Goal: Task Accomplishment & Management: Complete application form

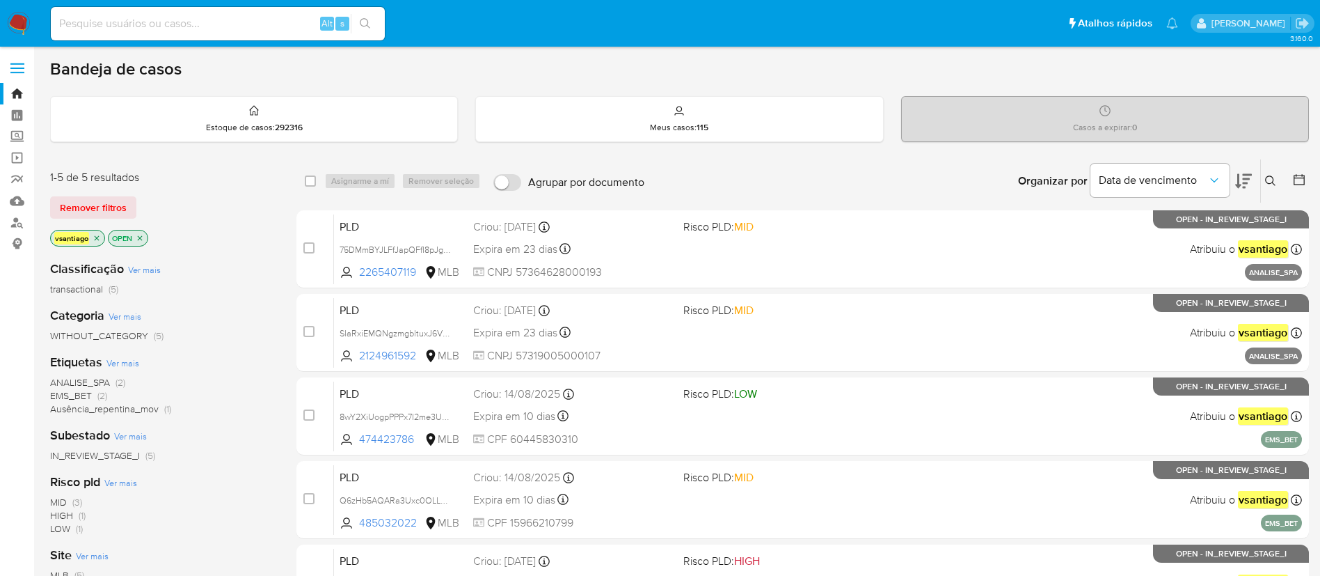
scroll to position [104, 0]
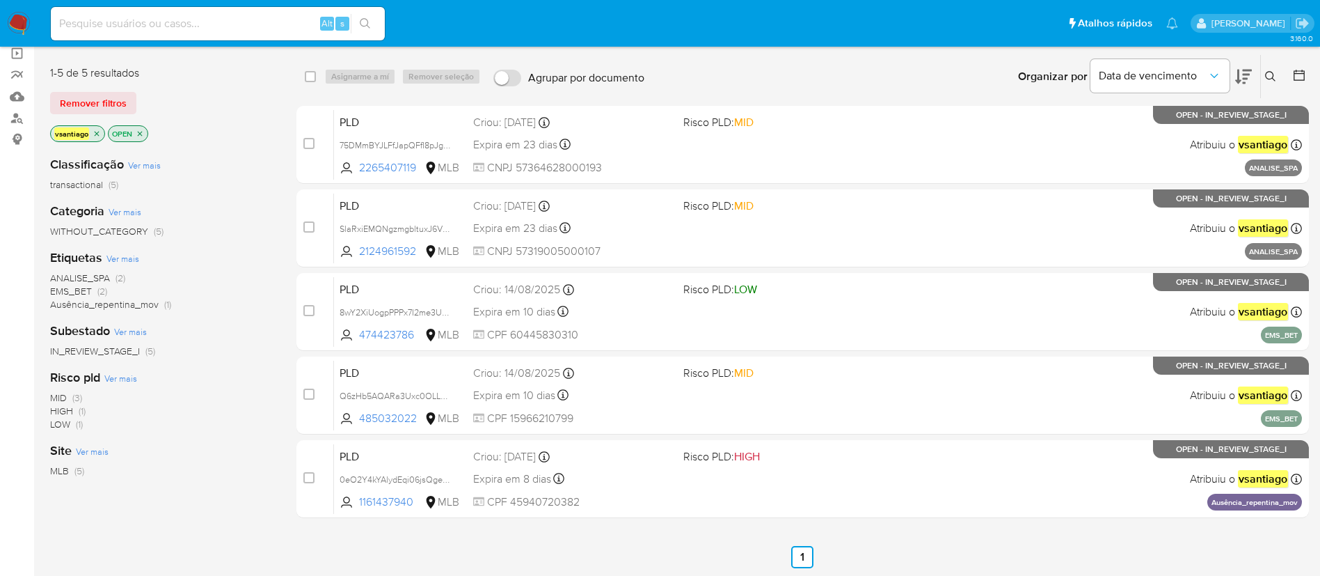
click at [174, 26] on input at bounding box center [218, 24] width 334 height 18
paste input "Q6zHb5AQARa3Uxc0OLLDHRYm"
type input "Q6zHb5AQARa3Uxc0OLLDHRYm"
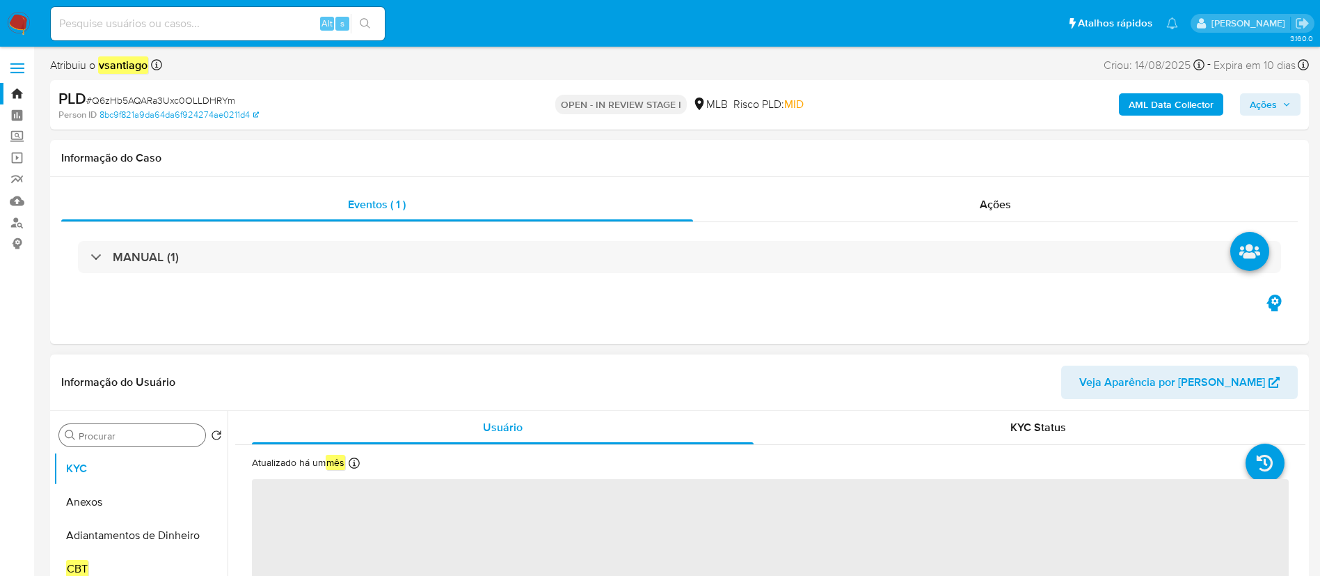
select select "10"
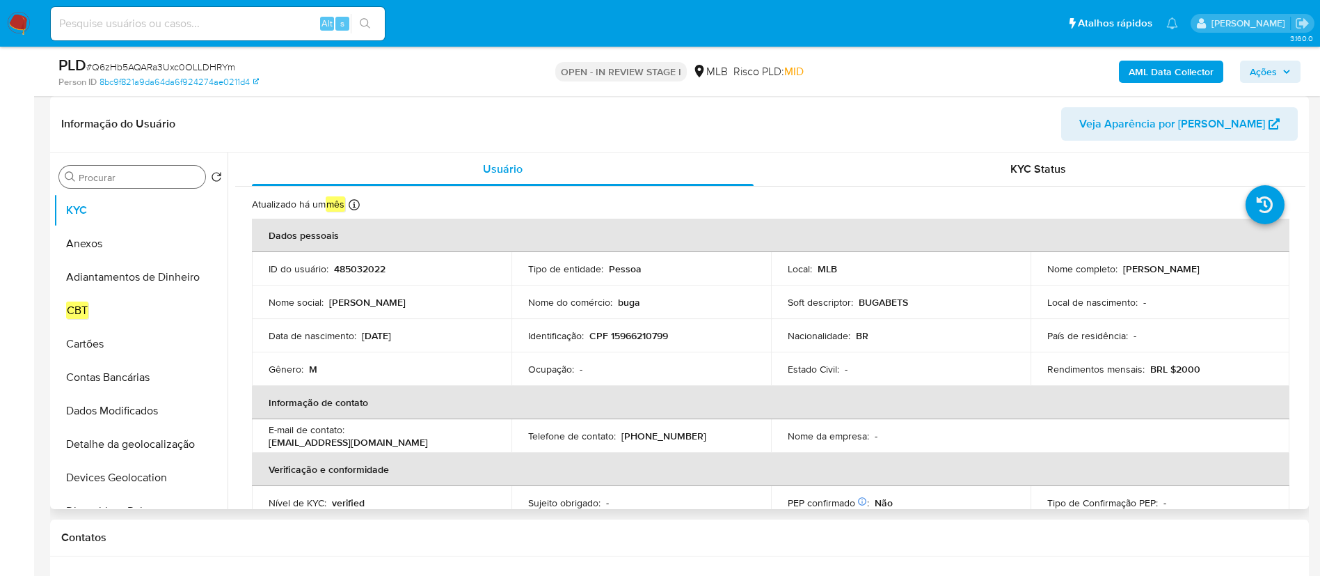
click at [145, 184] on div "Procurar" at bounding box center [132, 177] width 146 height 22
click at [144, 177] on input "Procurar" at bounding box center [139, 177] width 121 height 13
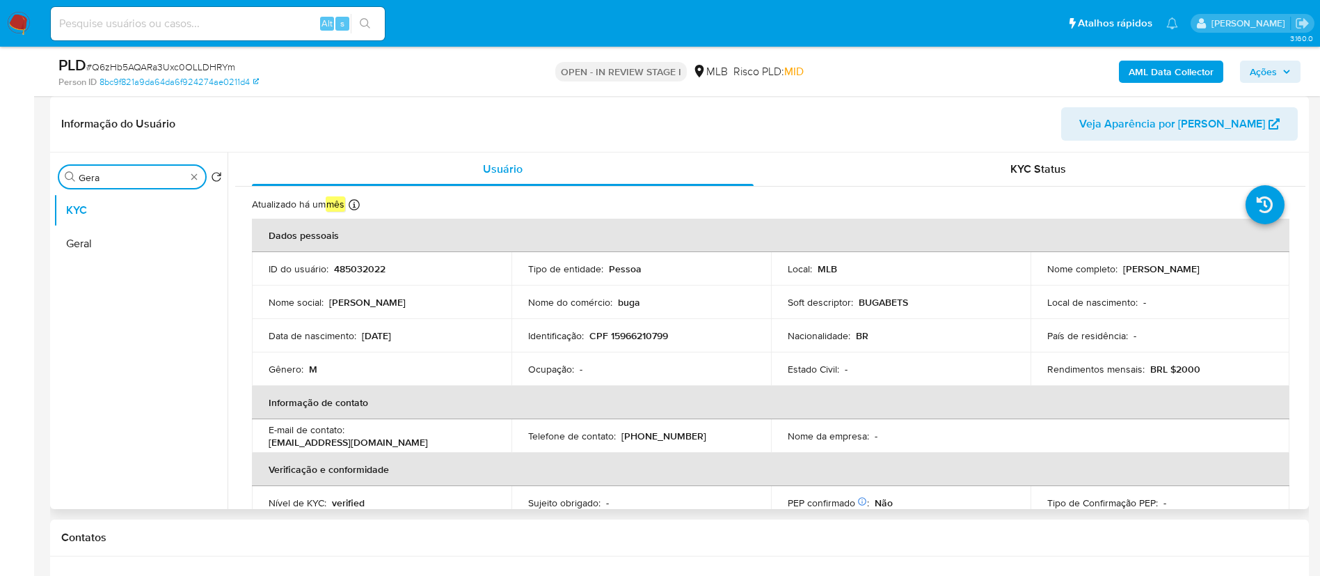
click at [105, 238] on button "Geral" at bounding box center [141, 243] width 174 height 33
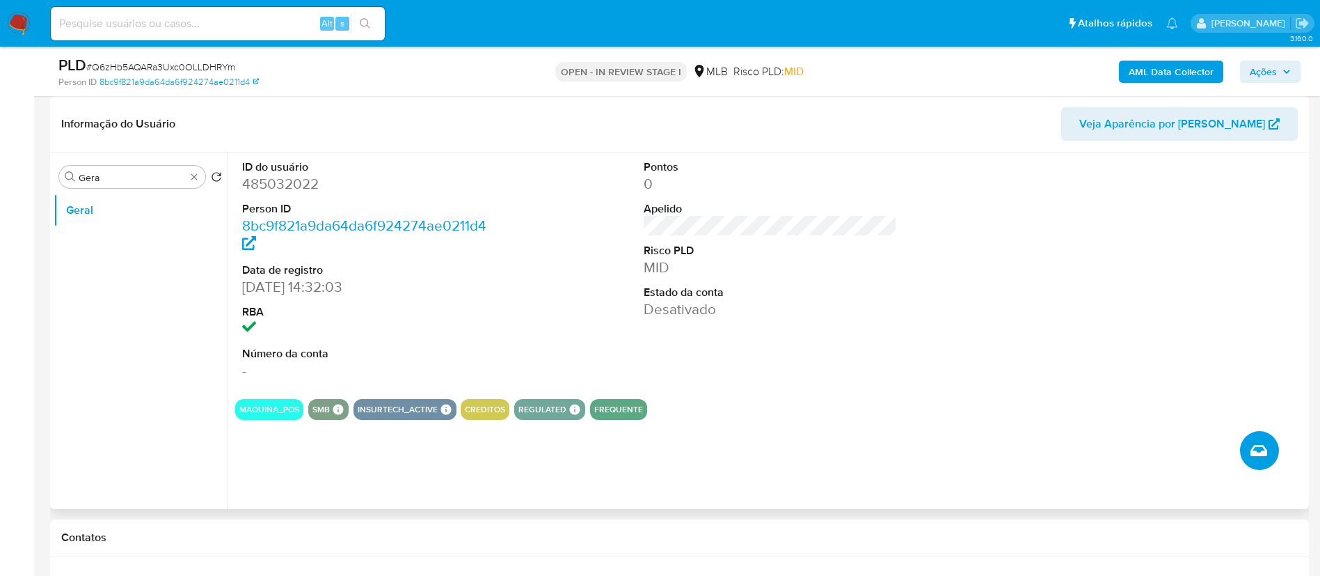
click at [1269, 442] on button "Criar caso manual" at bounding box center [1259, 450] width 39 height 39
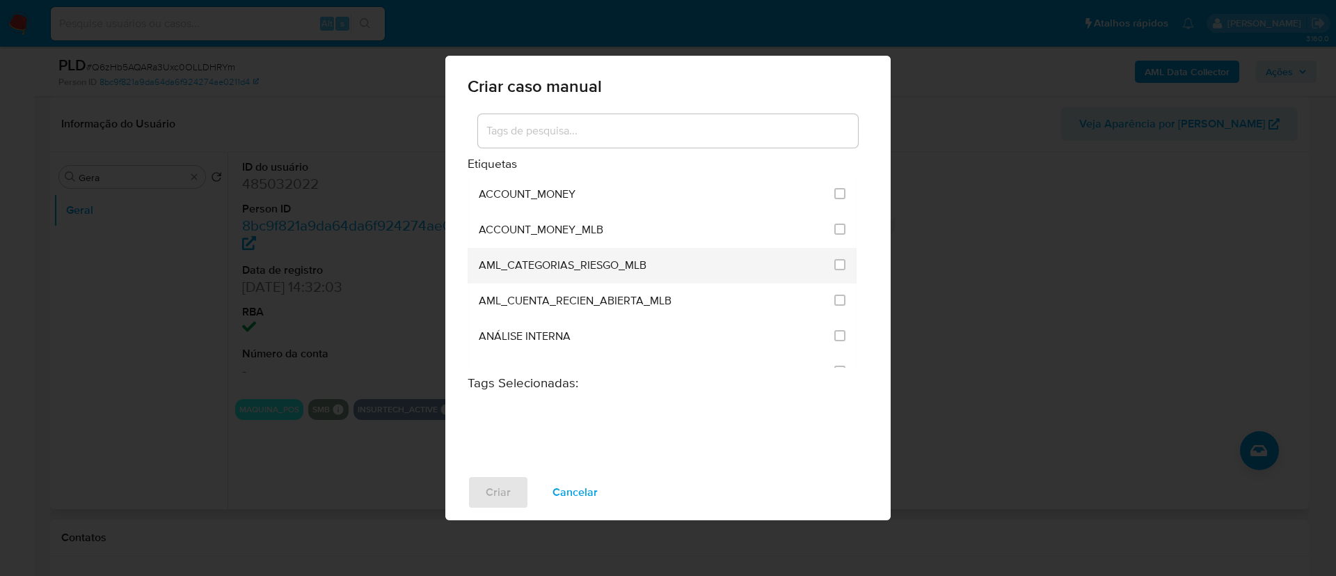
drag, startPoint x: 988, startPoint y: 246, endPoint x: 821, endPoint y: 250, distance: 166.4
click at [985, 247] on div "Criar caso manual Etiquetas ACCOUNT_MONEY ACCOUNT_MONEY_MLB AML_CATEGORIAS_RIES…" at bounding box center [668, 288] width 1336 height 576
click at [571, 505] on span "Cancelar" at bounding box center [575, 492] width 45 height 31
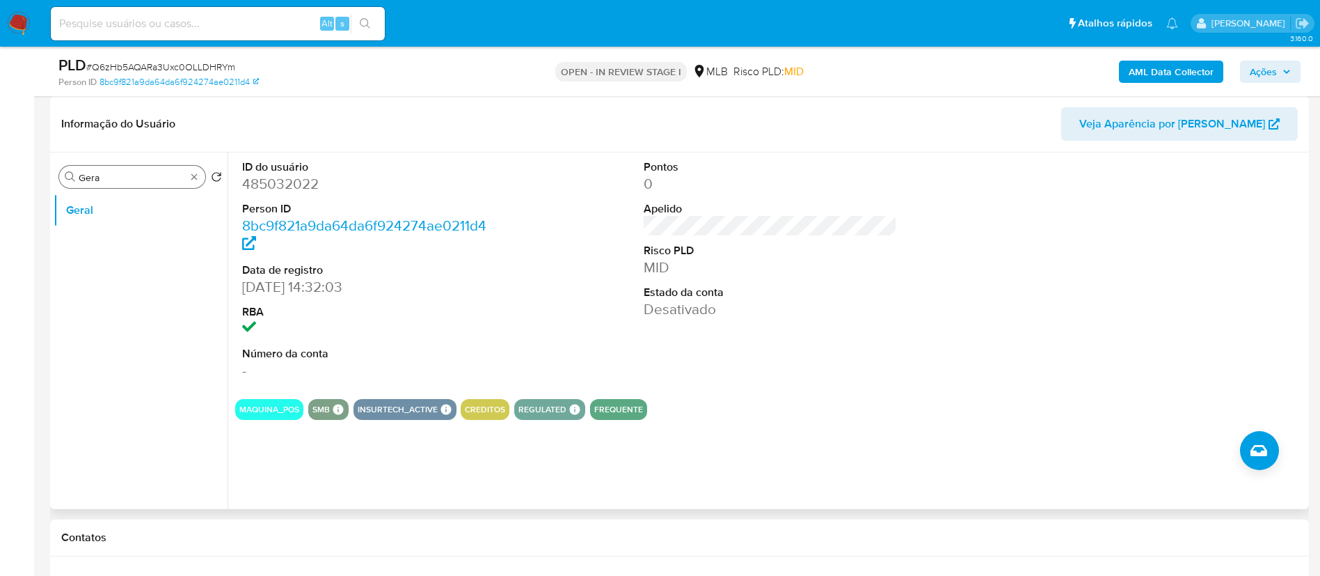
click at [139, 173] on input "Gera" at bounding box center [132, 177] width 107 height 13
type input "h"
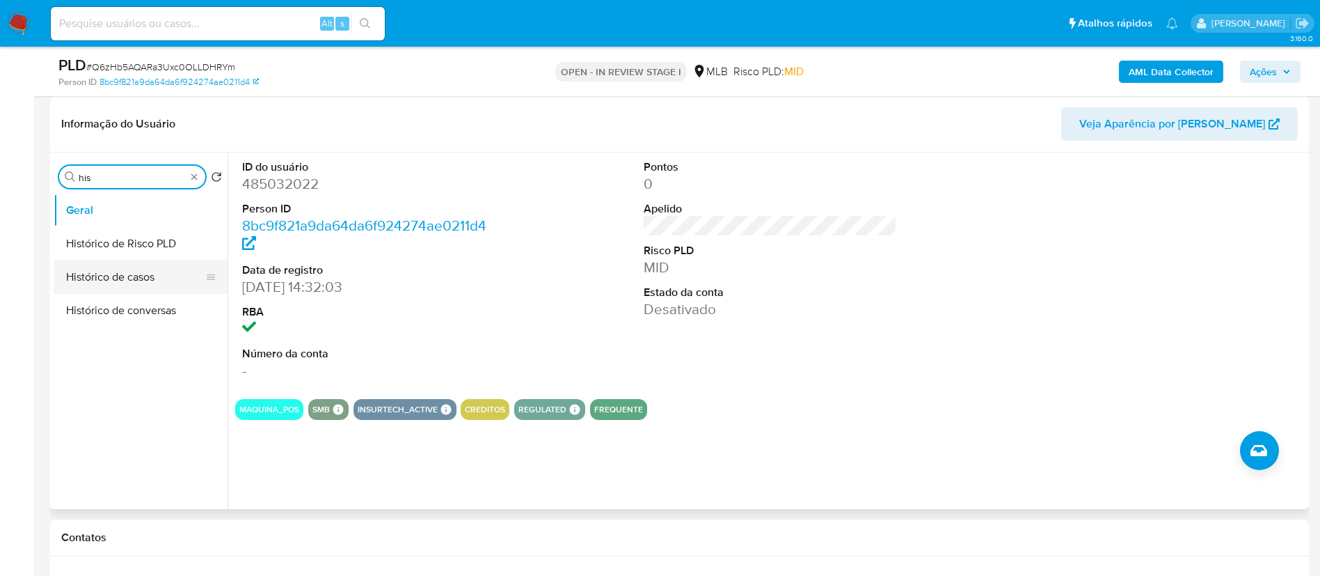
type input "his"
click at [113, 280] on button "Histórico de casos" at bounding box center [135, 276] width 163 height 33
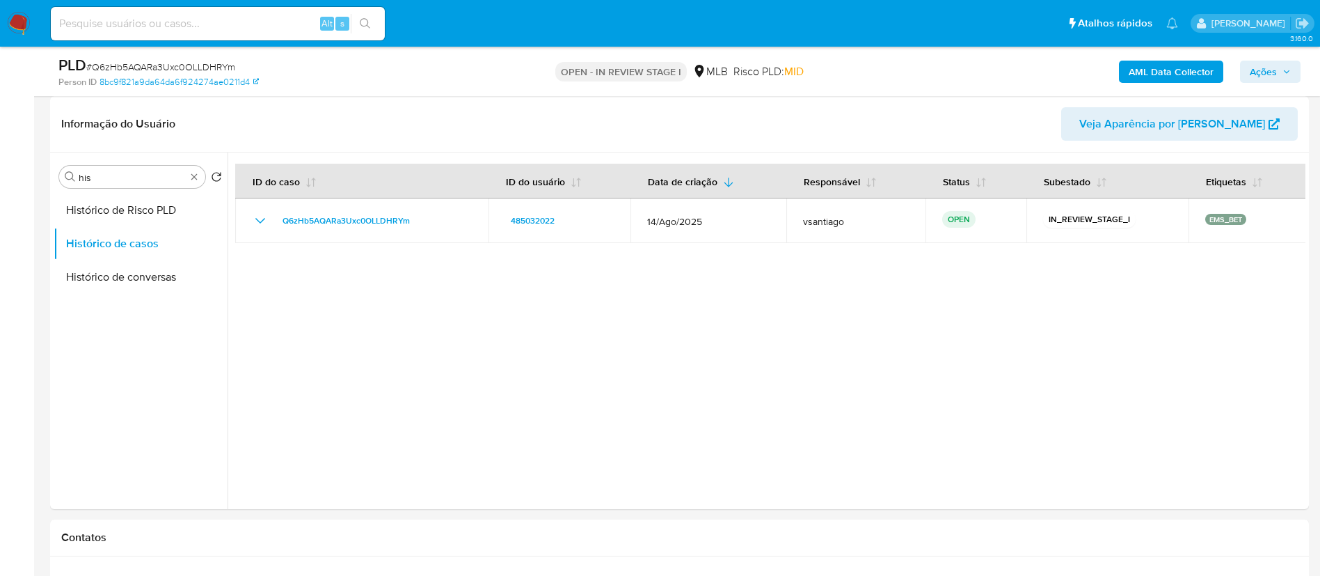
click at [422, 306] on div at bounding box center [767, 330] width 1078 height 356
click at [124, 179] on input "his" at bounding box center [132, 177] width 107 height 13
click at [123, 179] on input "his" at bounding box center [132, 177] width 107 height 13
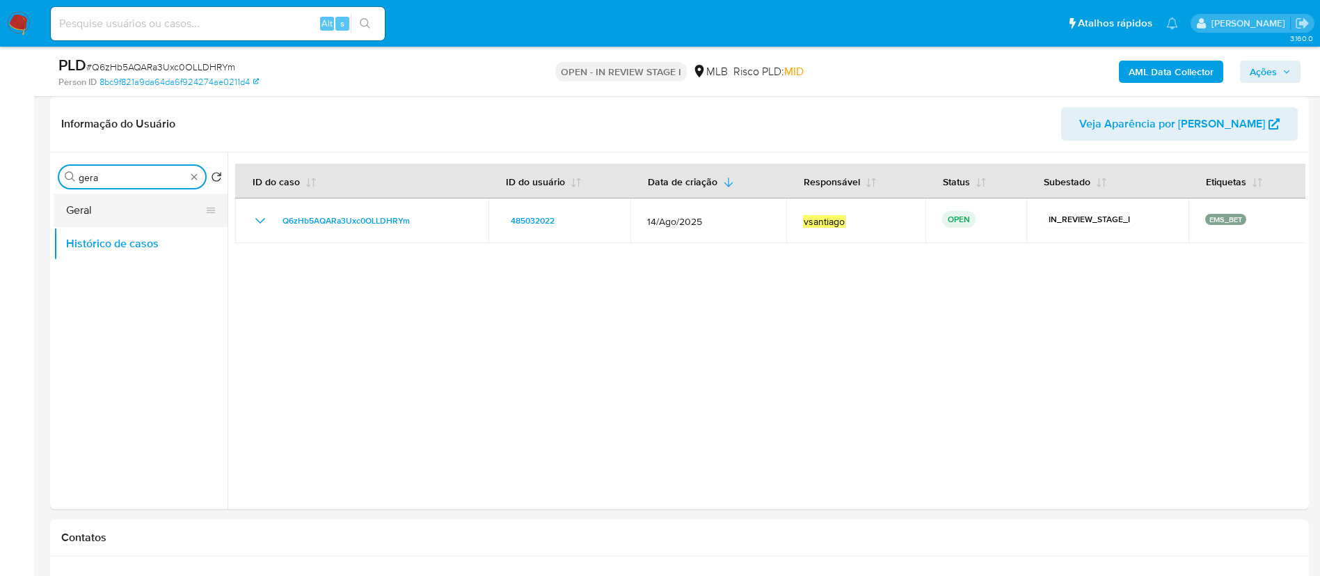
type input "gera"
click at [117, 213] on button "Geral" at bounding box center [135, 209] width 163 height 33
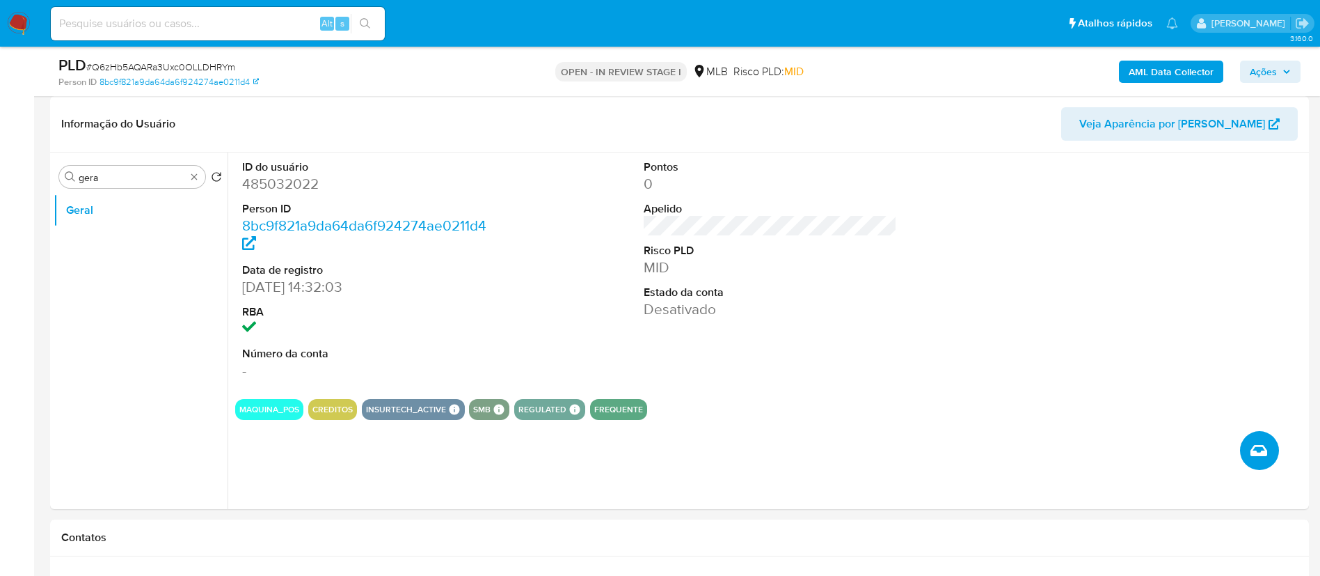
click at [1260, 452] on icon "Criar caso manual" at bounding box center [1259, 450] width 17 height 17
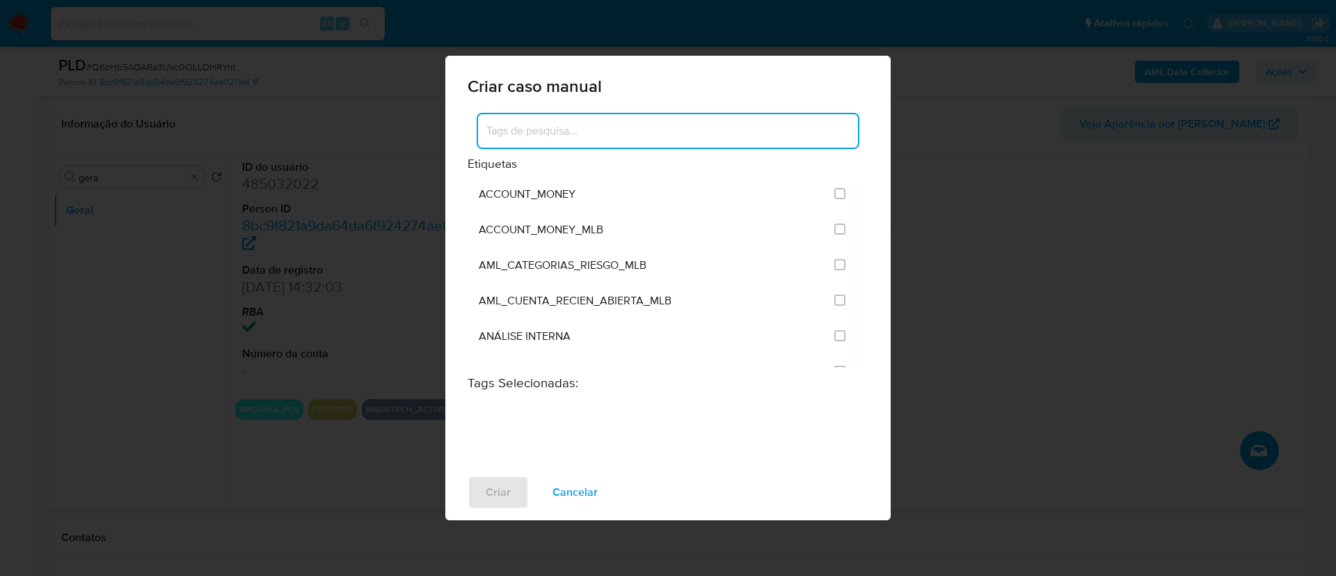
click at [577, 131] on input at bounding box center [668, 131] width 380 height 18
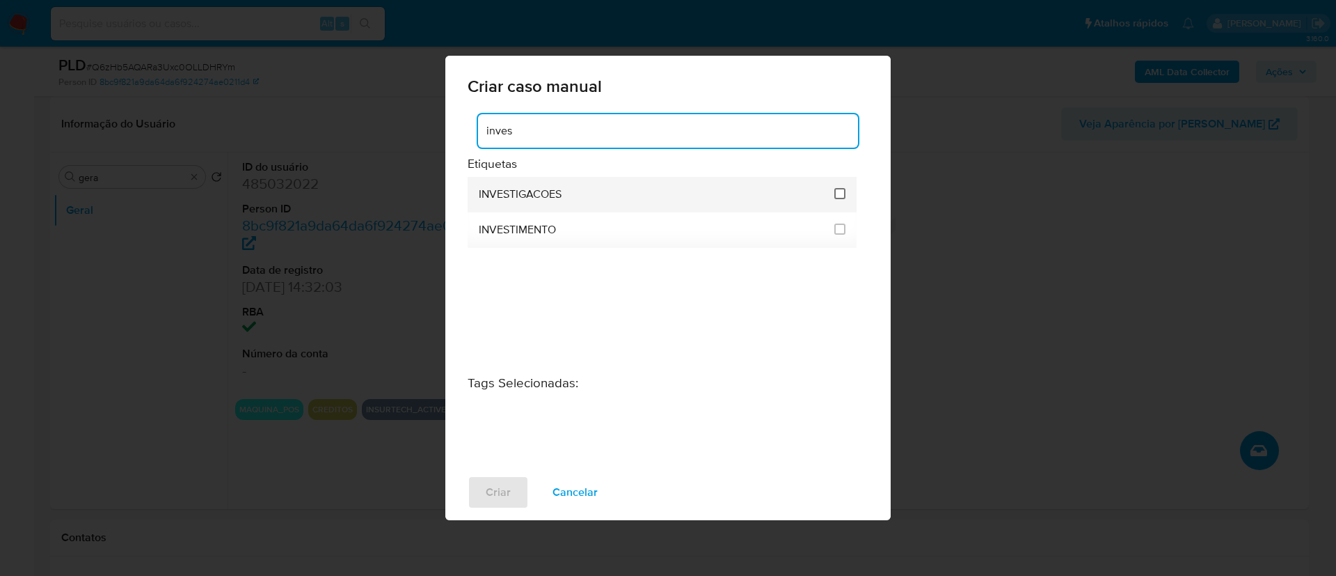
type input "inves"
click at [843, 195] on input "2067" at bounding box center [839, 193] width 11 height 11
checkbox input "true"
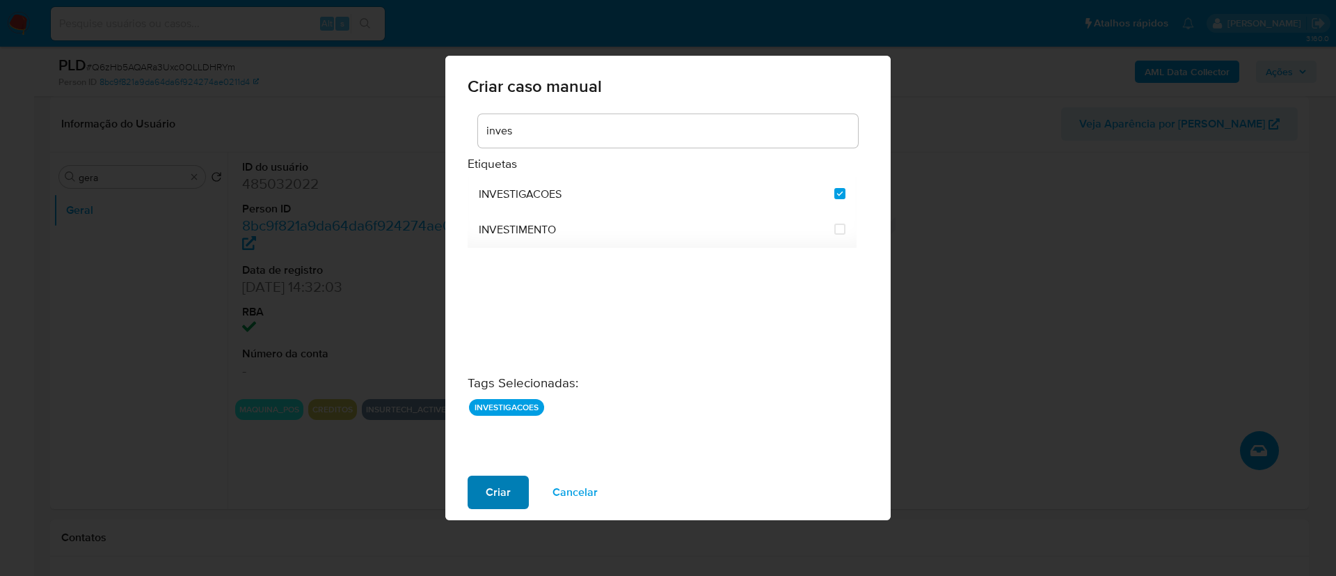
click at [497, 489] on span "Criar" at bounding box center [498, 492] width 25 height 31
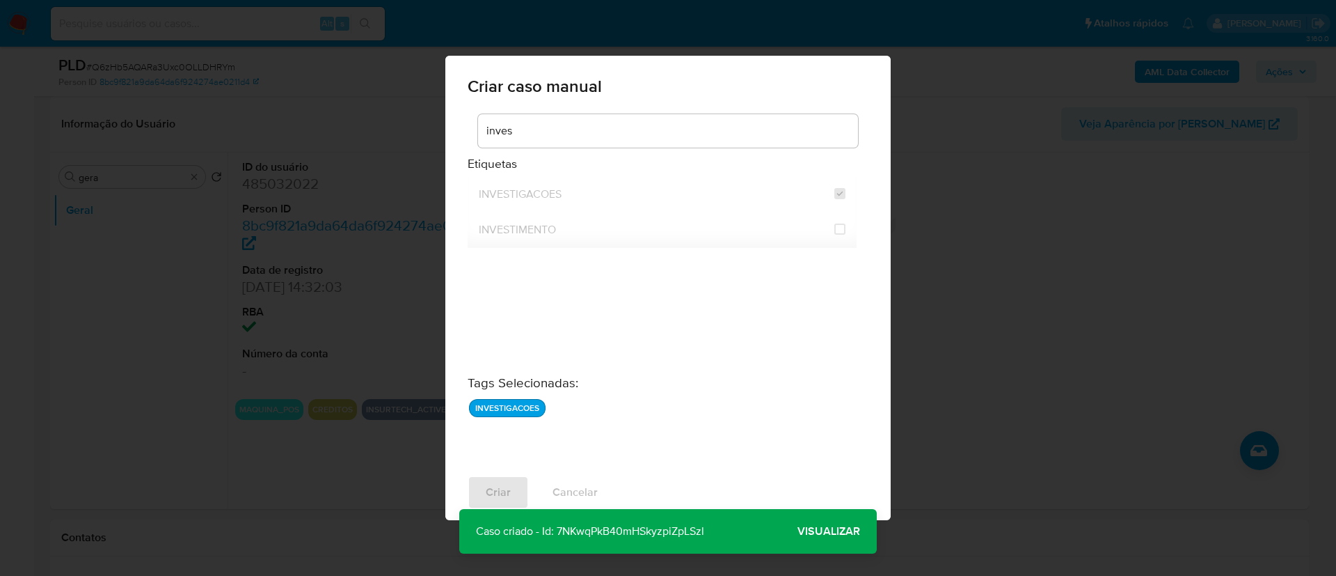
click at [844, 531] on span "Visualizar" at bounding box center [829, 531] width 63 height 0
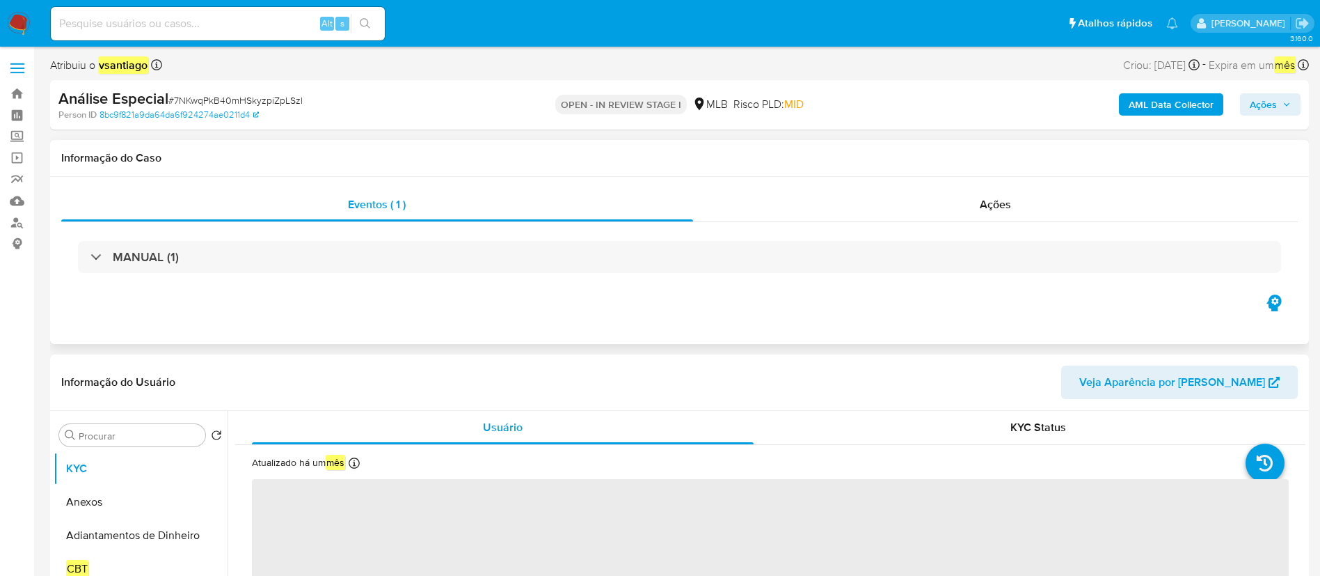
click at [996, 145] on div "Informação do Caso" at bounding box center [679, 158] width 1259 height 37
select select "10"
click at [1266, 113] on span "Ações" at bounding box center [1263, 104] width 27 height 22
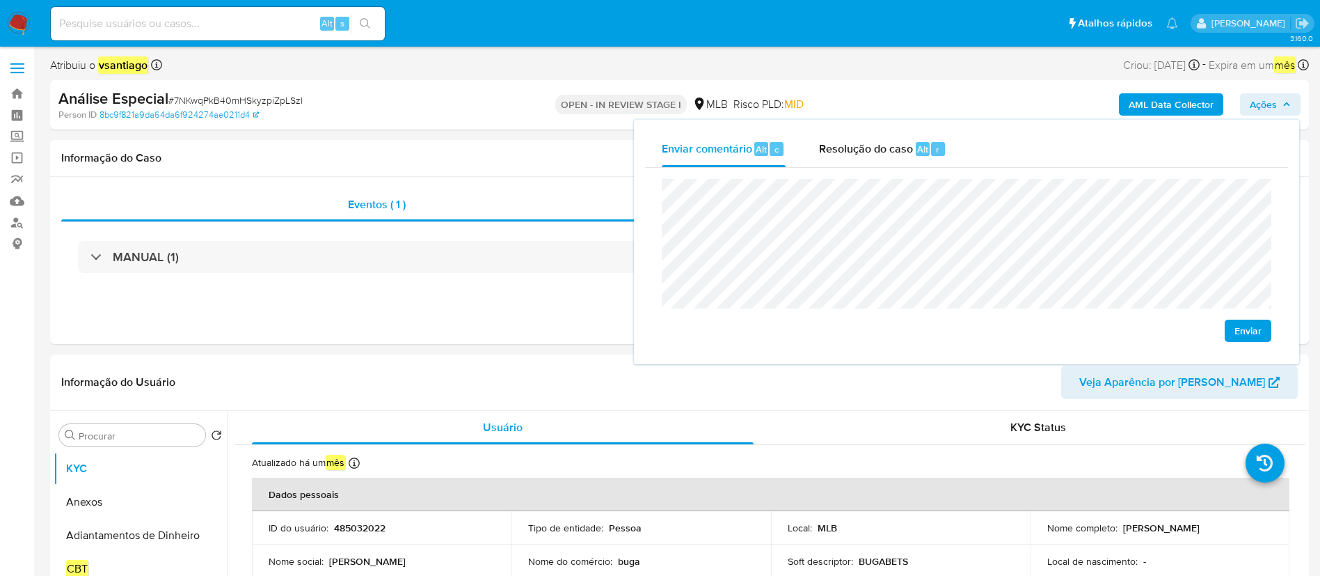
click at [1250, 331] on span "Enviar" at bounding box center [1248, 330] width 27 height 19
click at [457, 140] on div "Informação do Caso" at bounding box center [679, 158] width 1259 height 37
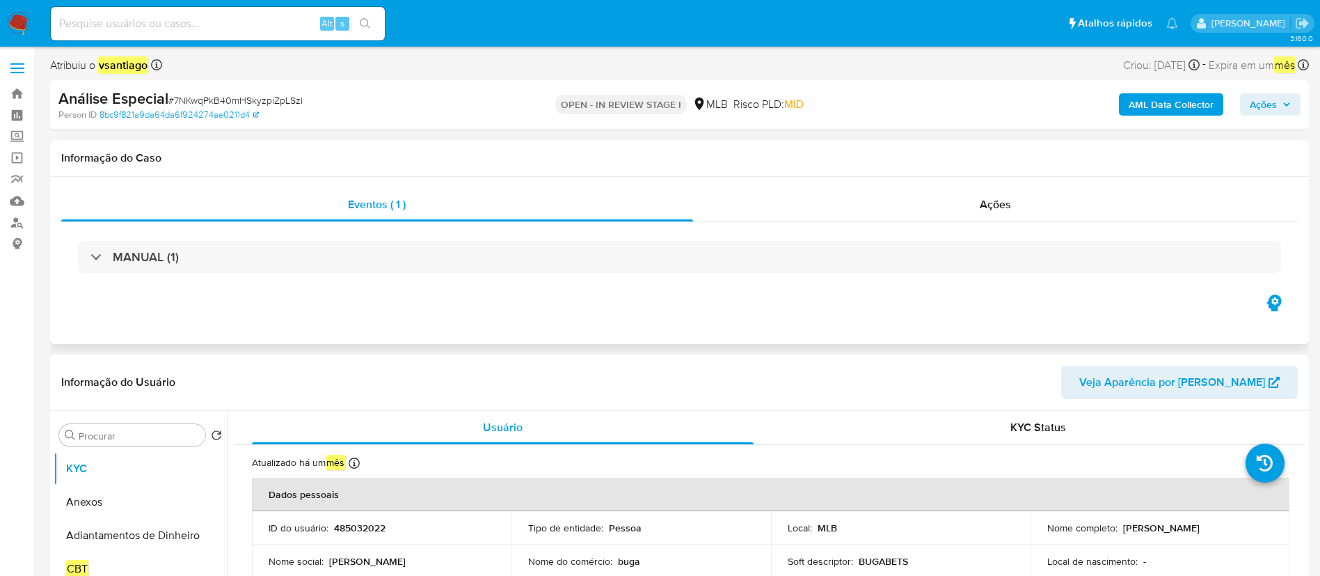
click at [425, 161] on h1 "Informação do Caso" at bounding box center [679, 158] width 1237 height 14
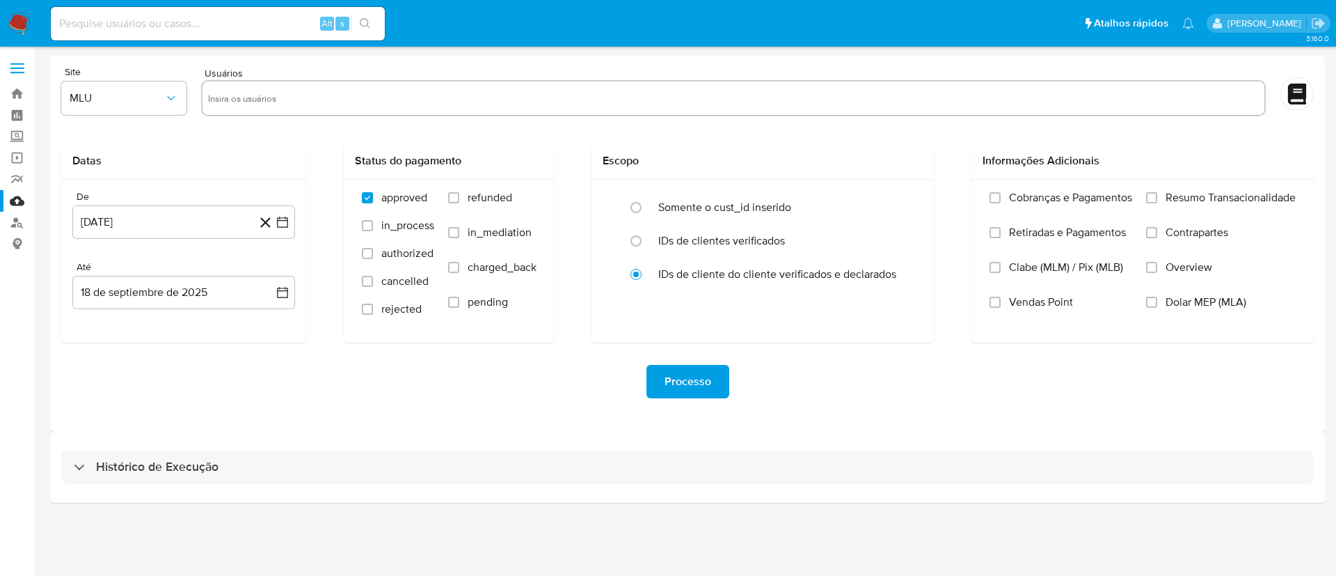
click at [24, 27] on img at bounding box center [19, 24] width 24 height 24
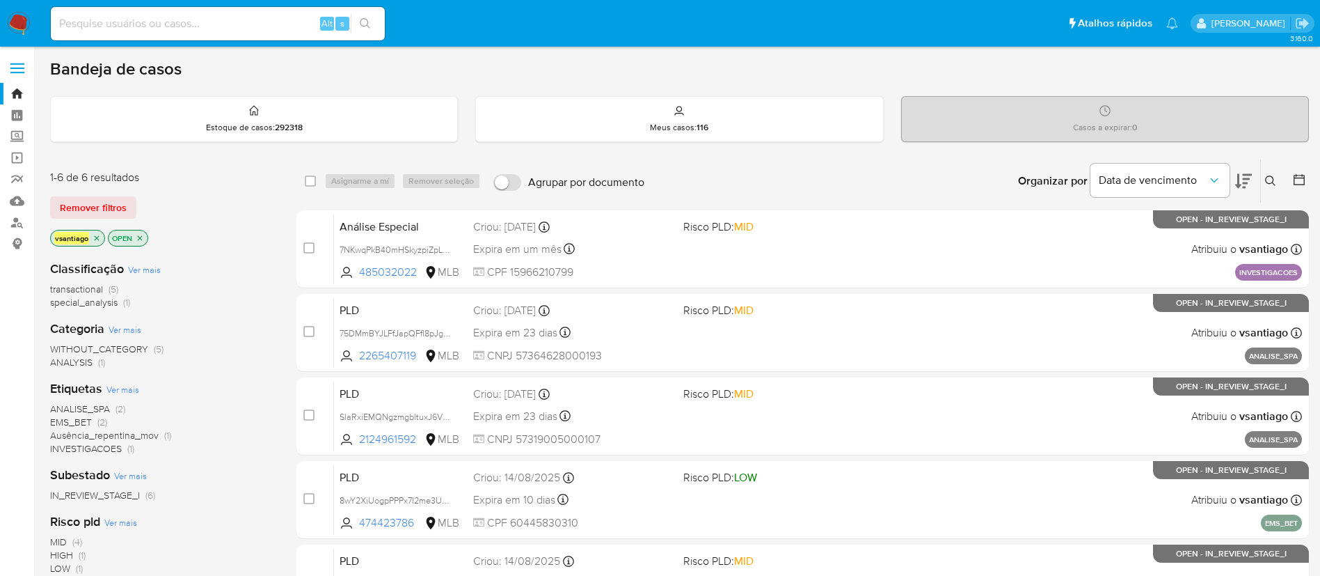
scroll to position [104, 0]
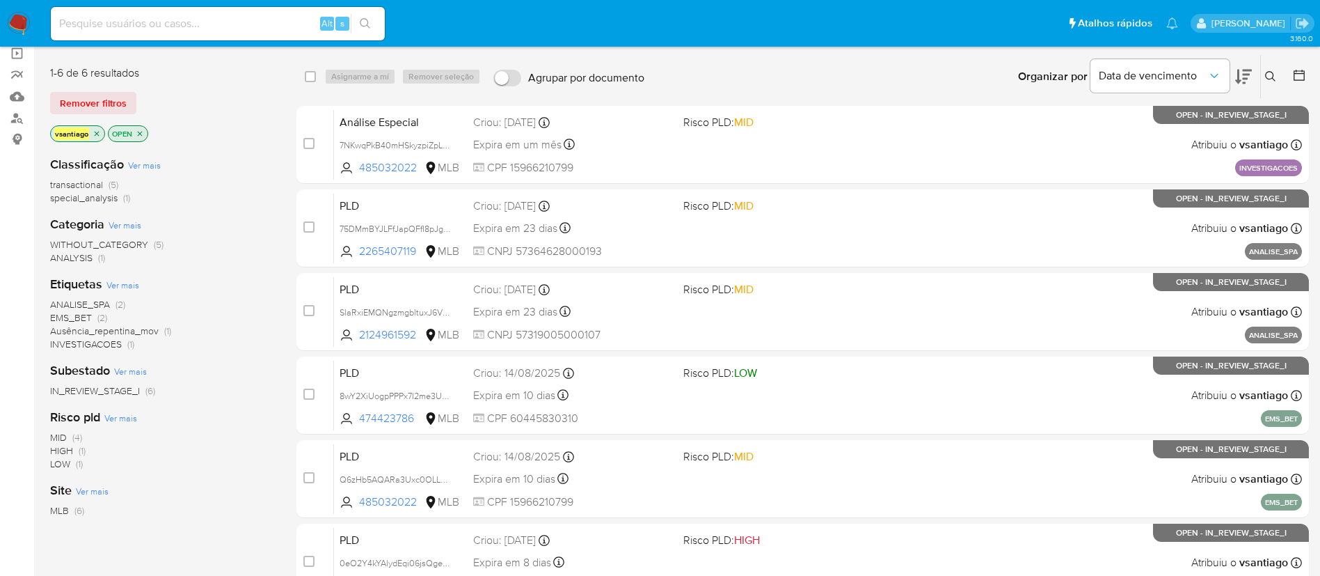
click at [106, 201] on span "special_analysis" at bounding box center [84, 198] width 68 height 14
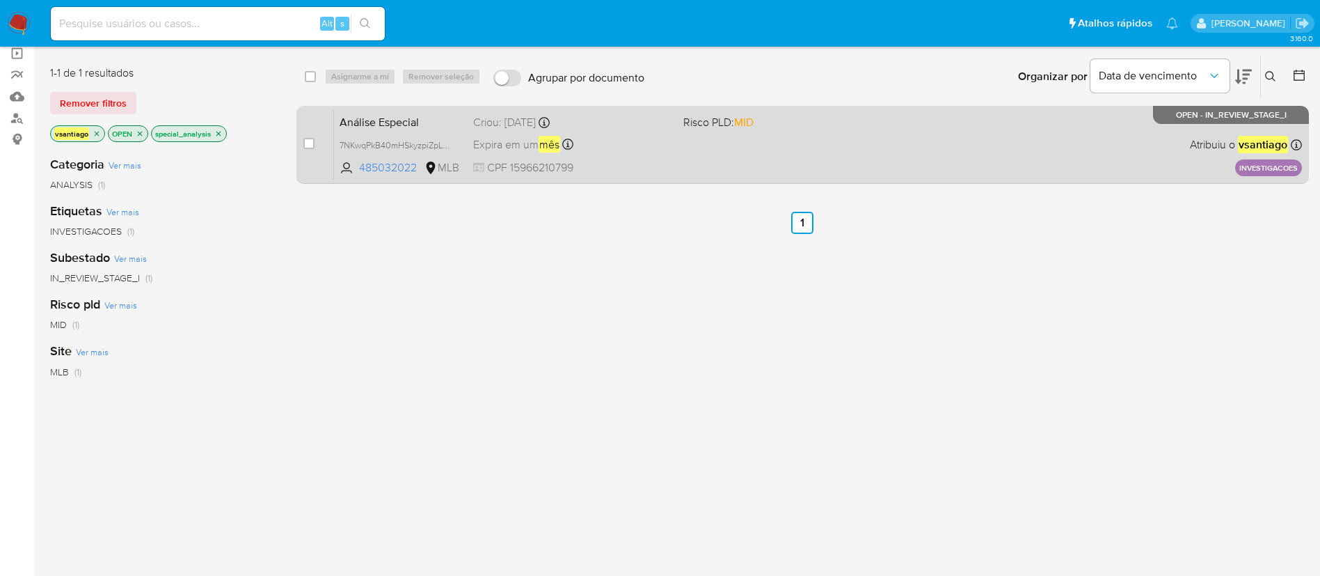
click at [667, 157] on div "Análise Especial 7NKwqPkB40mHSkyzpiZpLSzl 485032022 MLB Risco PLD: MID Criou: 1…" at bounding box center [818, 144] width 968 height 70
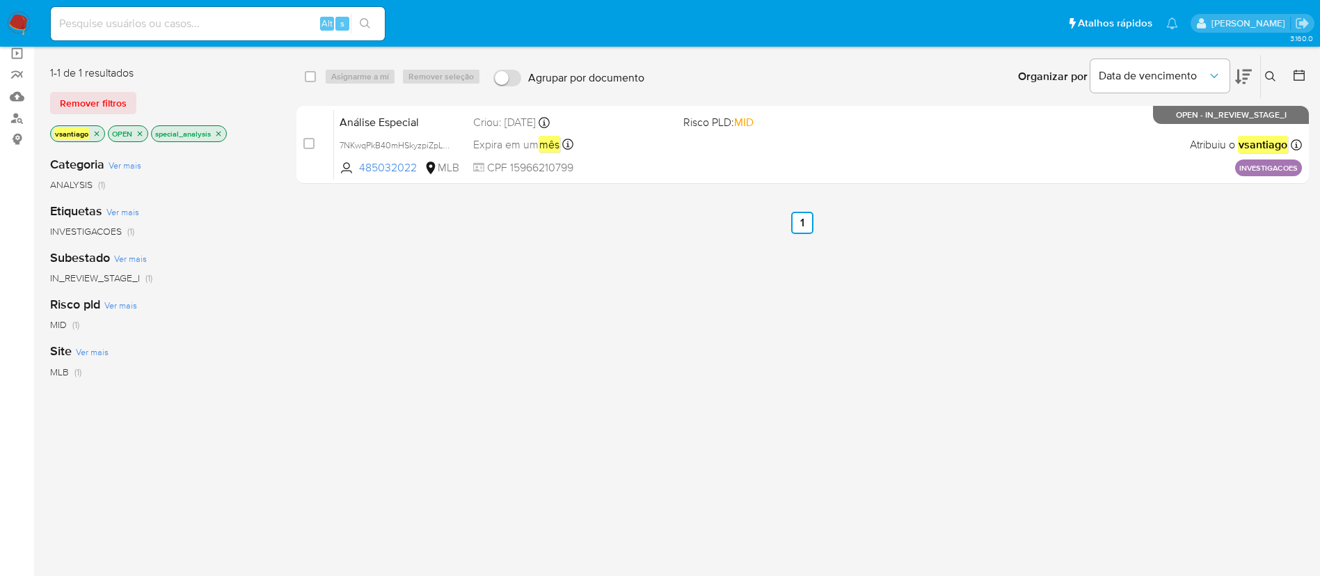
click at [221, 132] on icon "close-filter" at bounding box center [218, 133] width 8 height 8
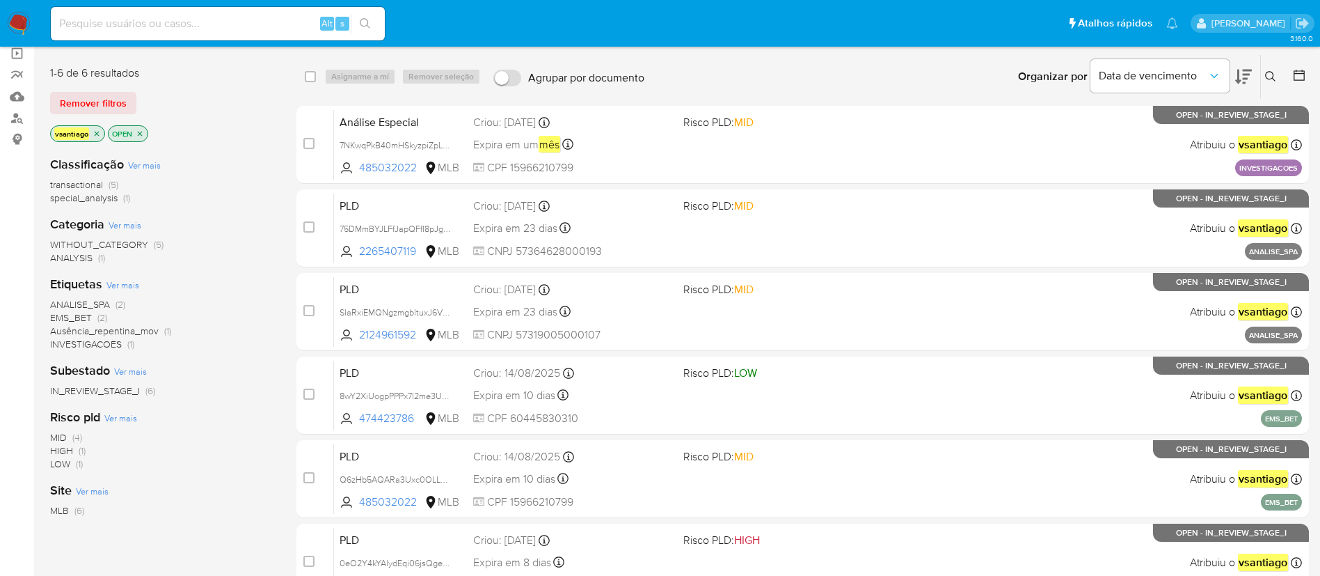
click at [236, 185] on div "transactional (5) special_analysis (1)" at bounding box center [162, 191] width 224 height 26
click at [91, 187] on span "transactional" at bounding box center [76, 184] width 53 height 14
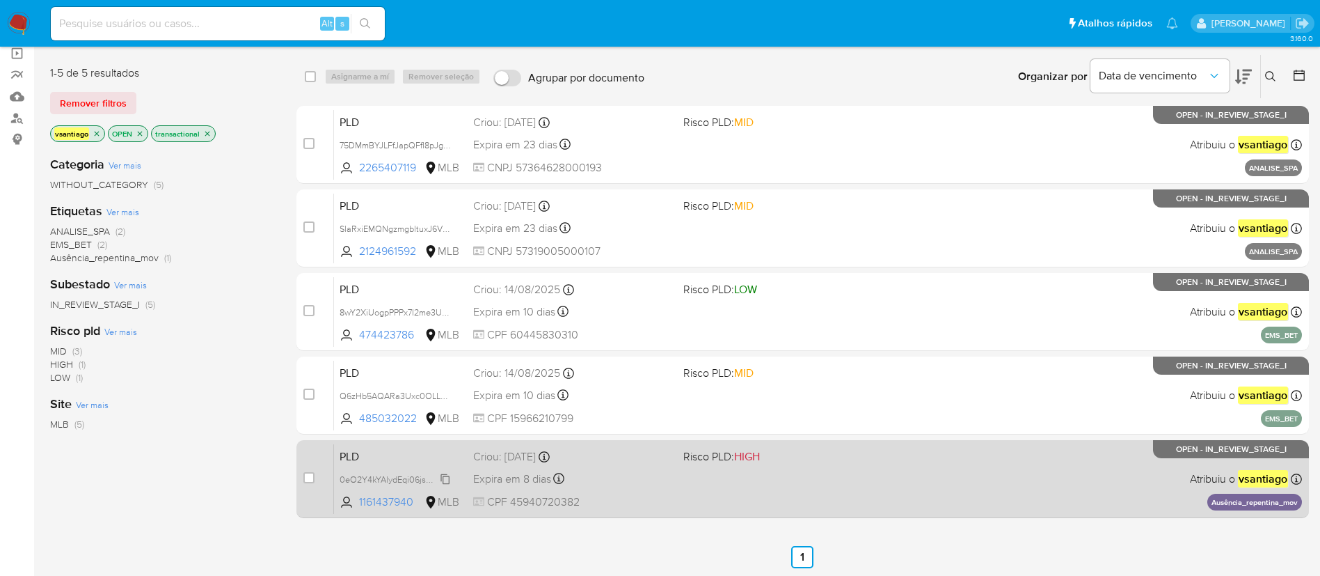
click at [388, 482] on span "0eO2Y4kYAlydEqi06jsQgeHV" at bounding box center [397, 477] width 115 height 15
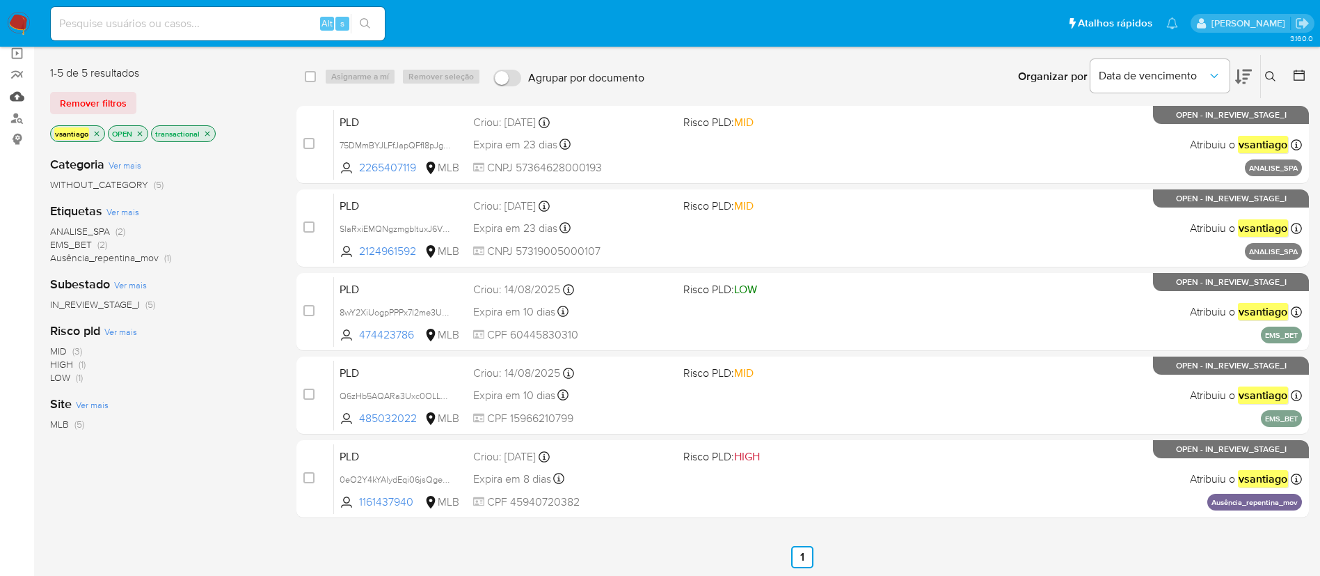
click at [17, 97] on link "Mulan" at bounding box center [83, 97] width 166 height 22
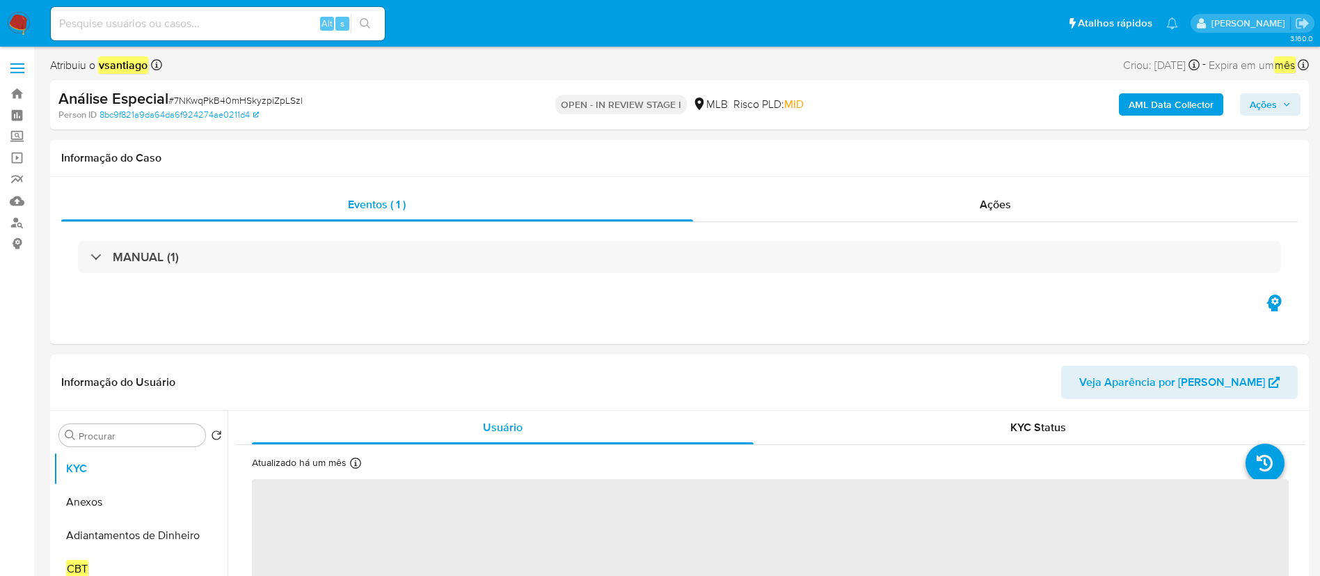
select select "10"
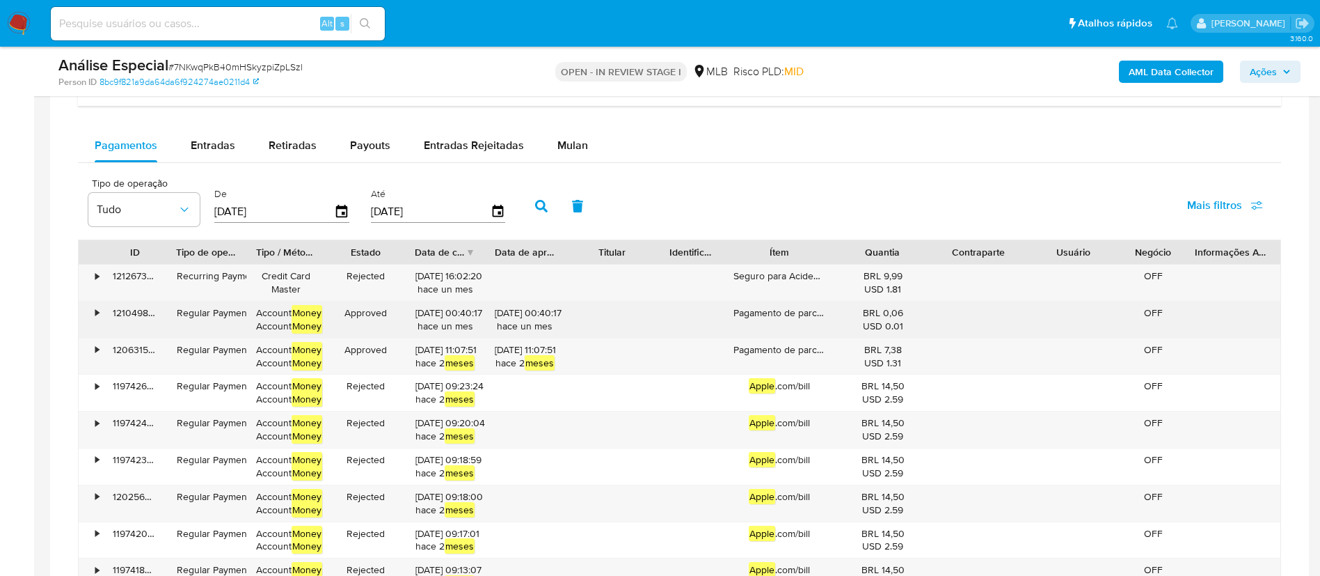
scroll to position [1148, 0]
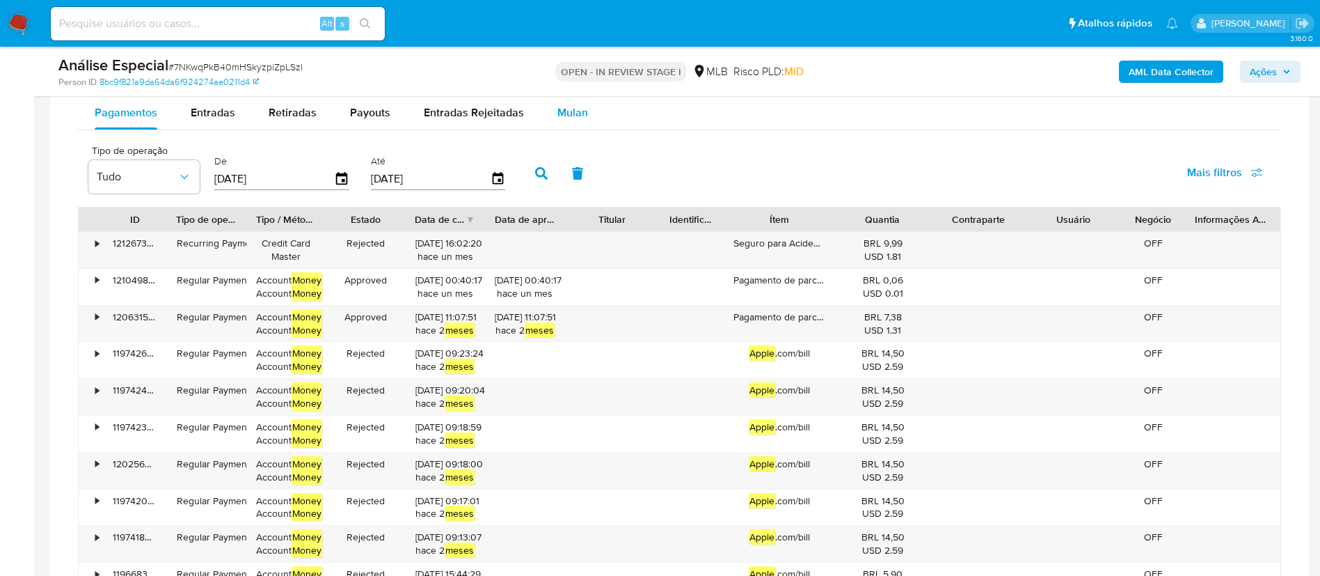
click at [562, 120] on span "Mulan" at bounding box center [572, 112] width 31 height 16
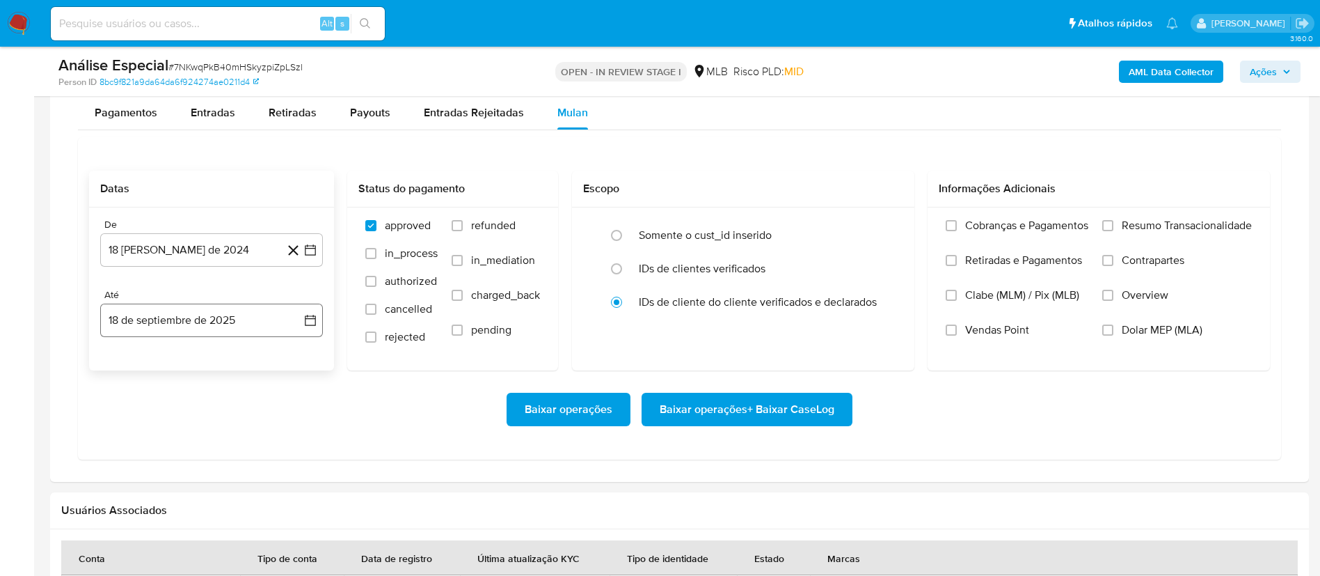
click at [216, 312] on button "18 de septiembre de 2025" at bounding box center [211, 319] width 223 height 33
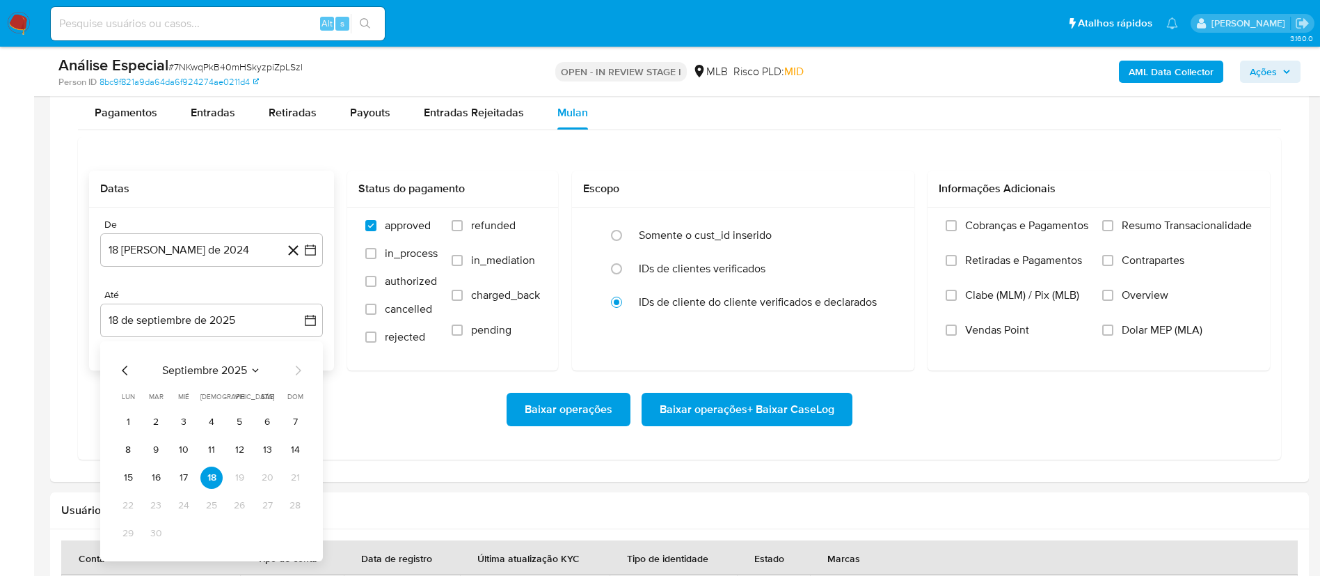
click at [122, 371] on icon "Mes anterior" at bounding box center [125, 370] width 17 height 17
click at [159, 454] on button "5" at bounding box center [156, 449] width 22 height 22
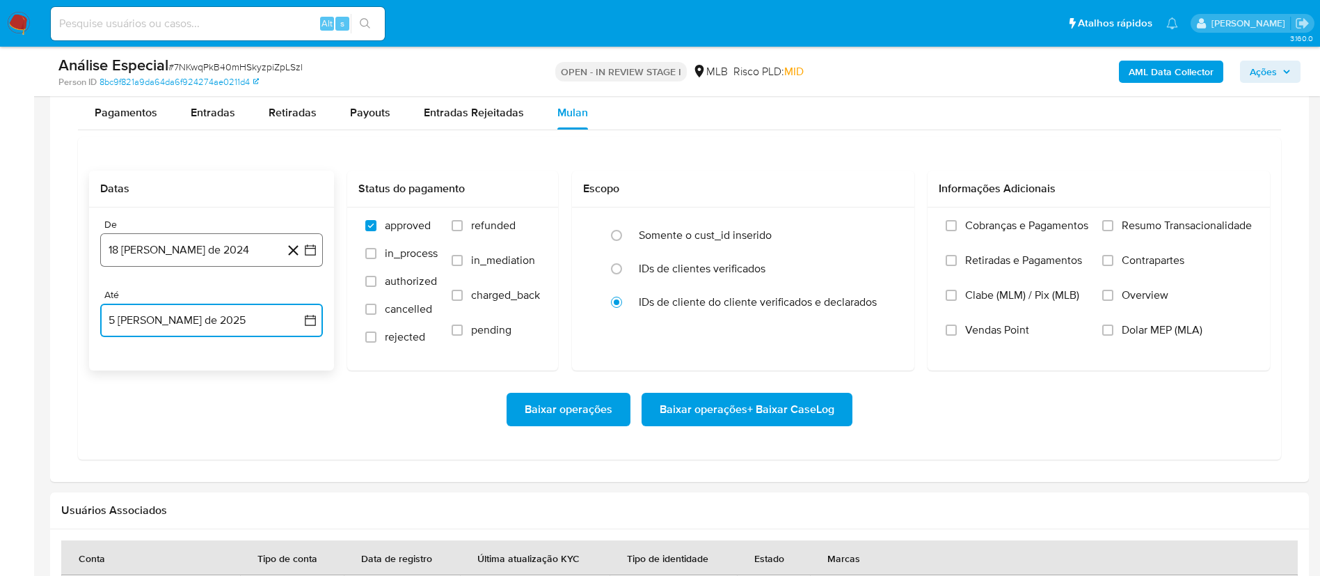
click at [193, 255] on button "18 de agosto de 2024" at bounding box center [211, 249] width 223 height 33
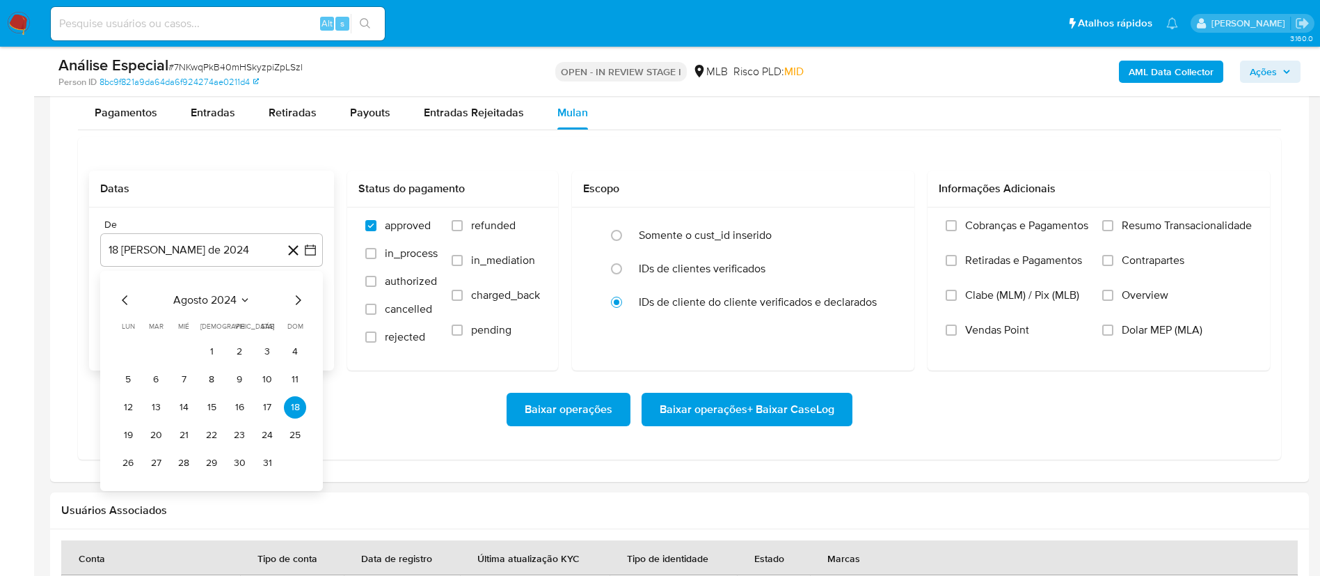
click at [291, 305] on icon "Mes siguiente" at bounding box center [298, 300] width 17 height 17
click at [293, 304] on icon "Mes siguiente" at bounding box center [298, 300] width 17 height 17
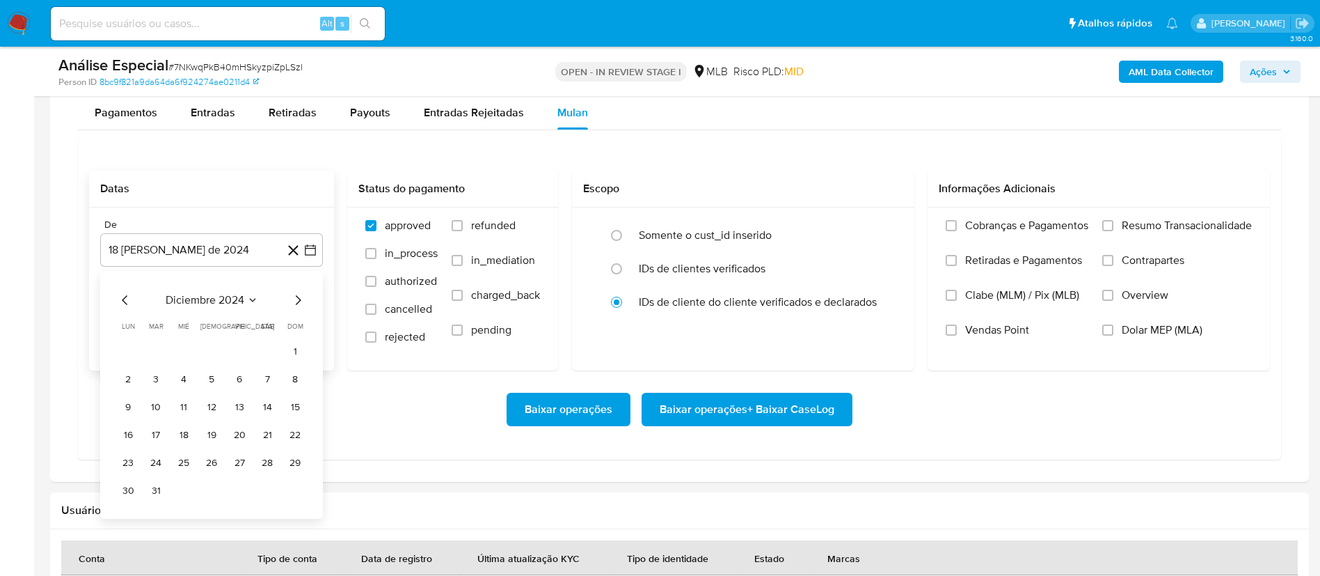
click at [293, 304] on icon "Mes siguiente" at bounding box center [298, 300] width 17 height 17
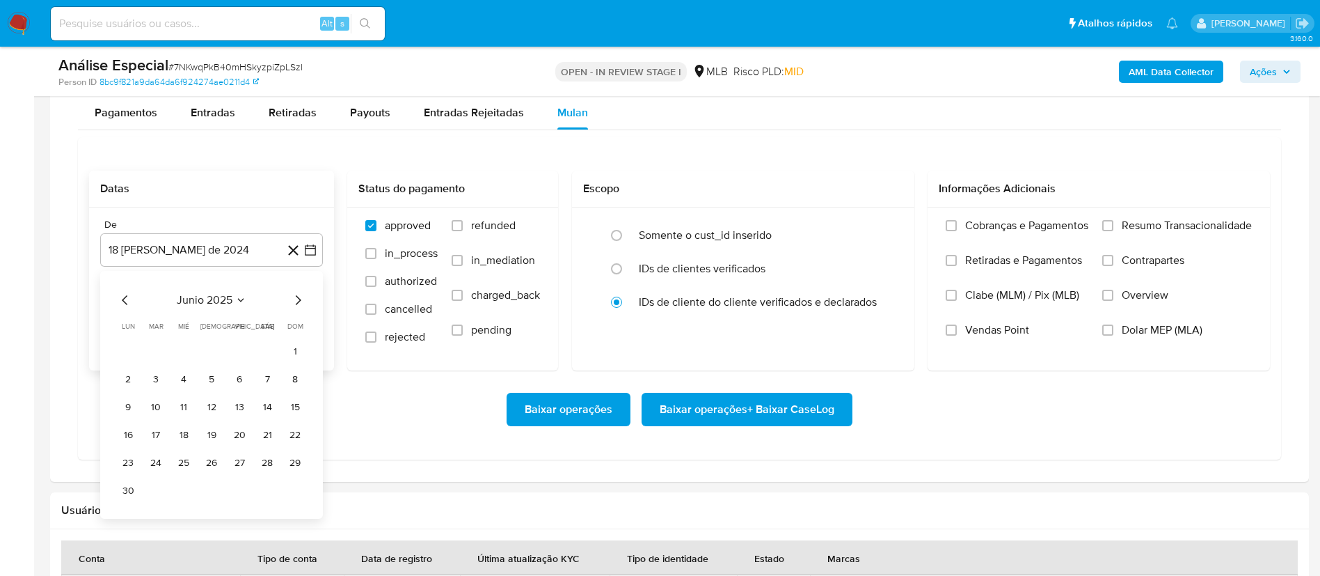
click at [293, 304] on icon "Mes siguiente" at bounding box center [298, 300] width 17 height 17
click at [121, 303] on icon "Mes anterior" at bounding box center [125, 300] width 17 height 17
click at [157, 351] on button "1" at bounding box center [156, 351] width 22 height 22
click at [393, 418] on div "Baixar operações Baixar operações + Baixar CaseLog" at bounding box center [679, 409] width 1181 height 33
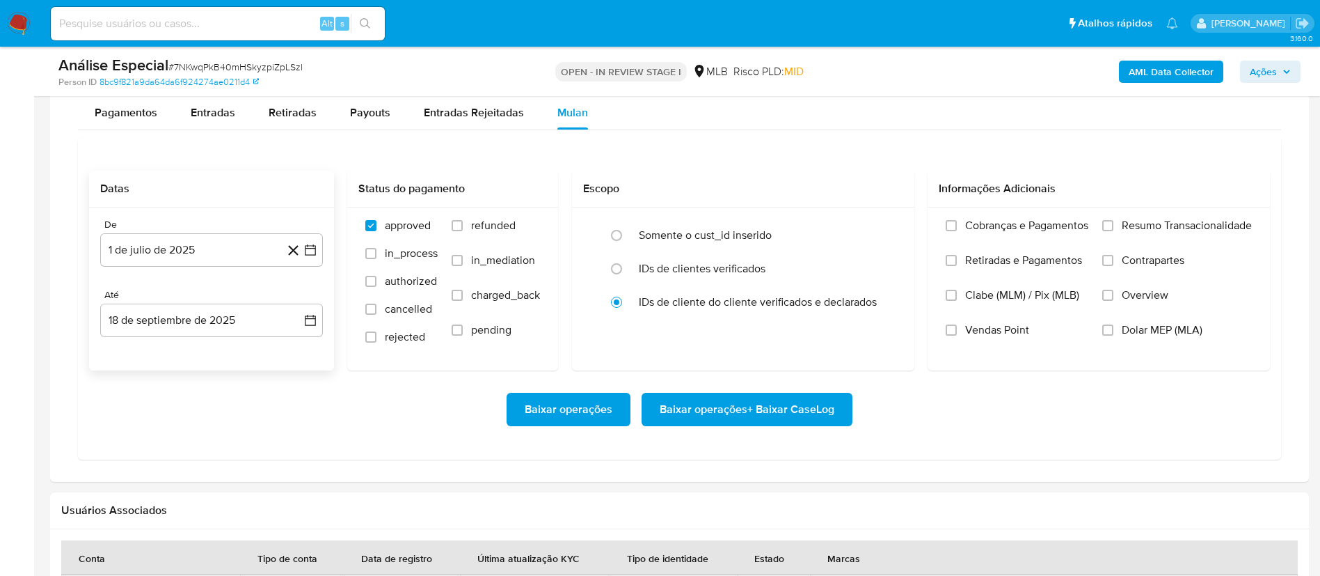
click at [258, 339] on div "De 1 de julio de 2025 1-07-2025 Até 18 de septiembre de 2025 18-09-2025" at bounding box center [211, 288] width 245 height 163
click at [264, 330] on button "18 de septiembre de 2025" at bounding box center [211, 319] width 223 height 33
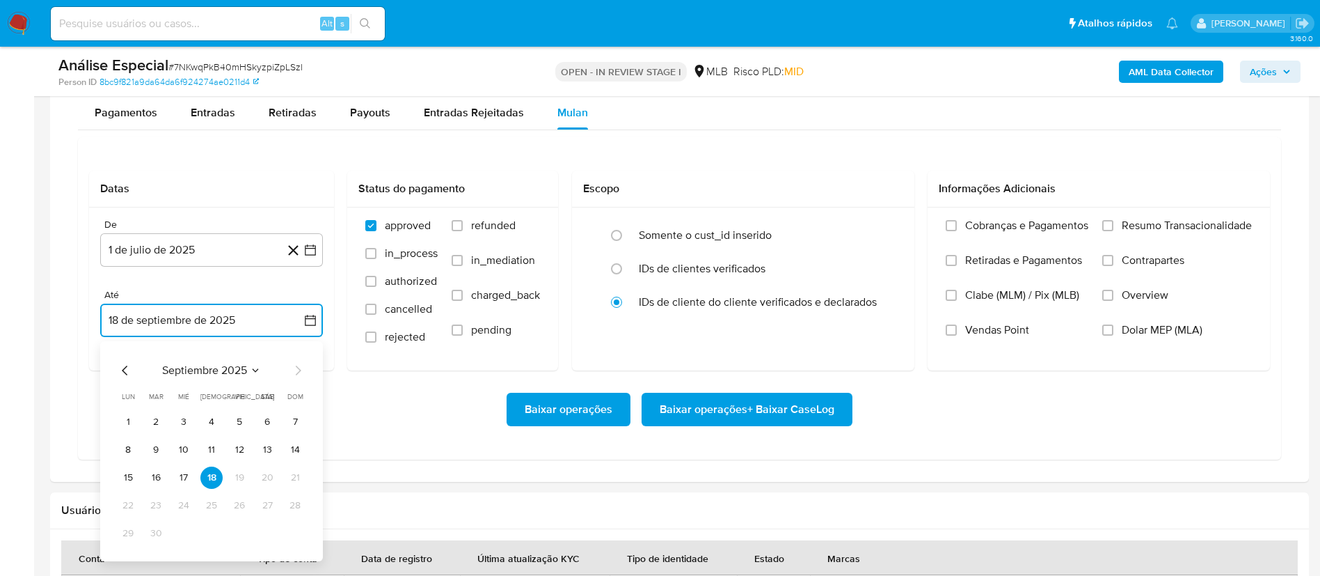
click at [122, 370] on icon "Mes anterior" at bounding box center [125, 370] width 17 height 17
drag, startPoint x: 150, startPoint y: 450, endPoint x: 262, endPoint y: 447, distance: 112.1
click at [155, 450] on button "5" at bounding box center [156, 449] width 22 height 22
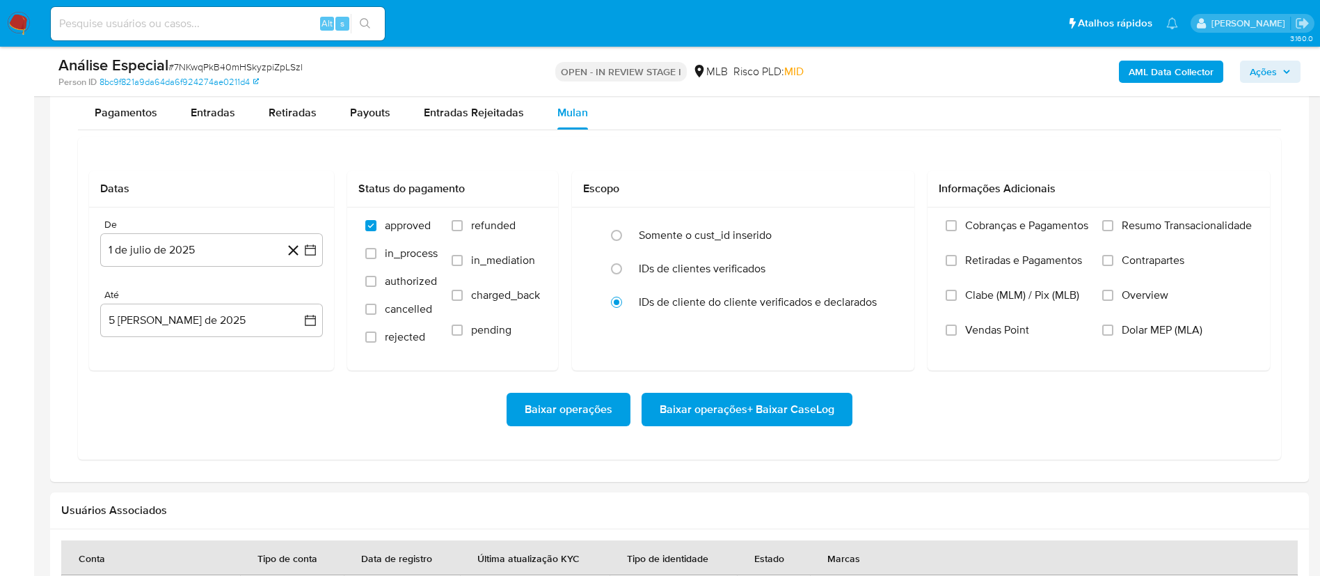
click at [336, 423] on div "Baixar operações Baixar operações + Baixar CaseLog" at bounding box center [679, 409] width 1181 height 33
click at [776, 413] on span "Baixar operações + Baixar CaseLog" at bounding box center [747, 409] width 175 height 31
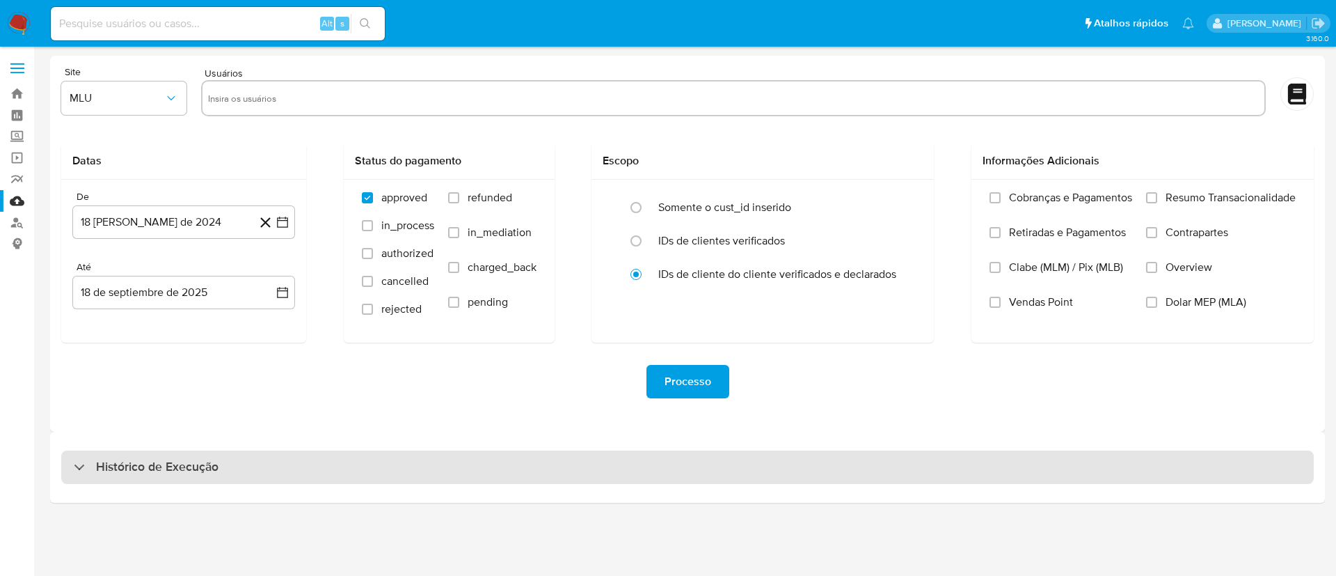
click at [397, 462] on div "Histórico de Execução" at bounding box center [687, 466] width 1253 height 33
select select "10"
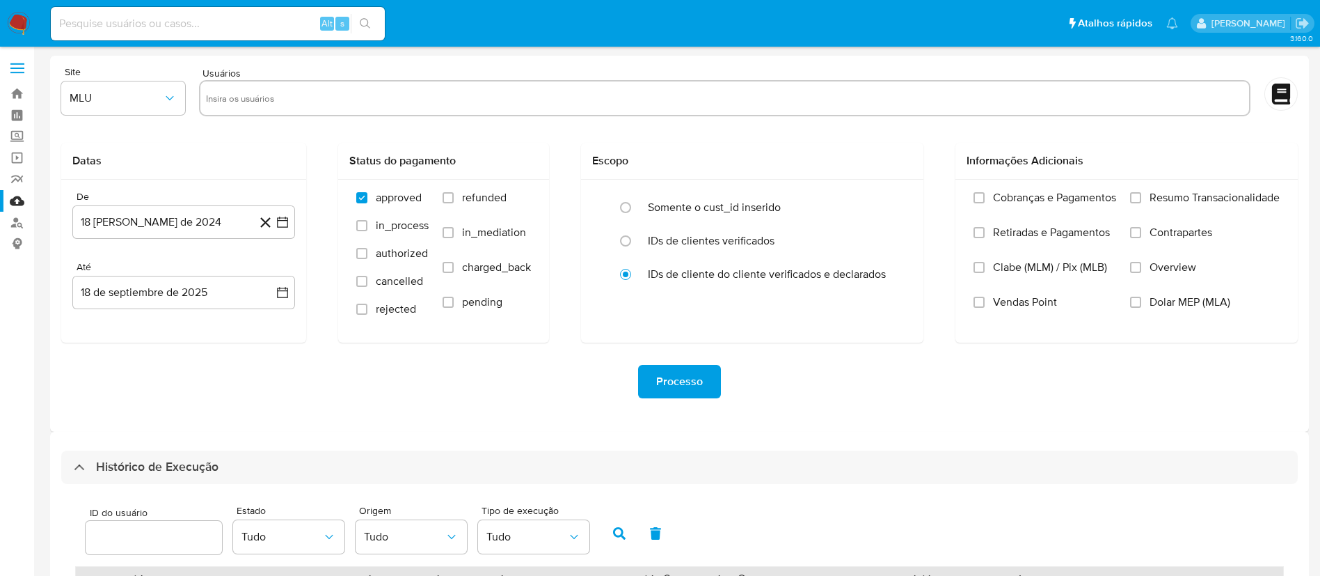
click at [16, 26] on img at bounding box center [19, 24] width 24 height 24
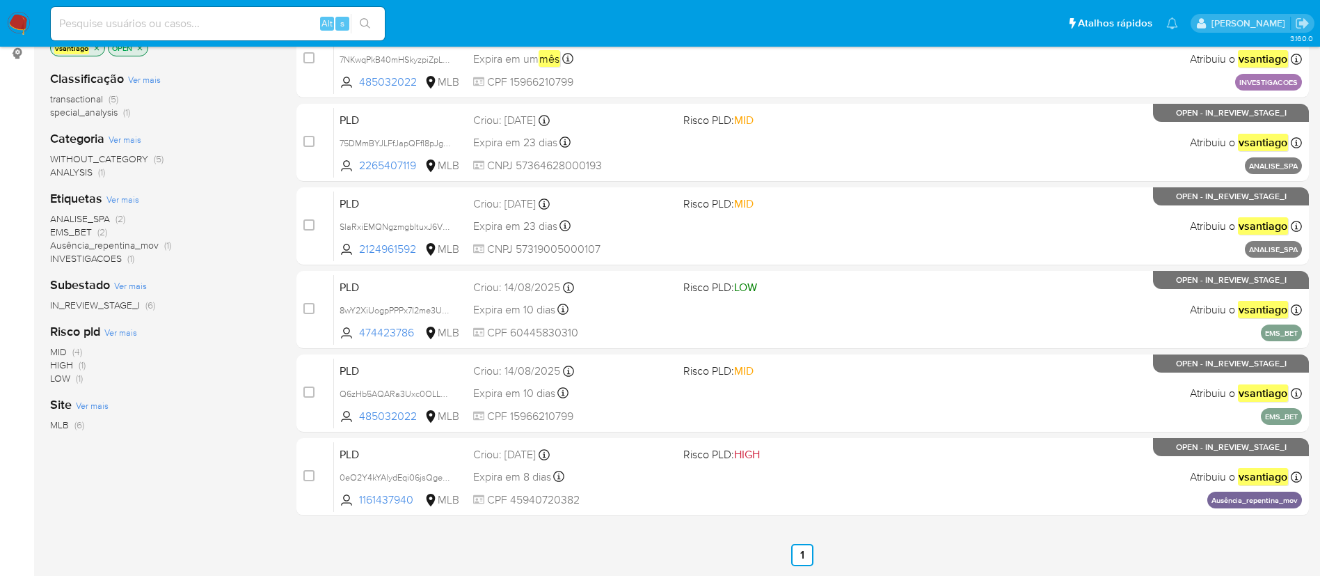
scroll to position [272, 0]
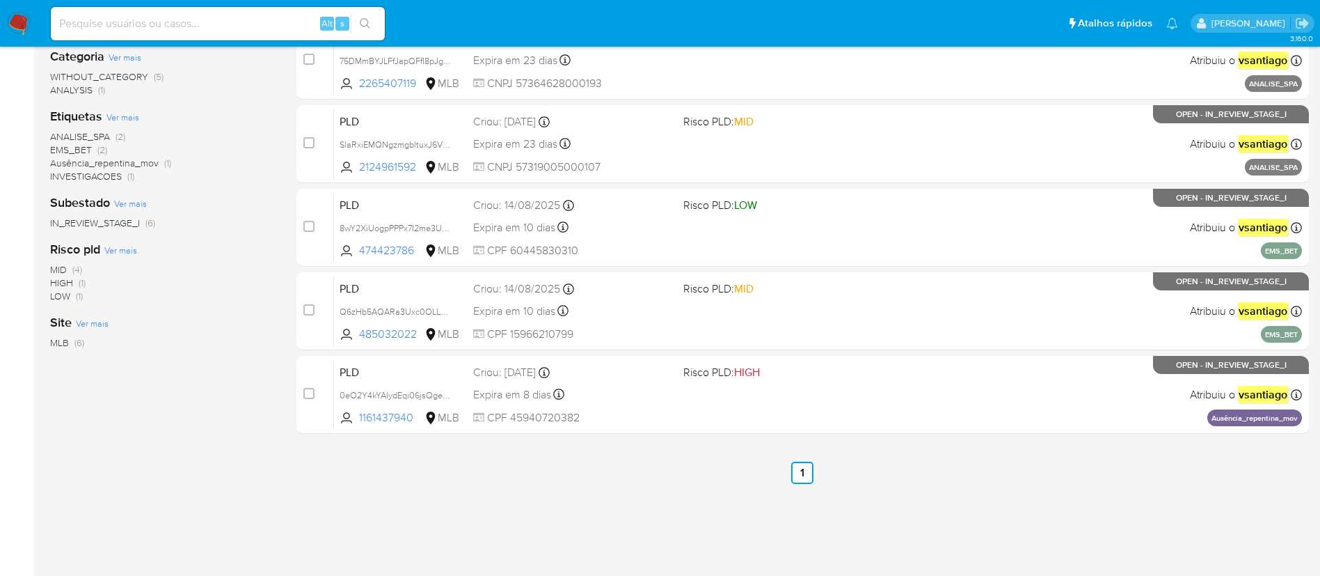
click at [692, 526] on div "3.160.0" at bounding box center [679, 176] width 1259 height 784
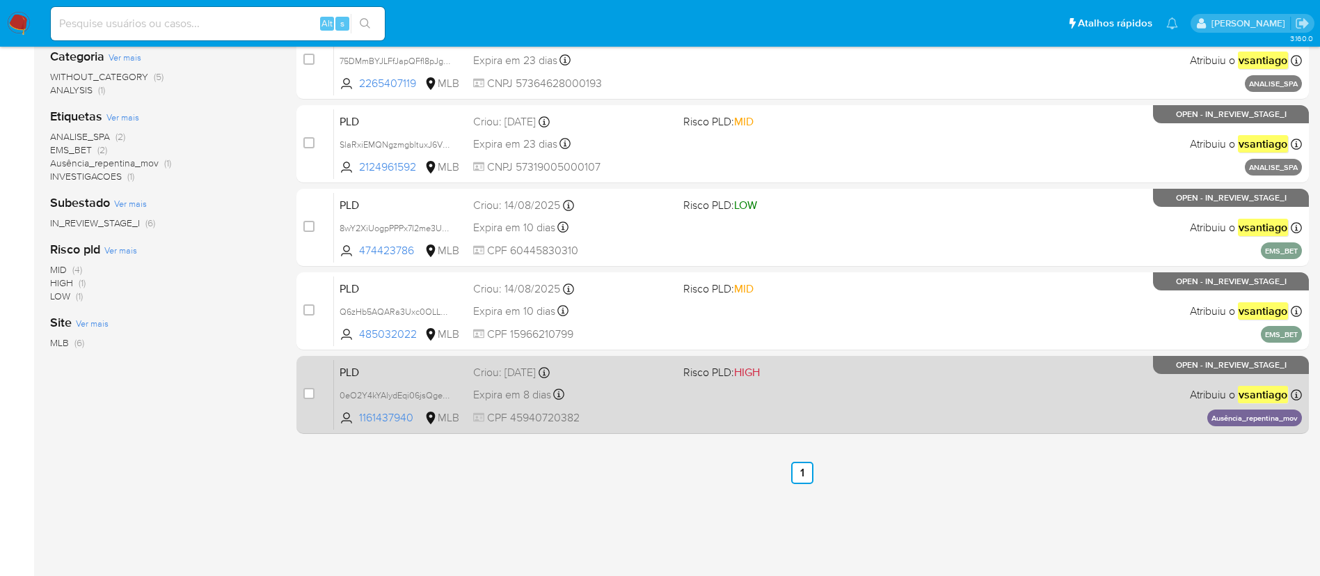
click at [719, 388] on div "PLD 0eO2Y4kYAlydEqi06jsQgeHV 1161437940 MLB Risco PLD: HIGH Criou: [DATE] Criou…" at bounding box center [818, 394] width 968 height 70
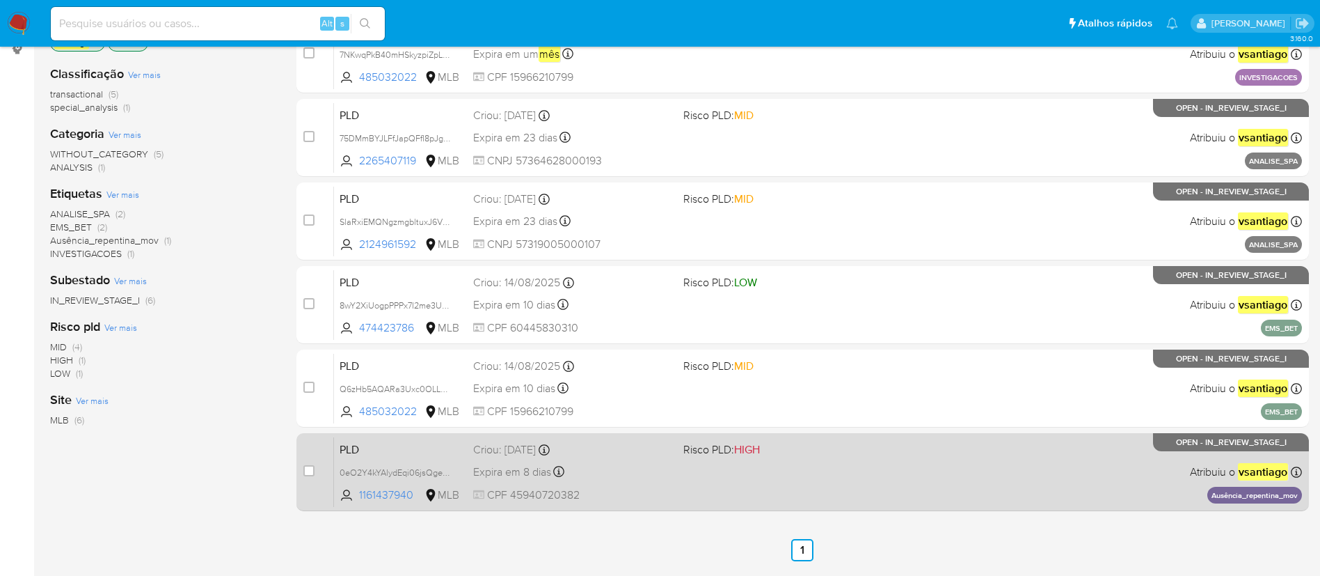
scroll to position [168, 0]
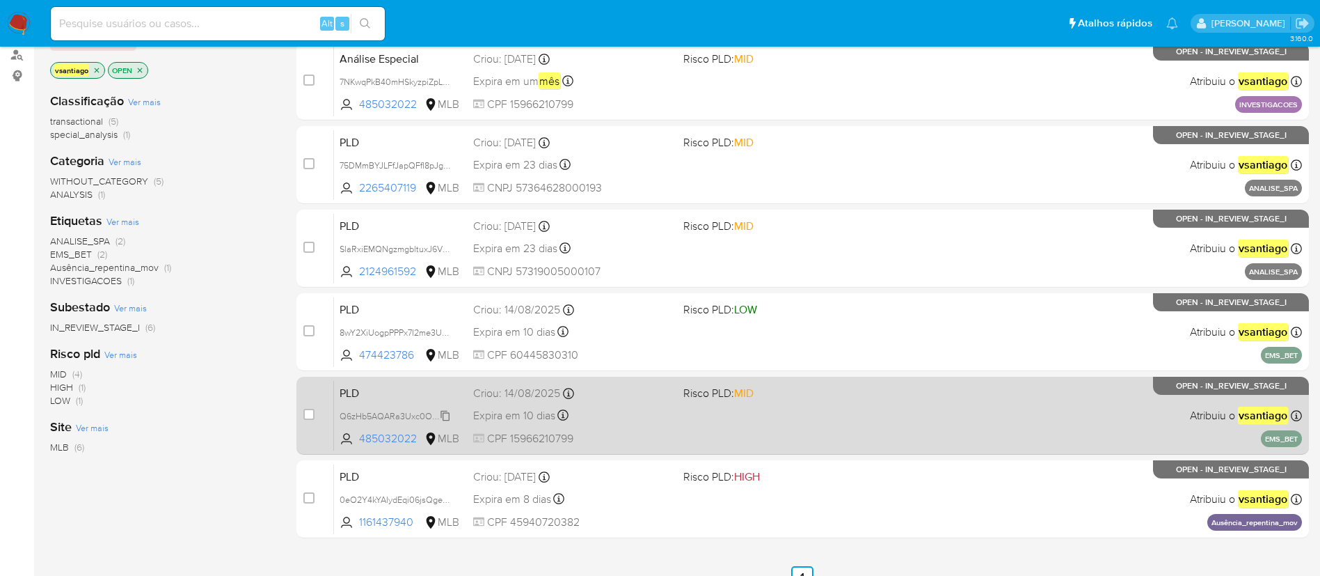
click at [432, 416] on span "Q6zHb5AQARa3Uxc0OLLDHRYm" at bounding box center [405, 414] width 131 height 15
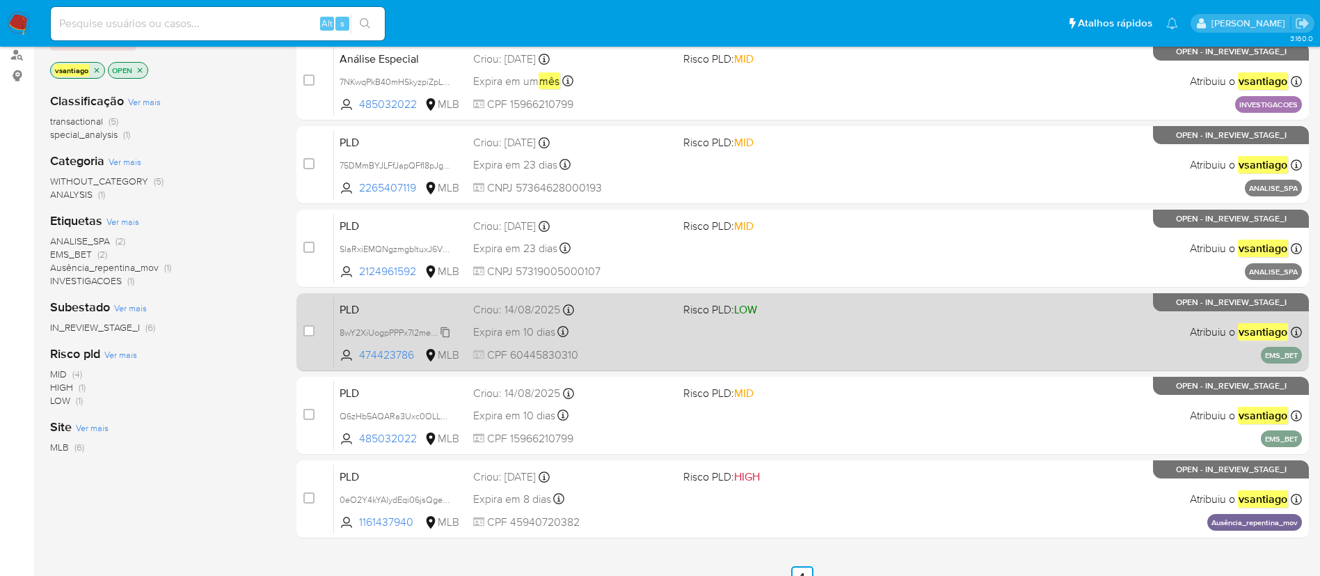
click at [445, 333] on span "8wY2XiUogpPPPx7I2me3UNNY" at bounding box center [400, 331] width 120 height 15
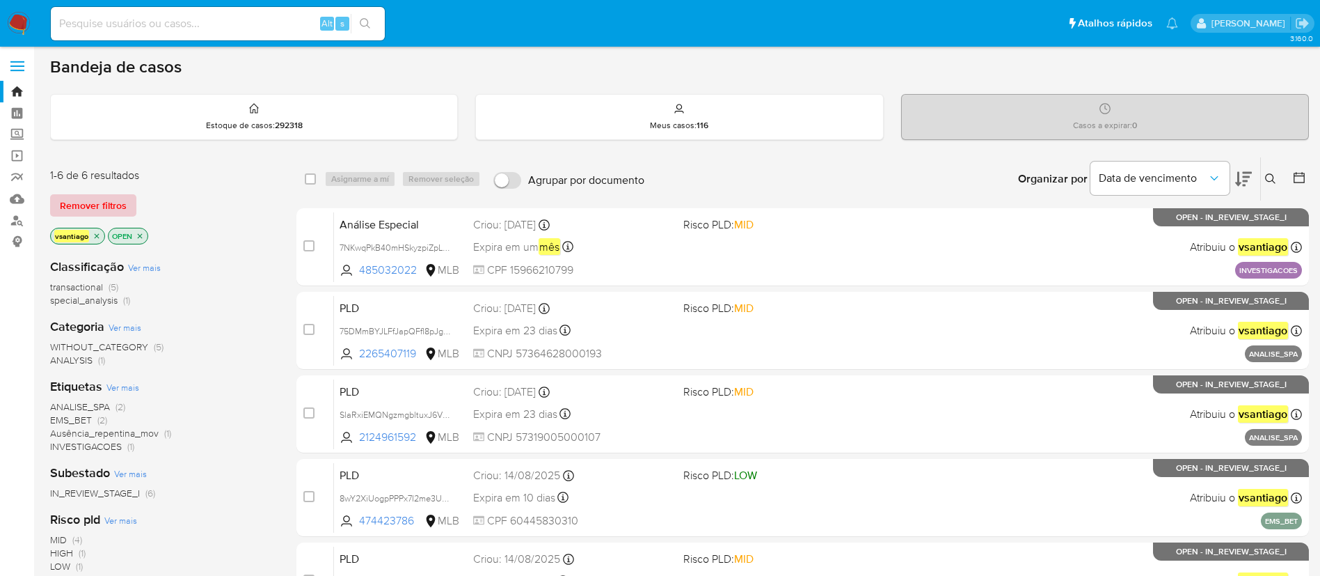
scroll to position [0, 0]
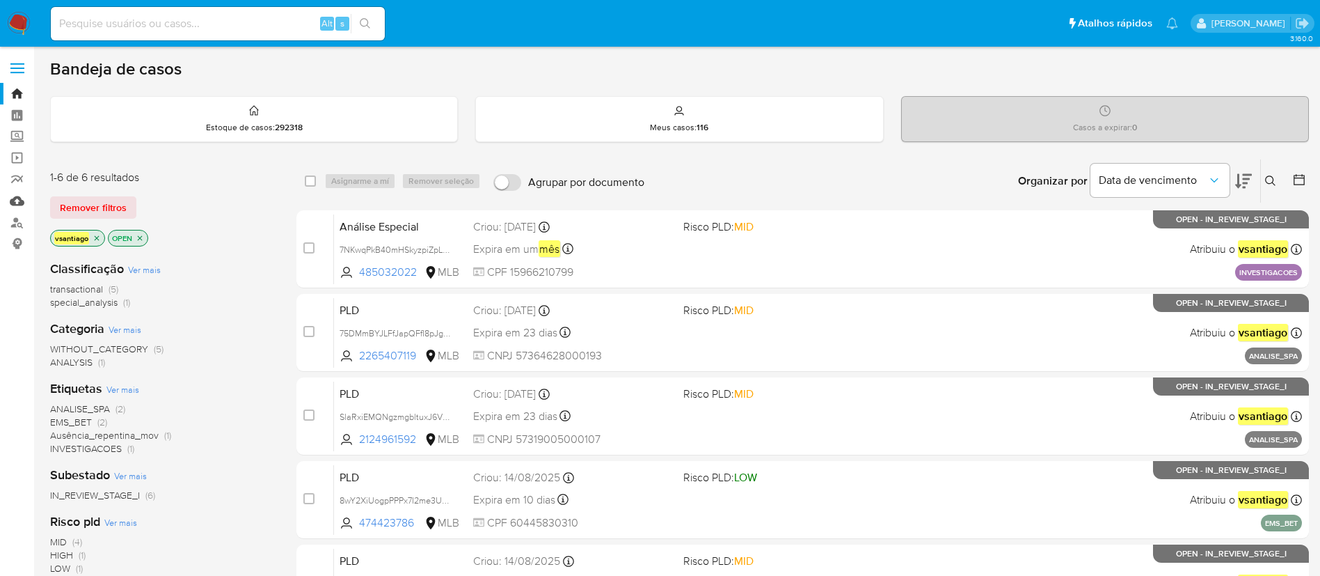
click at [19, 203] on link "Mulan" at bounding box center [83, 201] width 166 height 22
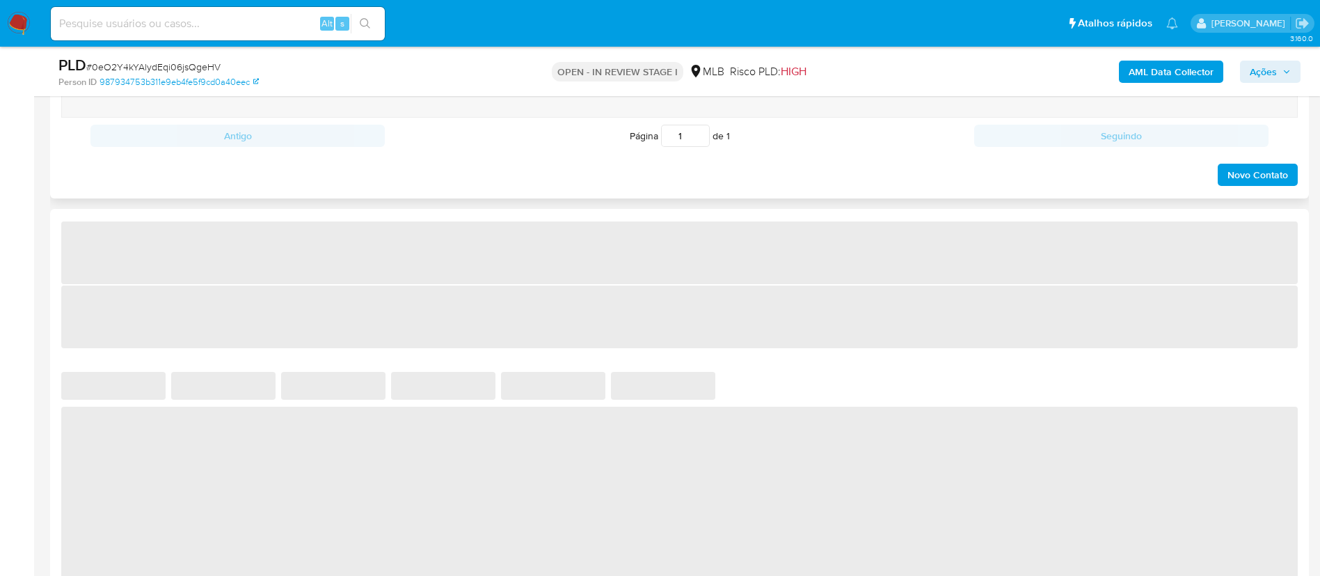
select select "10"
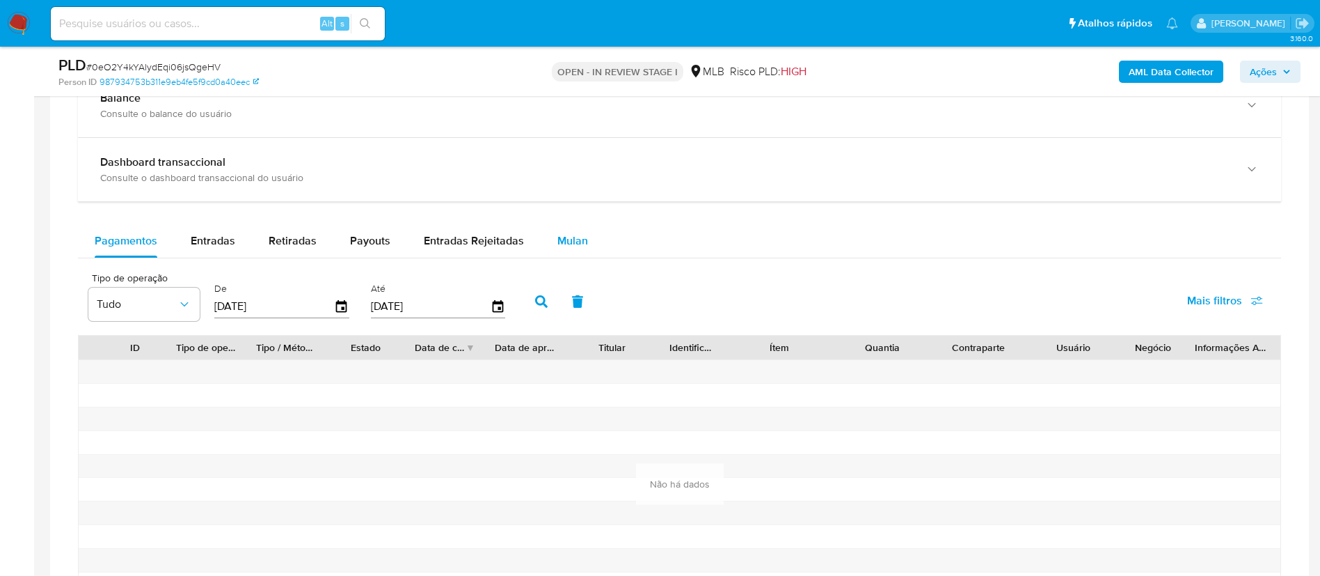
click at [572, 240] on span "Mulan" at bounding box center [572, 240] width 31 height 16
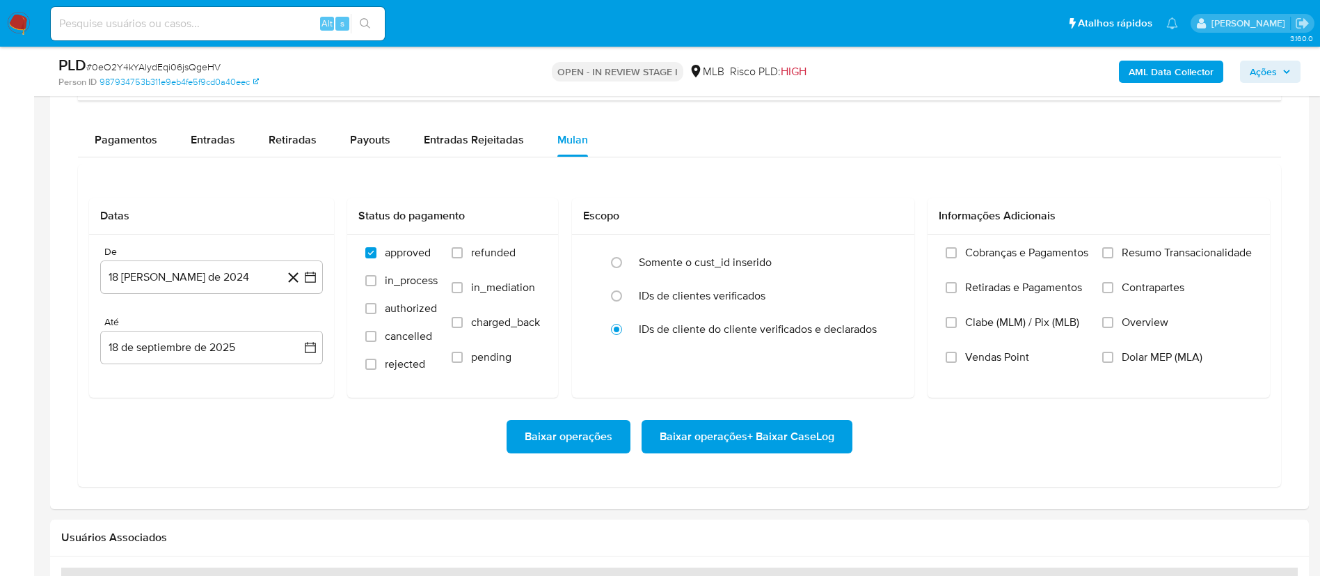
scroll to position [1253, 0]
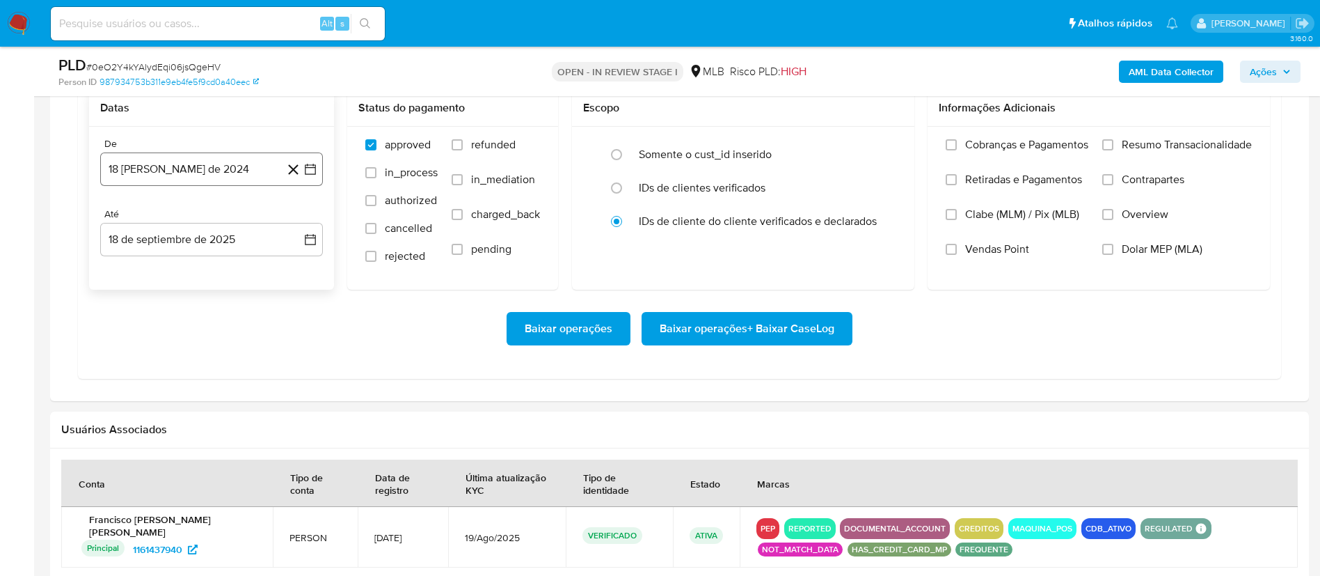
click at [228, 180] on button "18 [PERSON_NAME] de 2024" at bounding box center [211, 168] width 223 height 33
click at [298, 220] on icon "Mes siguiente" at bounding box center [298, 219] width 17 height 17
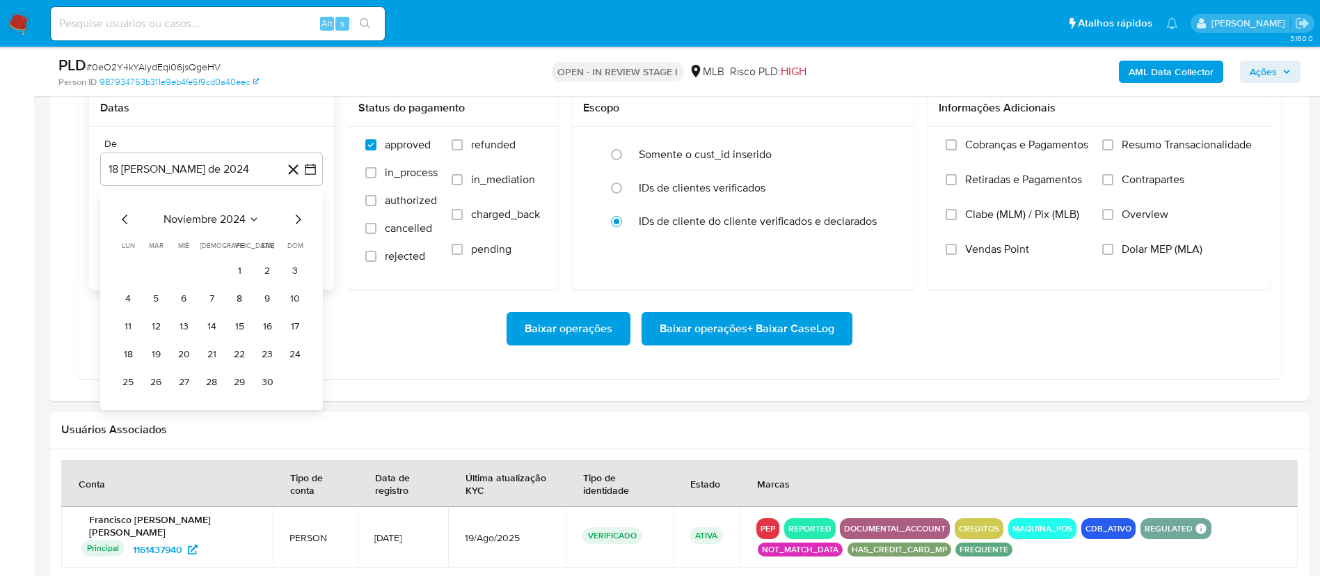
click at [298, 220] on icon "Mes siguiente" at bounding box center [298, 219] width 17 height 17
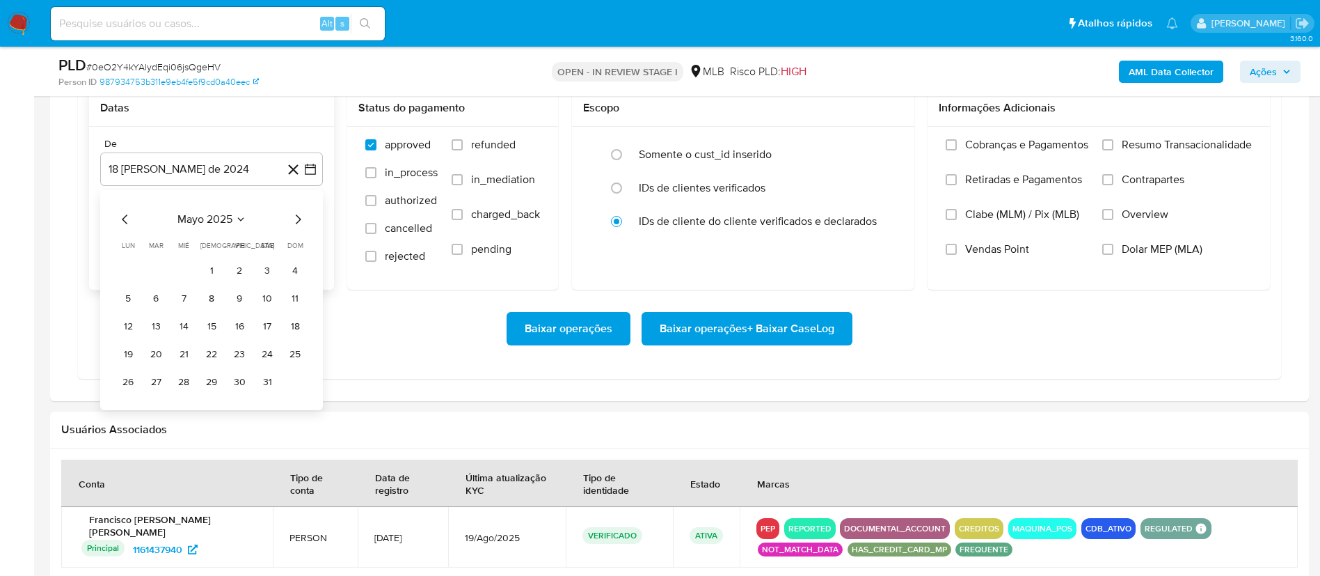
click at [298, 220] on icon "Mes siguiente" at bounding box center [298, 219] width 17 height 17
click at [152, 267] on button "1" at bounding box center [156, 271] width 22 height 22
click at [315, 319] on div "Baixar operações Baixar operações + Baixar CaseLog" at bounding box center [679, 328] width 1181 height 33
click at [801, 333] on span "Baixar operações + Baixar CaseLog" at bounding box center [747, 328] width 175 height 31
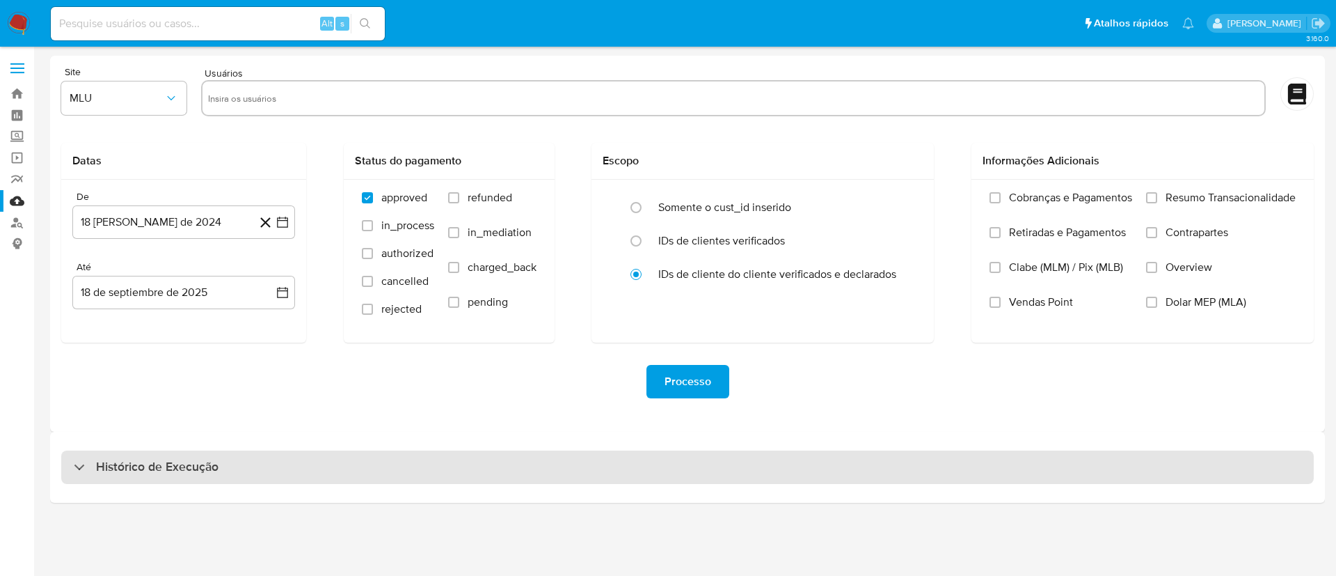
click at [386, 473] on div "Histórico de Execução" at bounding box center [687, 466] width 1253 height 33
select select "10"
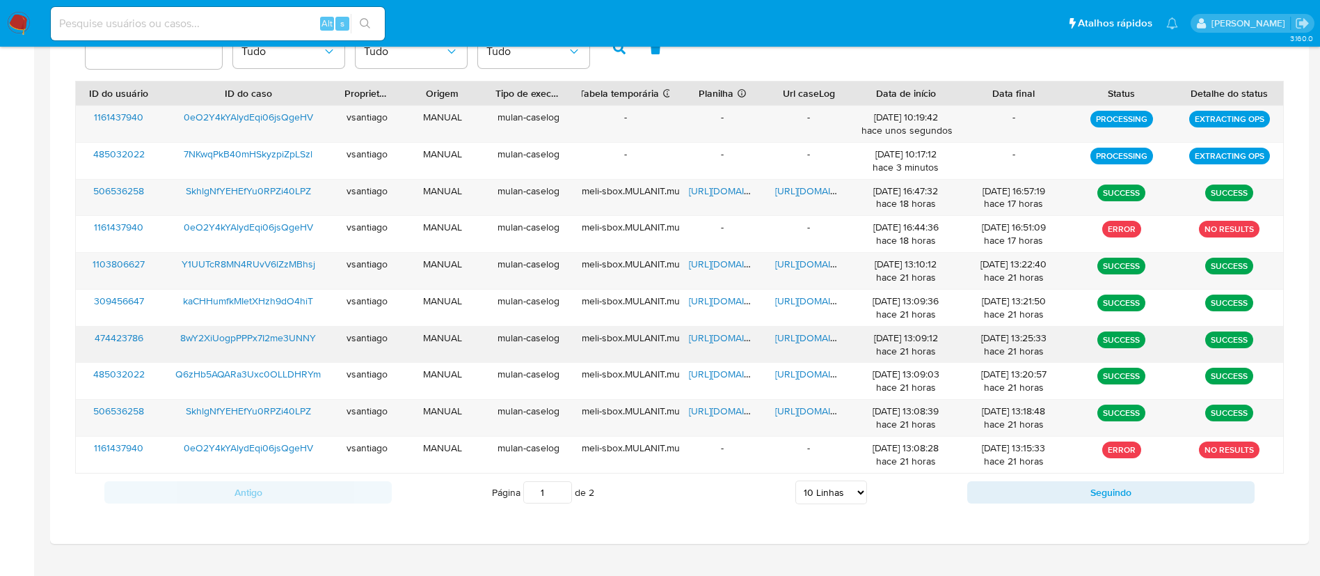
scroll to position [486, 0]
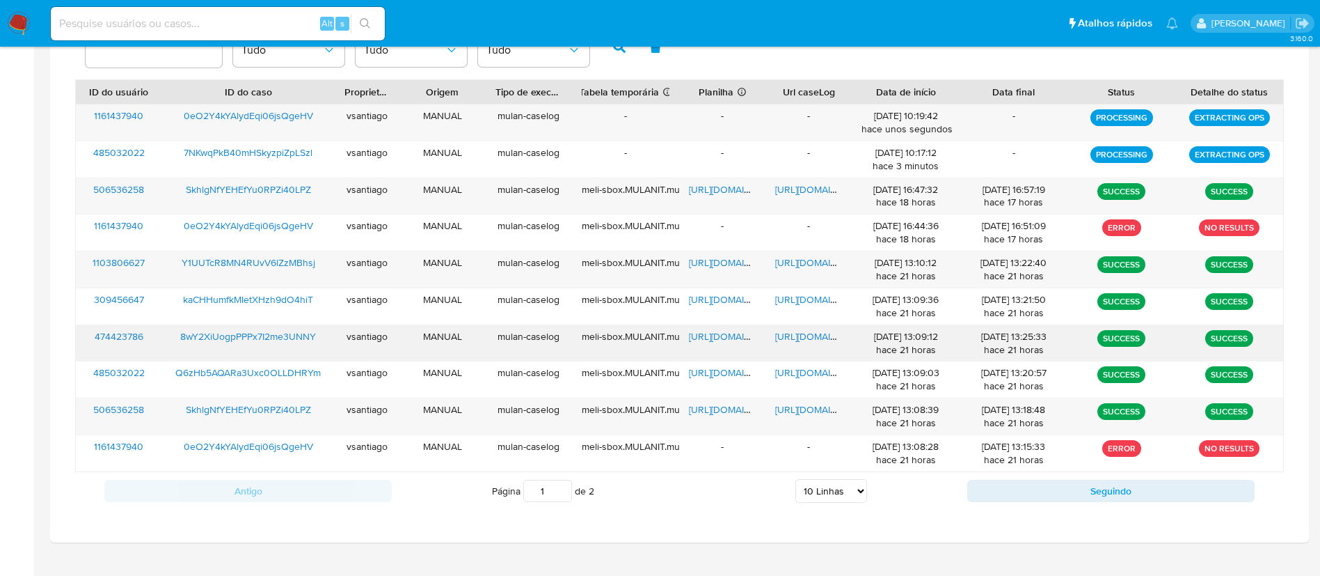
click at [292, 335] on span "8wY2XiUogpPPPx7I2me3UNNY" at bounding box center [248, 336] width 136 height 14
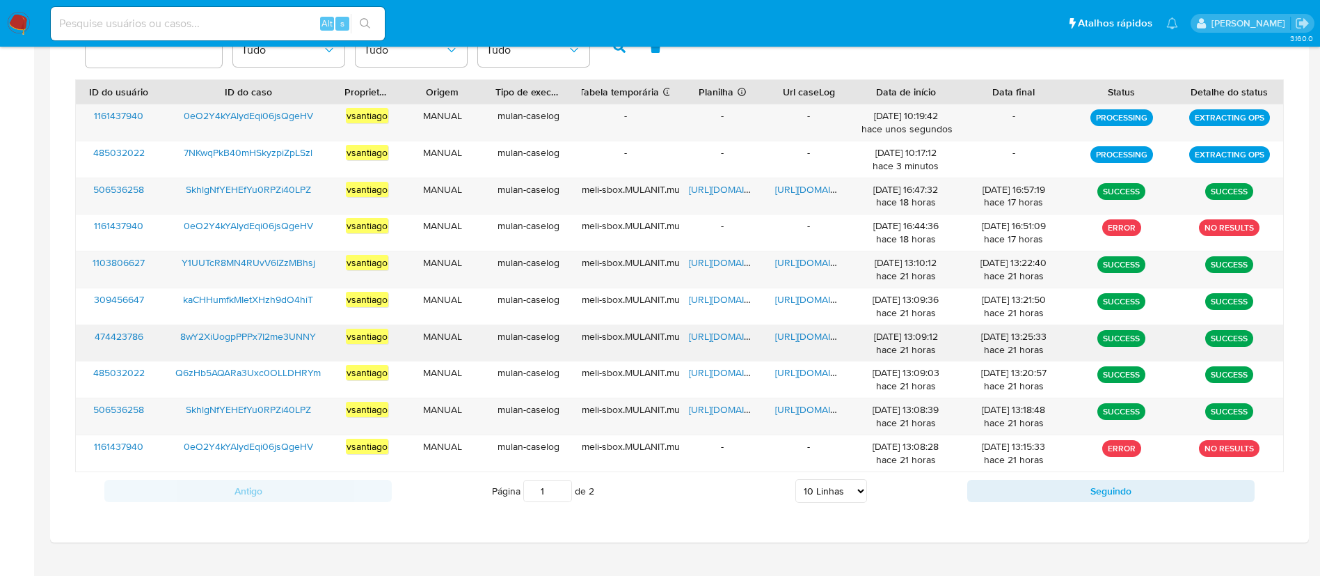
click at [711, 335] on span "https://docs.google.com/spreadsheets/d/19C6QJ2E9Ik0mHjUey6tSU01WPF-NrR6MhWYSIs2…" at bounding box center [737, 336] width 96 height 14
click at [821, 337] on span "https://docs.google.com/document/d/1kWpY8rHSTtyiHc5TDGDjbKoqCCGtfW5P7mLxshLscos…" at bounding box center [823, 336] width 96 height 14
click at [806, 58] on div "ID do usuário Estado Tudo Origem Tudo Tipo de execução Tudo" at bounding box center [679, 45] width 1209 height 68
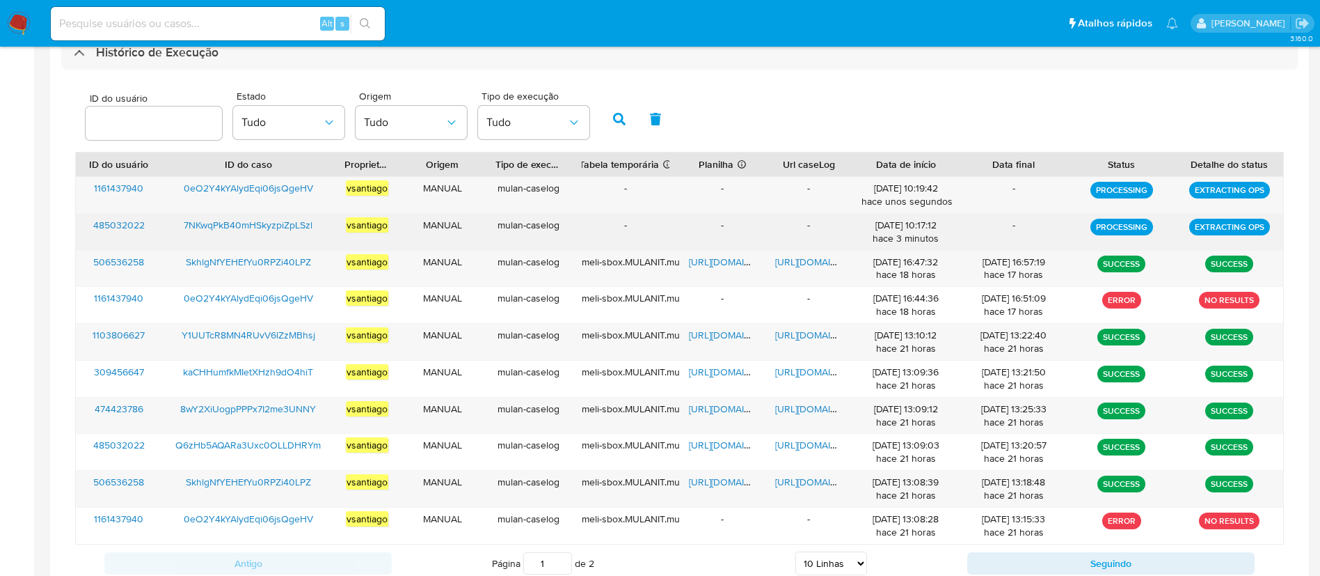
scroll to position [382, 0]
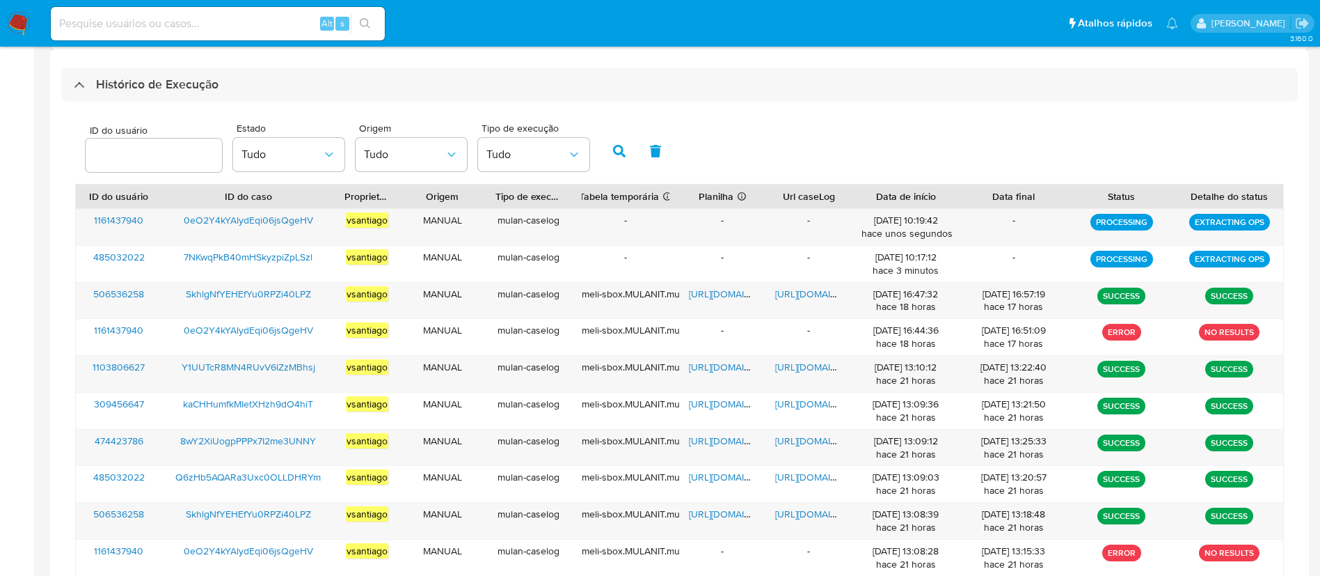
click at [15, 22] on img at bounding box center [19, 24] width 24 height 24
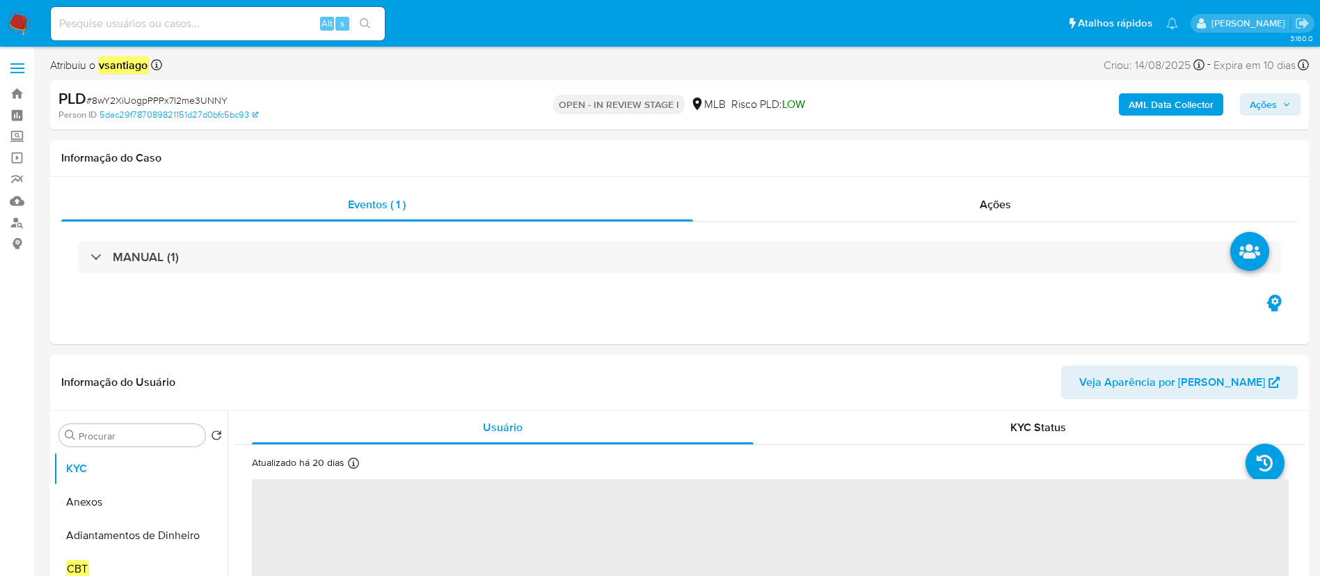
select select "10"
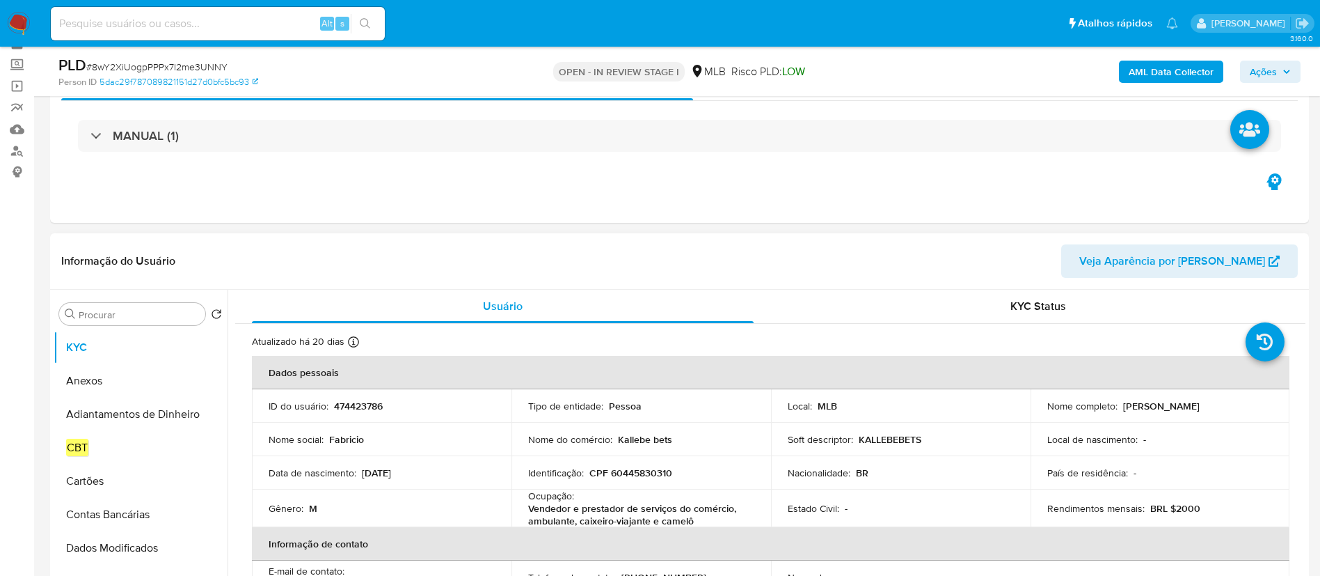
scroll to position [104, 0]
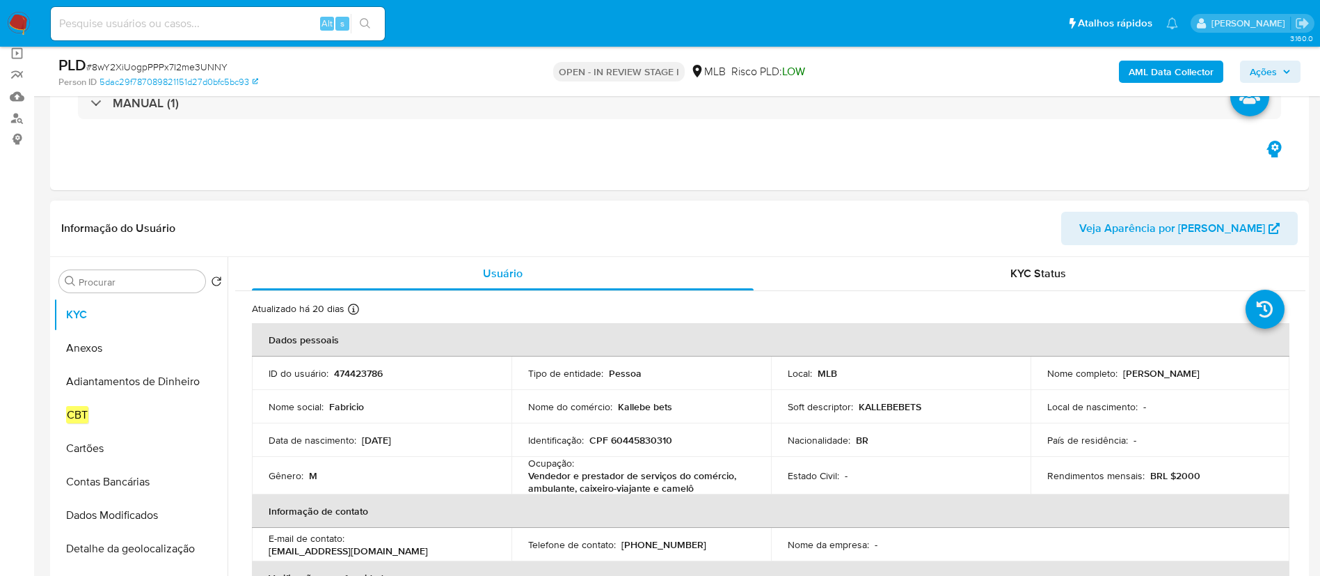
click at [901, 406] on p "KALLEBEBETS" at bounding box center [890, 406] width 63 height 13
click at [955, 418] on td "Soft descriptor : KALLEBEBETS" at bounding box center [901, 406] width 260 height 33
click at [896, 409] on p "KALLEBEBETS" at bounding box center [890, 406] width 63 height 13
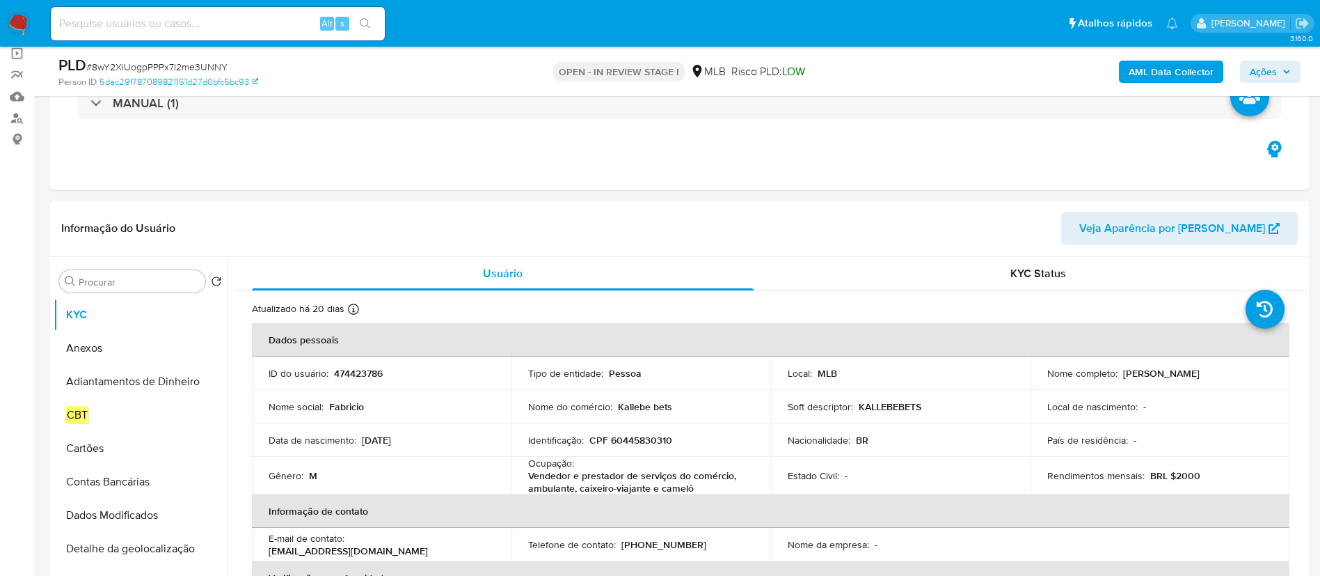
click at [940, 411] on div "Soft descriptor : KALLEBEBETS" at bounding box center [901, 406] width 226 height 13
click at [887, 412] on p "KALLEBEBETS" at bounding box center [890, 406] width 63 height 13
click at [943, 410] on div "Soft descriptor : KALLEBEBETS" at bounding box center [901, 406] width 226 height 13
click at [513, 206] on div "Informação do Usuário Veja Aparência por Pessoa" at bounding box center [679, 228] width 1259 height 56
drag, startPoint x: 930, startPoint y: 412, endPoint x: 782, endPoint y: 411, distance: 148.9
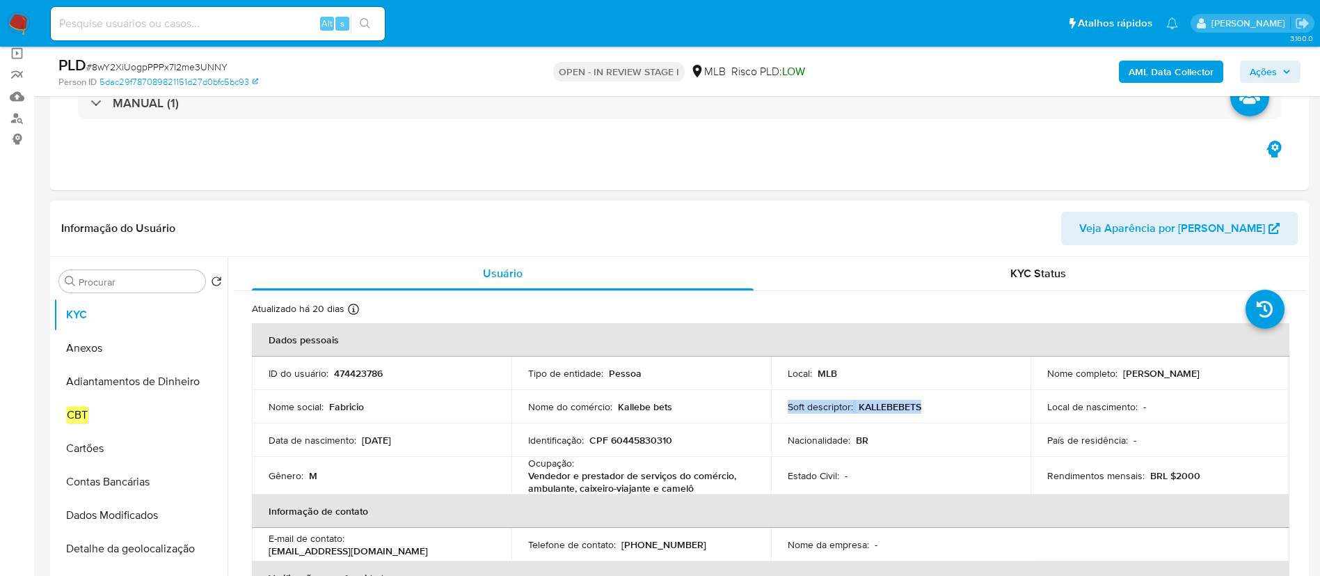
click at [782, 411] on td "Soft descriptor : KALLEBEBETS" at bounding box center [901, 406] width 260 height 33
copy div "Soft descriptor : KALLEBEBETS"
drag, startPoint x: 539, startPoint y: 407, endPoint x: 505, endPoint y: 406, distance: 34.1
click at [505, 406] on tr "Nome social : Fabricio Nome do comércio : Kallebe bets Soft descriptor : KALLEB…" at bounding box center [771, 406] width 1038 height 33
copy tr "Nome do comércio : Kallebe bets"
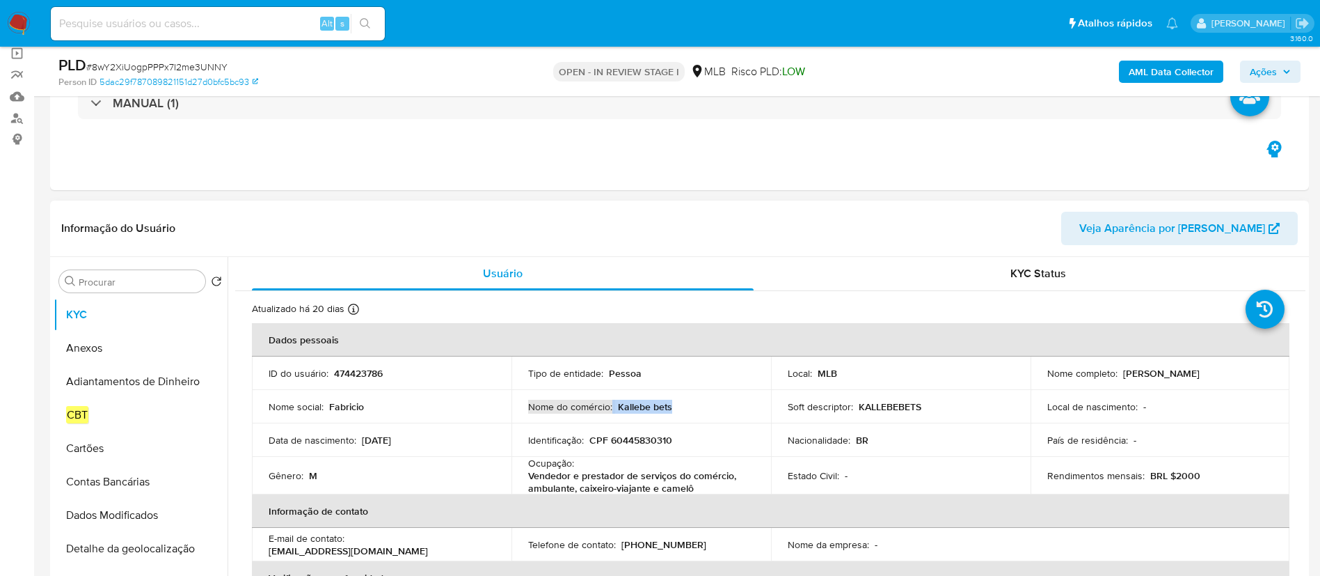
click at [776, 417] on td "Soft descriptor : KALLEBEBETS" at bounding box center [901, 406] width 260 height 33
drag, startPoint x: 695, startPoint y: 487, endPoint x: 517, endPoint y: 464, distance: 178.9
click at [517, 464] on td "Ocupação : Vendedor e prestador de serviços do comércio, ambulante, caixeiro-vi…" at bounding box center [642, 476] width 260 height 38
copy div "Ocupação : Vendedor e prestador de serviços do comércio, ambulante, caixeiro-vi…"
click at [665, 448] on td "Identificação : CPF 60445830310" at bounding box center [642, 439] width 260 height 33
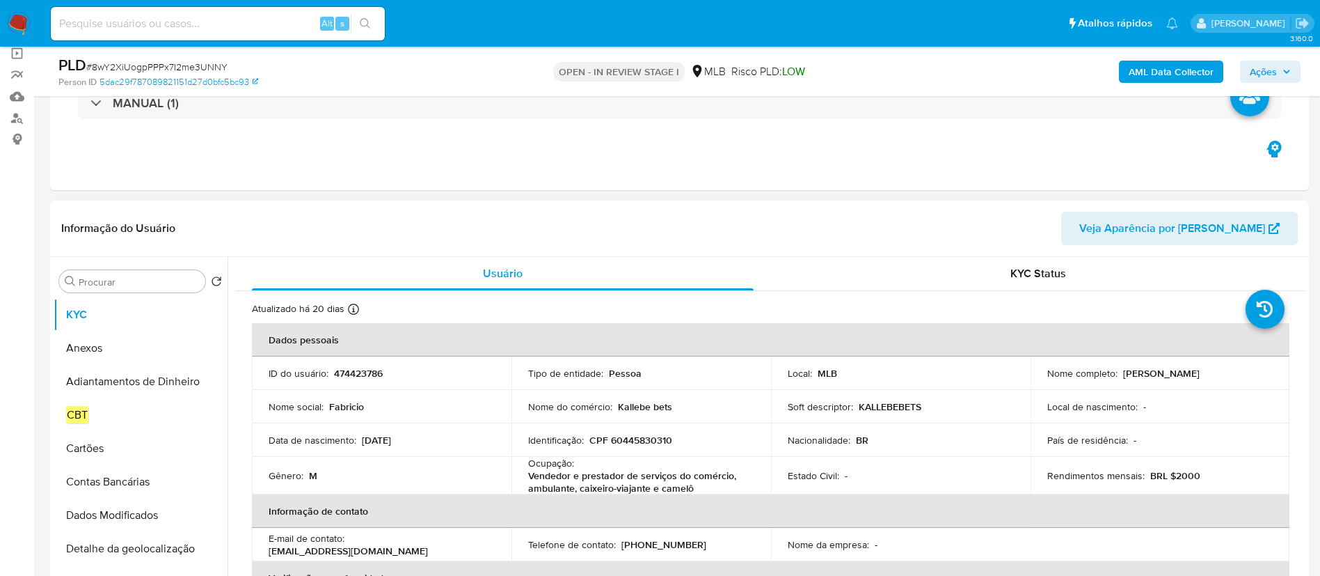
click at [331, 210] on div "Informação do Usuário Veja Aparência por Pessoa" at bounding box center [679, 228] width 1259 height 56
click at [110, 277] on input "Procurar" at bounding box center [139, 282] width 121 height 13
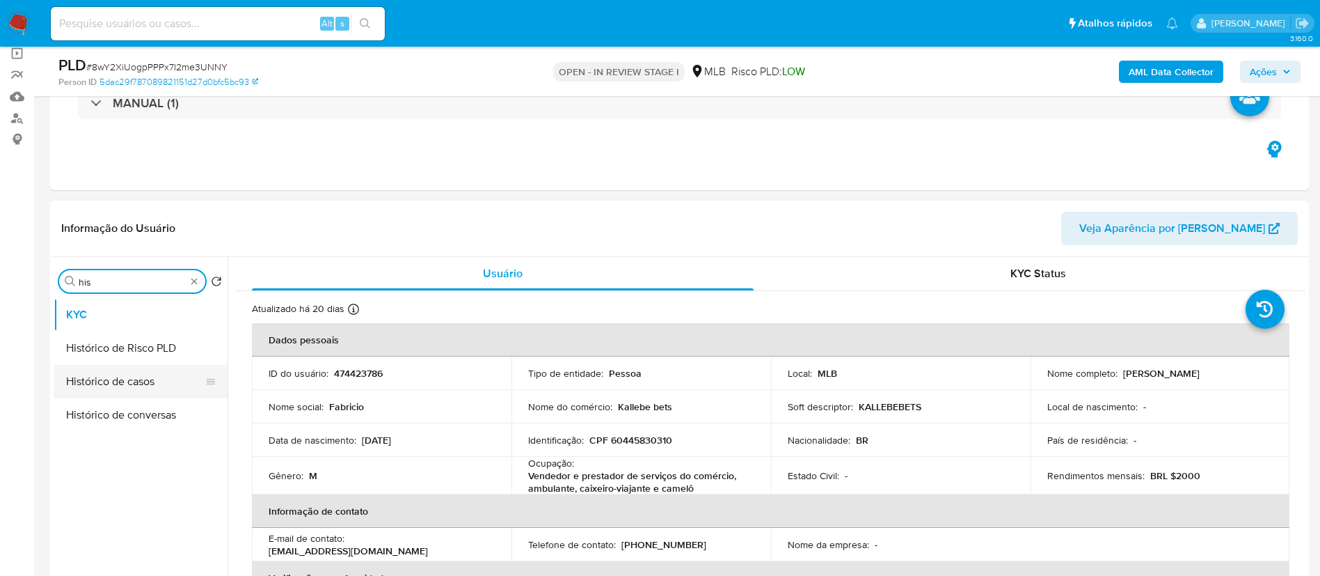
type input "his"
click at [116, 374] on button "Histórico de casos" at bounding box center [141, 381] width 174 height 33
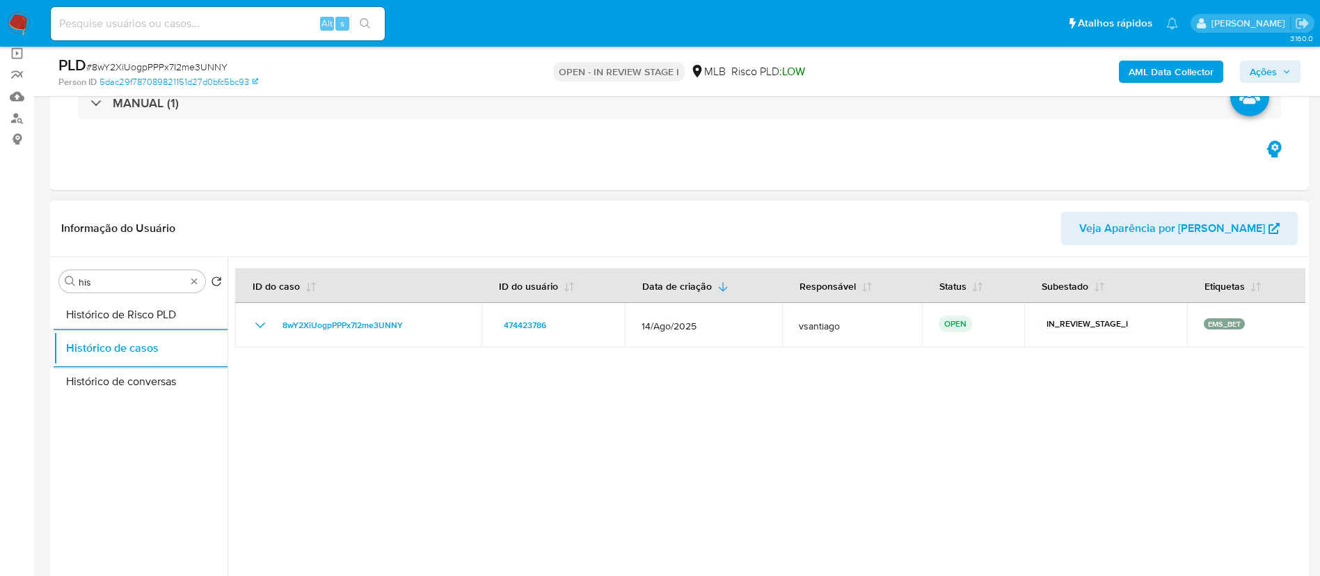
click at [443, 427] on div at bounding box center [767, 435] width 1078 height 356
click at [122, 284] on input "his" at bounding box center [132, 282] width 107 height 13
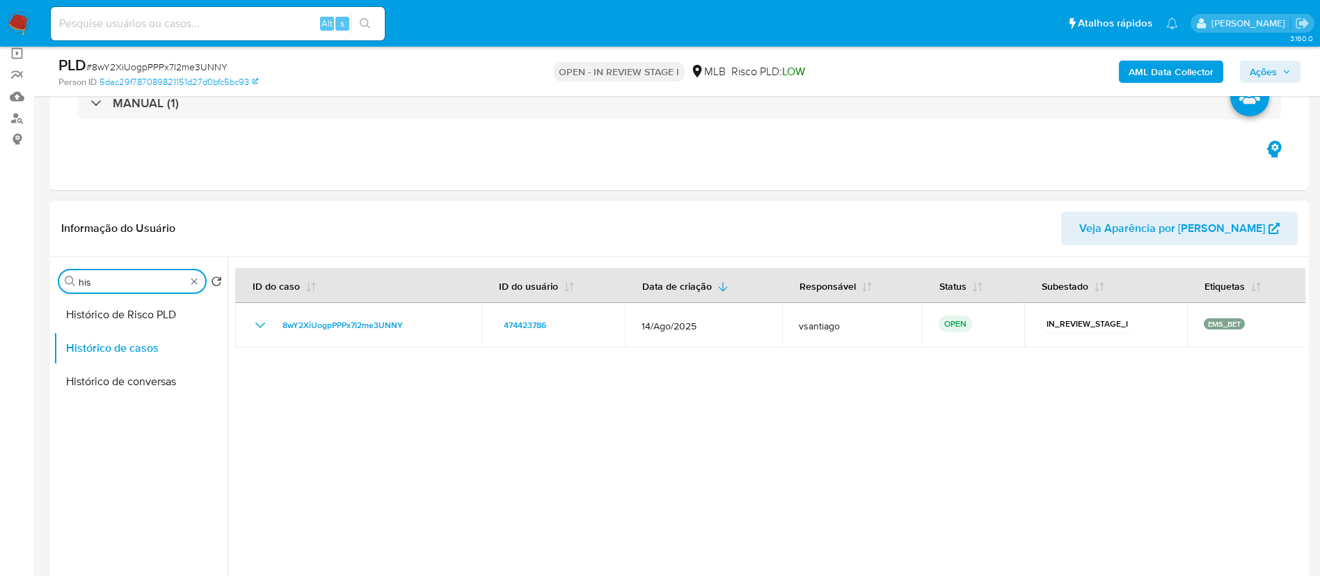
click at [122, 283] on input "his" at bounding box center [132, 282] width 107 height 13
type input "ger"
click at [122, 322] on button "Geral" at bounding box center [135, 314] width 163 height 33
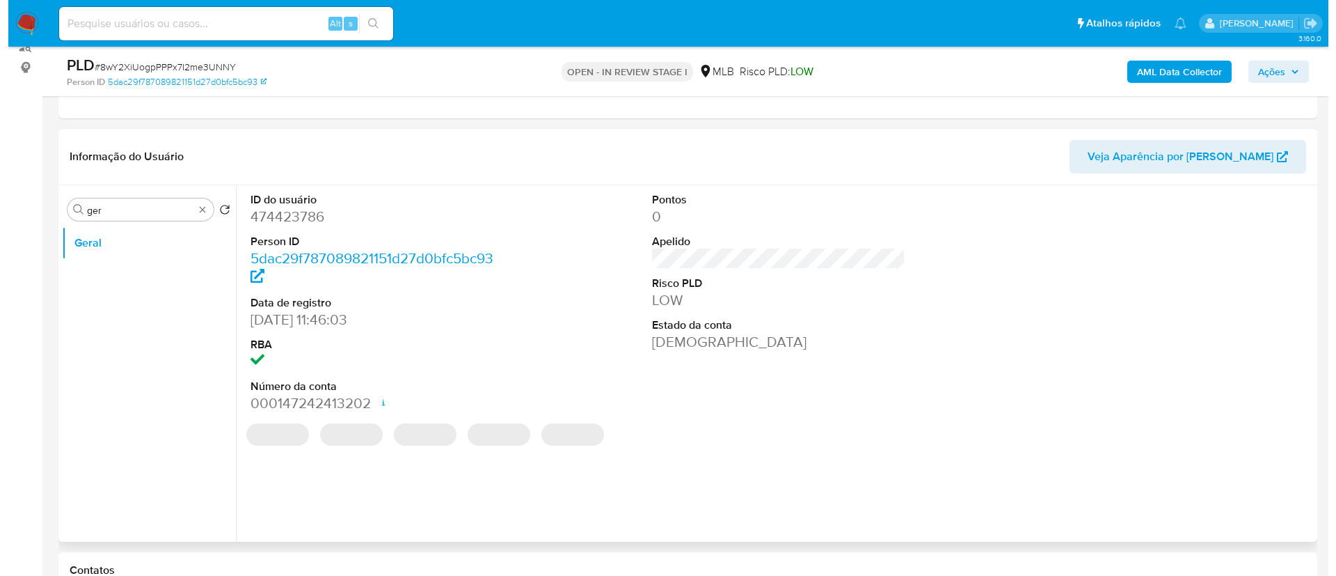
scroll to position [209, 0]
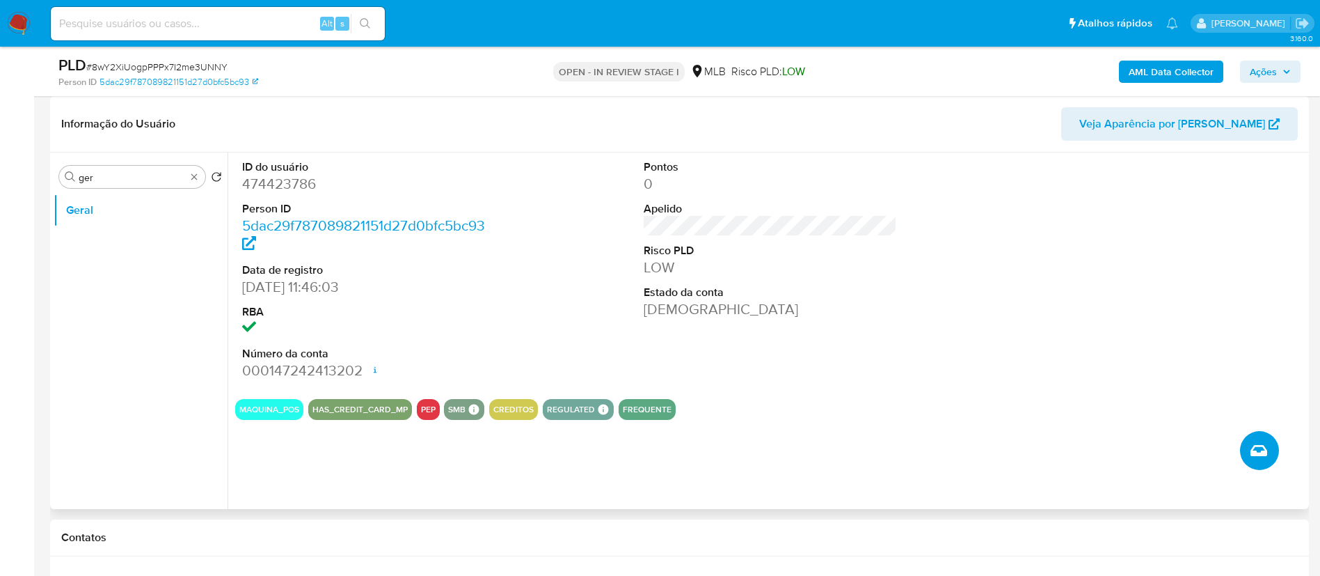
click at [1256, 456] on icon "Criar caso manual" at bounding box center [1259, 450] width 17 height 17
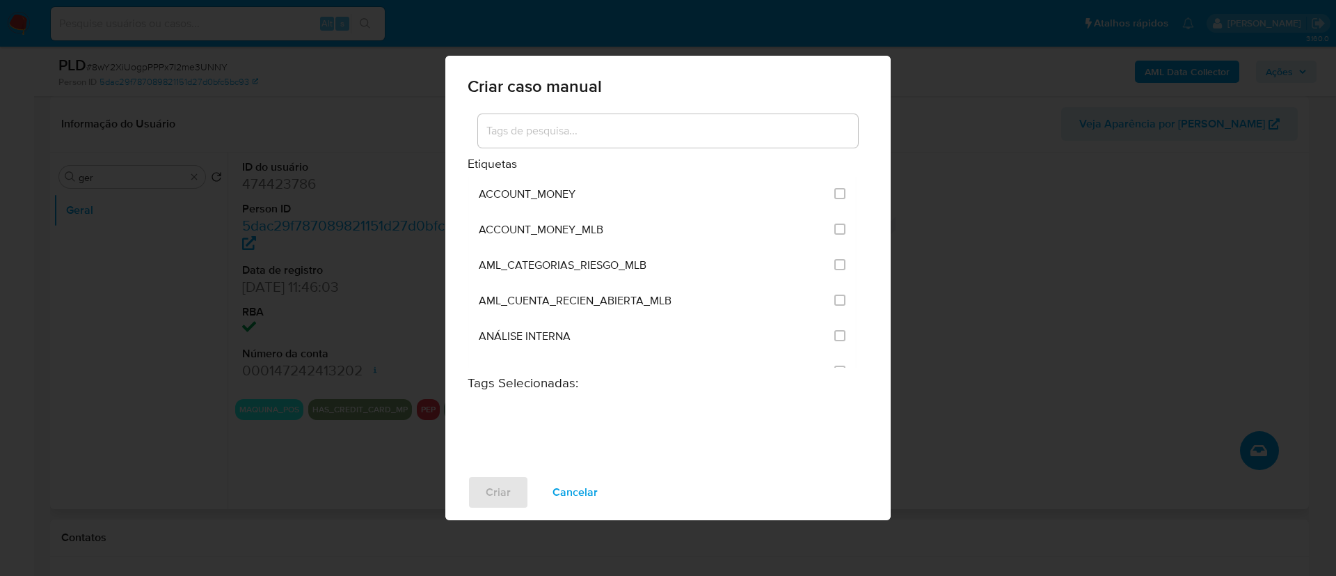
click at [567, 134] on input at bounding box center [668, 131] width 380 height 18
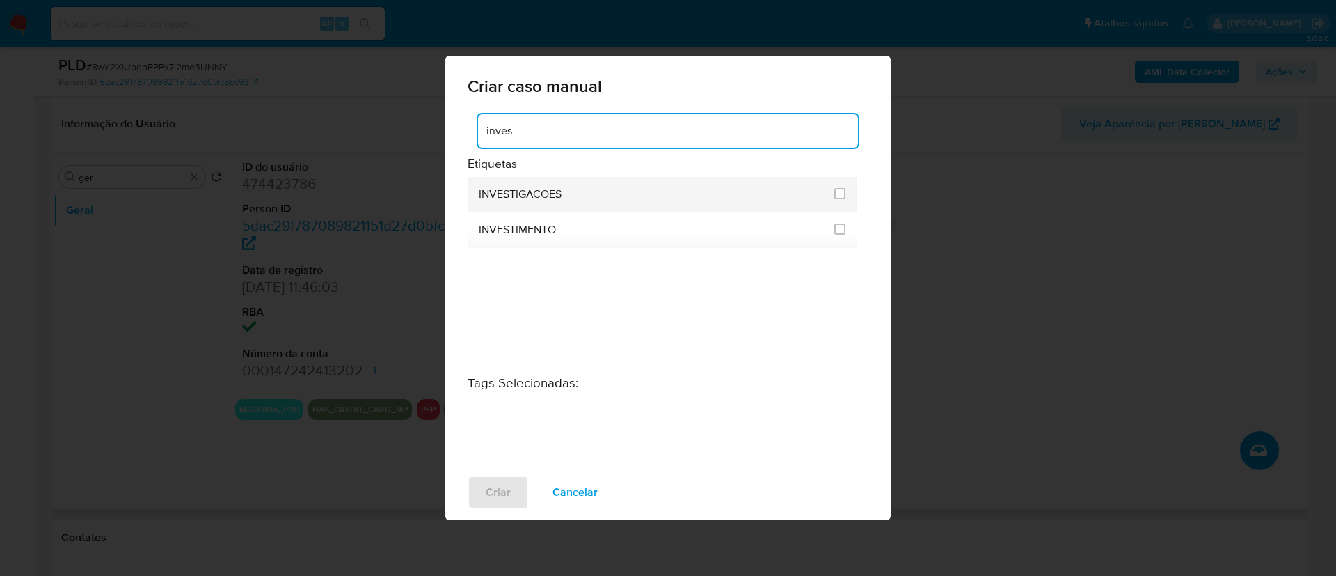
type input "inves"
click at [850, 198] on li "INVESTIGACOES" at bounding box center [662, 194] width 389 height 35
click at [841, 198] on input "2067" at bounding box center [839, 193] width 11 height 11
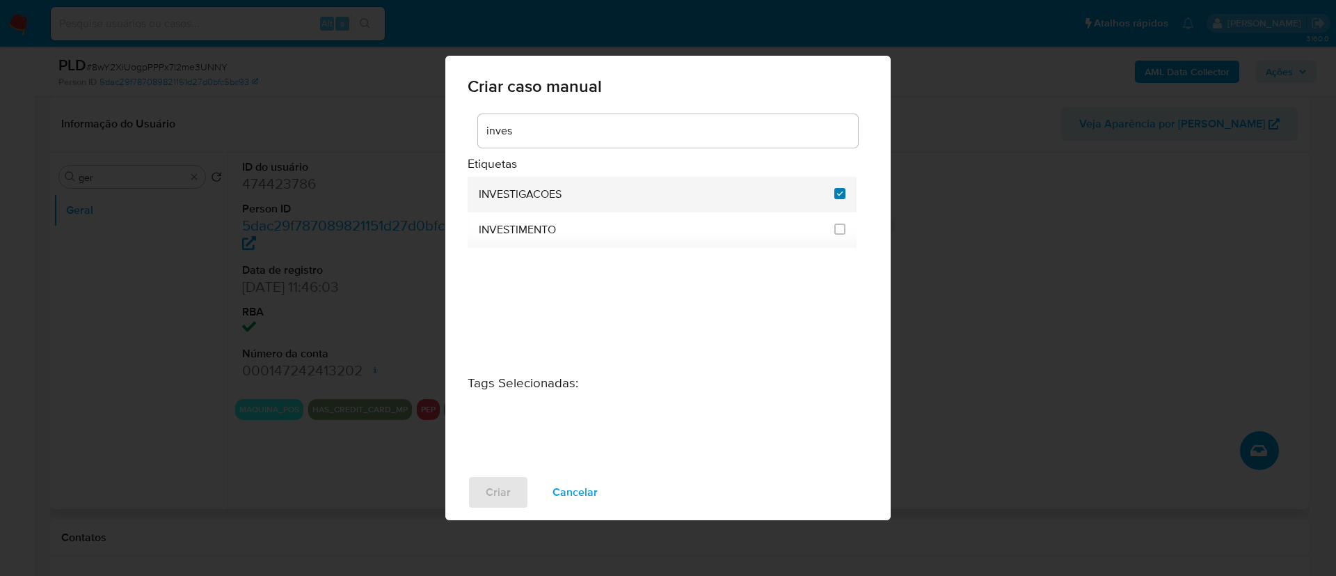
checkbox input "true"
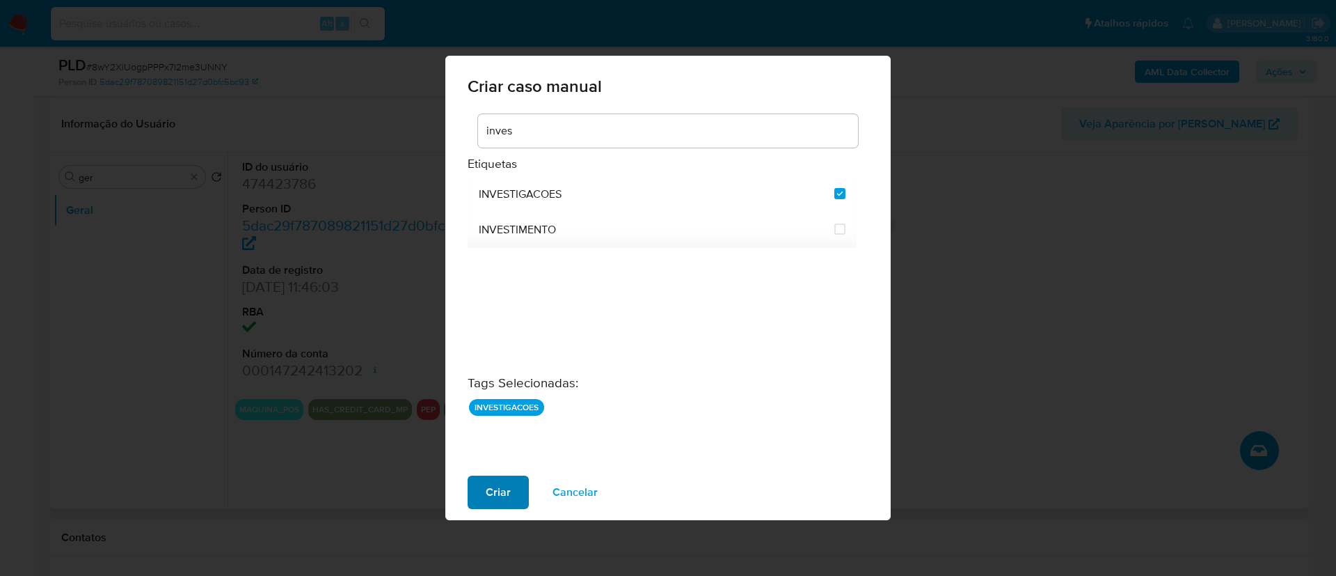
click at [493, 488] on span "Criar" at bounding box center [498, 492] width 25 height 31
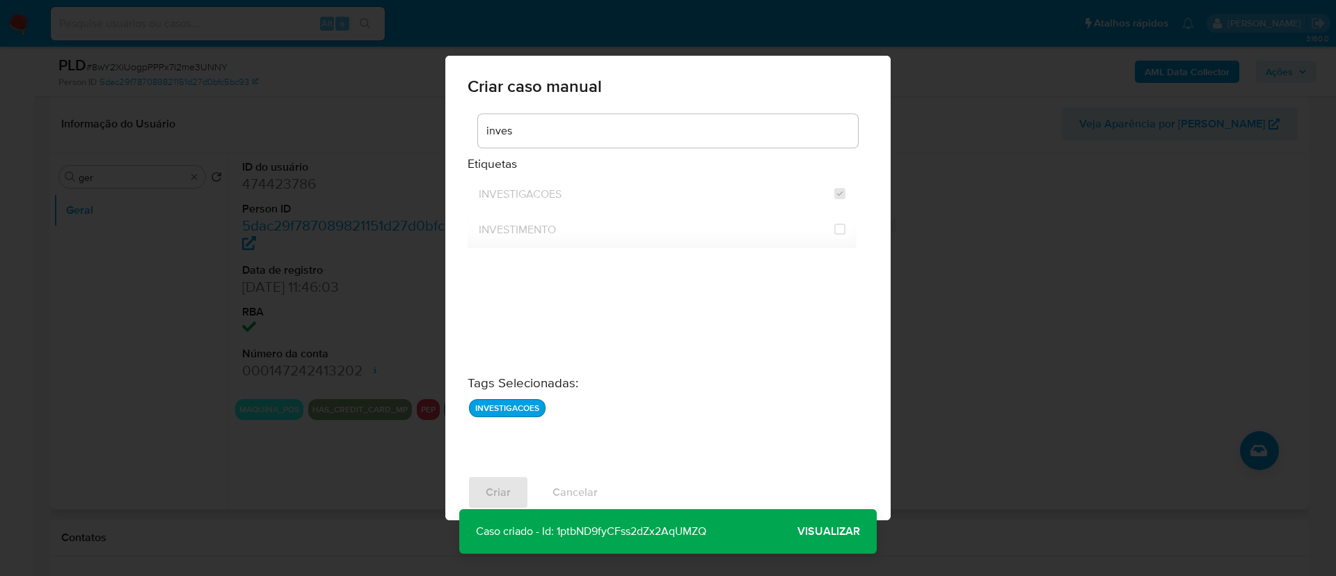
click at [834, 531] on span "Visualizar" at bounding box center [829, 531] width 63 height 0
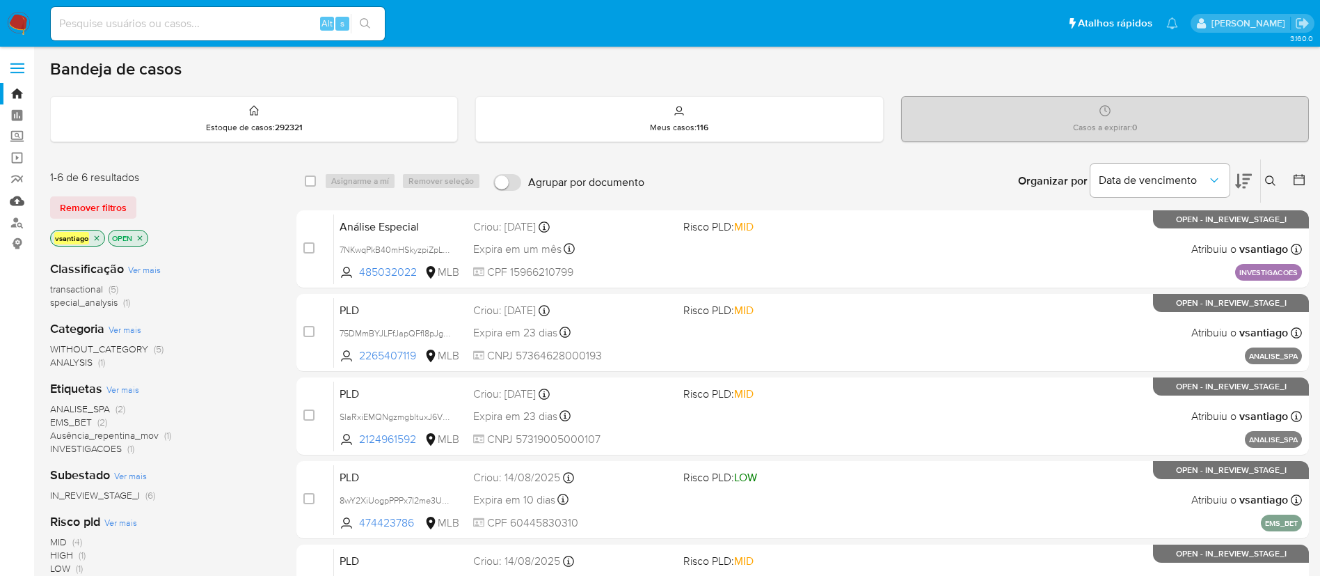
click at [18, 204] on link "Mulan" at bounding box center [83, 201] width 166 height 22
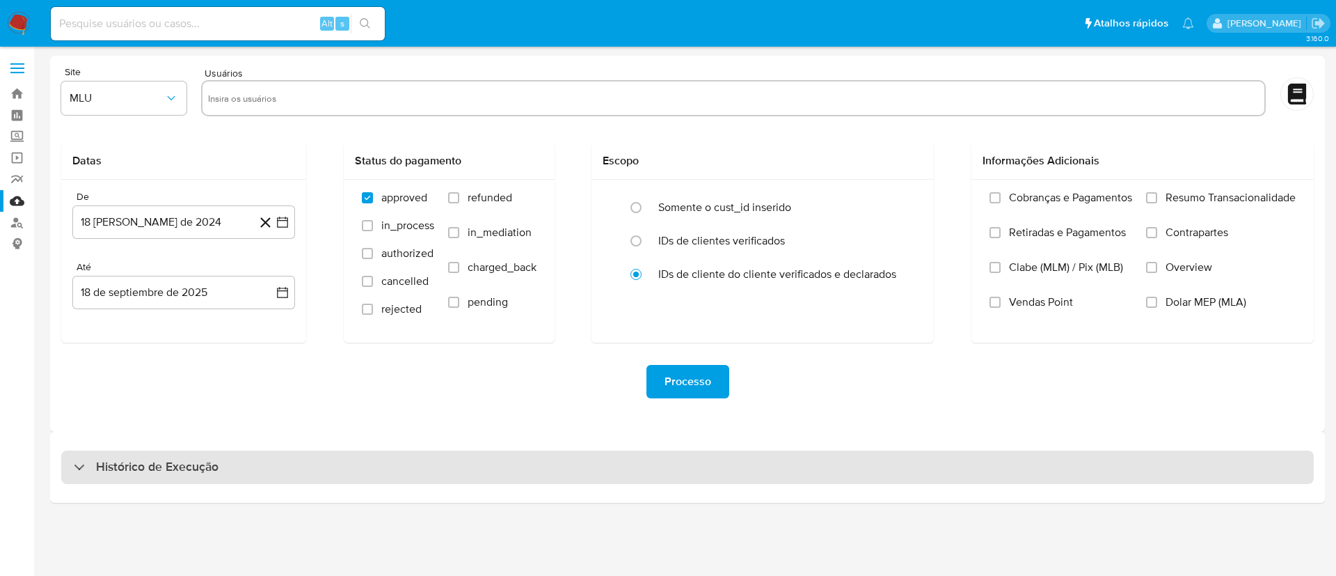
click at [317, 471] on div "Histórico de Execução" at bounding box center [687, 466] width 1253 height 33
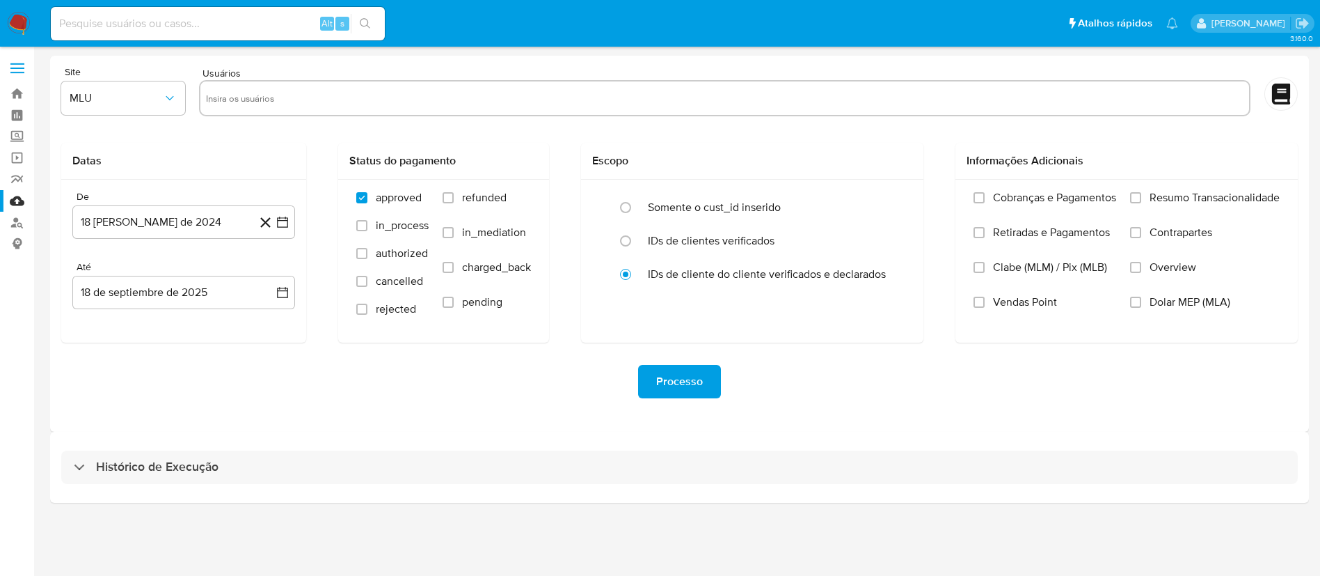
select select "10"
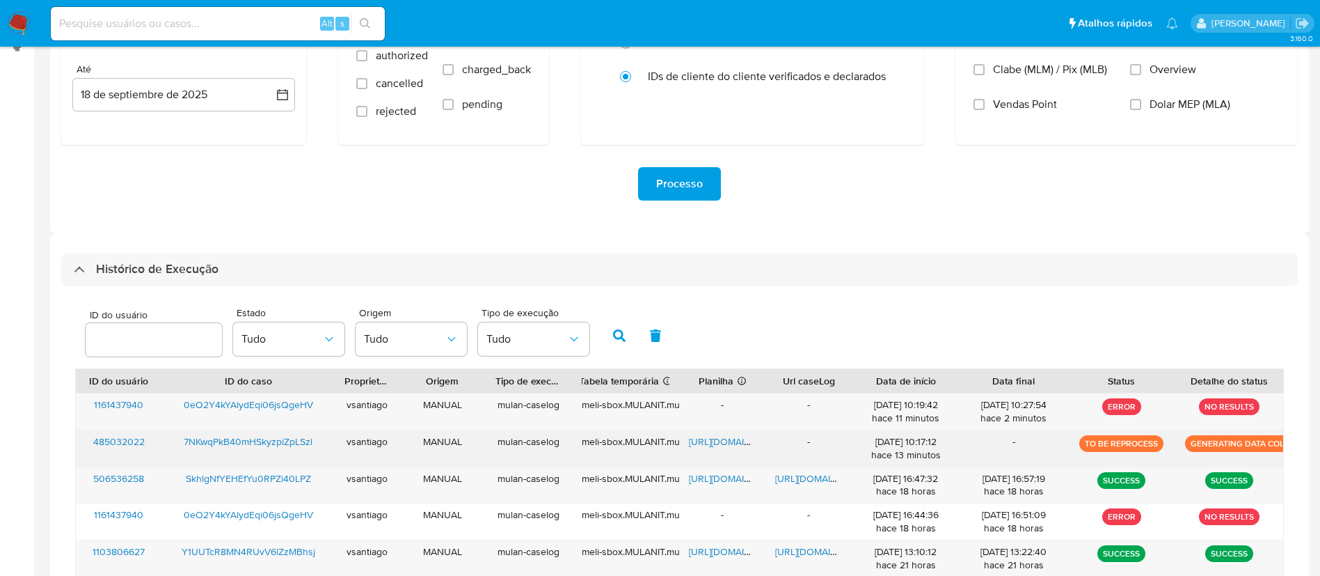
scroll to position [313, 0]
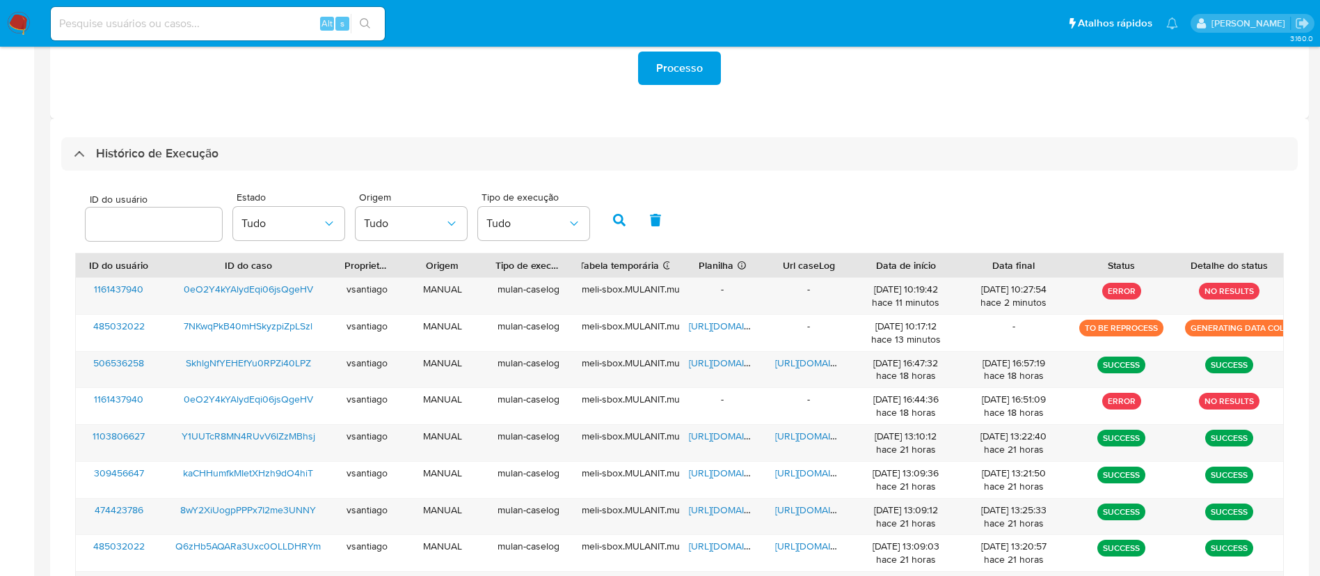
click at [836, 156] on div "Histórico de Execução" at bounding box center [679, 153] width 1237 height 33
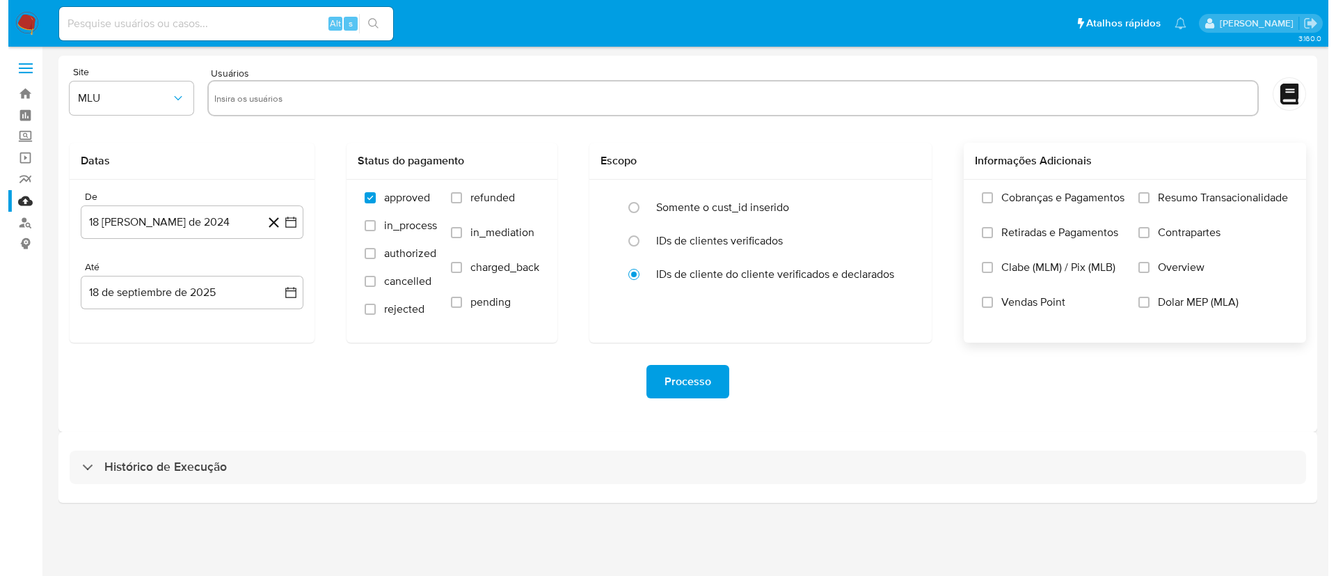
scroll to position [0, 0]
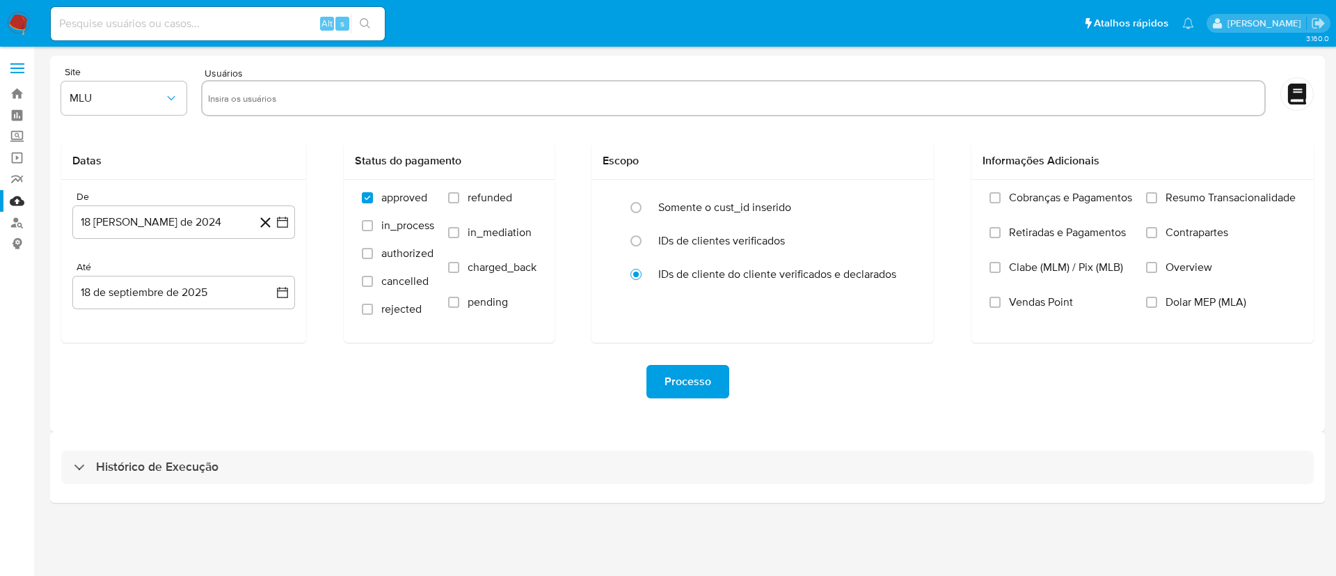
click at [26, 29] on img at bounding box center [19, 24] width 24 height 24
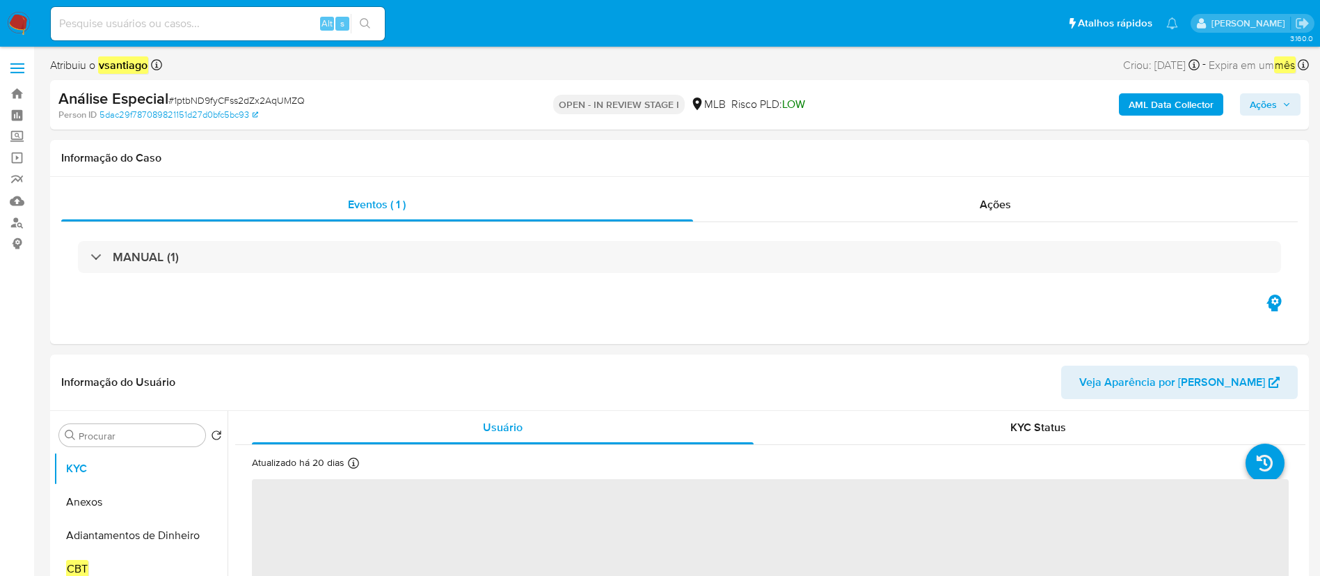
click at [1249, 113] on button "Ações" at bounding box center [1270, 104] width 61 height 22
select select "10"
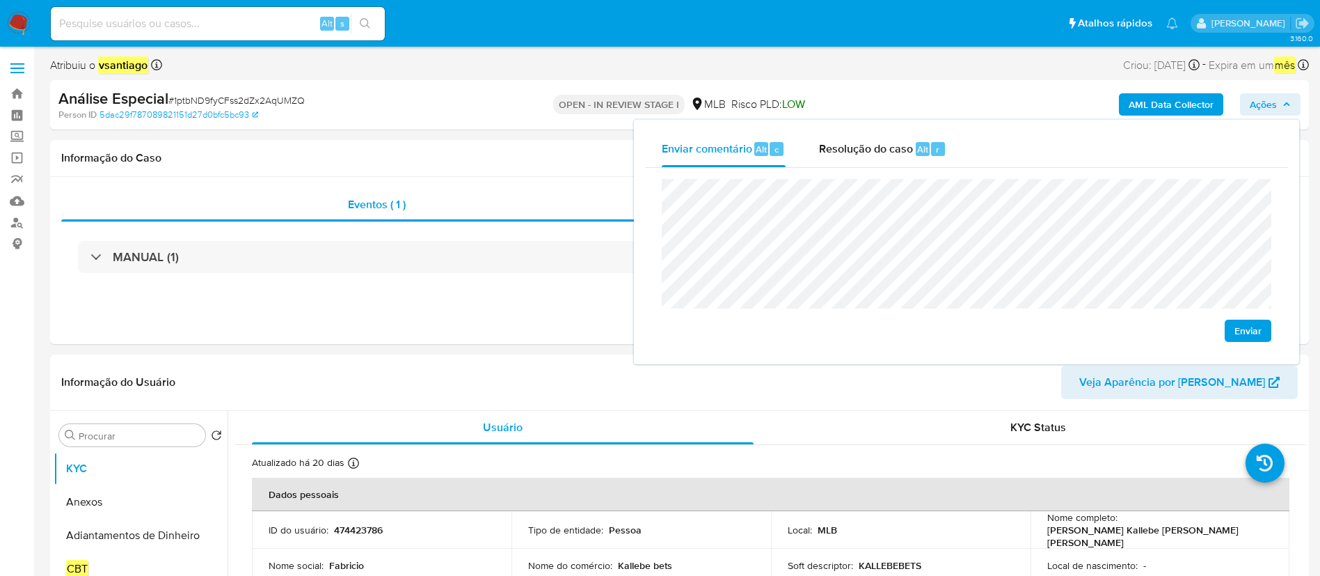
click at [0, 0] on lt-div "Fechar" at bounding box center [0, 0] width 0 height 0
click at [1262, 331] on button "Enviar" at bounding box center [1248, 330] width 47 height 22
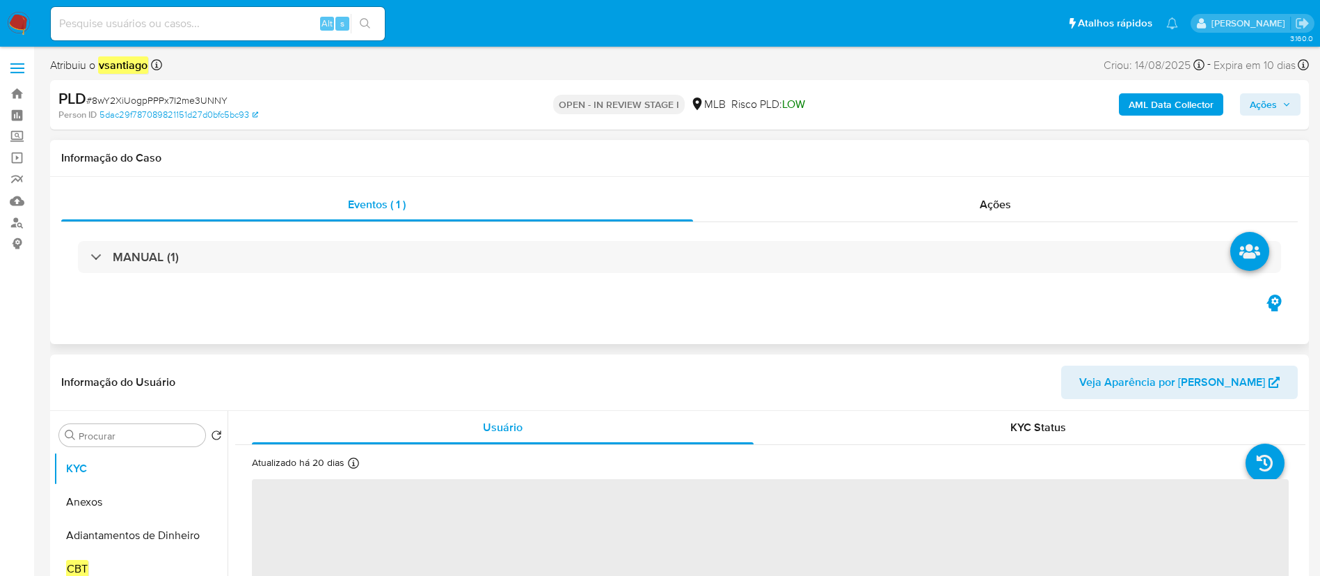
select select "10"
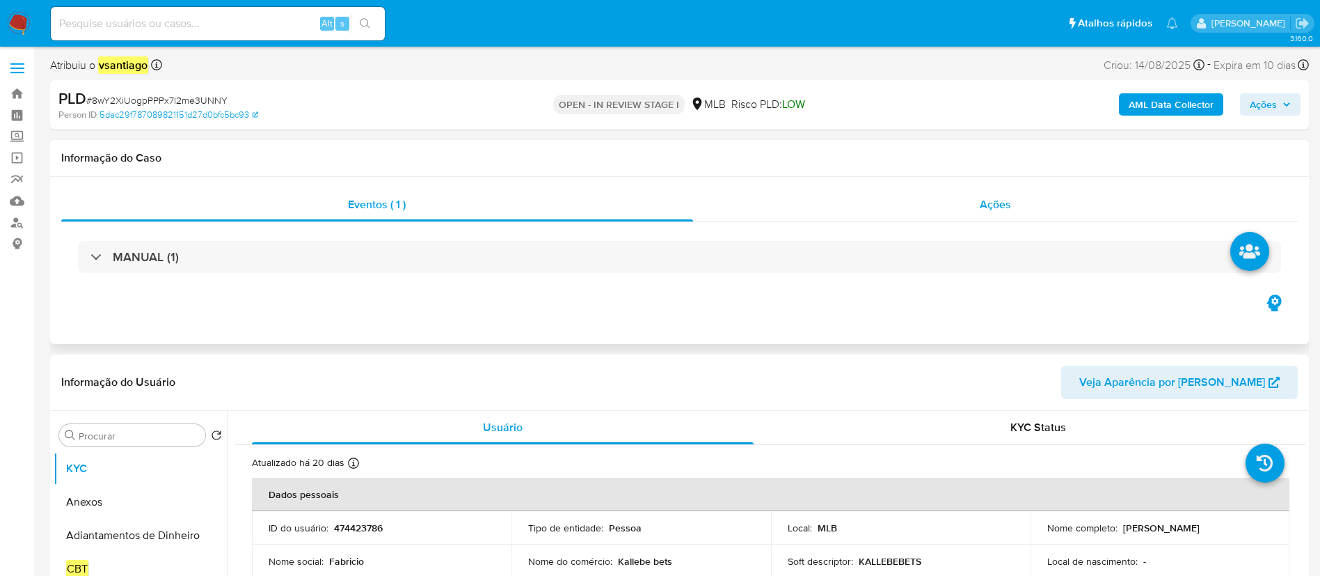
click at [938, 215] on div "Ações" at bounding box center [995, 204] width 605 height 33
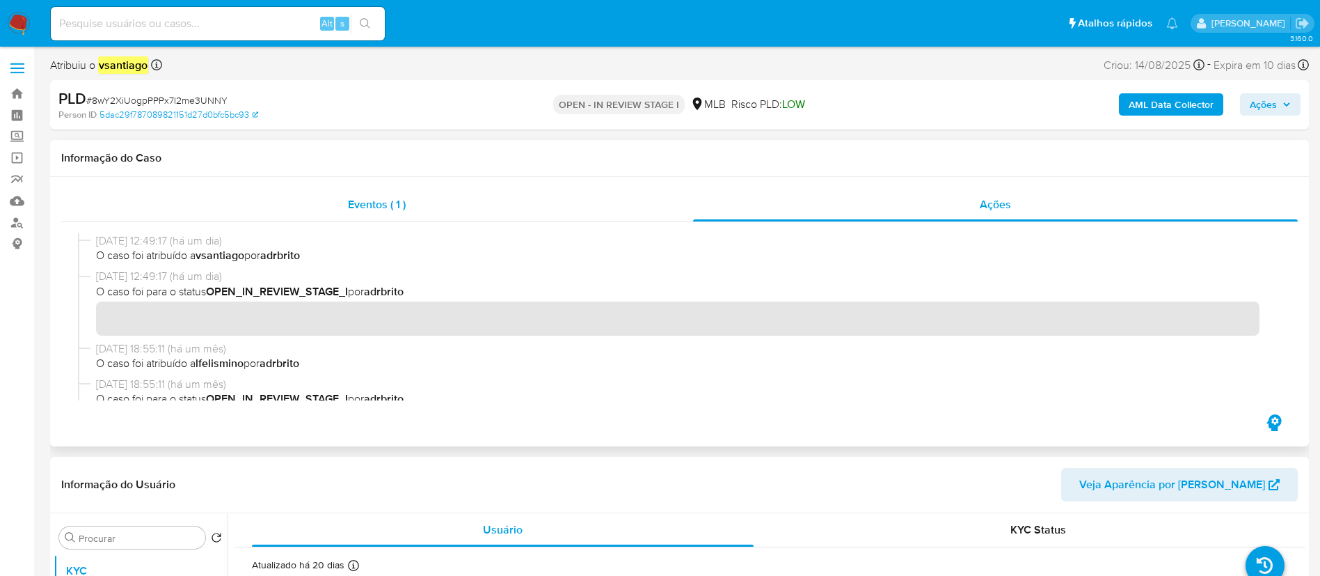
click at [383, 212] on div "Eventos ( 1 )" at bounding box center [377, 204] width 632 height 33
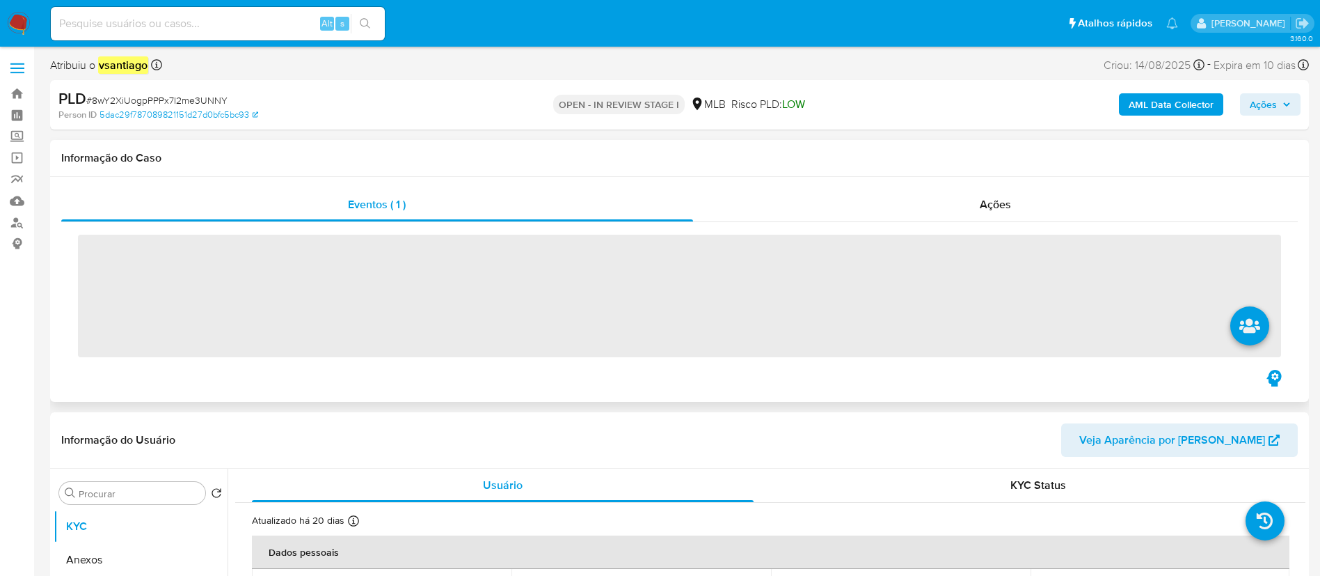
click at [432, 170] on div "Informação do Caso" at bounding box center [679, 158] width 1259 height 37
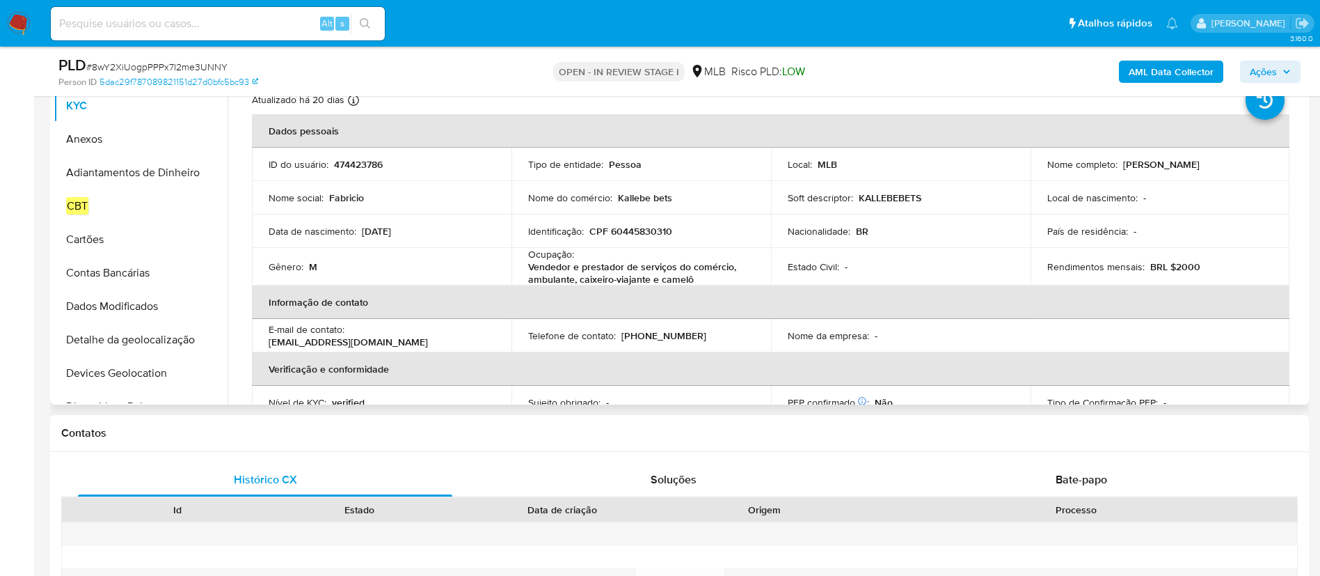
drag, startPoint x: 1122, startPoint y: 164, endPoint x: 1253, endPoint y: 169, distance: 131.0
click at [1253, 169] on div "Nome completo : [PERSON_NAME]" at bounding box center [1160, 164] width 226 height 13
copy p "[PERSON_NAME]"
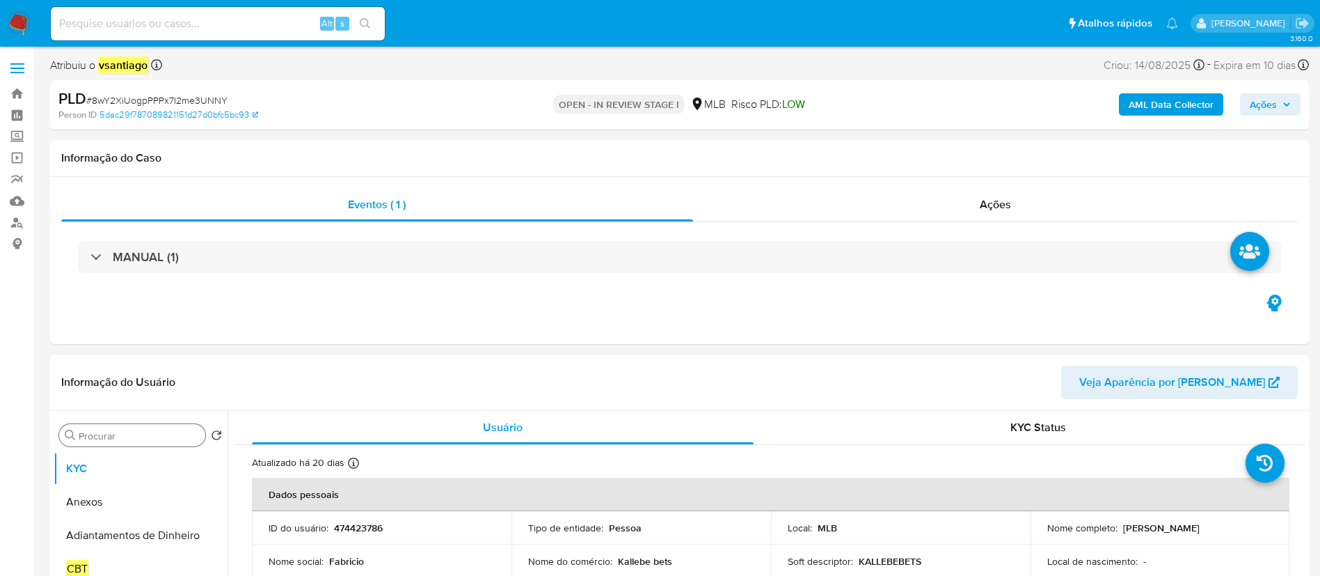
click at [146, 436] on input "Procurar" at bounding box center [139, 435] width 121 height 13
type input "f"
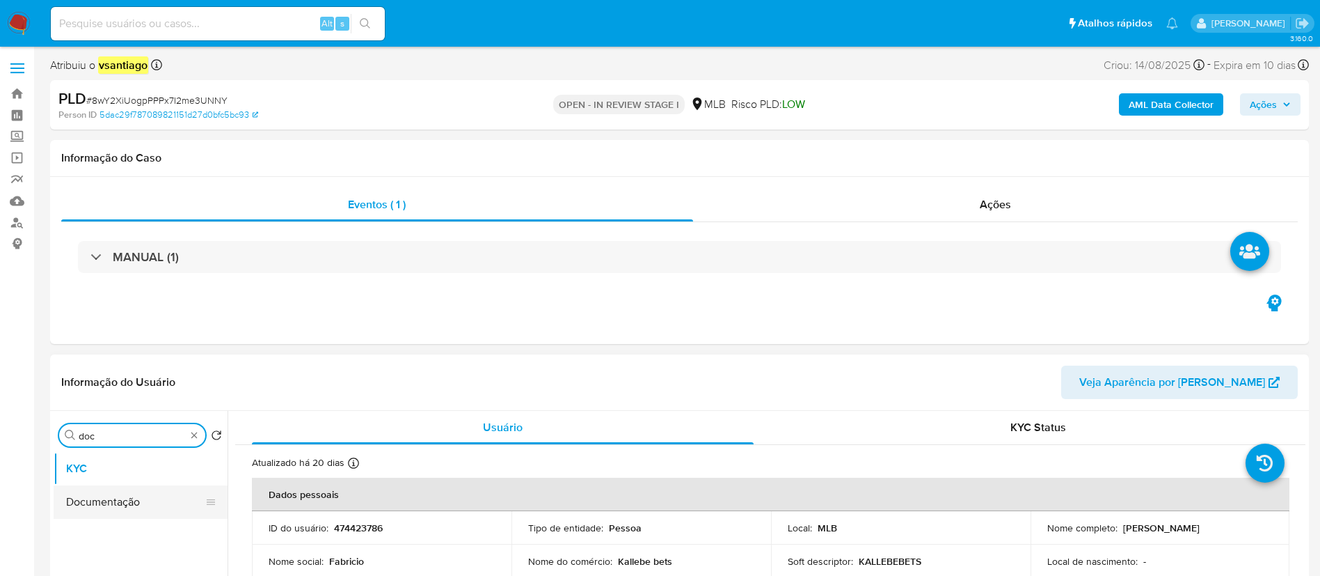
type input "doc"
click at [127, 512] on button "Documentação" at bounding box center [135, 501] width 163 height 33
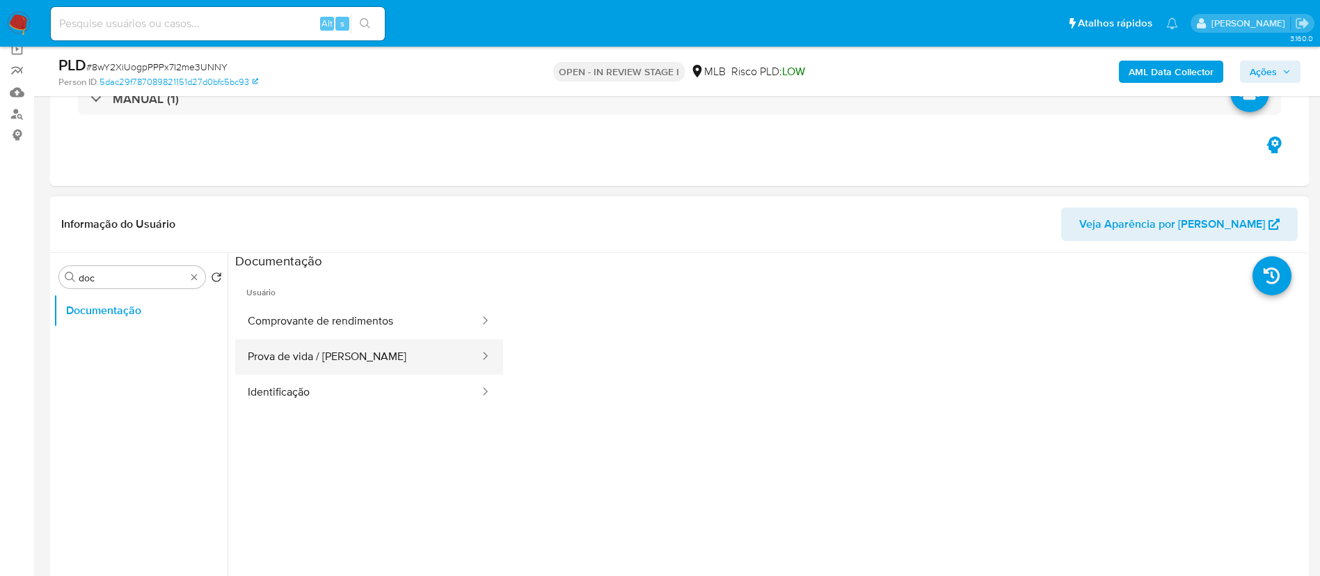
scroll to position [209, 0]
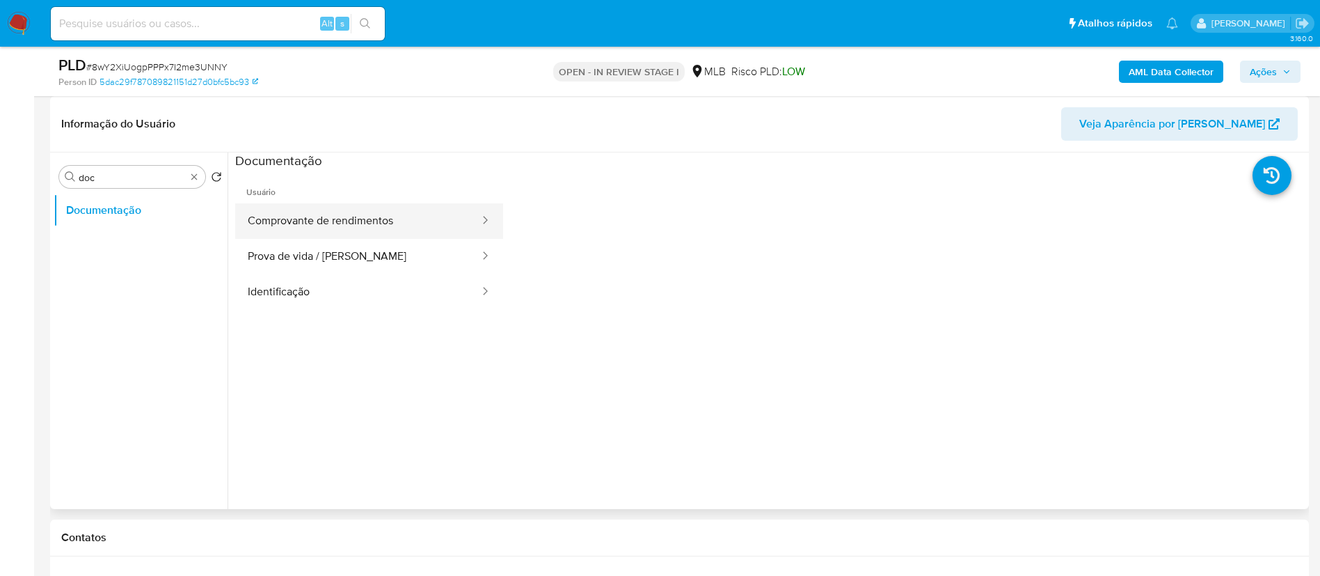
click at [413, 225] on button "Comprovante de rendimentos" at bounding box center [358, 220] width 246 height 35
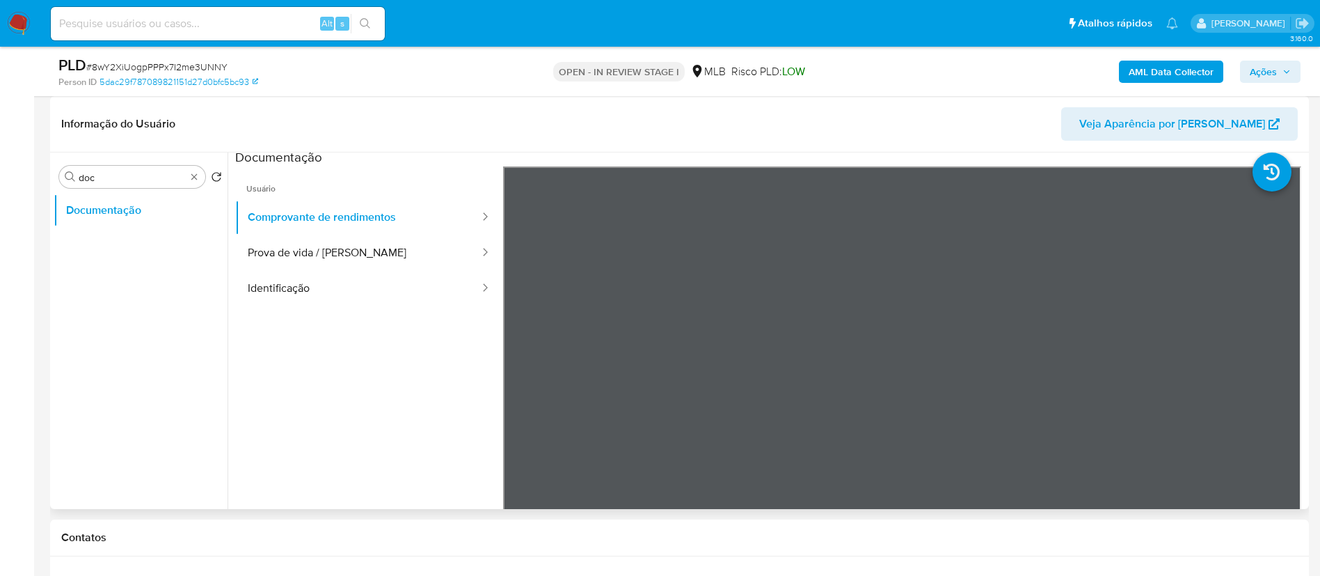
scroll to position [0, 0]
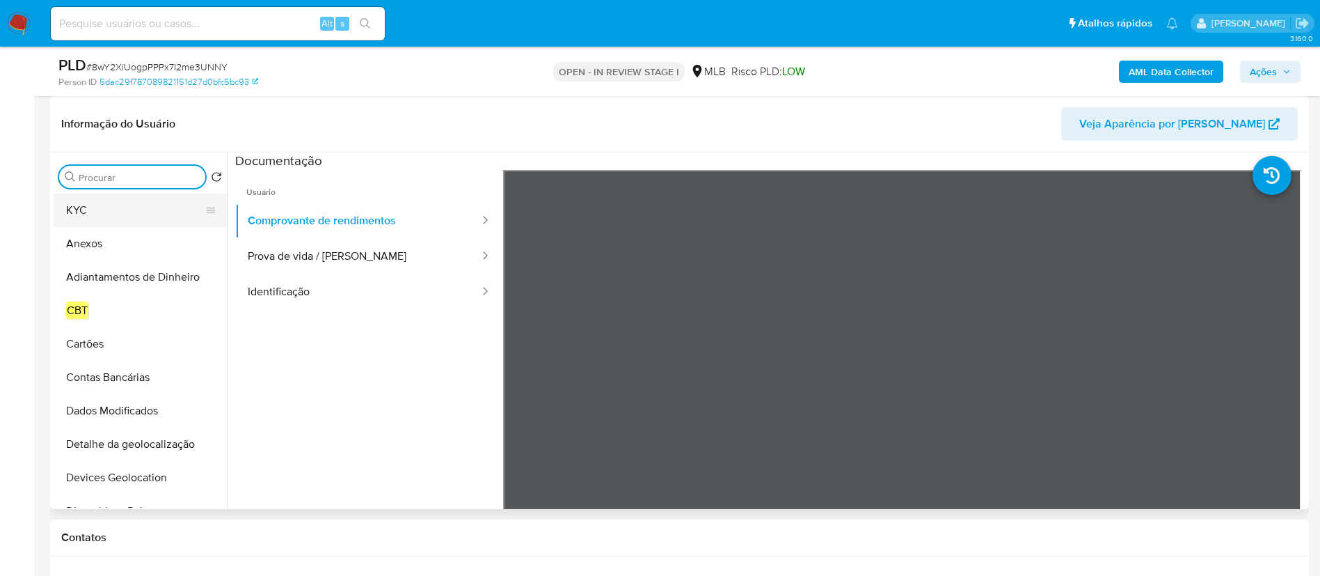
click at [109, 212] on button "KYC" at bounding box center [135, 209] width 163 height 33
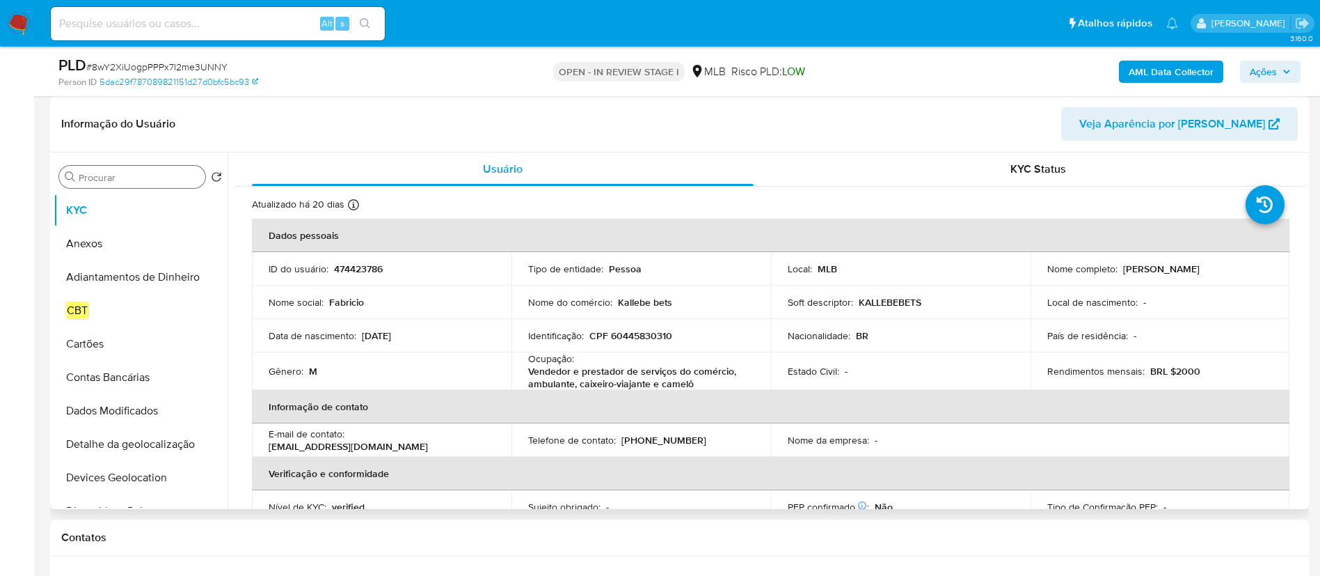
drag, startPoint x: 1120, startPoint y: 266, endPoint x: 1249, endPoint y: 269, distance: 129.5
click at [1249, 269] on div "Nome completo : Fabricio Kallebe Sousa Alves" at bounding box center [1160, 268] width 226 height 13
copy p "Fabricio Kallebe Sousa Alves"
click at [624, 333] on p "CPF 60445830310" at bounding box center [630, 335] width 83 height 13
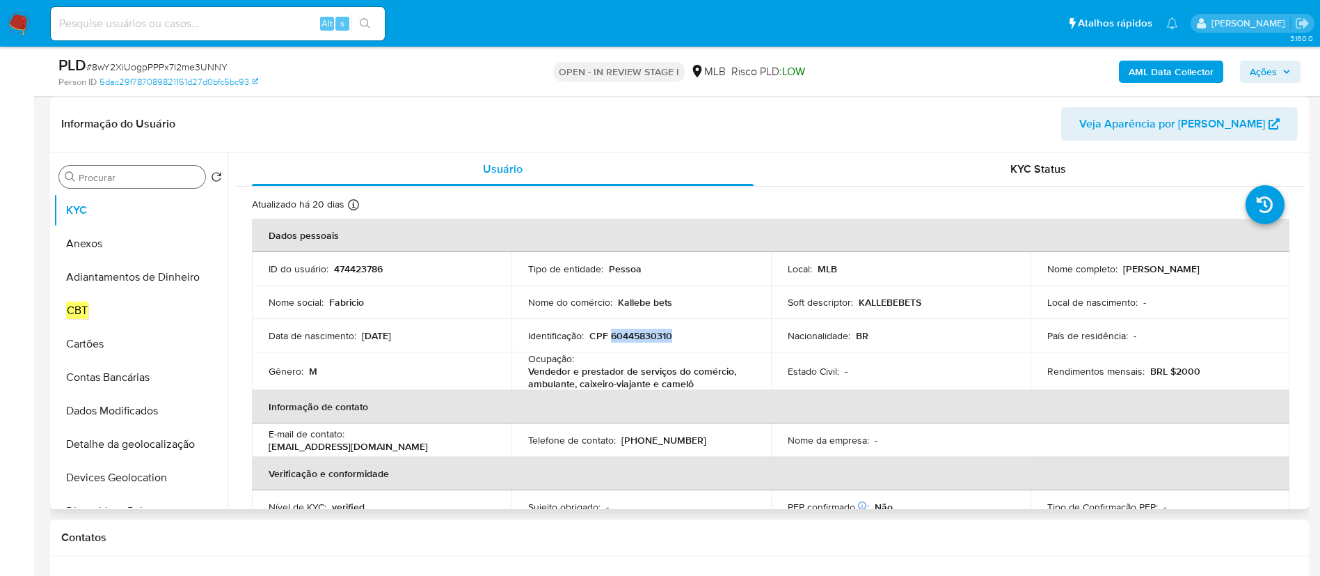
copy p "60445830310"
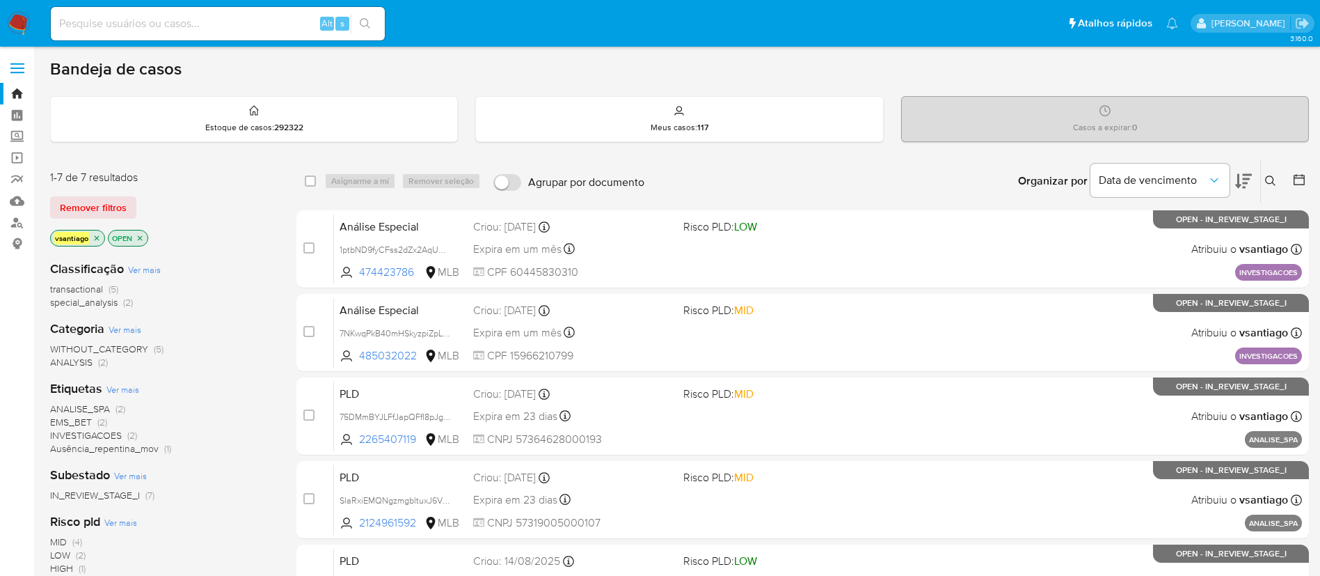
click at [95, 304] on span "special_analysis" at bounding box center [84, 302] width 68 height 14
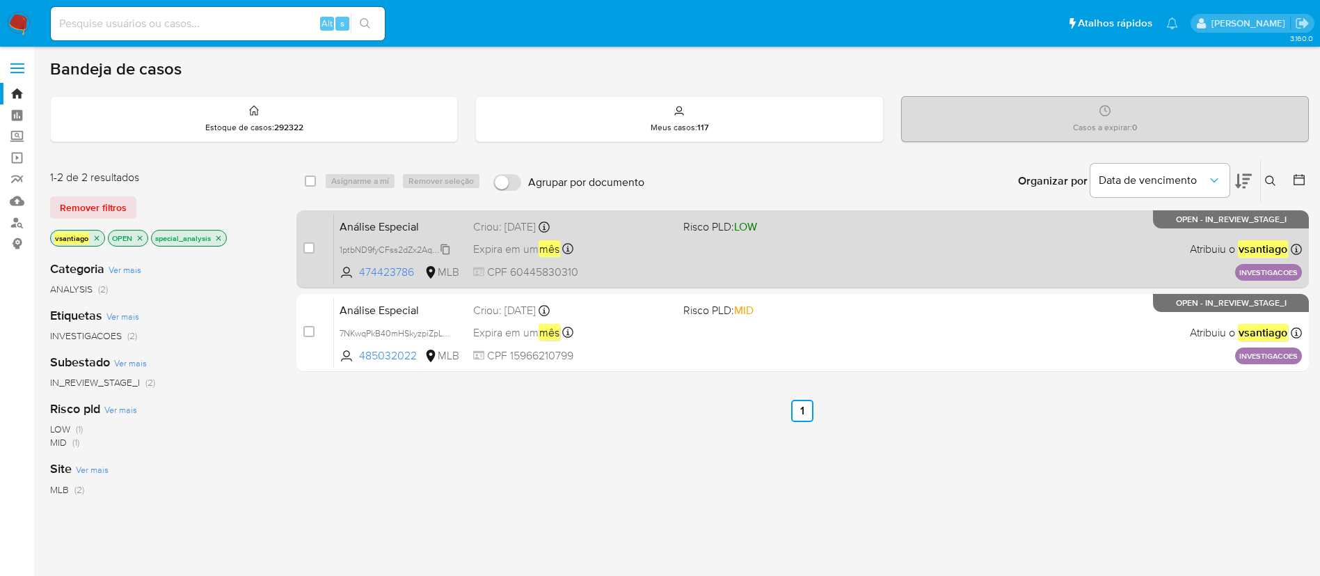
click at [399, 248] on span "1ptbND9fyCFss2dZx2AqUMZQ" at bounding box center [399, 248] width 118 height 15
click at [484, 231] on div "Criou: 18/09/2025 Criou: 18/09/2025 10:30:55" at bounding box center [572, 226] width 199 height 15
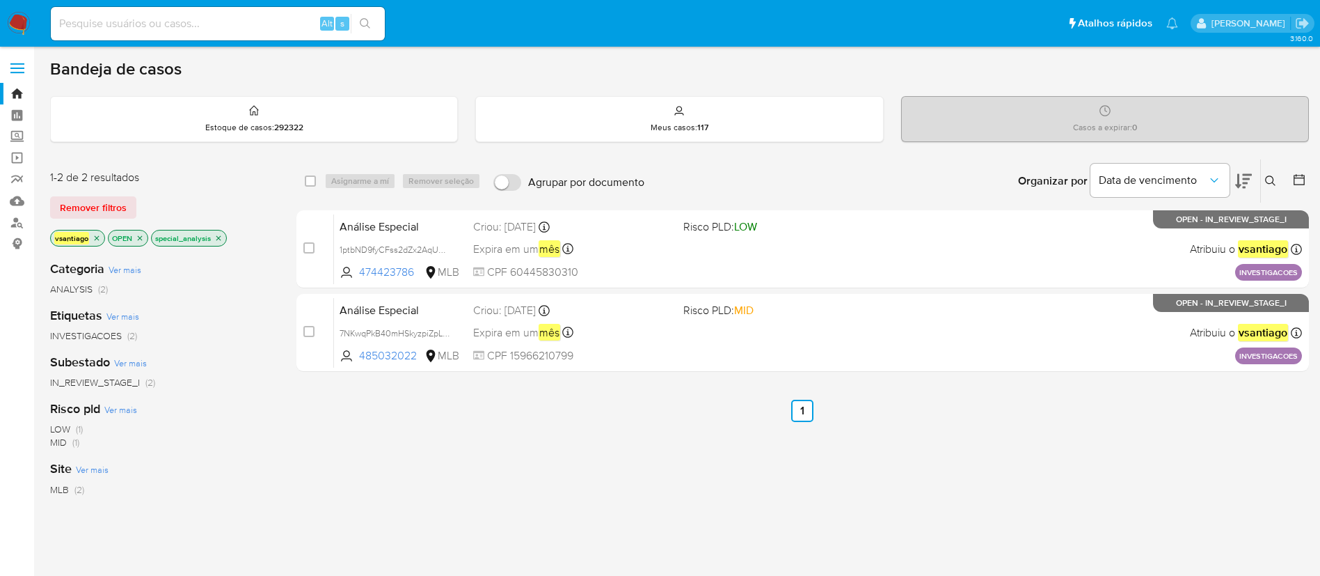
click at [221, 239] on icon "close-filter" at bounding box center [218, 238] width 8 height 8
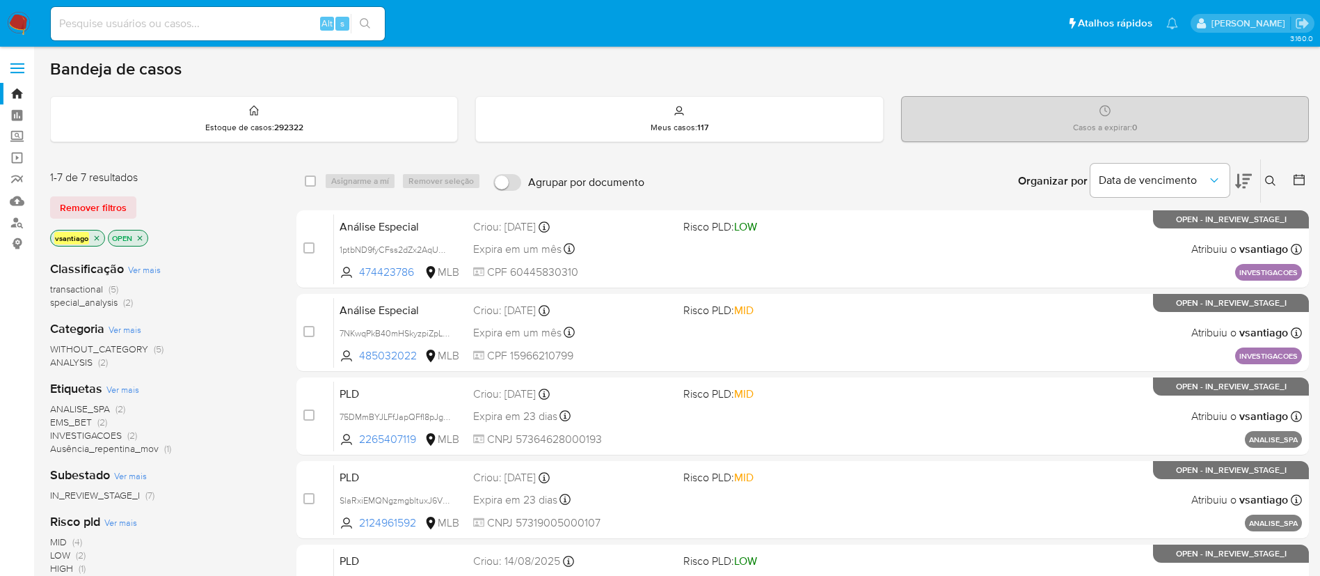
click at [81, 289] on span "transactional" at bounding box center [76, 289] width 53 height 14
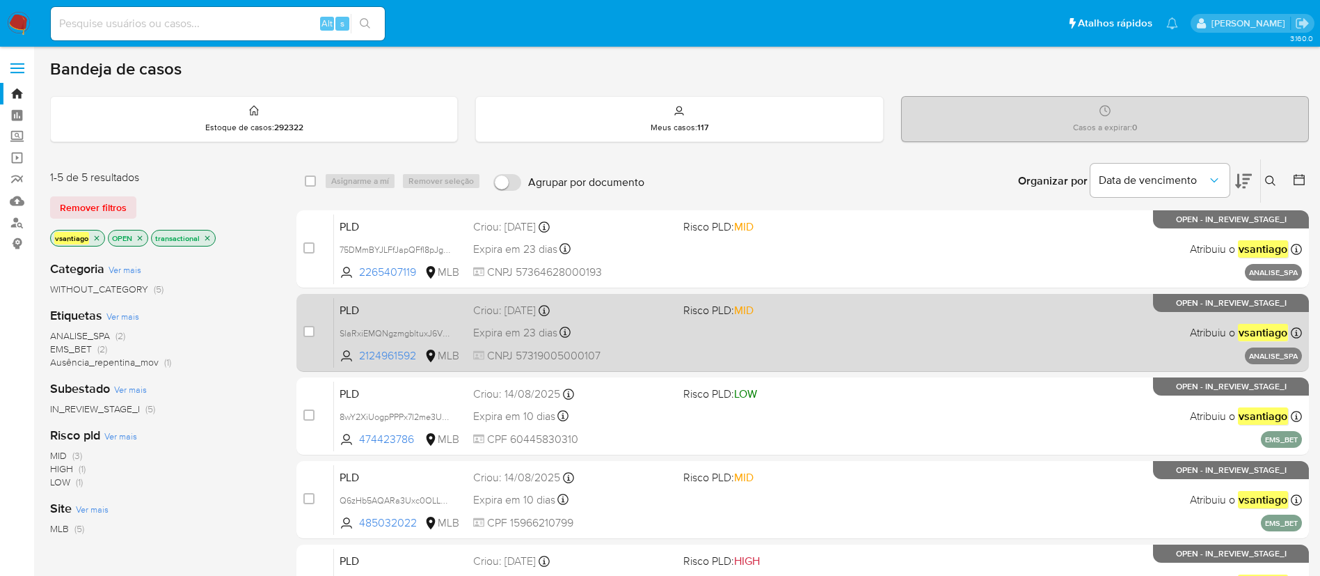
click at [434, 312] on span "PLD" at bounding box center [401, 309] width 122 height 18
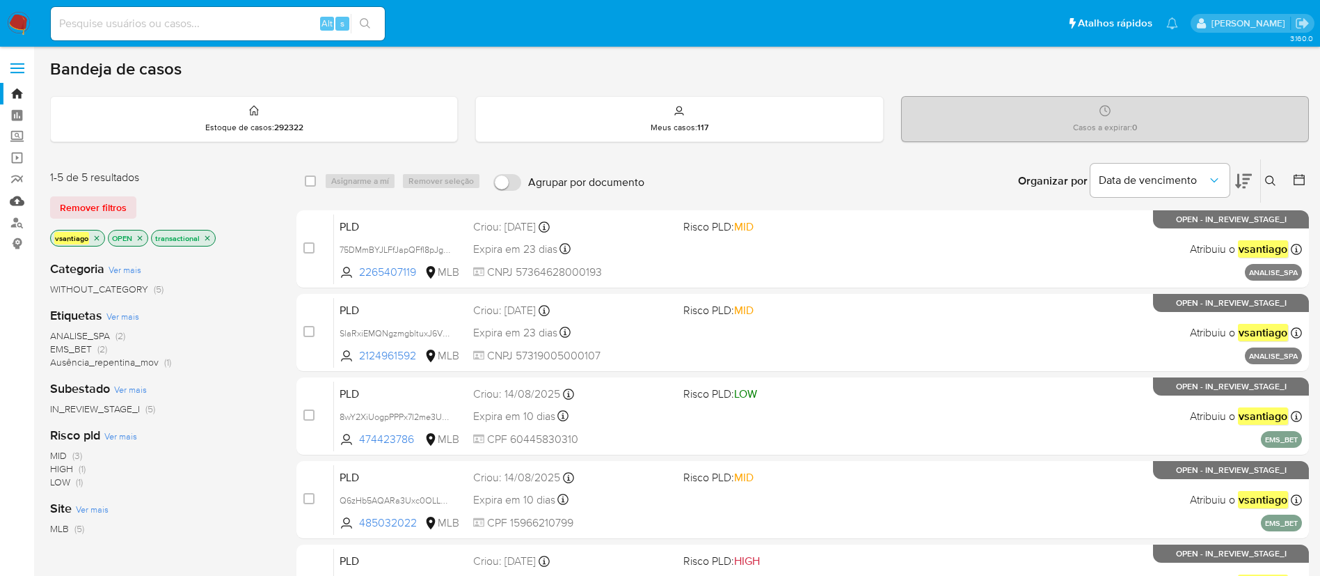
click at [19, 198] on link "Mulan" at bounding box center [83, 201] width 166 height 22
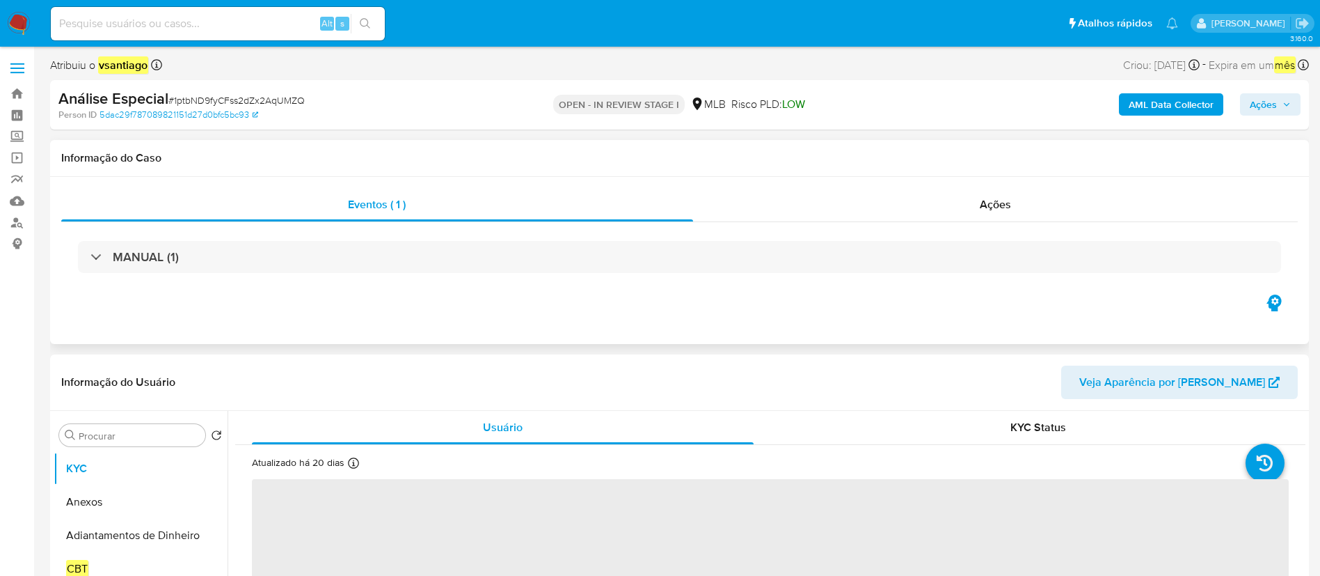
select select "10"
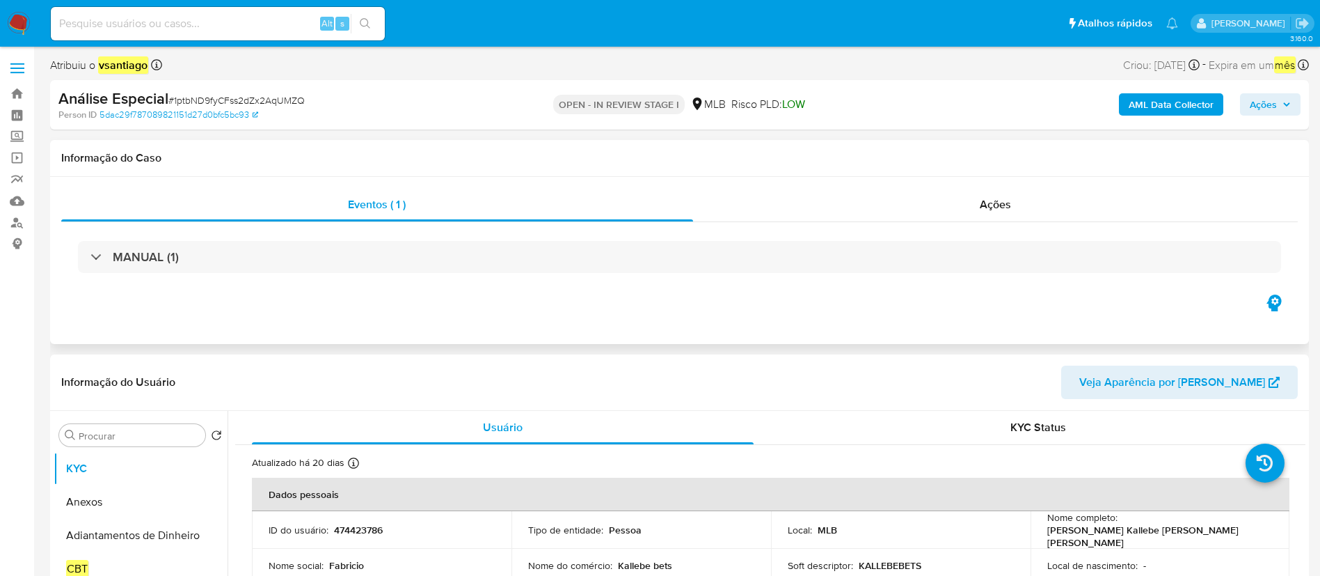
click at [532, 173] on div "Informação do Caso" at bounding box center [679, 158] width 1259 height 37
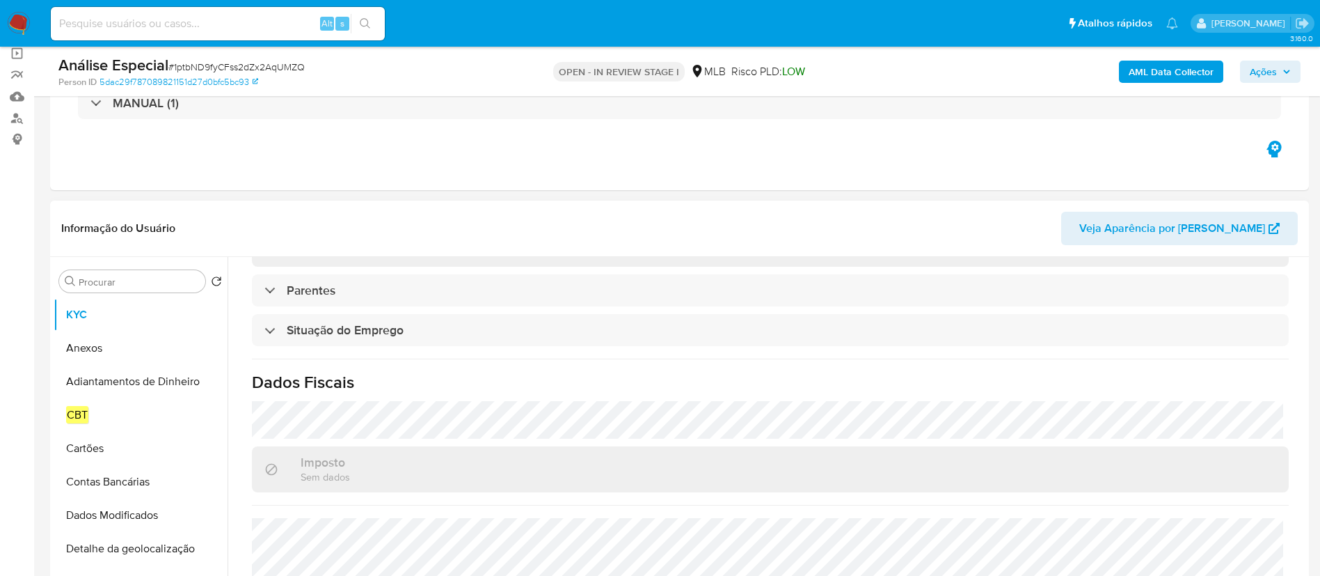
scroll to position [584, 0]
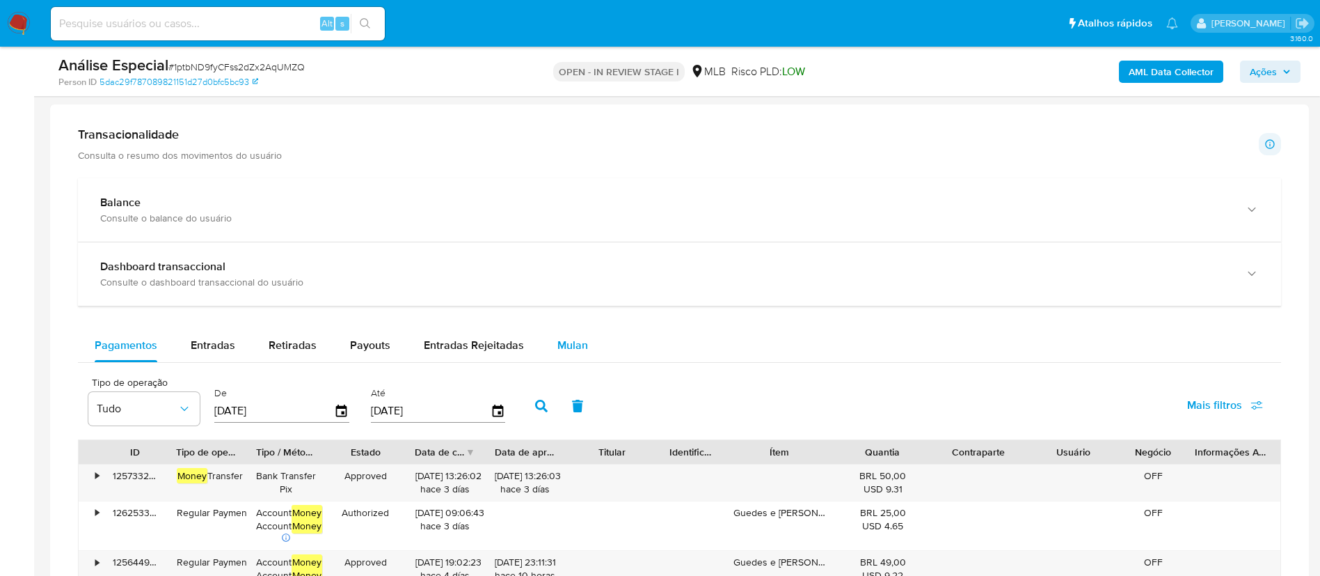
click at [571, 342] on span "Mulan" at bounding box center [572, 345] width 31 height 16
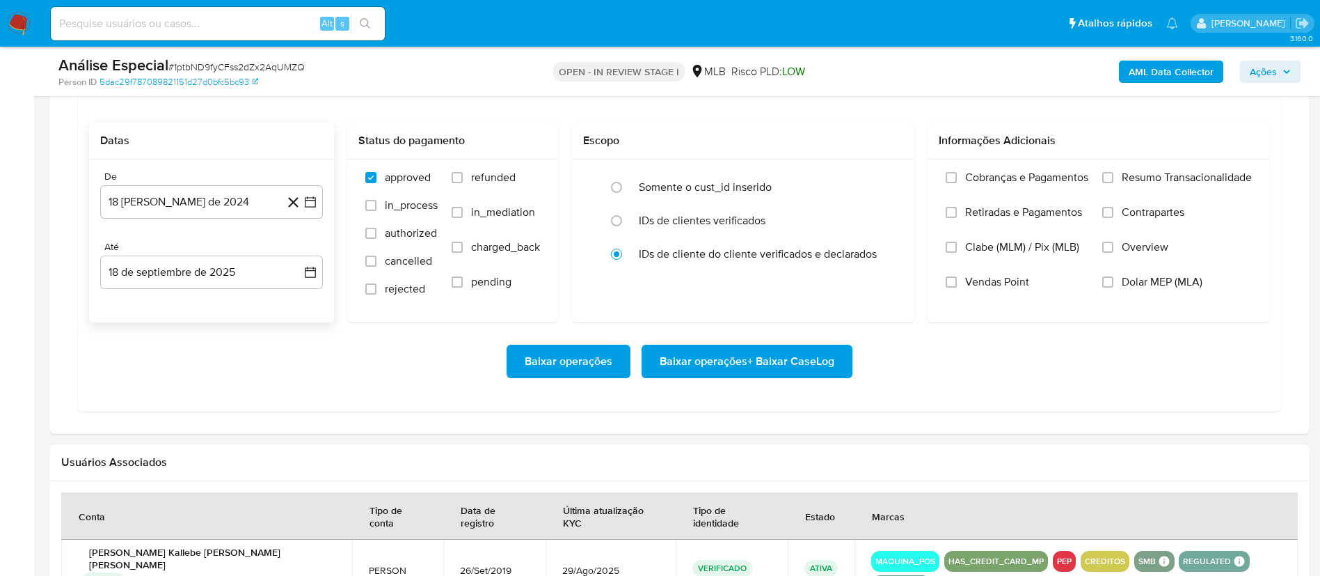
scroll to position [1253, 0]
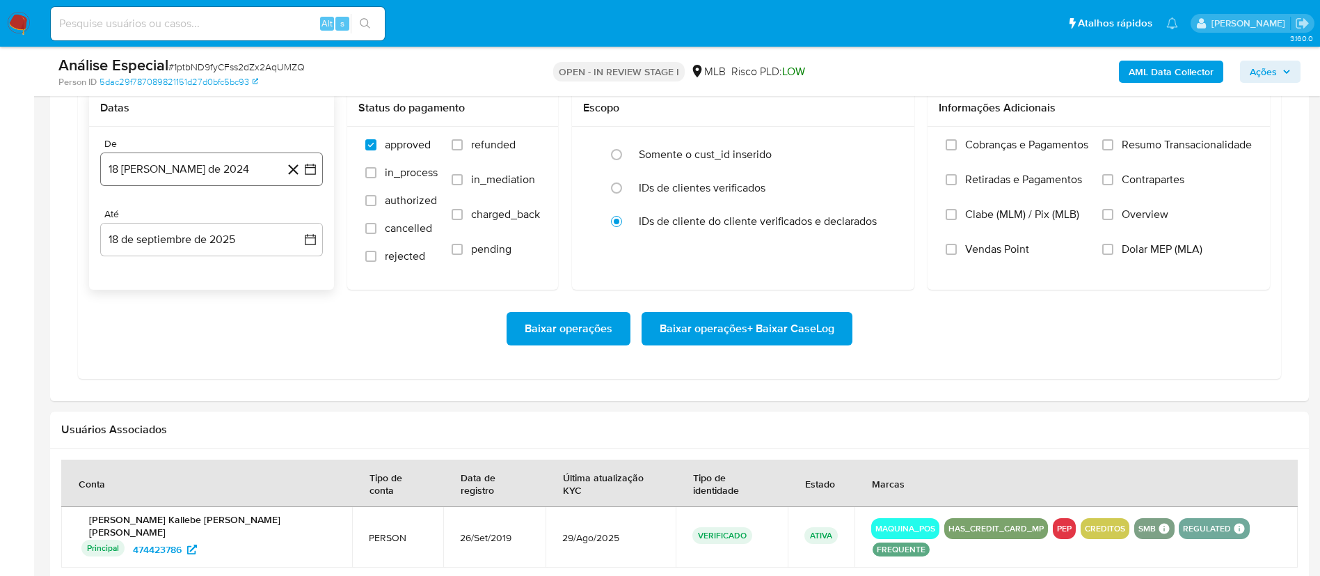
click at [217, 168] on button "18 [PERSON_NAME] de 2024" at bounding box center [211, 168] width 223 height 33
click at [295, 221] on icon "Mes siguiente" at bounding box center [298, 219] width 17 height 17
click at [295, 222] on icon "Mes siguiente" at bounding box center [298, 219] width 17 height 17
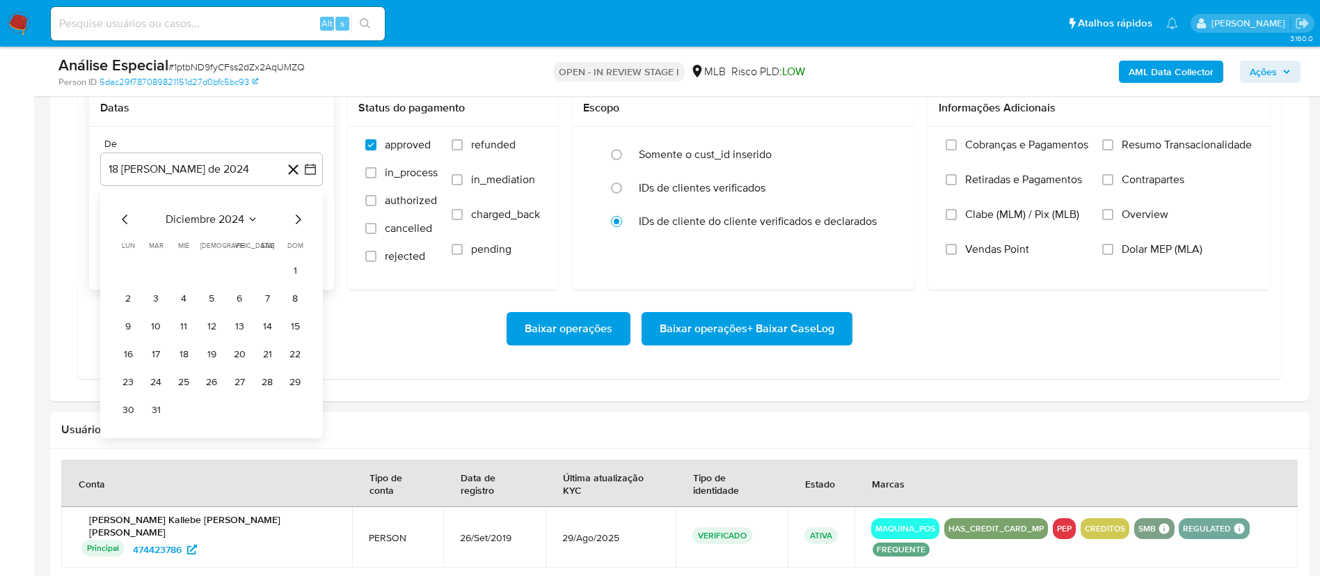
click at [295, 222] on icon "Mes siguiente" at bounding box center [298, 219] width 17 height 17
click at [295, 223] on icon "Mes siguiente" at bounding box center [298, 219] width 17 height 17
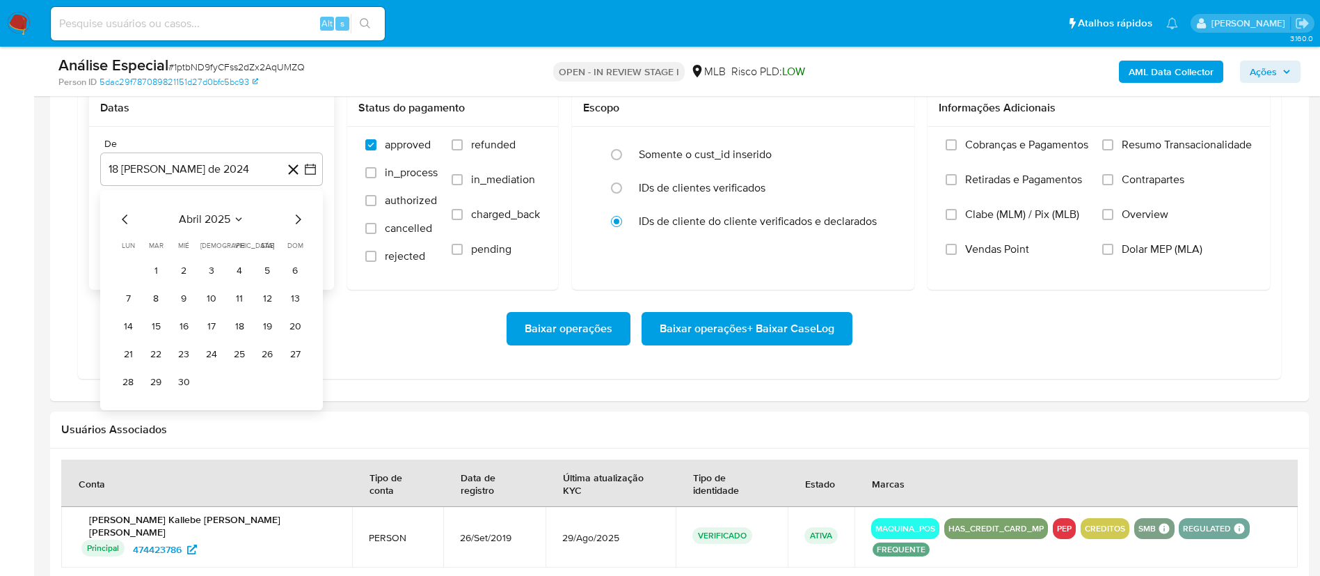
click at [295, 223] on icon "Mes siguiente" at bounding box center [298, 219] width 17 height 17
drag, startPoint x: 152, startPoint y: 269, endPoint x: 331, endPoint y: 244, distance: 179.8
click at [152, 269] on button "1" at bounding box center [156, 271] width 22 height 22
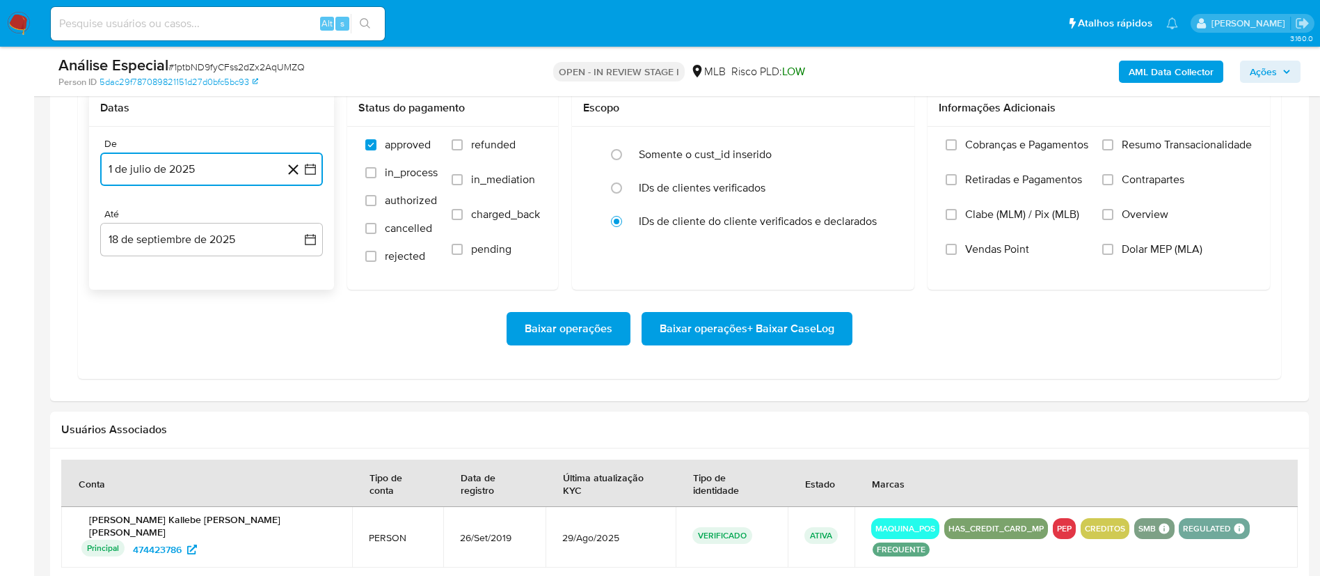
drag, startPoint x: 200, startPoint y: 168, endPoint x: 207, endPoint y: 180, distance: 13.7
click at [200, 168] on button "1 de julio de 2025" at bounding box center [211, 168] width 223 height 33
click at [301, 218] on icon "Mes siguiente" at bounding box center [298, 219] width 17 height 17
click at [235, 351] on button "22" at bounding box center [239, 354] width 22 height 22
click at [320, 349] on div "Baixar operações Baixar operações + Baixar CaseLog" at bounding box center [679, 329] width 1181 height 78
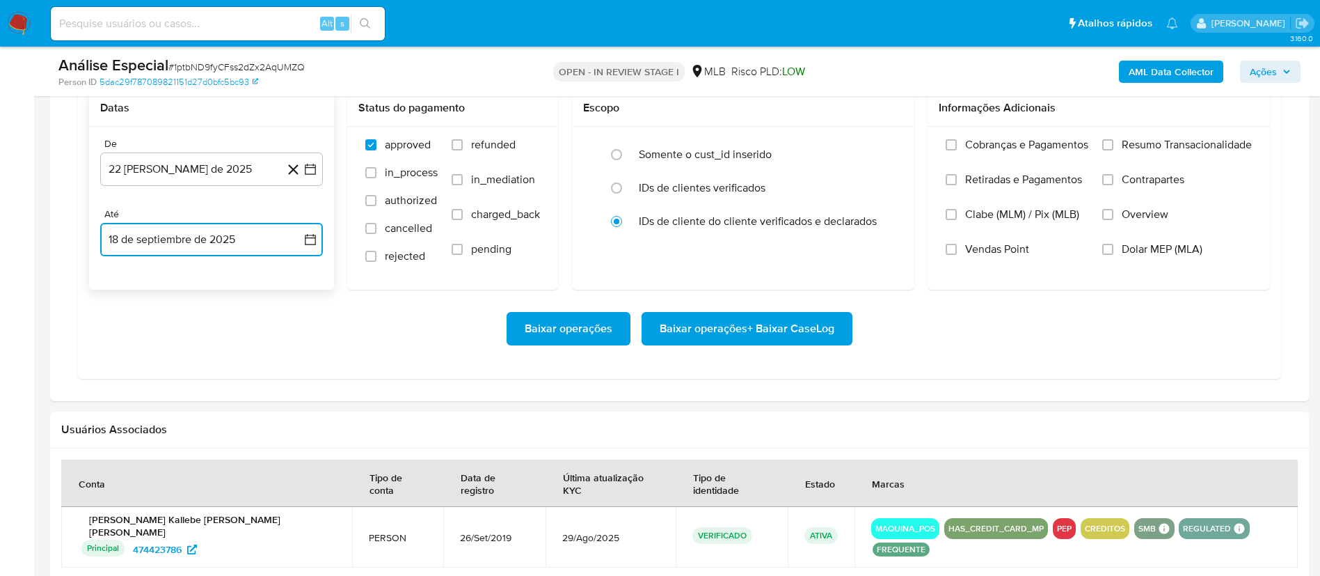
click at [237, 248] on button "18 de septiembre de 2025" at bounding box center [211, 239] width 223 height 33
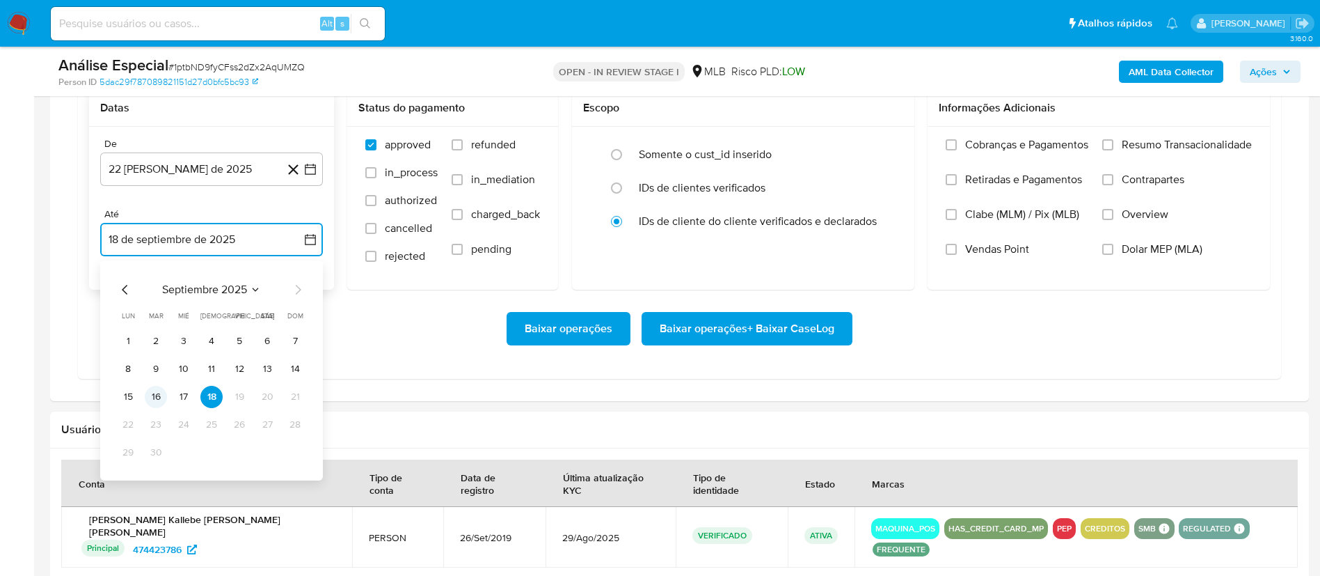
click at [164, 400] on button "16" at bounding box center [156, 397] width 22 height 22
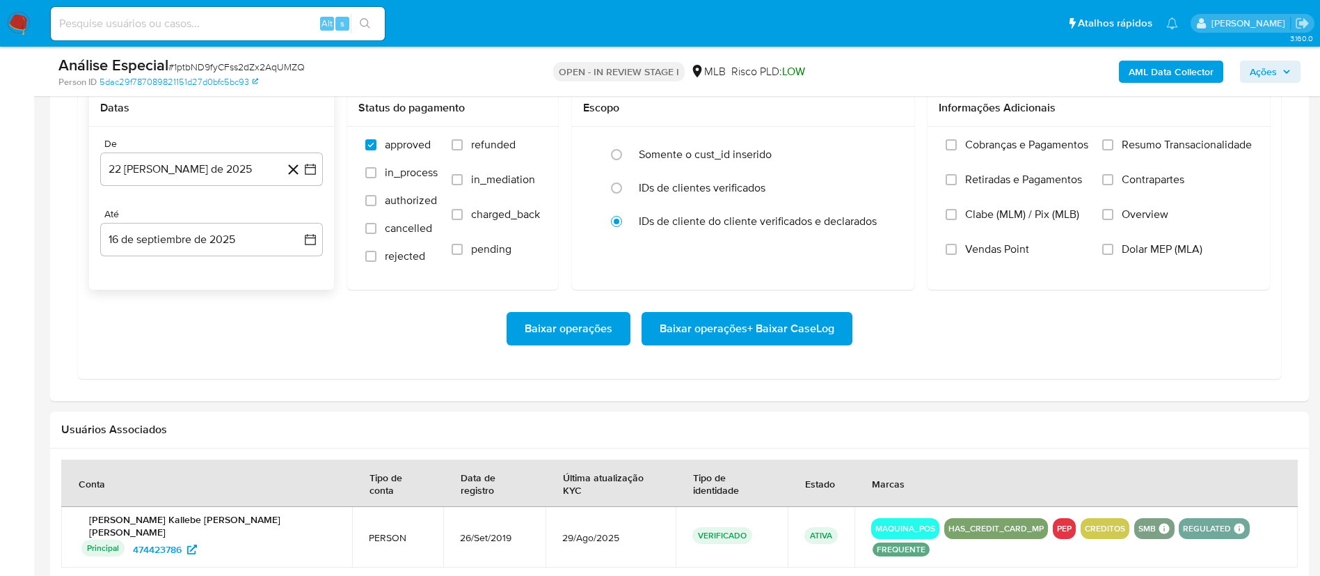
click at [353, 367] on div "Baixar operações Baixar operações + Baixar CaseLog" at bounding box center [679, 329] width 1181 height 78
click at [764, 335] on span "Baixar operações + Baixar CaseLog" at bounding box center [747, 328] width 175 height 31
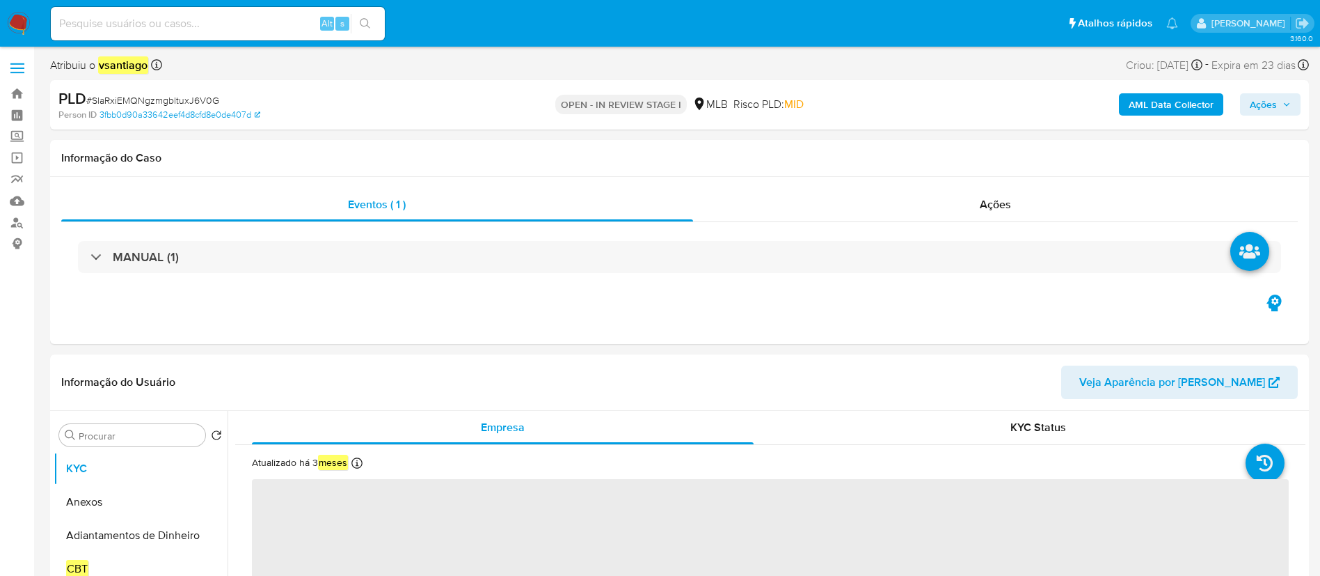
select select "10"
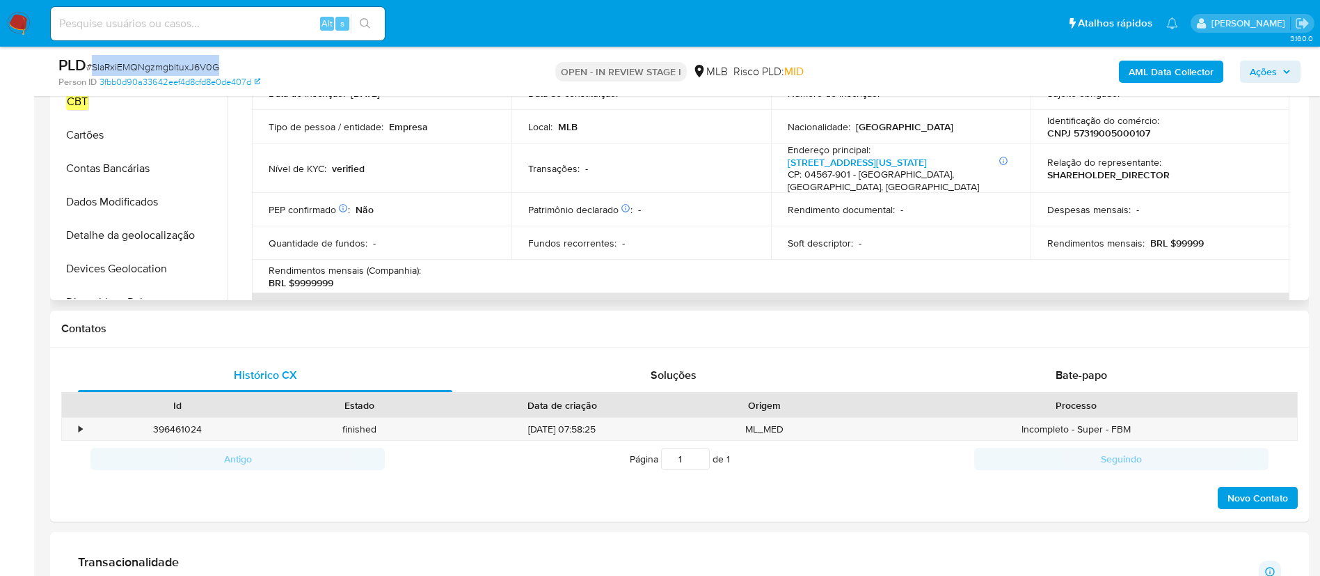
scroll to position [313, 0]
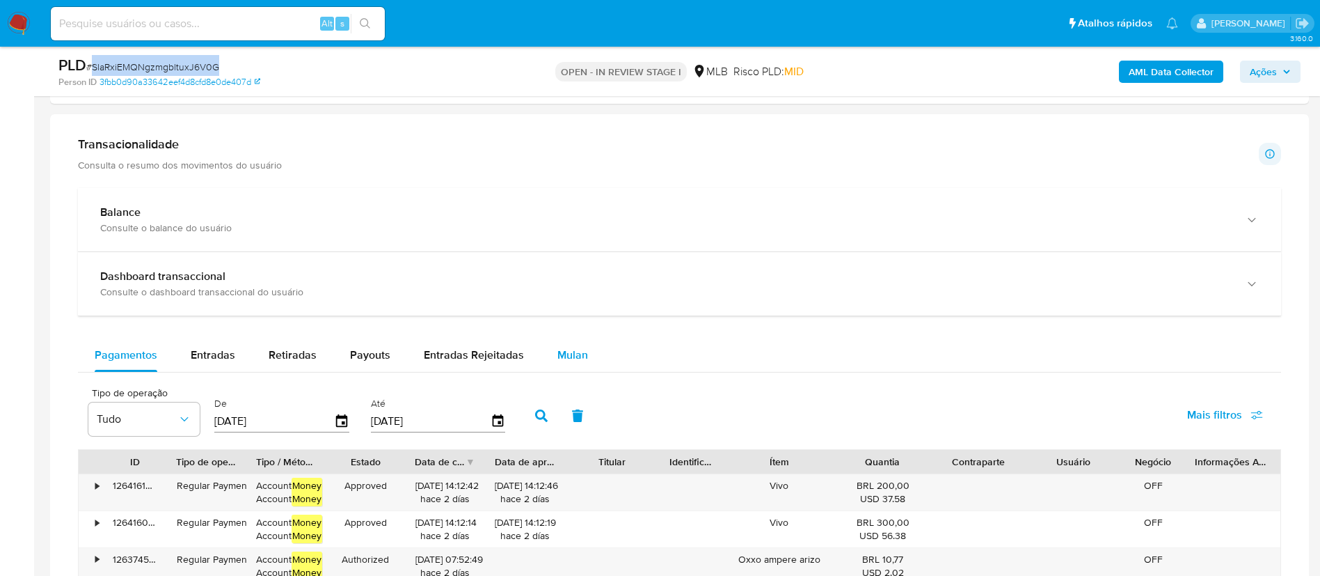
click at [557, 358] on span "Mulan" at bounding box center [572, 355] width 31 height 16
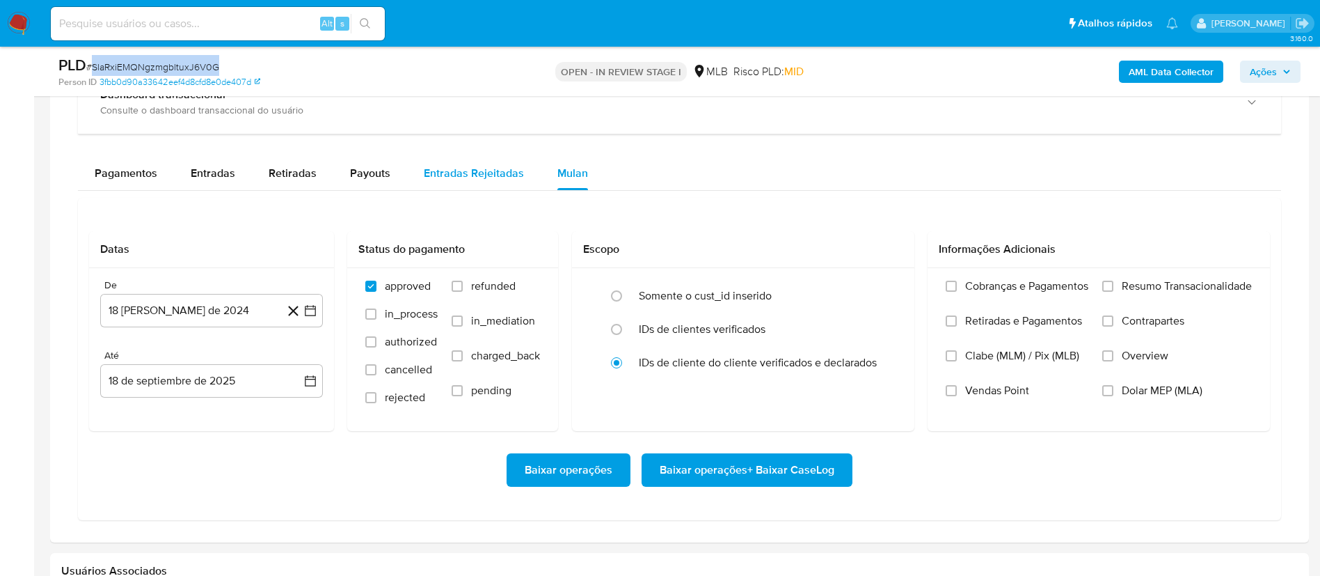
scroll to position [1044, 0]
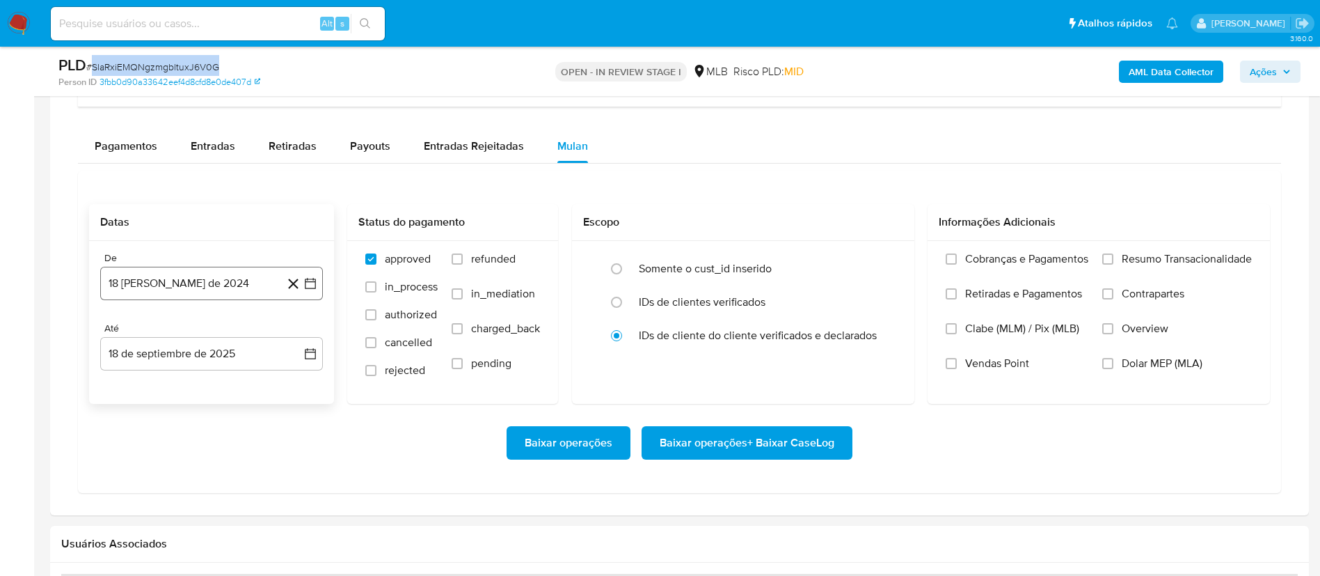
click at [223, 287] on button "18 de agosto de 2024" at bounding box center [211, 283] width 223 height 33
click at [301, 330] on icon "Mes siguiente" at bounding box center [298, 333] width 17 height 17
click at [301, 332] on icon "Mes siguiente" at bounding box center [298, 333] width 17 height 17
click at [301, 334] on icon "Mes siguiente" at bounding box center [298, 333] width 17 height 17
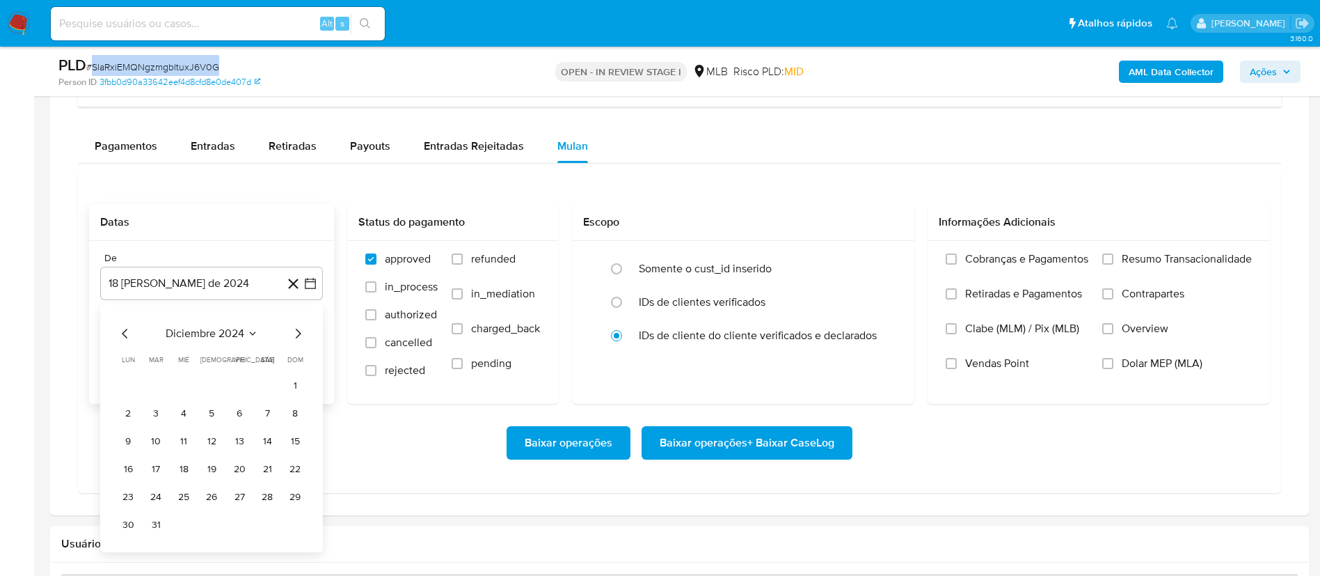
click at [301, 335] on icon "Mes siguiente" at bounding box center [298, 333] width 17 height 17
click at [301, 337] on icon "Mes siguiente" at bounding box center [298, 333] width 17 height 17
click at [301, 338] on icon "Mes siguiente" at bounding box center [298, 333] width 17 height 17
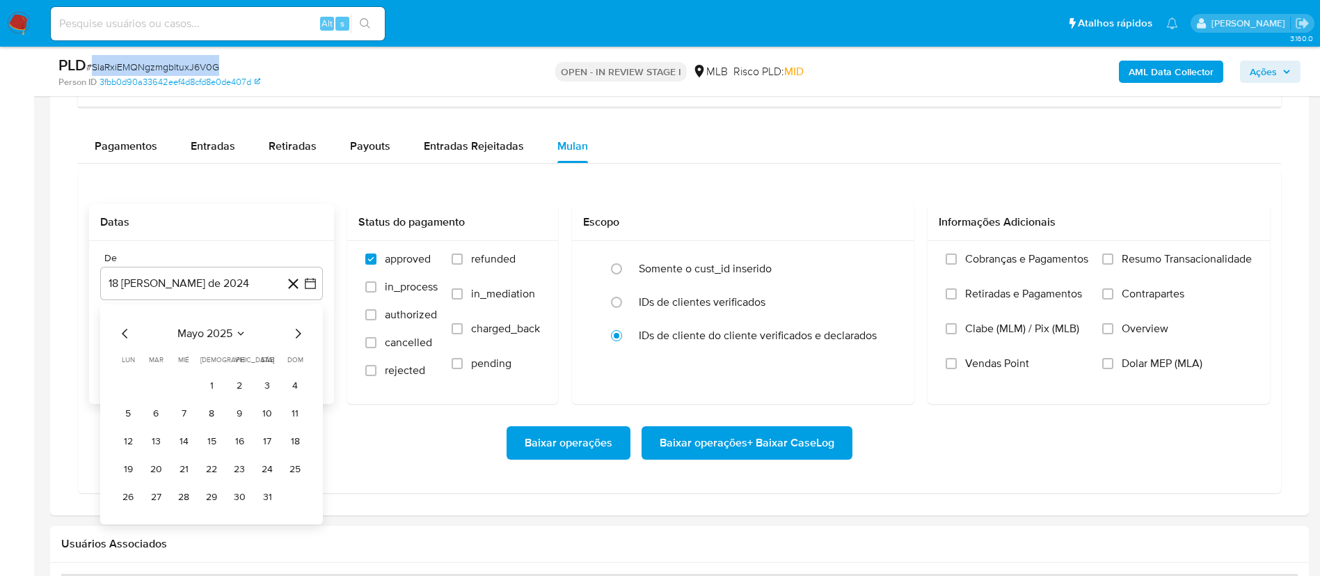
click at [301, 338] on icon "Mes siguiente" at bounding box center [298, 333] width 17 height 17
click at [157, 389] on button "1" at bounding box center [156, 385] width 22 height 22
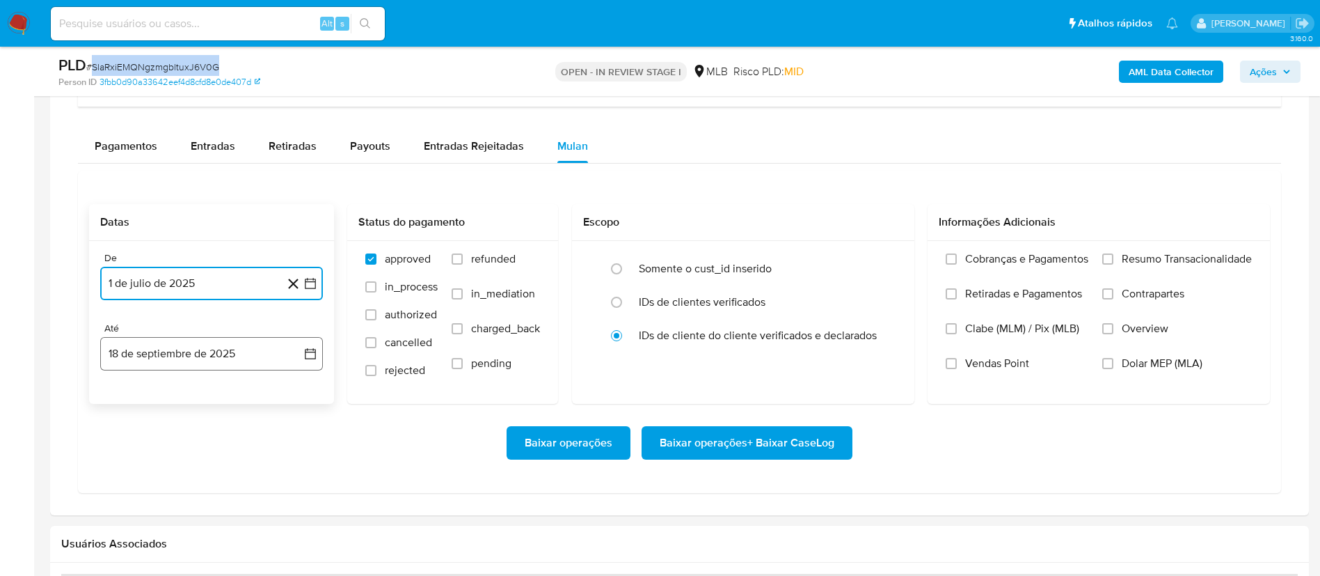
click at [184, 359] on button "18 de septiembre de 2025" at bounding box center [211, 353] width 223 height 33
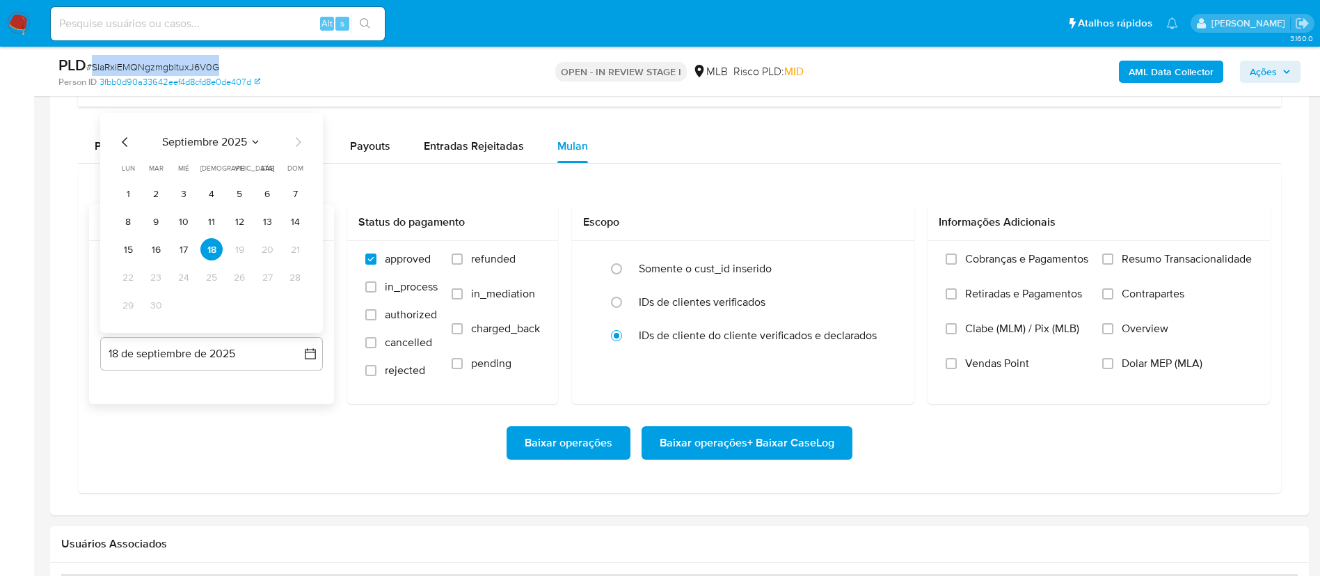
click at [207, 251] on button "18" at bounding box center [211, 249] width 22 height 22
click at [252, 430] on div "Baixar operações Baixar operações + Baixar CaseLog" at bounding box center [679, 442] width 1181 height 33
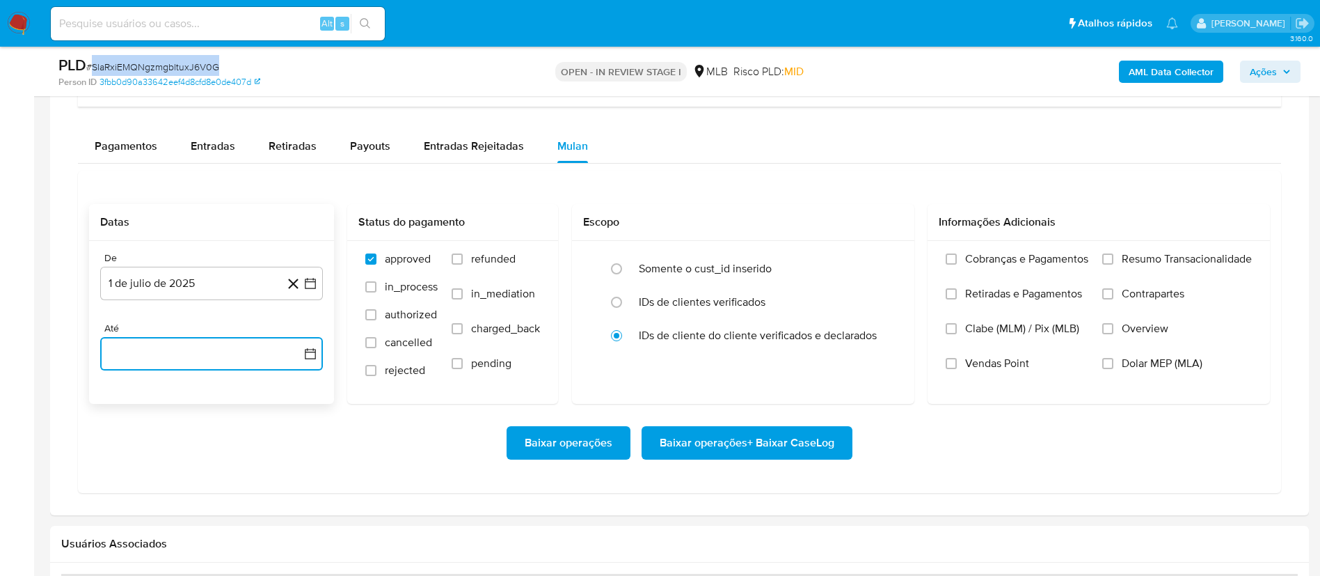
click at [236, 361] on button "button" at bounding box center [211, 353] width 223 height 33
click at [202, 250] on button "18" at bounding box center [211, 249] width 22 height 22
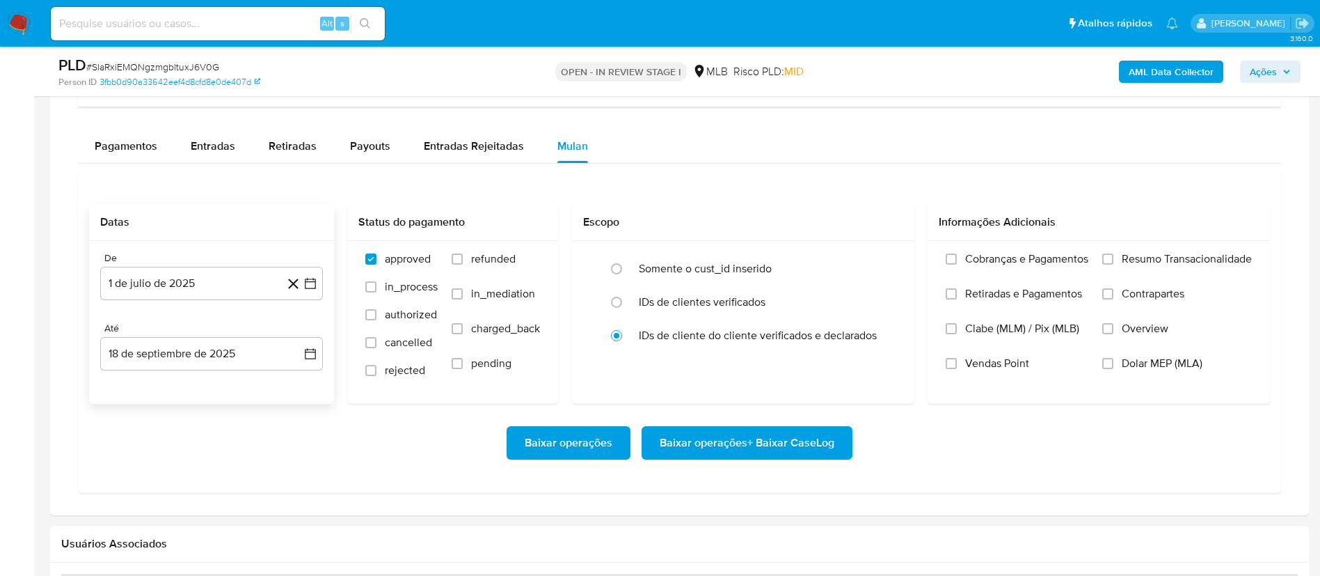
click at [239, 420] on div "Baixar operações Baixar operações + Baixar CaseLog" at bounding box center [679, 443] width 1181 height 78
click at [783, 443] on span "Baixar operações + Baixar CaseLog" at bounding box center [747, 442] width 175 height 31
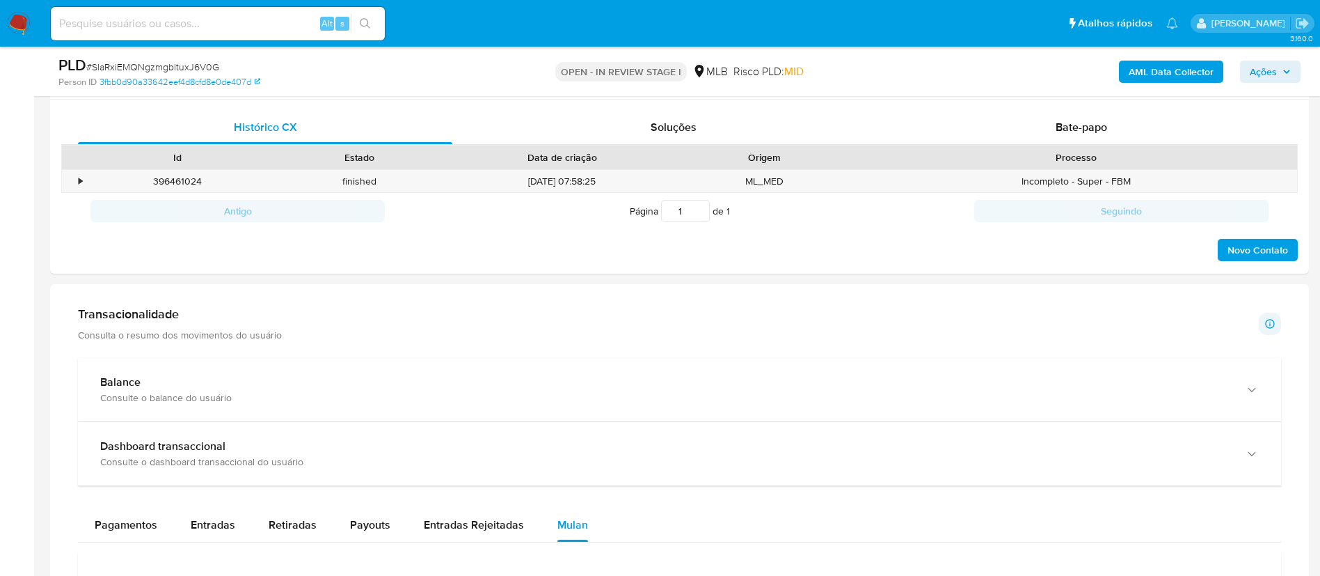
scroll to position [522, 0]
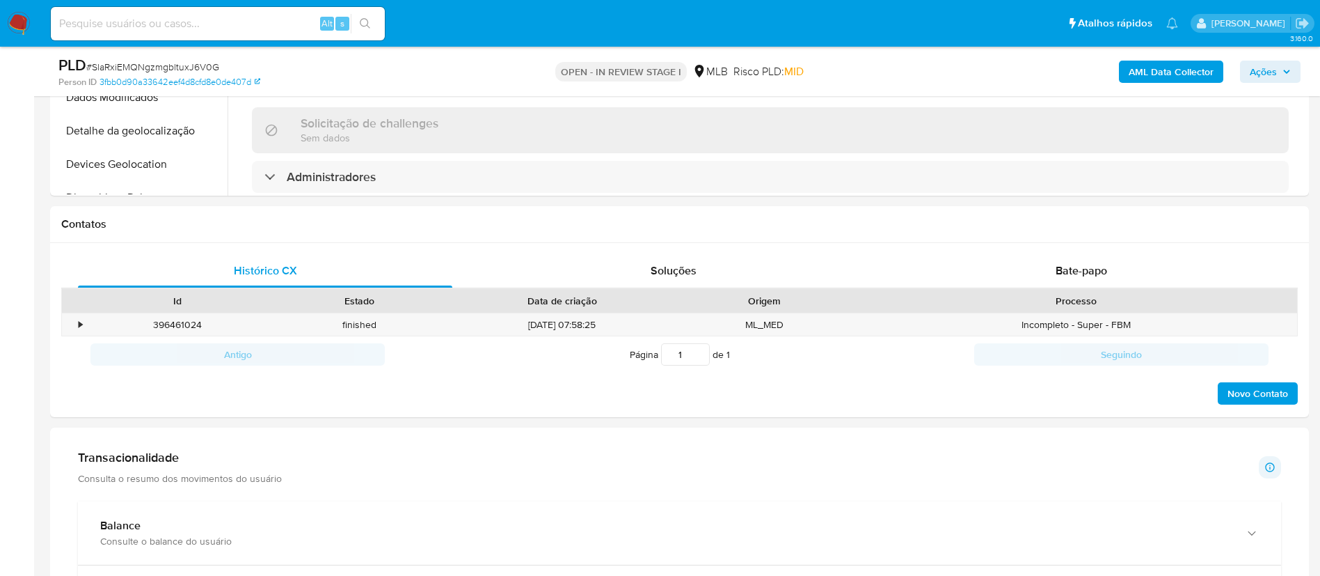
click at [24, 22] on img at bounding box center [19, 24] width 24 height 24
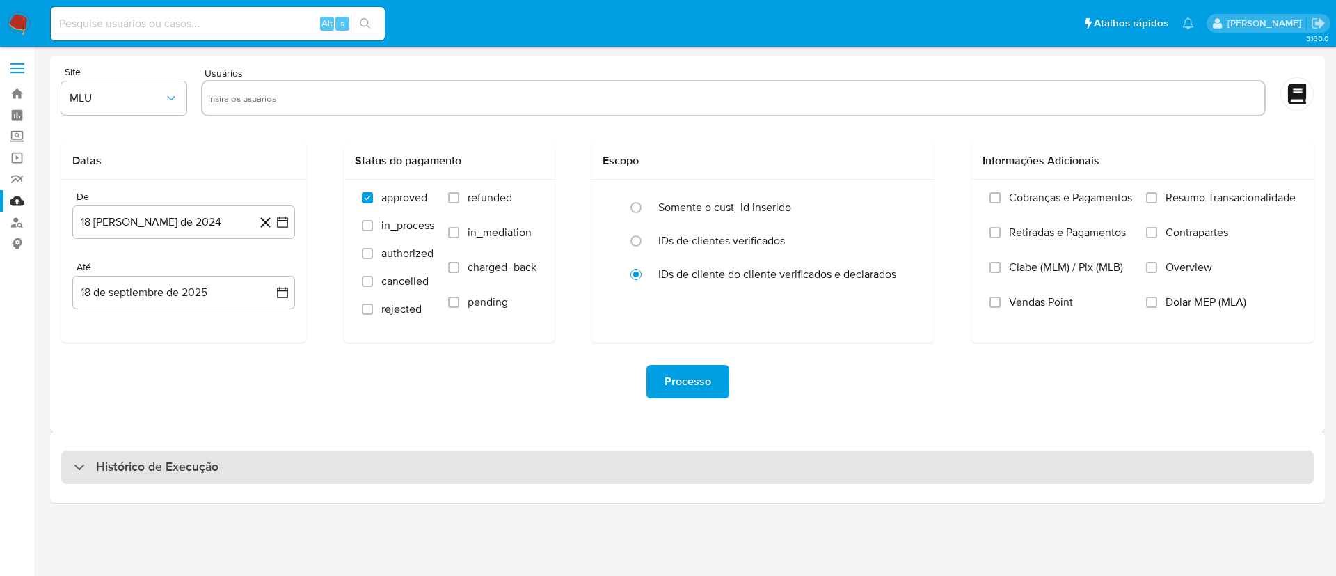
click at [426, 470] on div "Histórico de Execução" at bounding box center [687, 466] width 1253 height 33
select select "10"
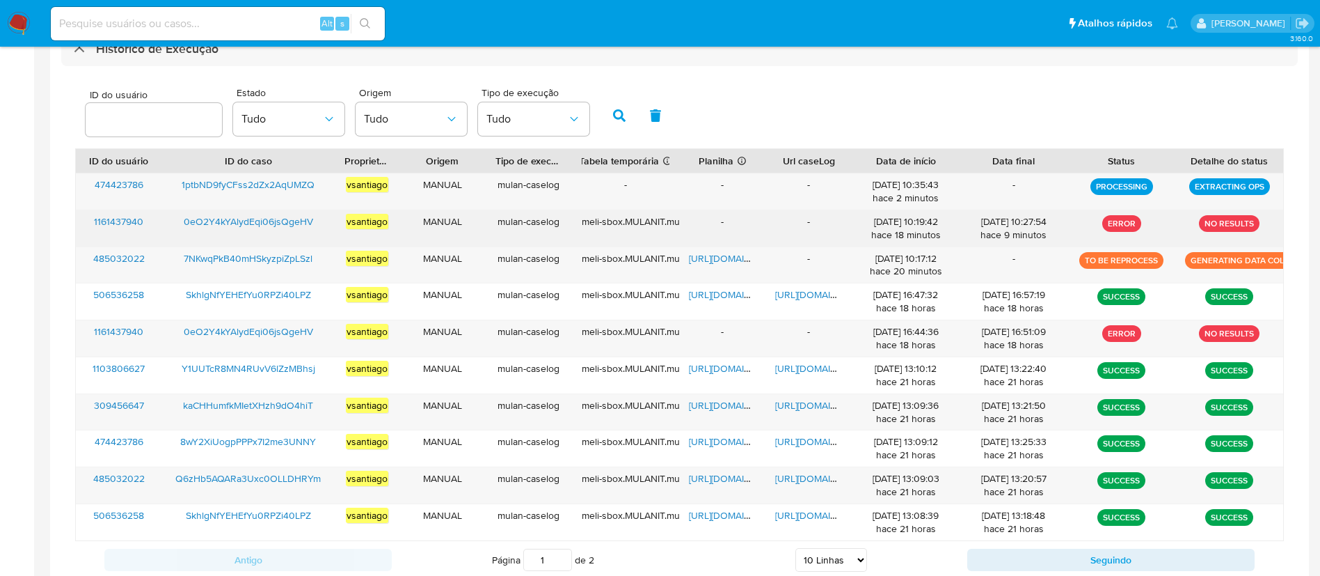
scroll to position [313, 0]
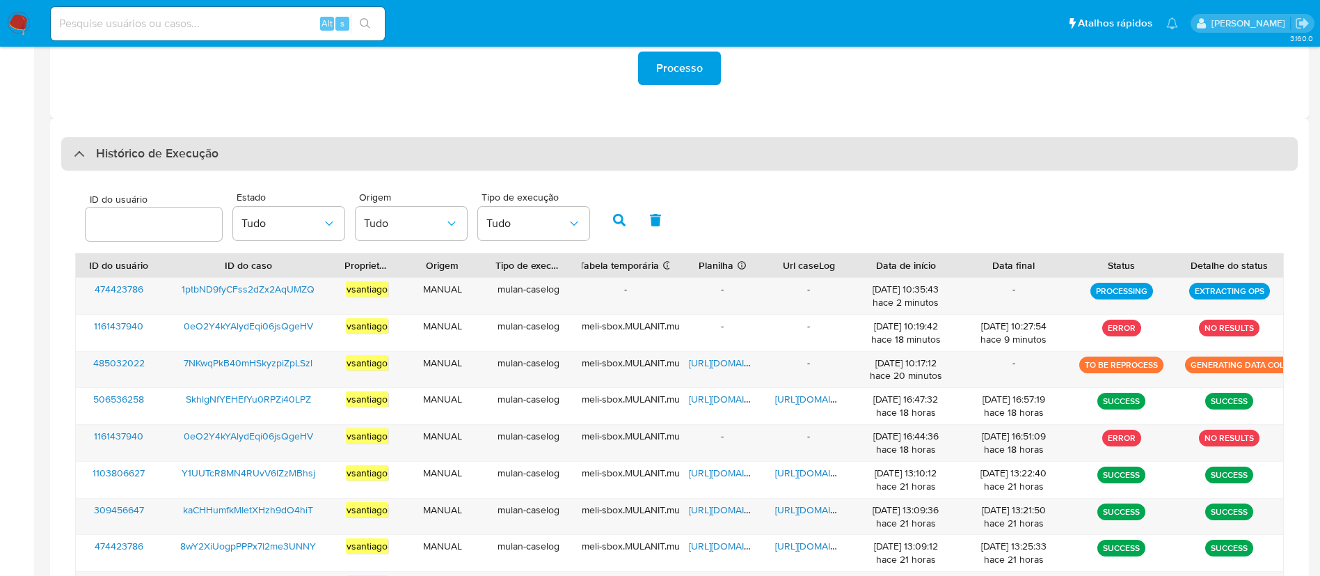
click at [319, 158] on div "Histórico de Execução" at bounding box center [679, 153] width 1237 height 33
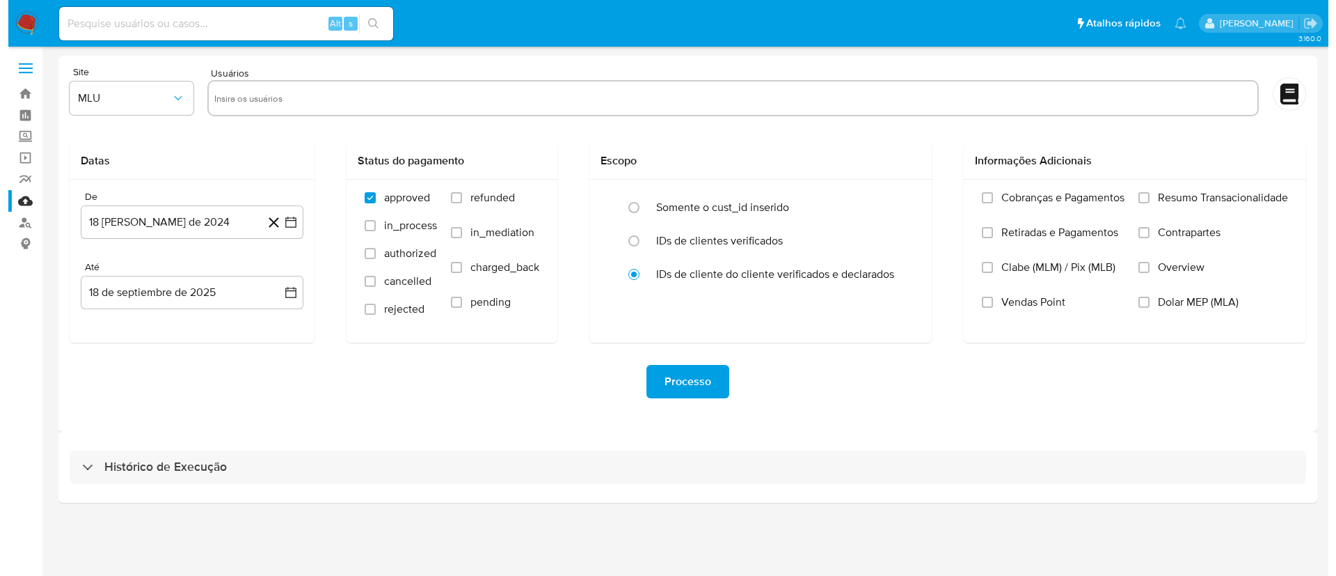
scroll to position [0, 0]
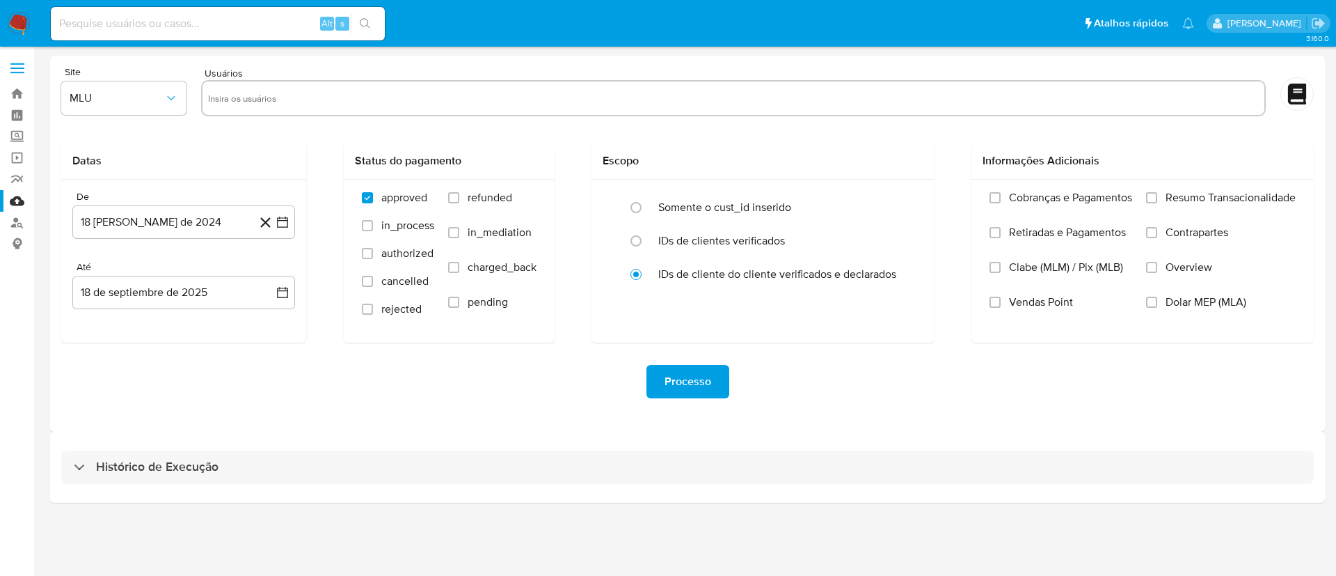
click at [17, 27] on img at bounding box center [19, 24] width 24 height 24
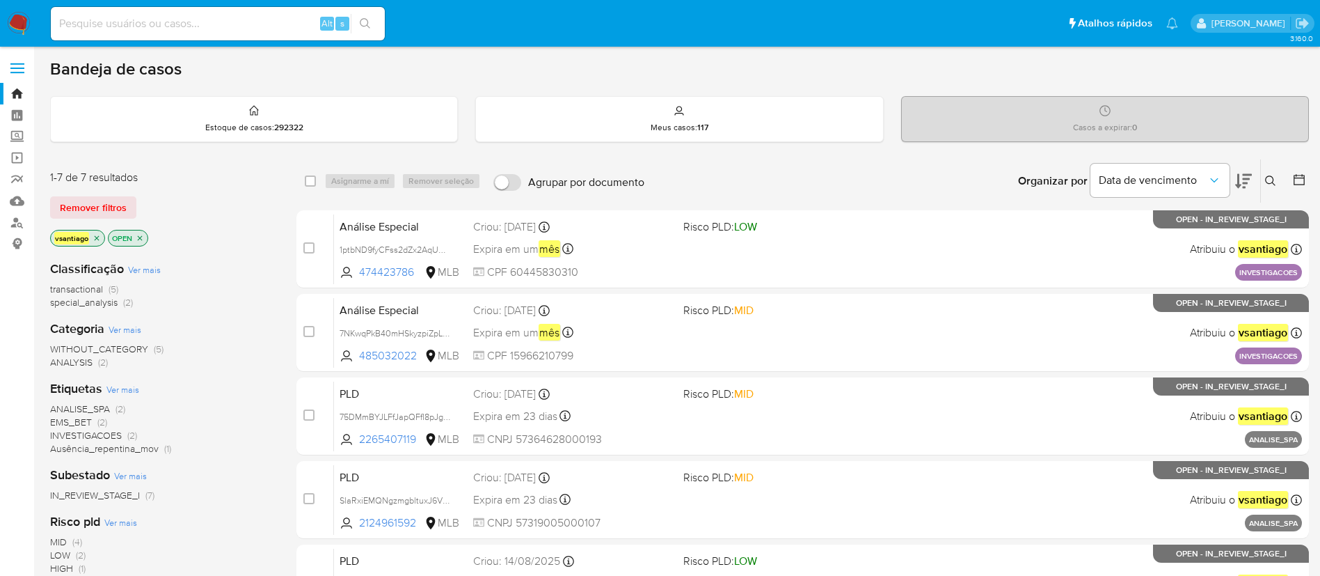
click at [80, 290] on span "transactional" at bounding box center [76, 289] width 53 height 14
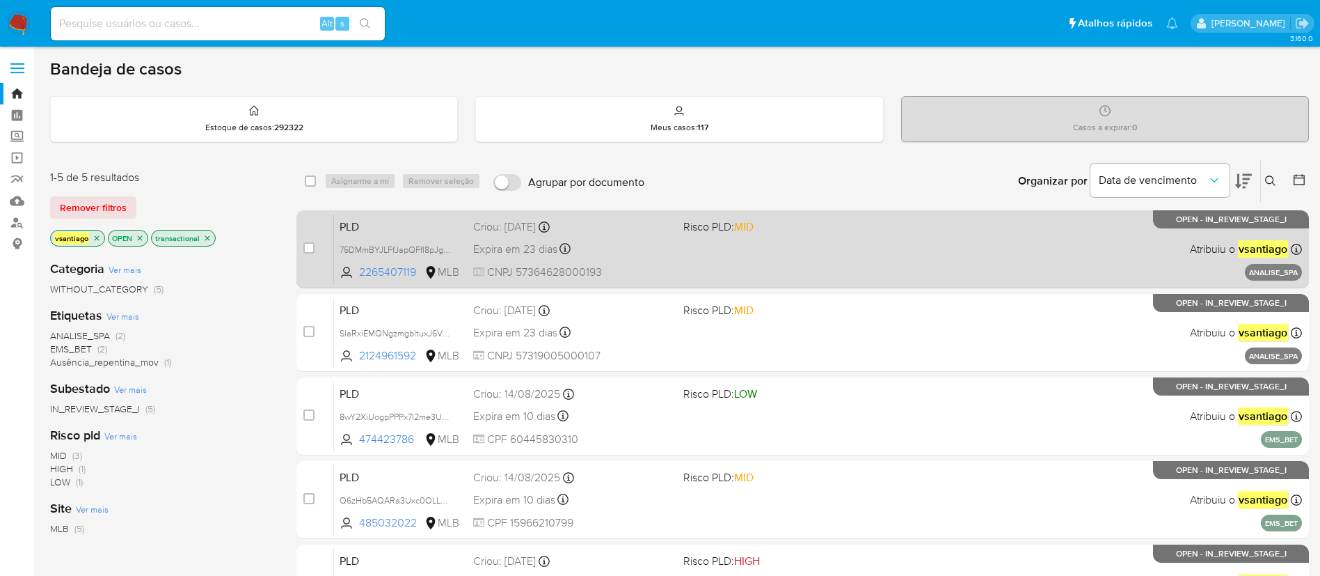
click at [411, 224] on span "PLD" at bounding box center [401, 225] width 122 height 18
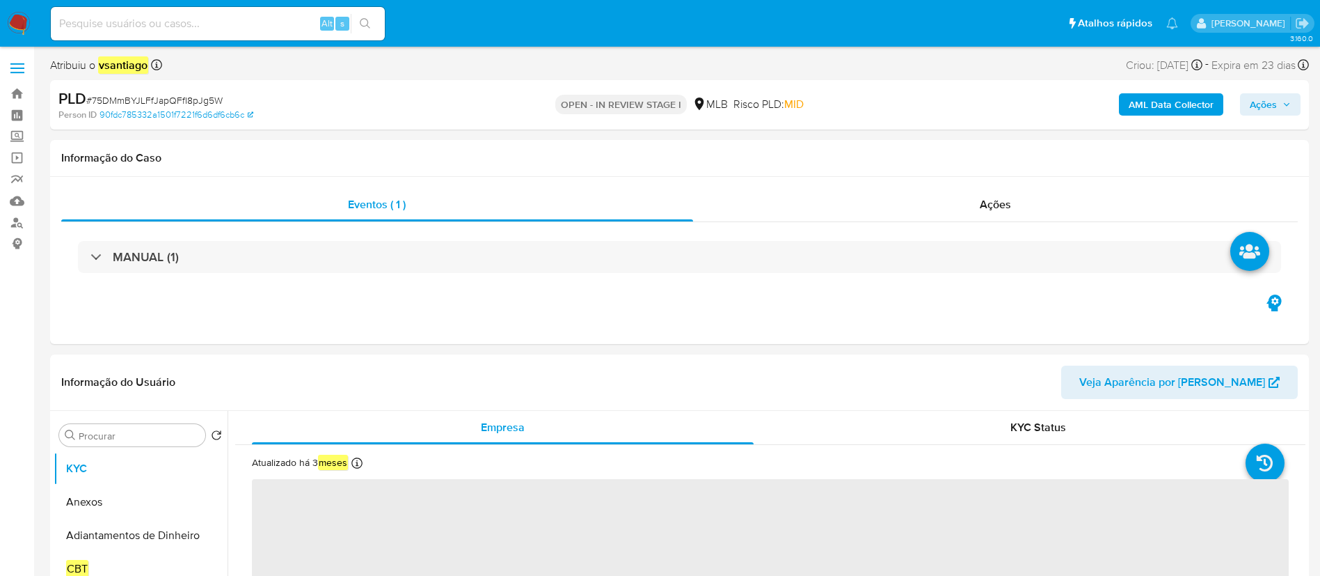
select select "10"
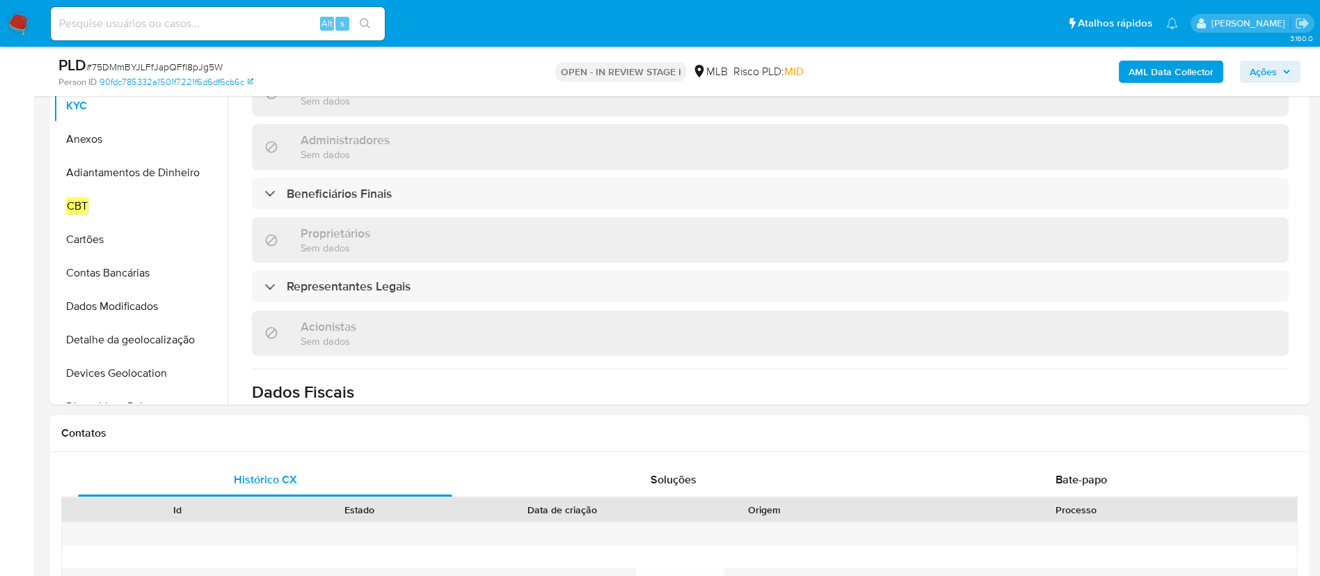
scroll to position [731, 0]
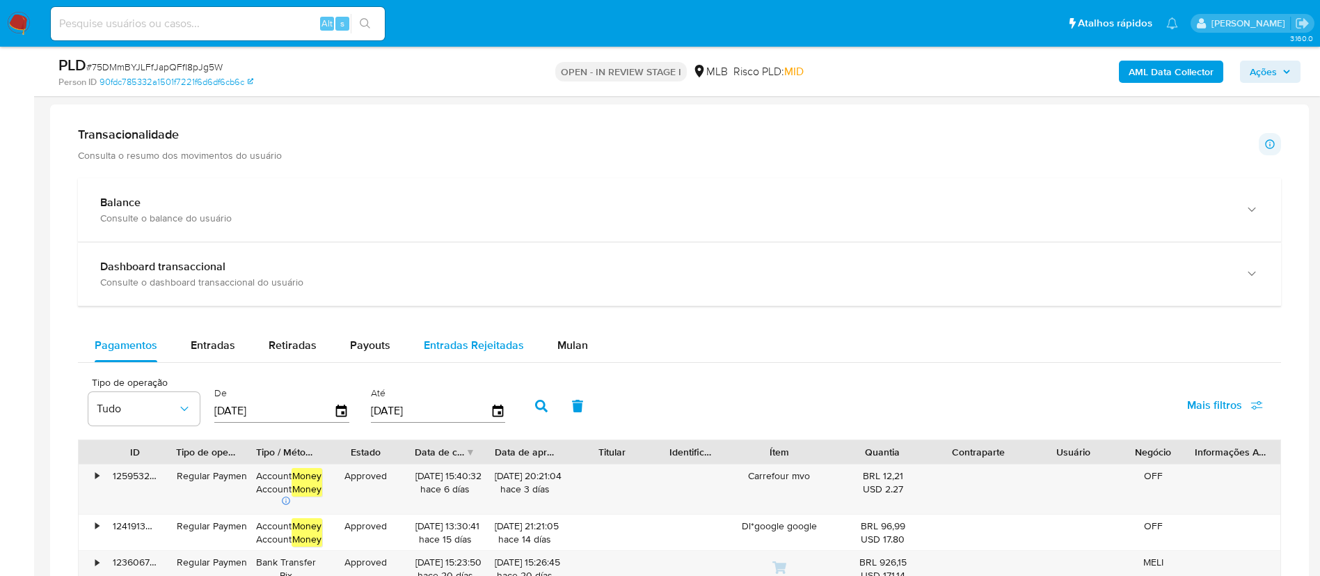
click at [560, 351] on span "Mulan" at bounding box center [572, 345] width 31 height 16
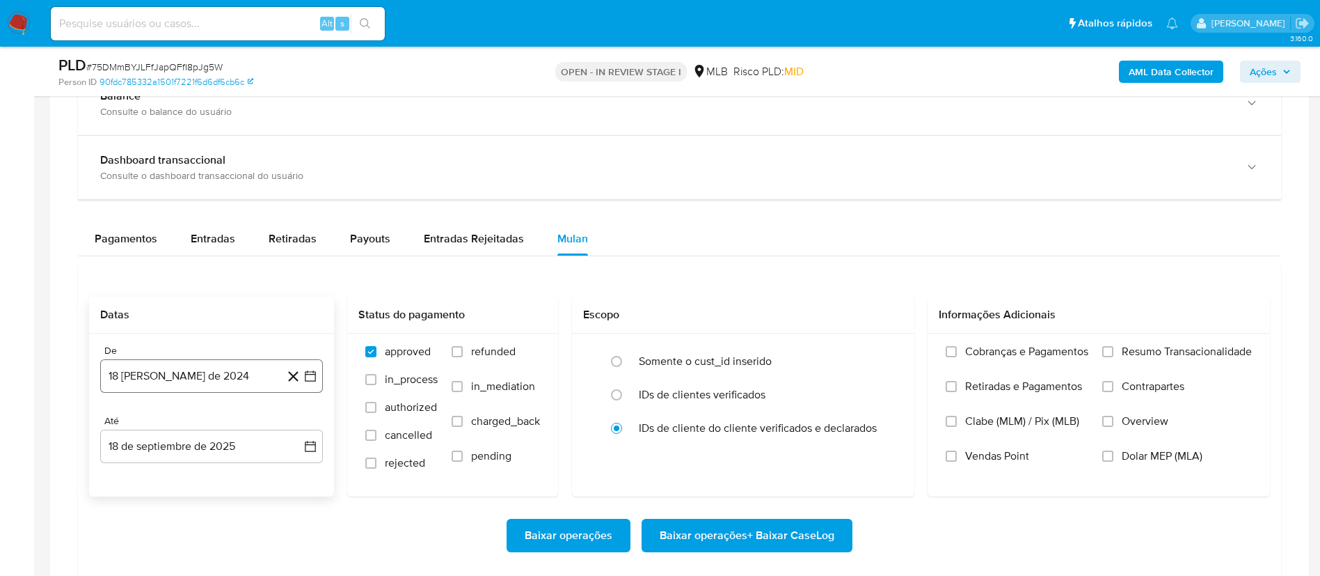
scroll to position [1148, 0]
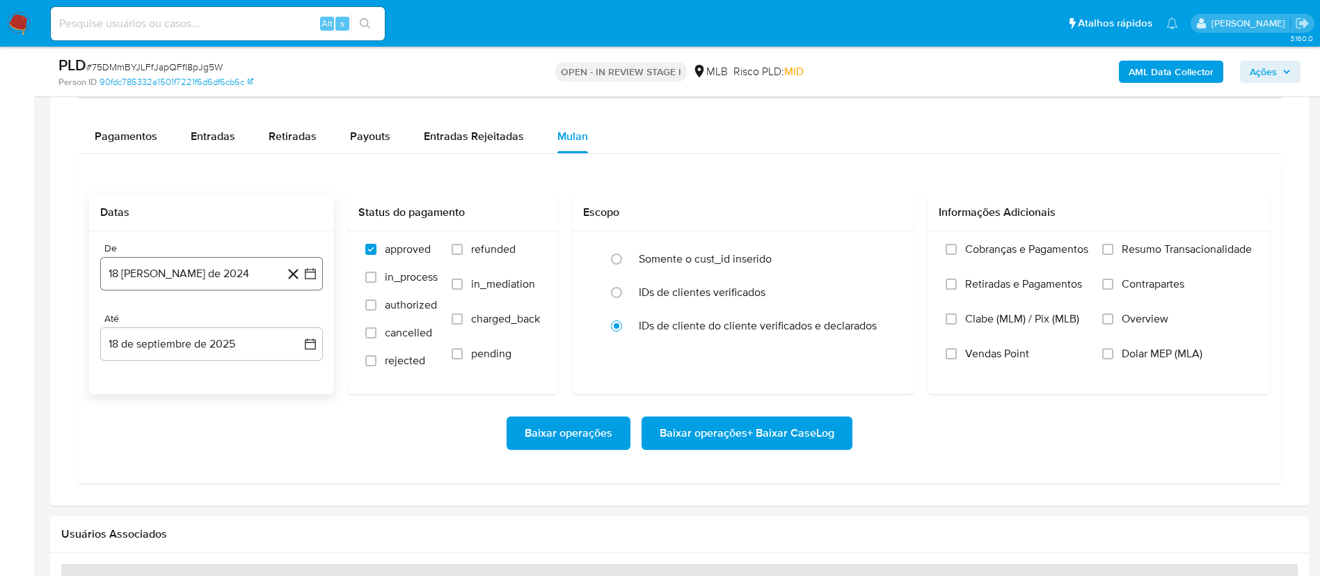
click at [194, 269] on button "18 de agosto de 2024" at bounding box center [211, 273] width 223 height 33
click at [295, 321] on icon "Mes siguiente" at bounding box center [298, 323] width 17 height 17
click at [295, 322] on icon "Mes siguiente" at bounding box center [298, 323] width 17 height 17
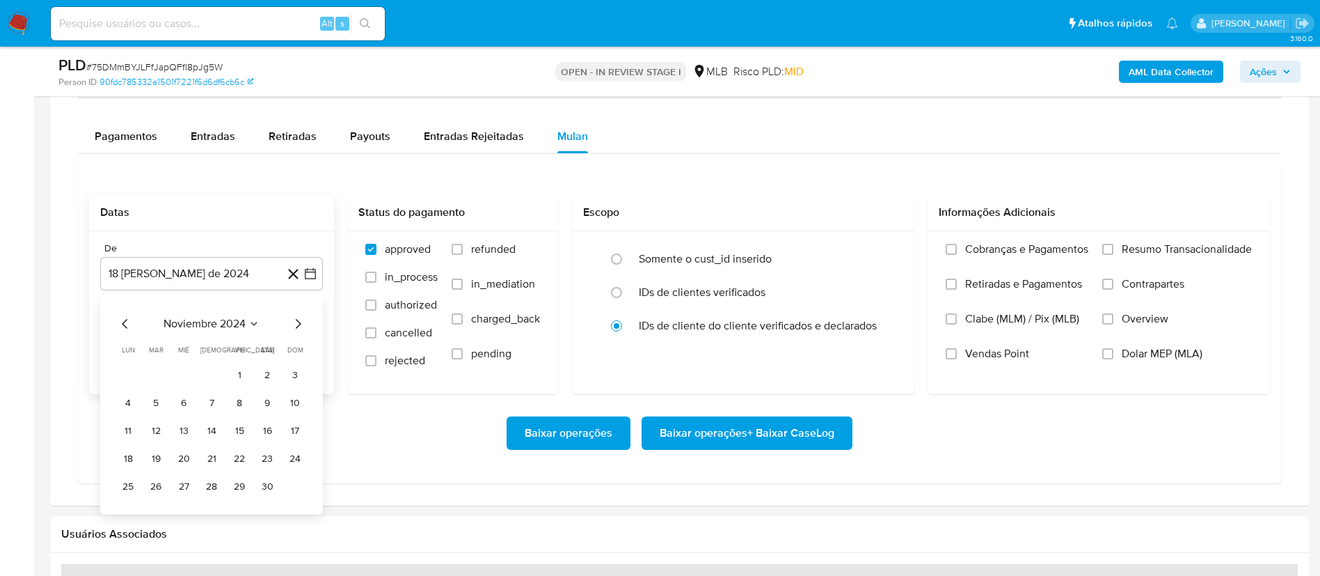
click at [295, 322] on icon "Mes siguiente" at bounding box center [298, 323] width 17 height 17
click at [295, 323] on icon "Mes siguiente" at bounding box center [298, 323] width 17 height 17
click at [295, 324] on icon "Mes siguiente" at bounding box center [298, 323] width 17 height 17
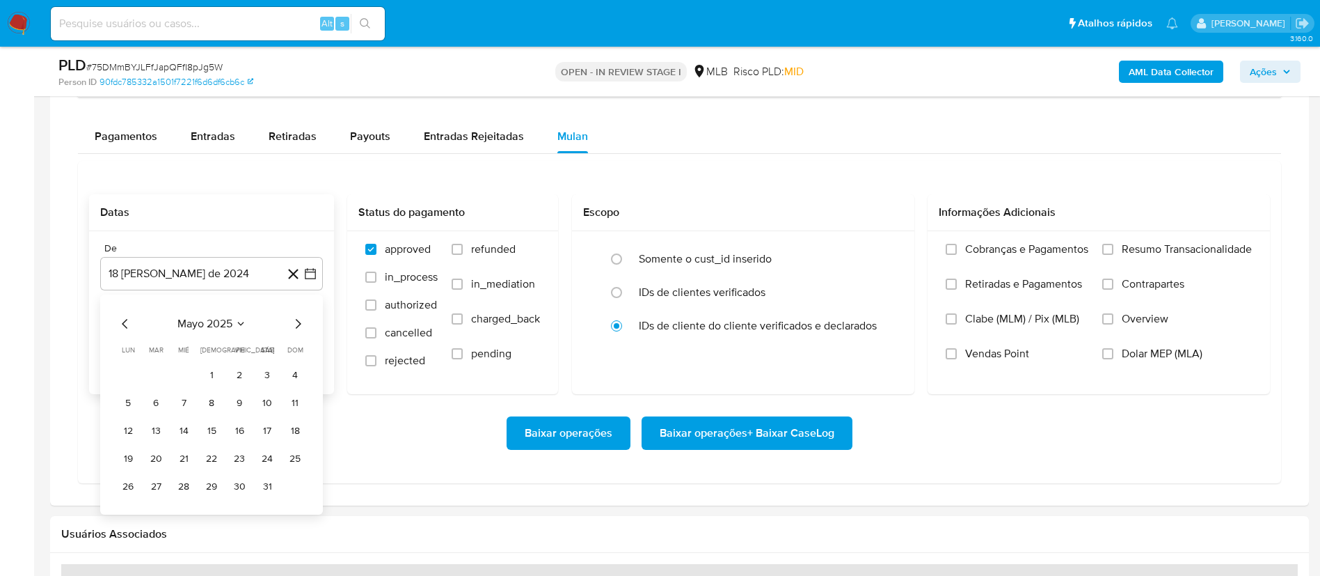
click at [295, 324] on icon "Mes siguiente" at bounding box center [298, 323] width 17 height 17
click at [148, 372] on button "1" at bounding box center [156, 375] width 22 height 22
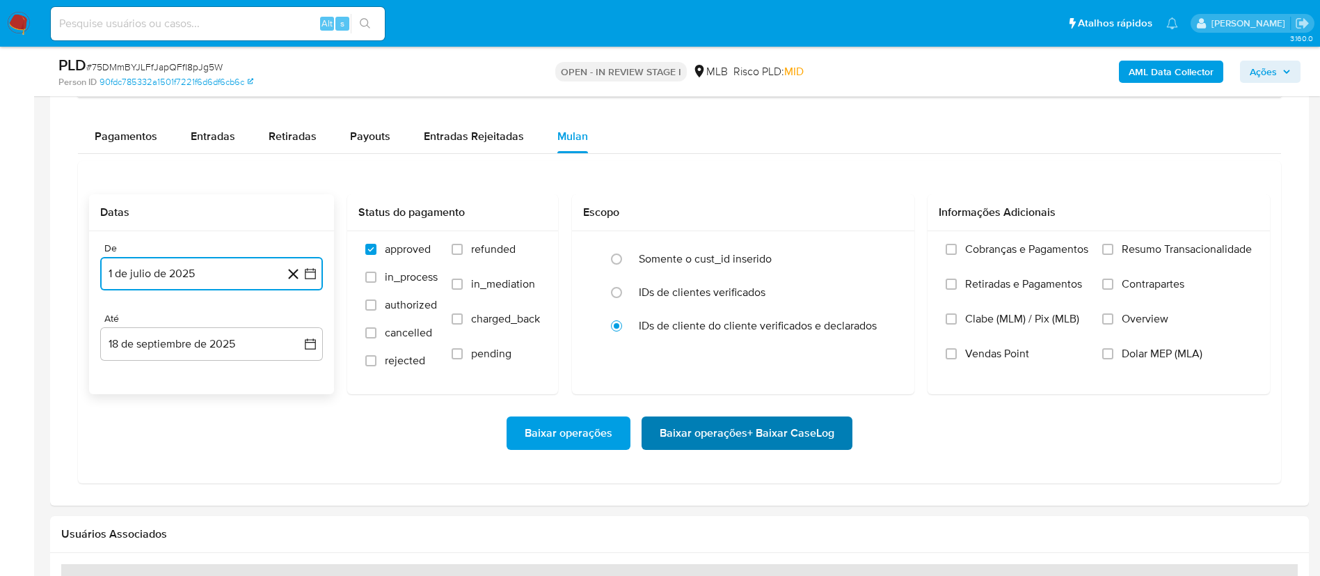
click at [764, 443] on span "Baixar operações + Baixar CaseLog" at bounding box center [747, 433] width 175 height 31
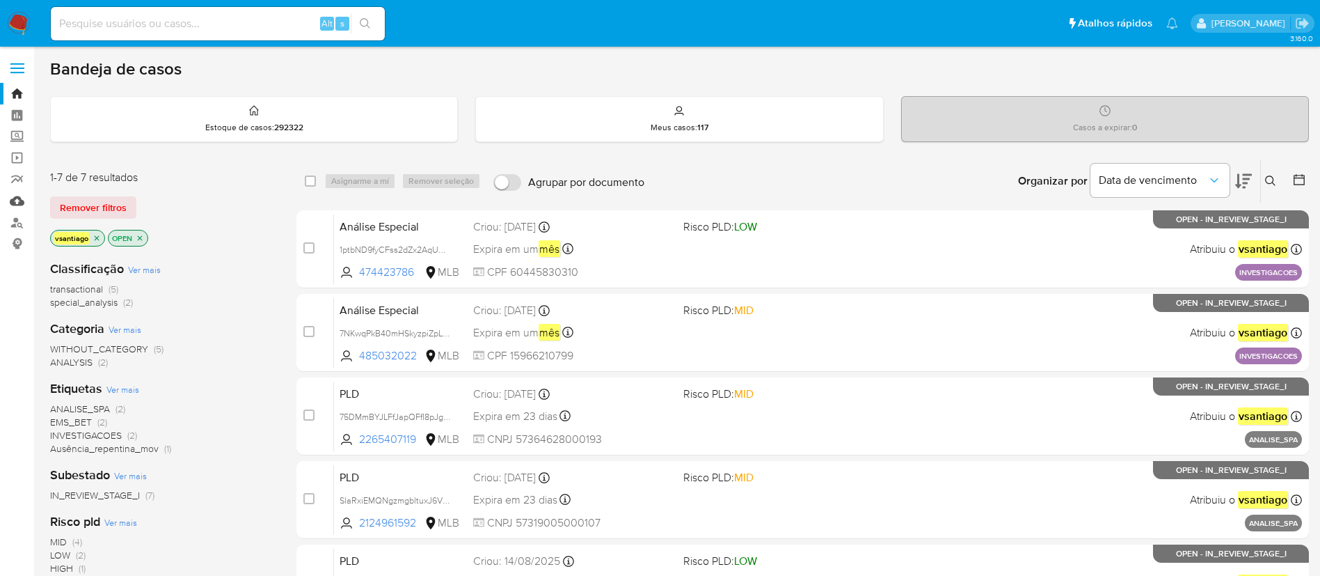
click at [22, 204] on link "Mulan" at bounding box center [83, 201] width 166 height 22
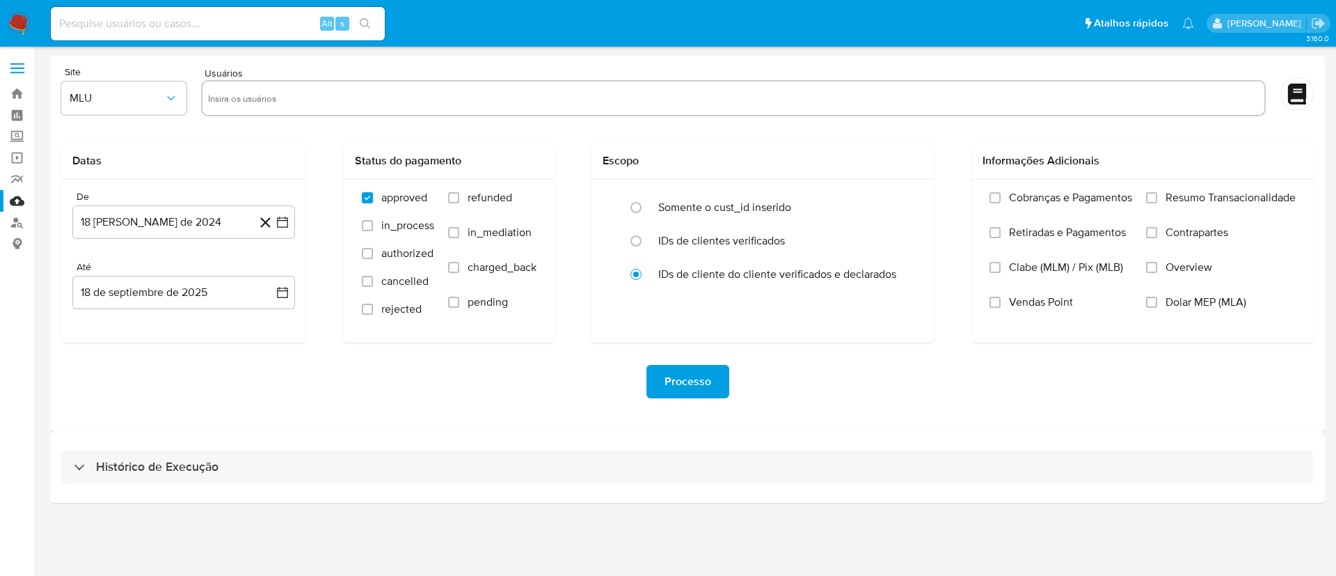
drag, startPoint x: 493, startPoint y: 477, endPoint x: 502, endPoint y: 437, distance: 41.2
click at [491, 478] on div "Histórico de Execução" at bounding box center [687, 466] width 1253 height 33
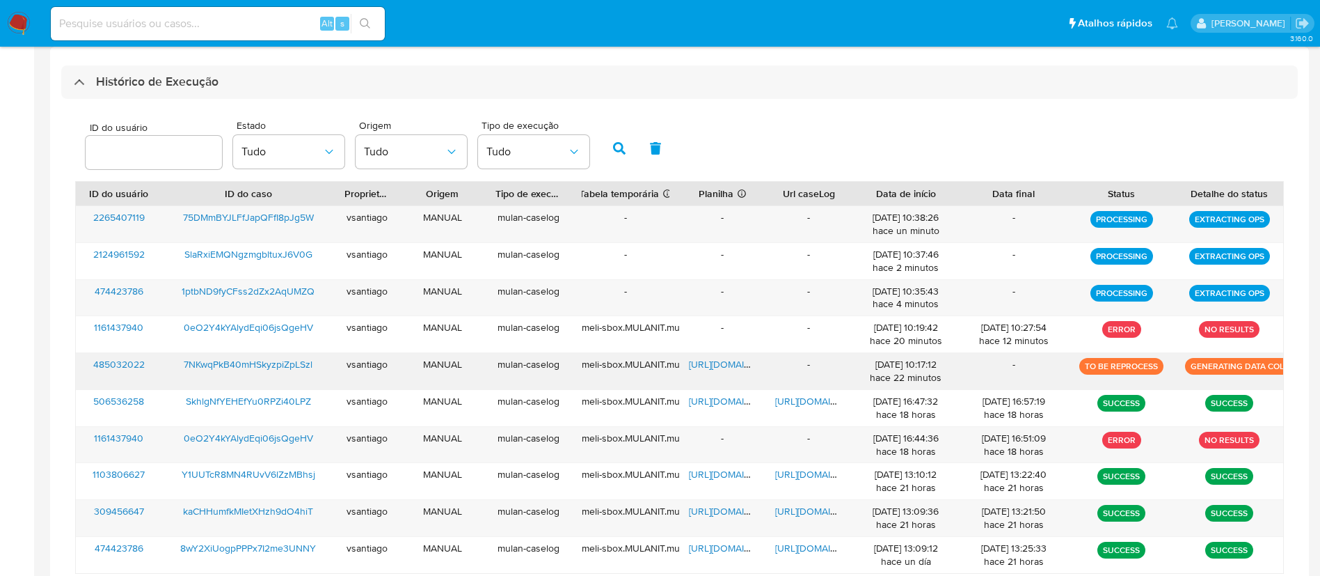
scroll to position [418, 0]
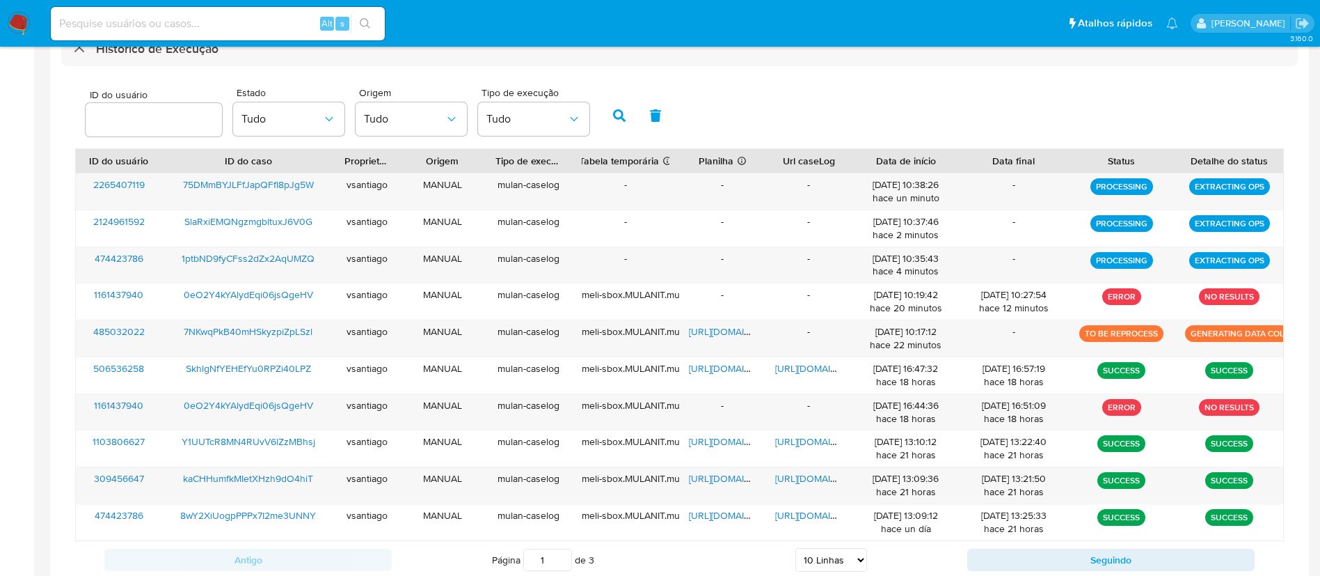
click at [847, 97] on div "ID do usuário Estado Tudo Origem Tudo Tipo de execução Tudo" at bounding box center [679, 114] width 1209 height 68
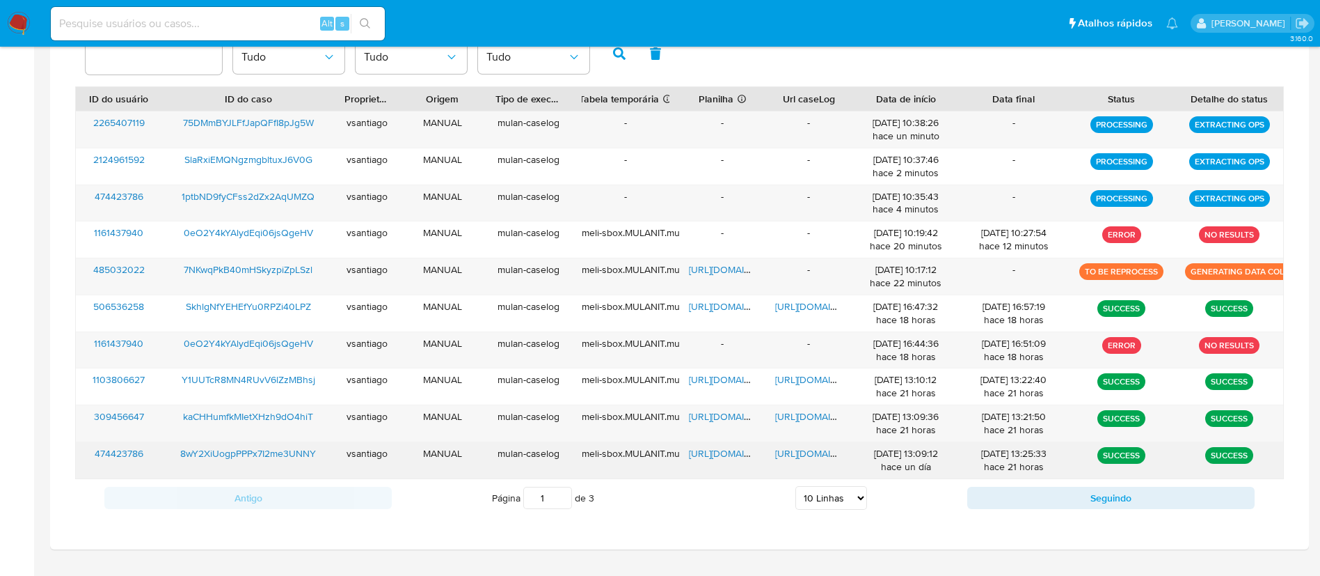
scroll to position [512, 0]
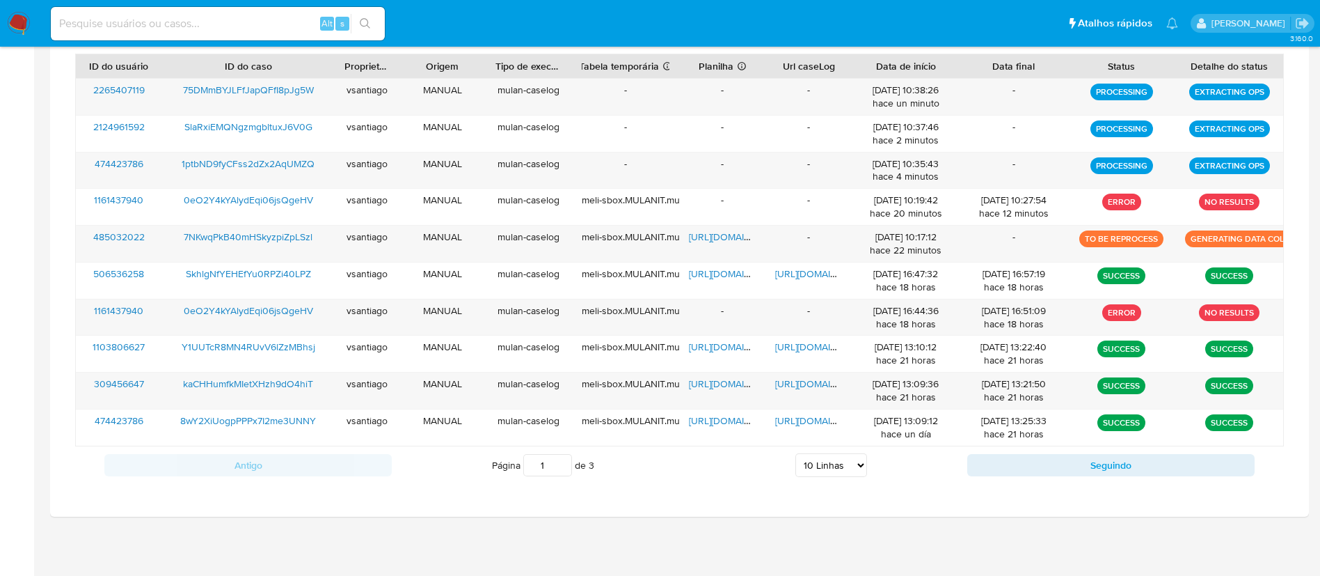
click at [854, 463] on select "5 Linhas 10 Linhas 20 Linhas 25 Linhas 50 Linhas 100 Linhas" at bounding box center [831, 465] width 72 height 24
select select "100"
click at [795, 453] on select "5 Linhas 10 Linhas 20 Linhas 25 Linhas 50 Linhas 100 Linhas" at bounding box center [831, 465] width 72 height 24
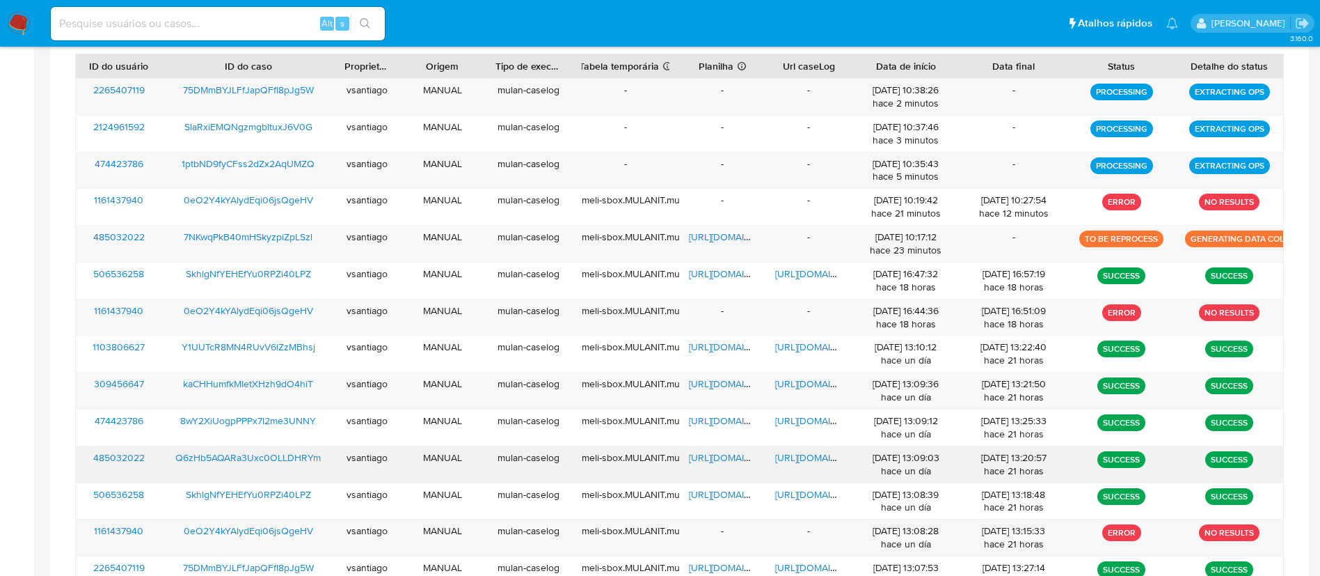
click at [292, 459] on span "Q6zHb5AQARa3Uxc0OLLDHRYm" at bounding box center [247, 457] width 145 height 14
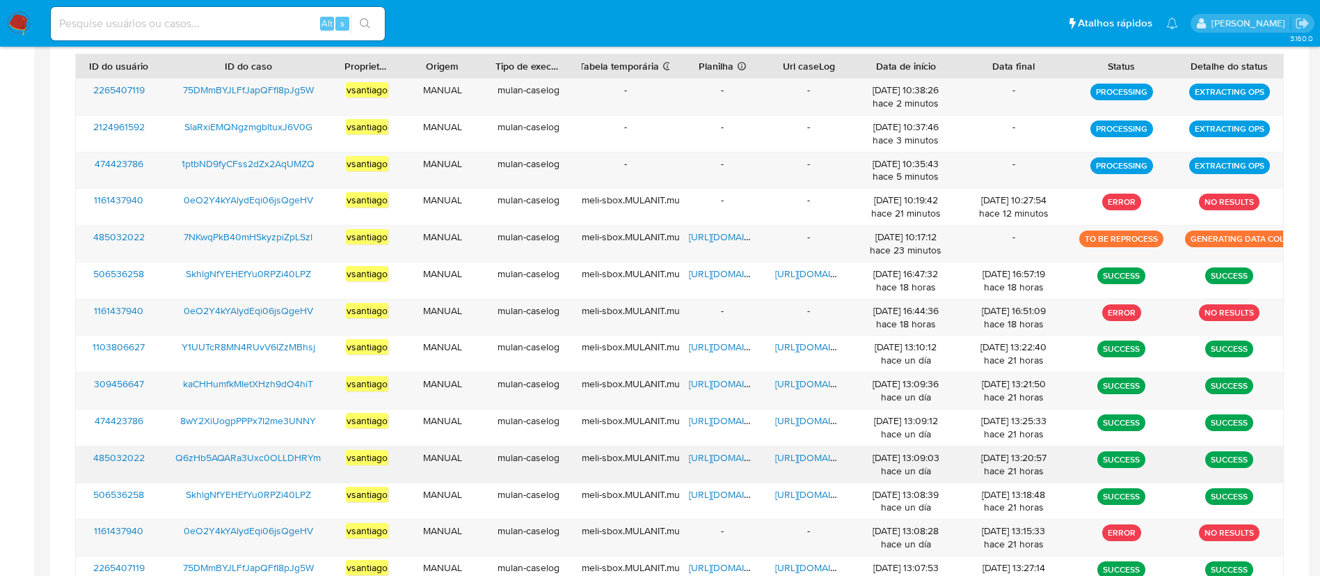
click at [720, 459] on span "[URL][DOMAIN_NAME]" at bounding box center [737, 457] width 96 height 14
click at [800, 459] on span "[URL][DOMAIN_NAME]" at bounding box center [823, 457] width 96 height 14
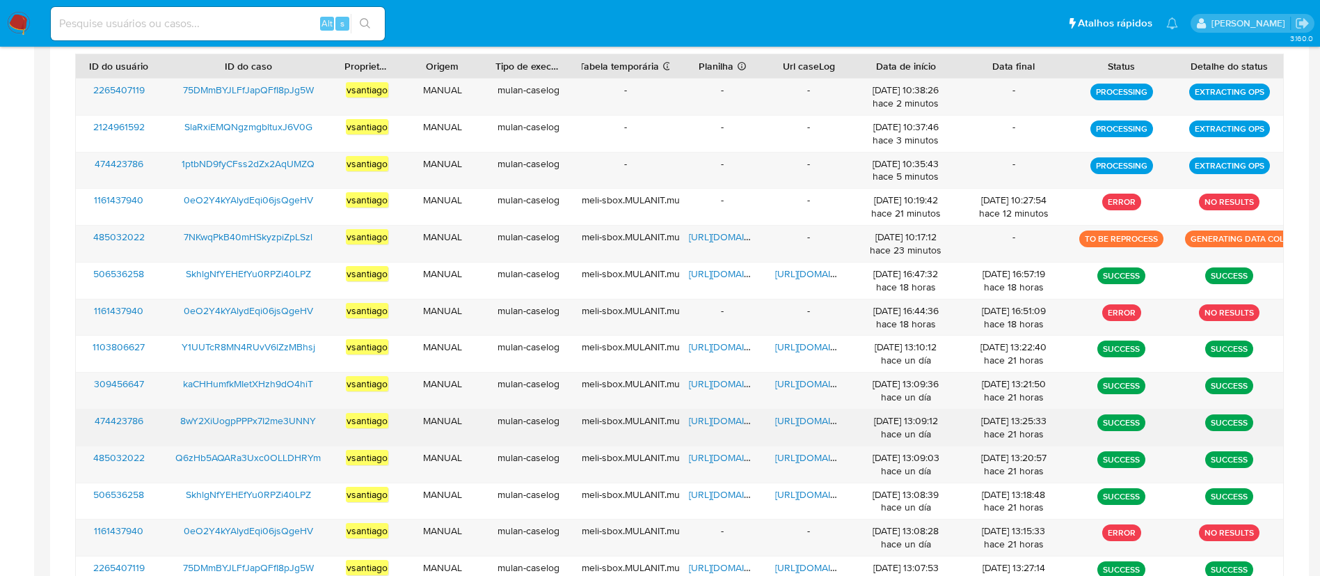
click at [290, 422] on span "8wY2XiUogpPPPx7I2me3UNNY" at bounding box center [248, 420] width 136 height 14
click at [722, 426] on span "[URL][DOMAIN_NAME]" at bounding box center [737, 420] width 96 height 14
click at [805, 425] on span "[URL][DOMAIN_NAME]" at bounding box center [823, 420] width 96 height 14
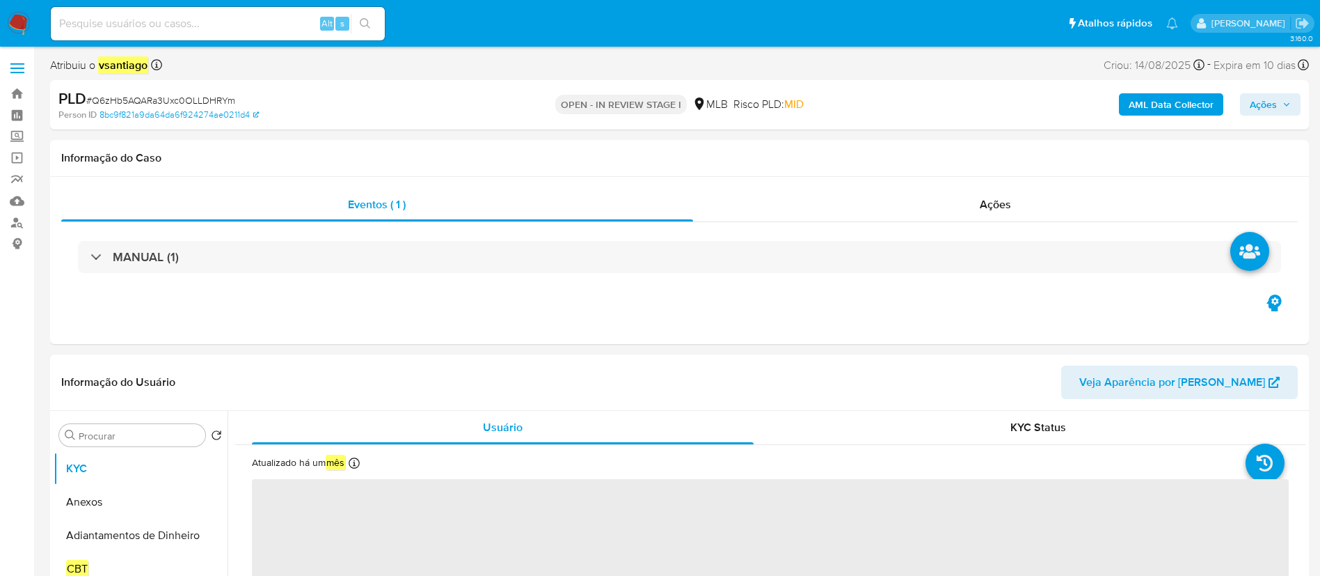
select select "10"
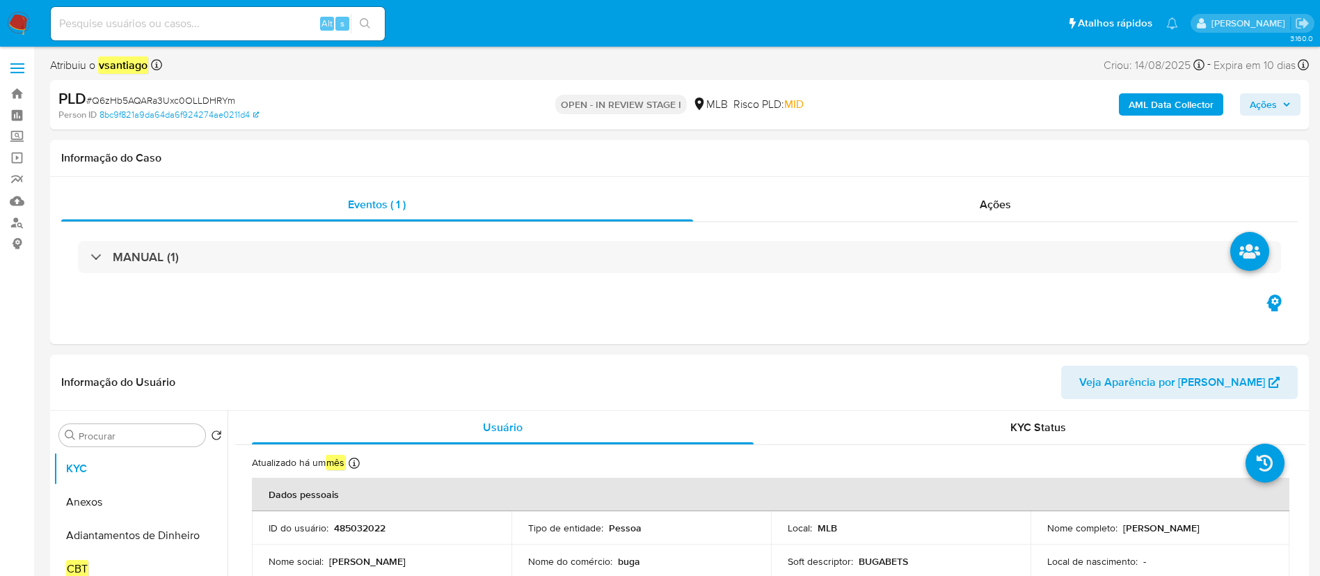
click at [418, 99] on div "PLD # Q6zHb5AQARa3Uxc0OLLDHRYm" at bounding box center [262, 98] width 409 height 21
click at [393, 148] on div "Informação do Caso" at bounding box center [679, 158] width 1259 height 37
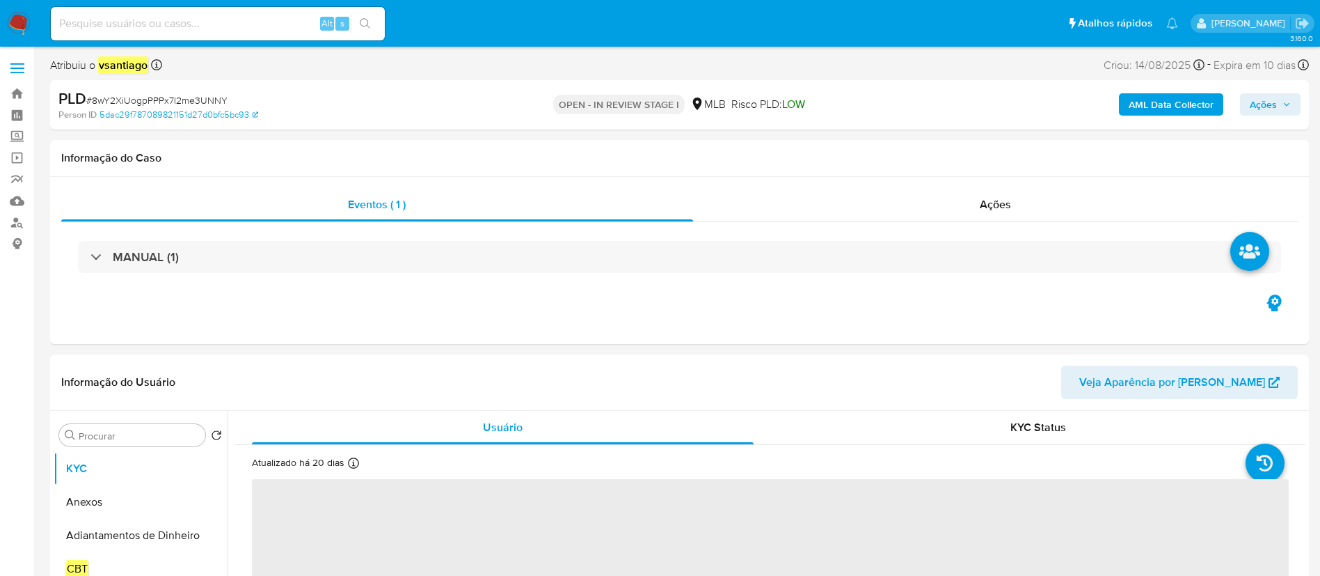
select select "10"
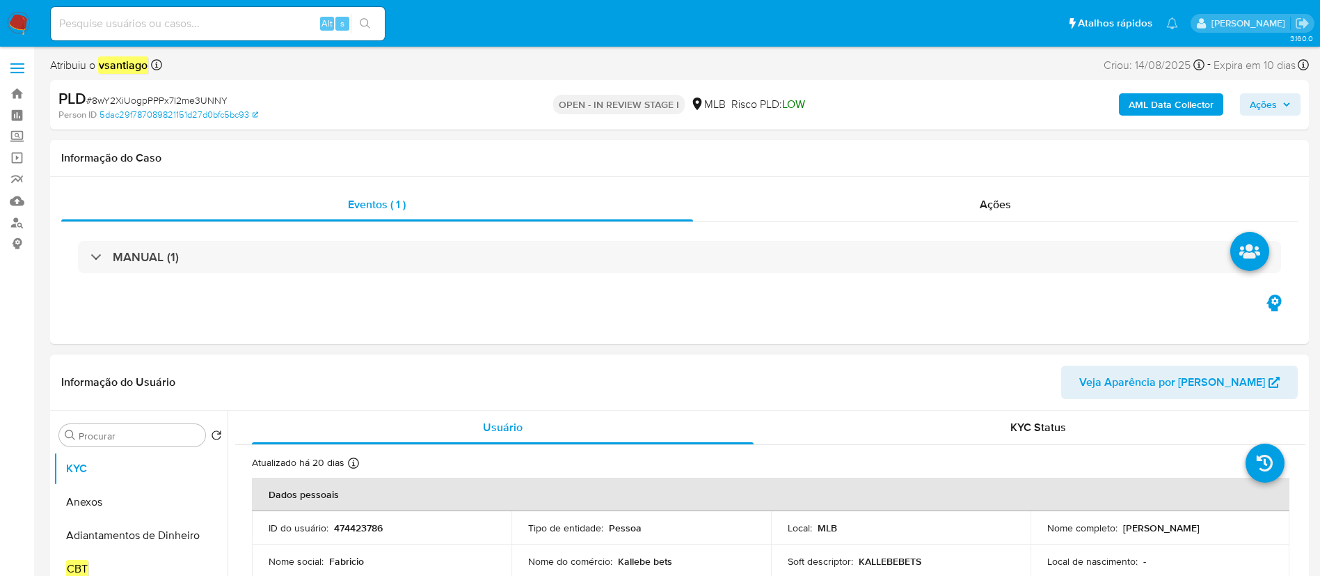
click at [697, 405] on div "Informação do Usuário Veja Aparência por [PERSON_NAME]" at bounding box center [679, 382] width 1259 height 56
click at [151, 438] on input "Procurar" at bounding box center [139, 435] width 121 height 13
click at [139, 505] on button "Geral" at bounding box center [141, 501] width 174 height 33
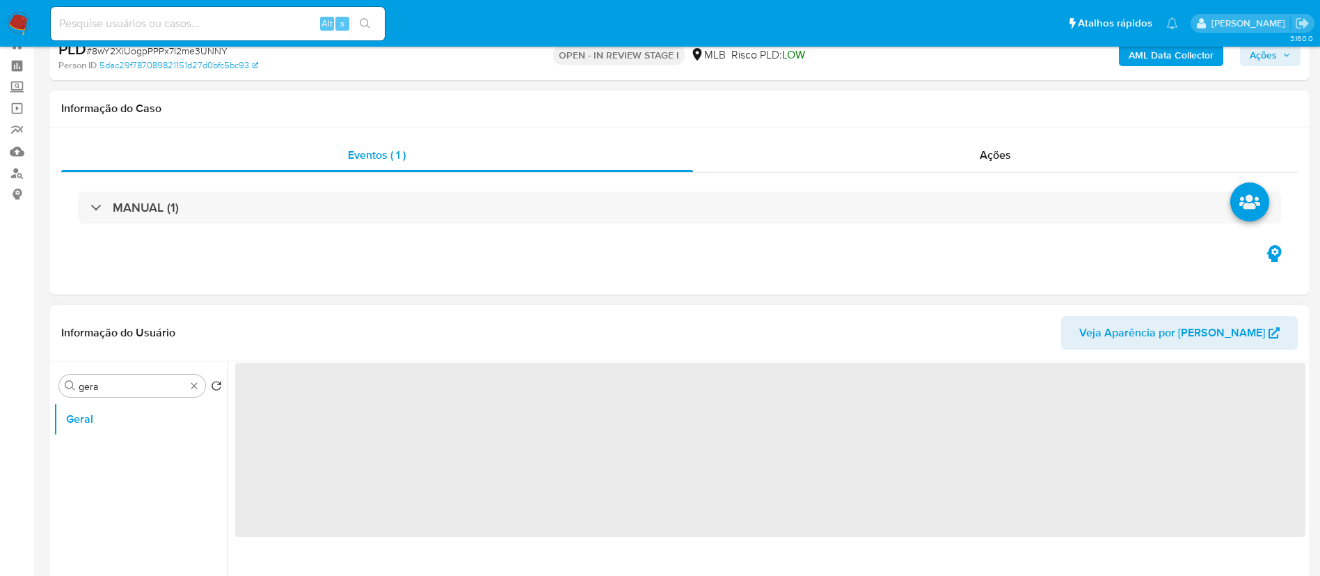
scroll to position [209, 0]
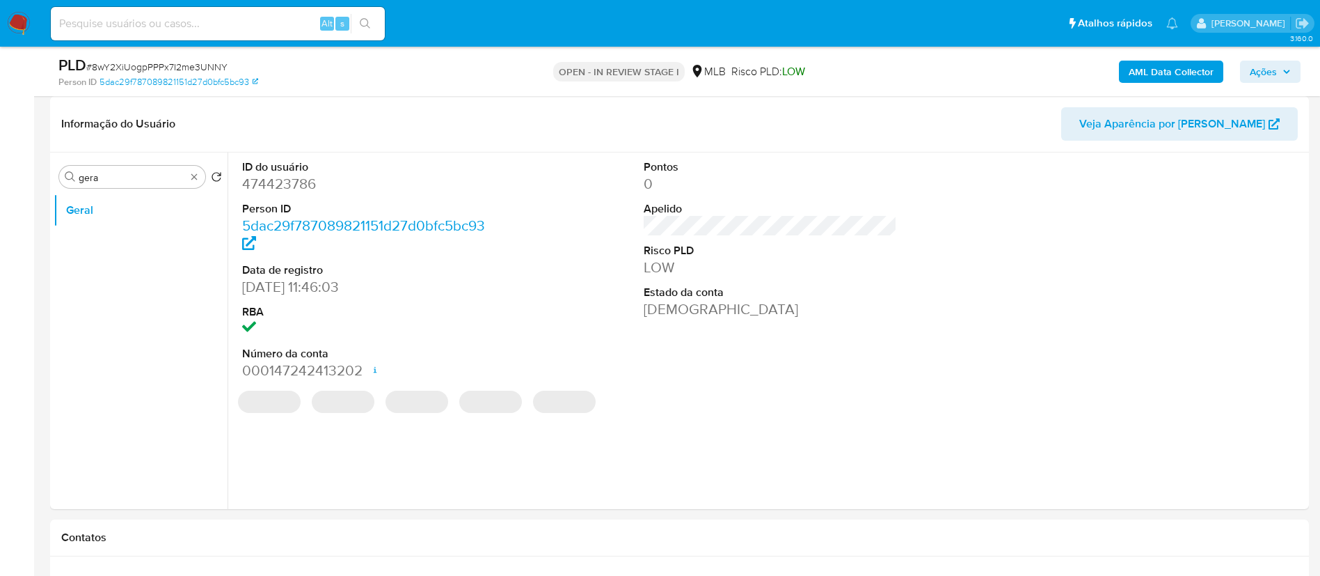
click at [656, 194] on dl "Pontos 0 Apelido Risco PLD LOW Estado da conta Ativa" at bounding box center [771, 239] width 254 height 160
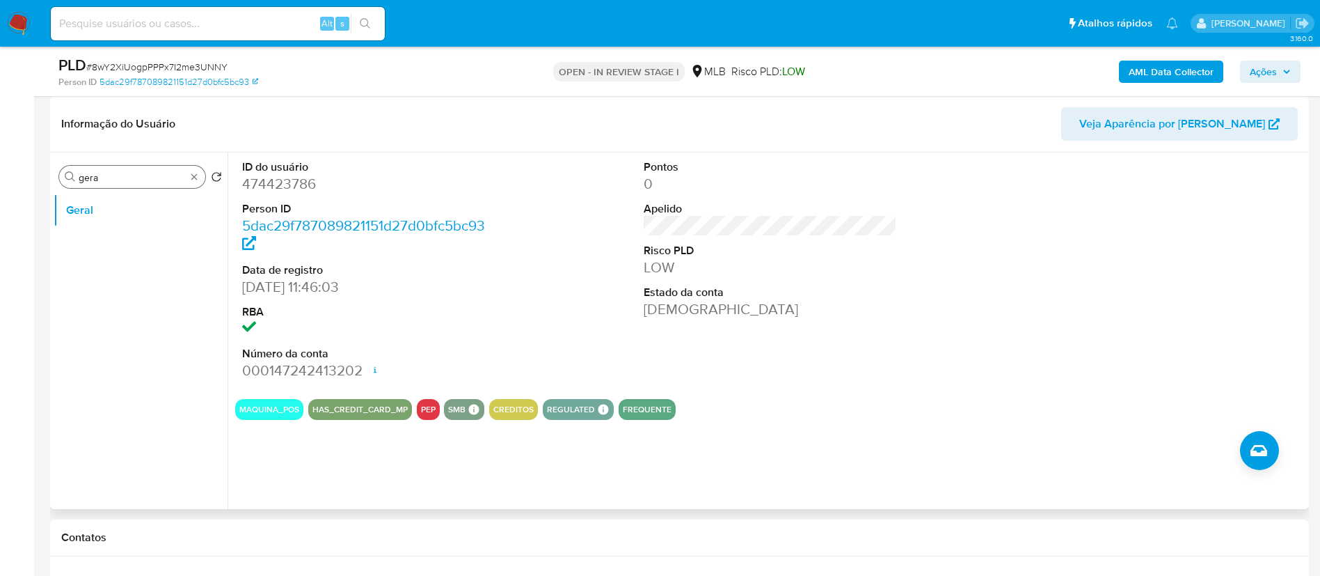
click at [113, 177] on input "gera" at bounding box center [132, 177] width 107 height 13
click at [116, 177] on input "gera" at bounding box center [132, 177] width 107 height 13
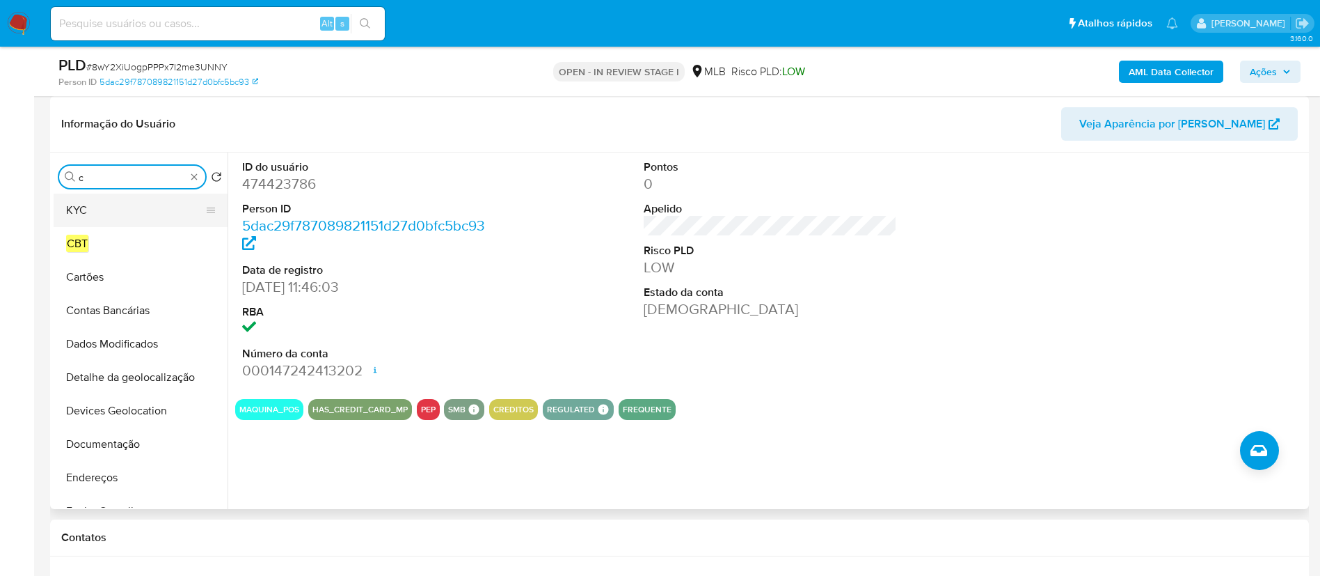
click at [92, 216] on button "KYC" at bounding box center [135, 209] width 163 height 33
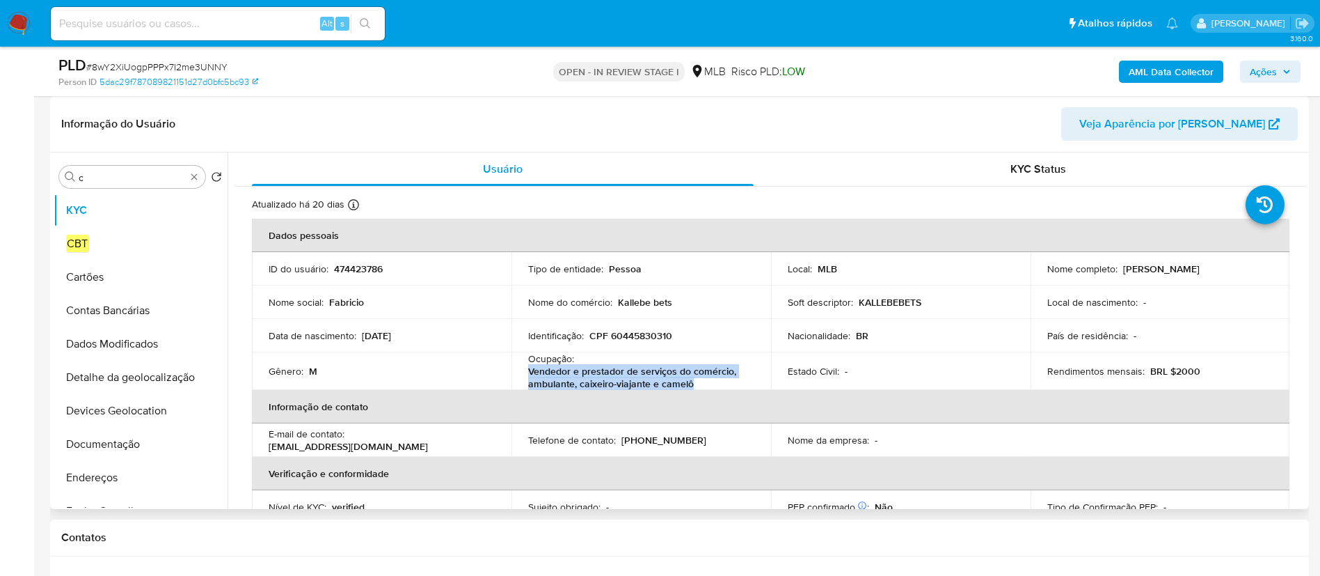
drag, startPoint x: 645, startPoint y: 383, endPoint x: 523, endPoint y: 374, distance: 122.9
click at [523, 374] on td "Ocupação : Vendedor e prestador de serviços do comércio, ambulante, caixeiro-vi…" at bounding box center [642, 371] width 260 height 38
copy p "Vendedor e prestador de serviços do comércio, ambulante, caixeiro-viajante e ca…"
click at [131, 177] on input "c" at bounding box center [132, 177] width 107 height 13
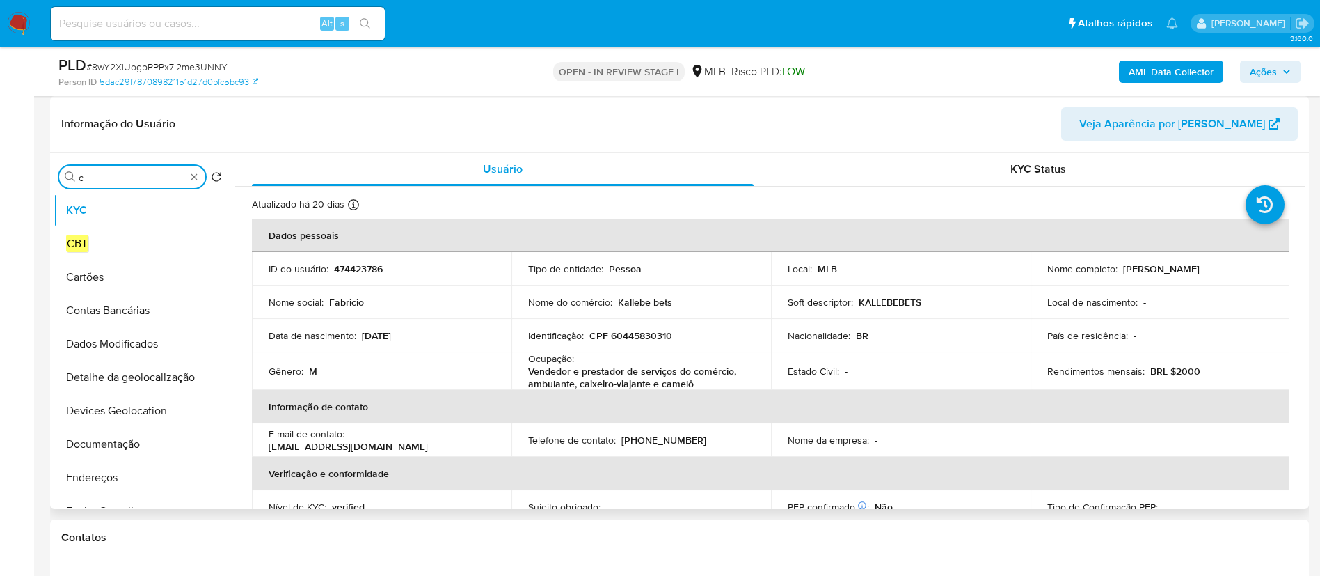
type input "o"
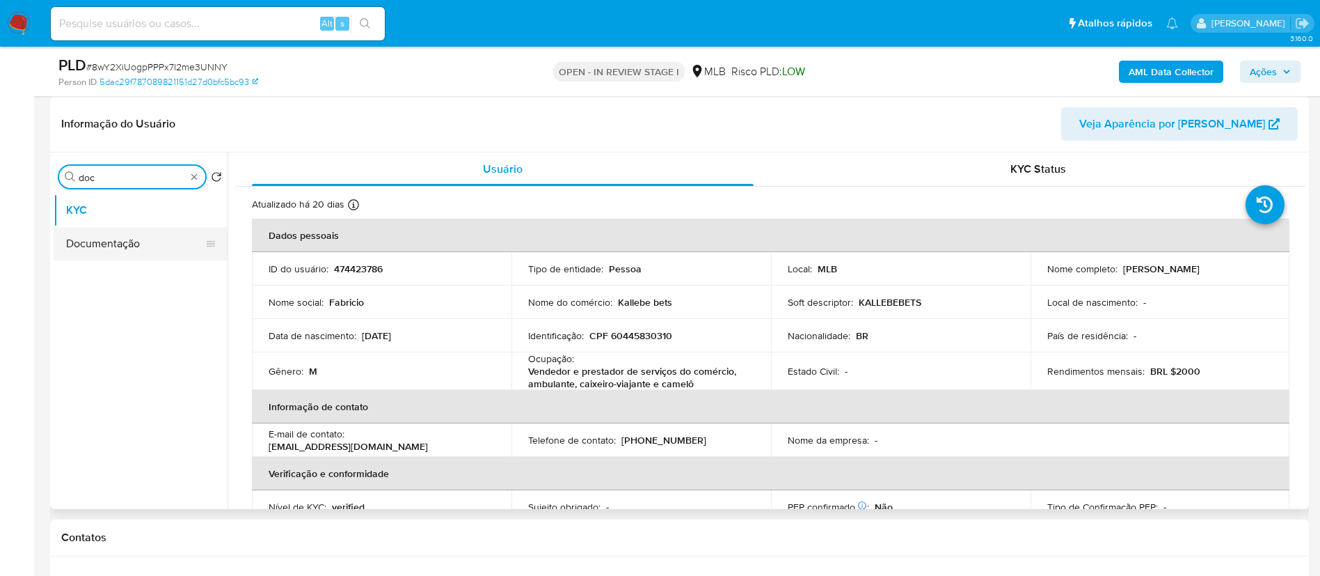
click at [133, 237] on button "Documentação" at bounding box center [135, 243] width 163 height 33
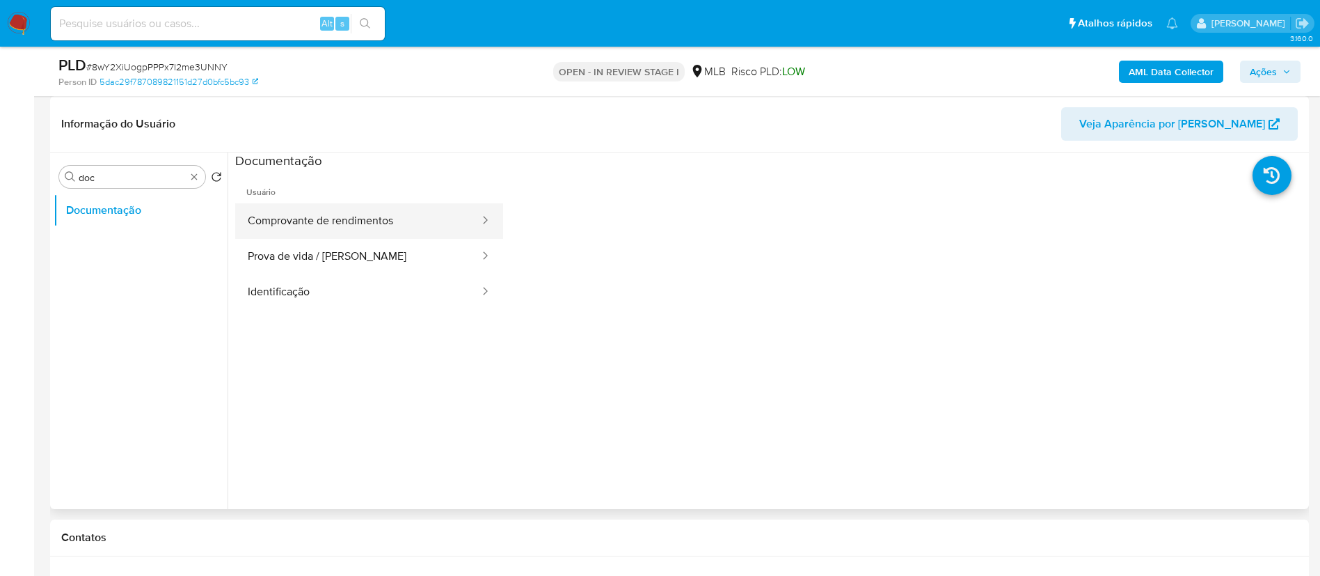
click at [323, 211] on button "Comprovante de rendimentos" at bounding box center [358, 220] width 246 height 35
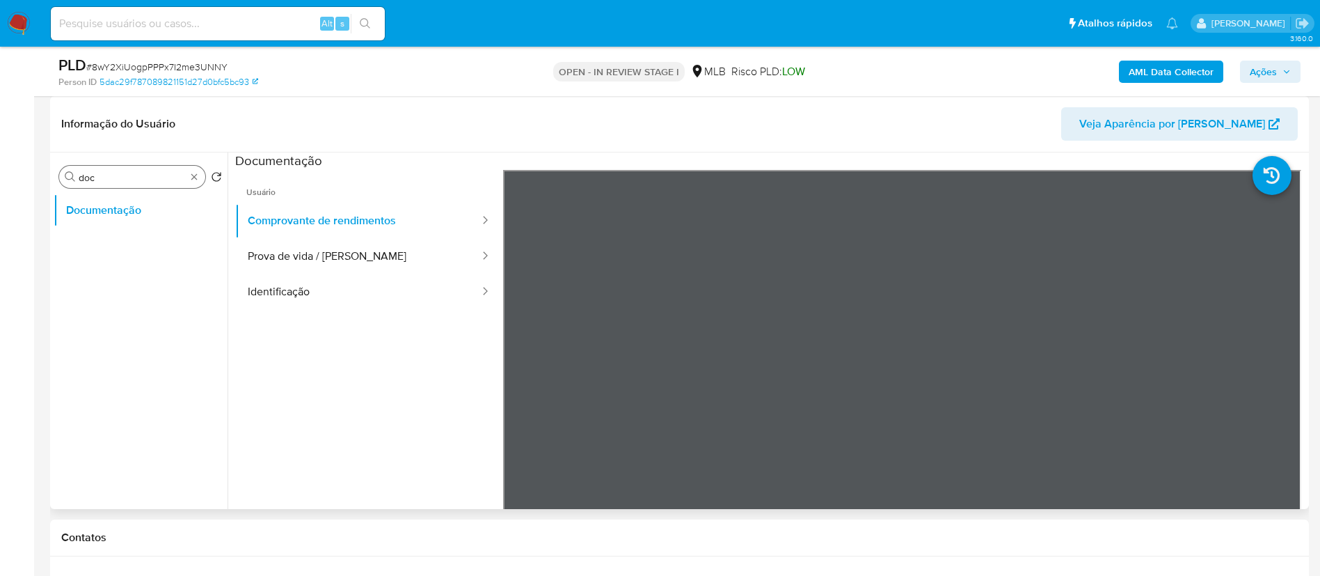
click at [132, 169] on div "Procurar doc" at bounding box center [132, 177] width 146 height 22
click at [127, 176] on input "doc" at bounding box center [132, 177] width 107 height 13
type input "gera"
click at [123, 237] on button "Geral" at bounding box center [135, 243] width 163 height 33
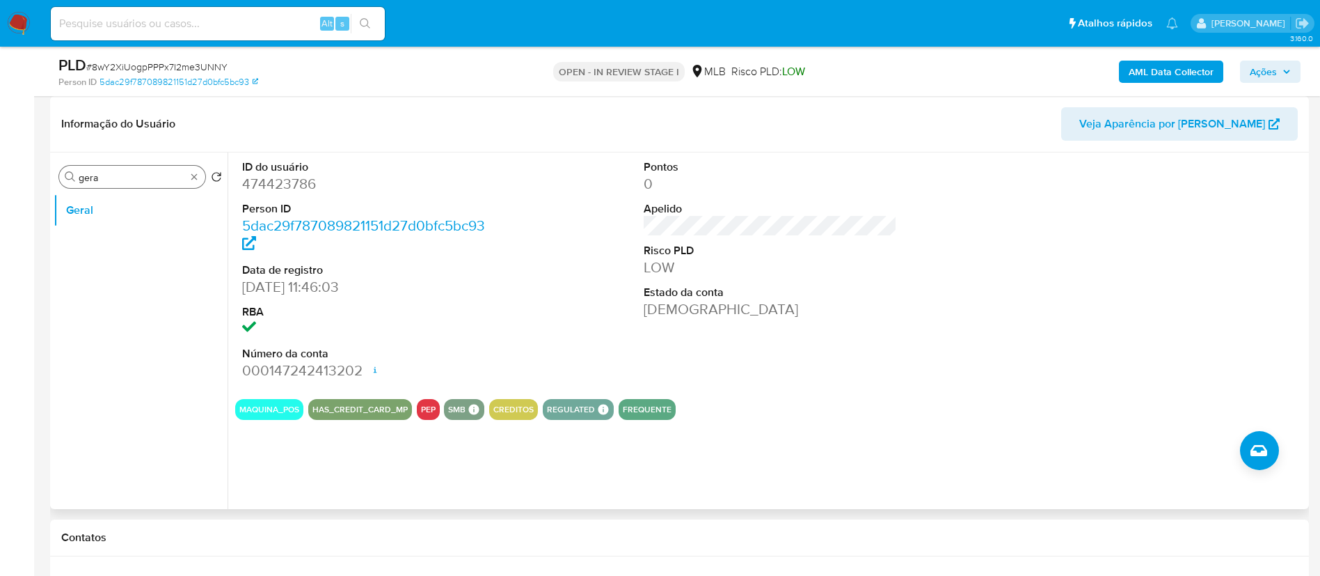
click at [135, 179] on input "gera" at bounding box center [132, 177] width 107 height 13
click at [136, 179] on input "gera" at bounding box center [132, 177] width 107 height 13
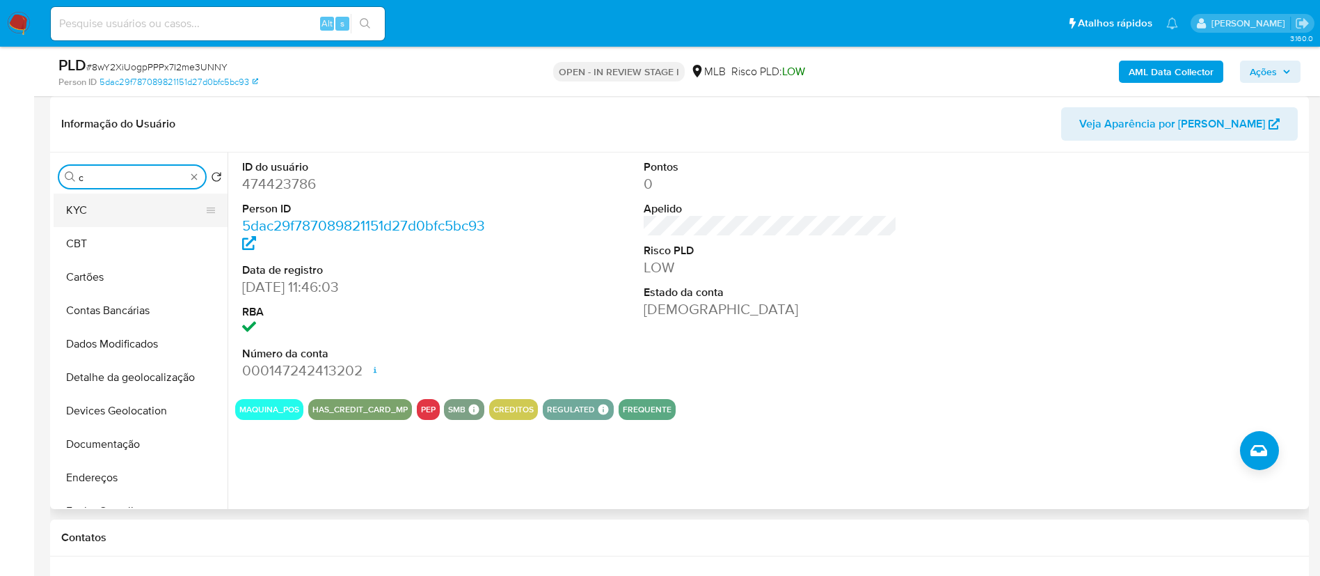
type input "c"
click at [127, 210] on button "KYC" at bounding box center [135, 209] width 163 height 33
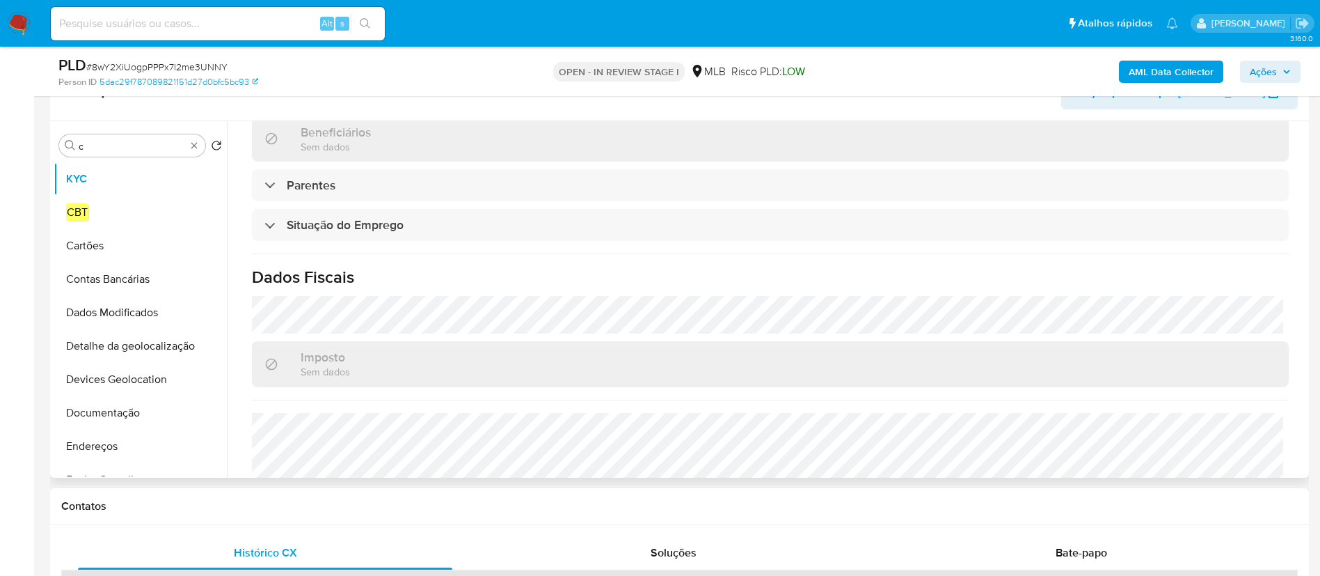
scroll to position [584, 0]
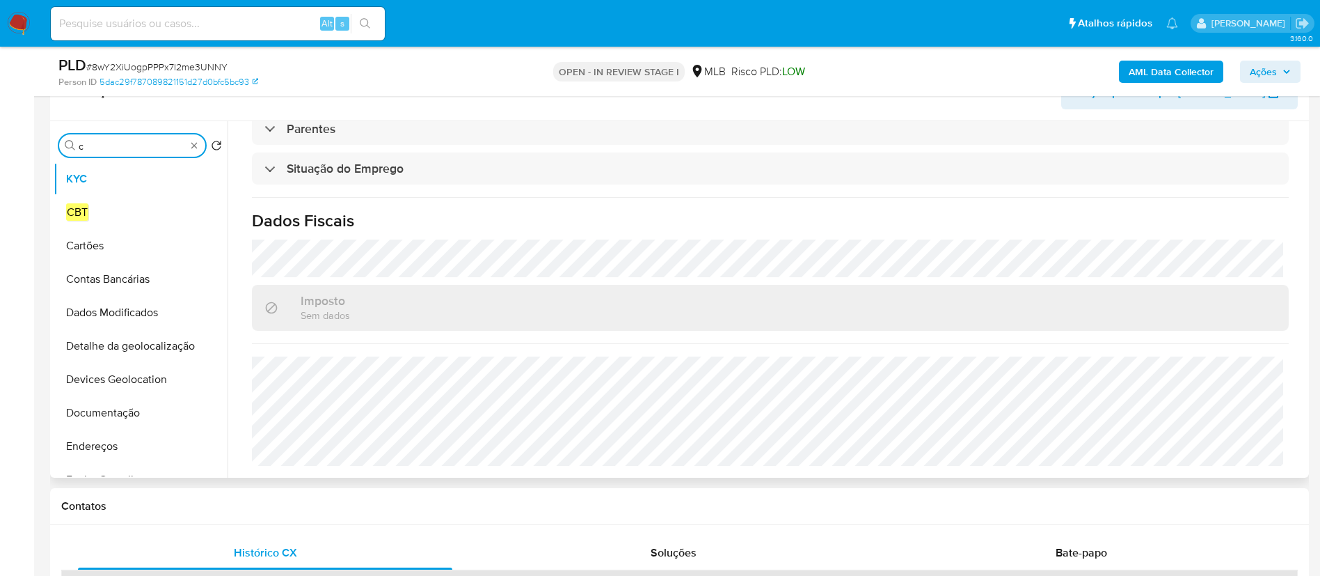
click at [132, 147] on input "c" at bounding box center [132, 146] width 107 height 13
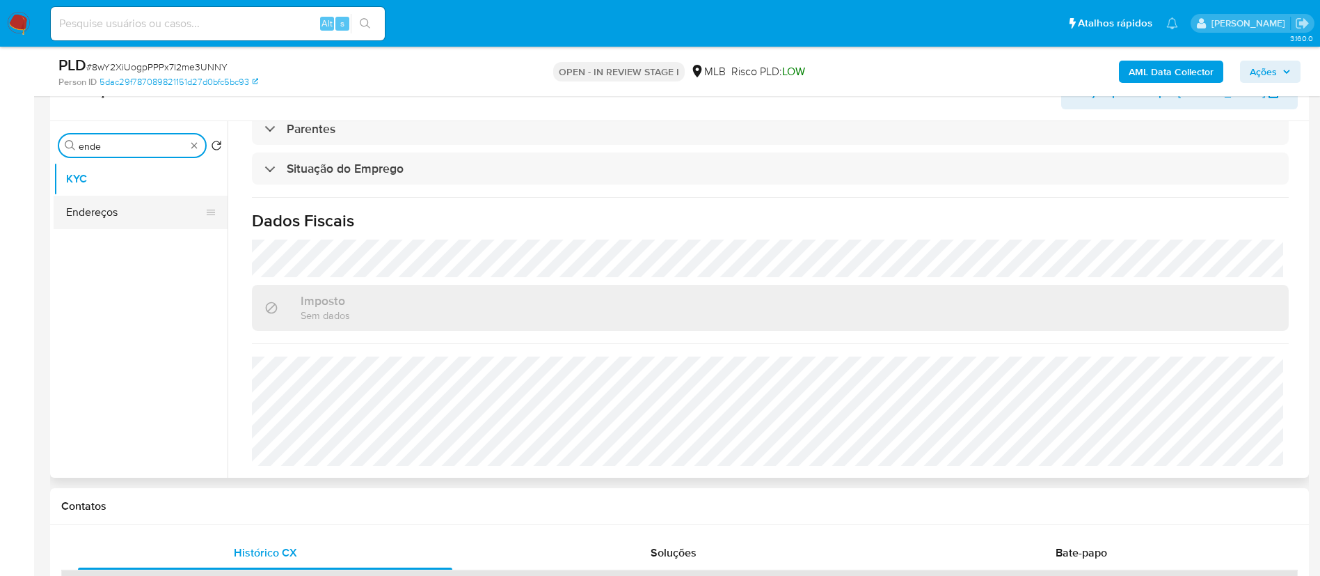
type input "ende"
click at [88, 214] on button "Endereços" at bounding box center [135, 212] width 163 height 33
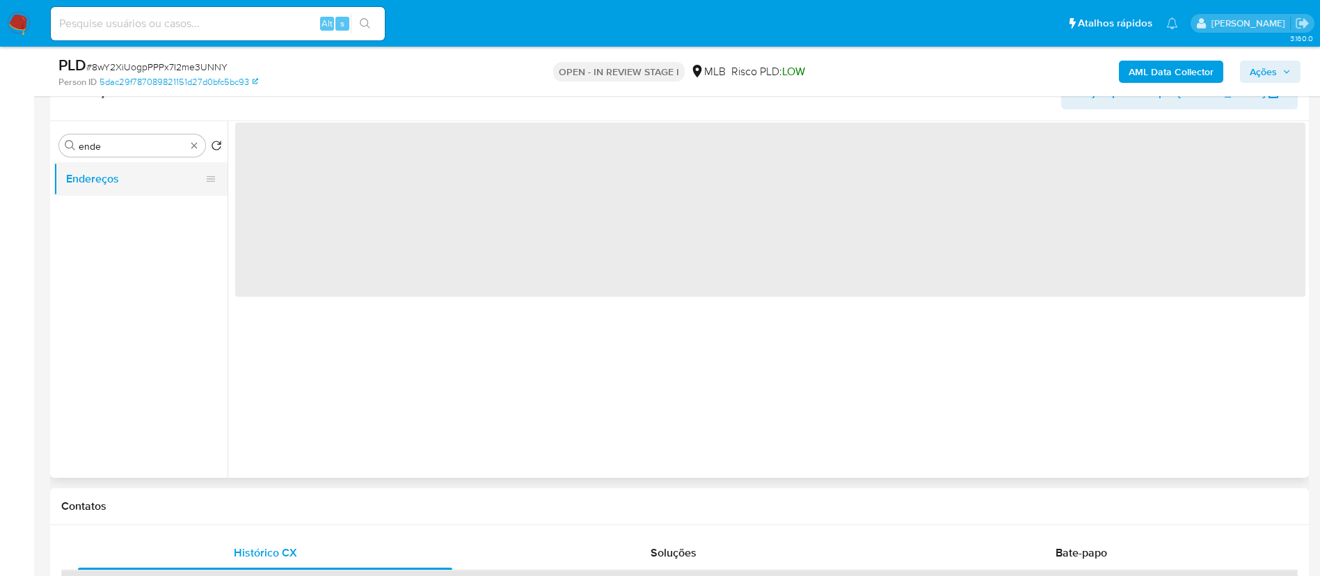
scroll to position [0, 0]
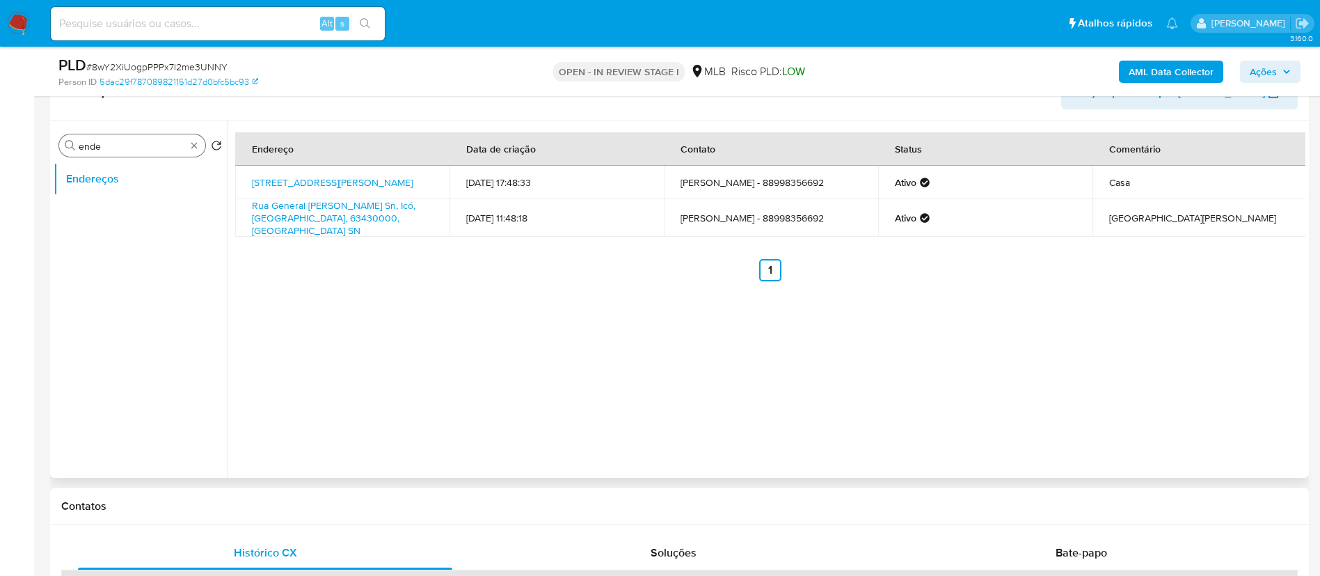
click at [115, 143] on input "ende" at bounding box center [132, 146] width 107 height 13
click at [116, 143] on input "ende" at bounding box center [132, 146] width 107 height 13
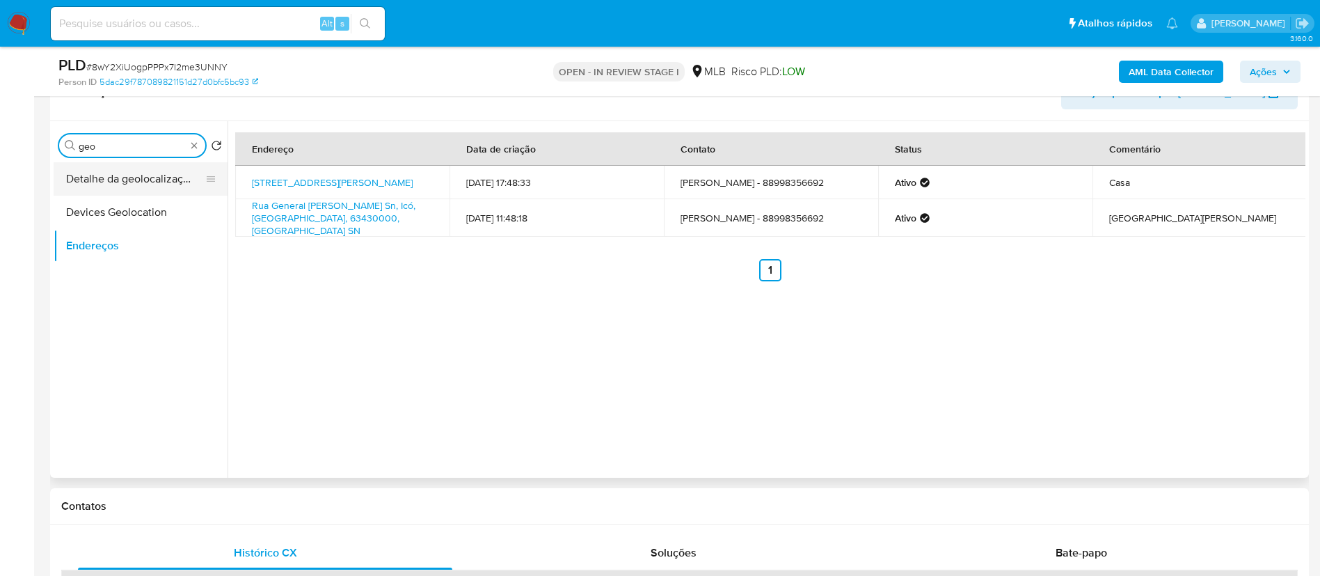
type input "geo"
click at [125, 188] on button "Detalhe da geolocalização" at bounding box center [135, 178] width 163 height 33
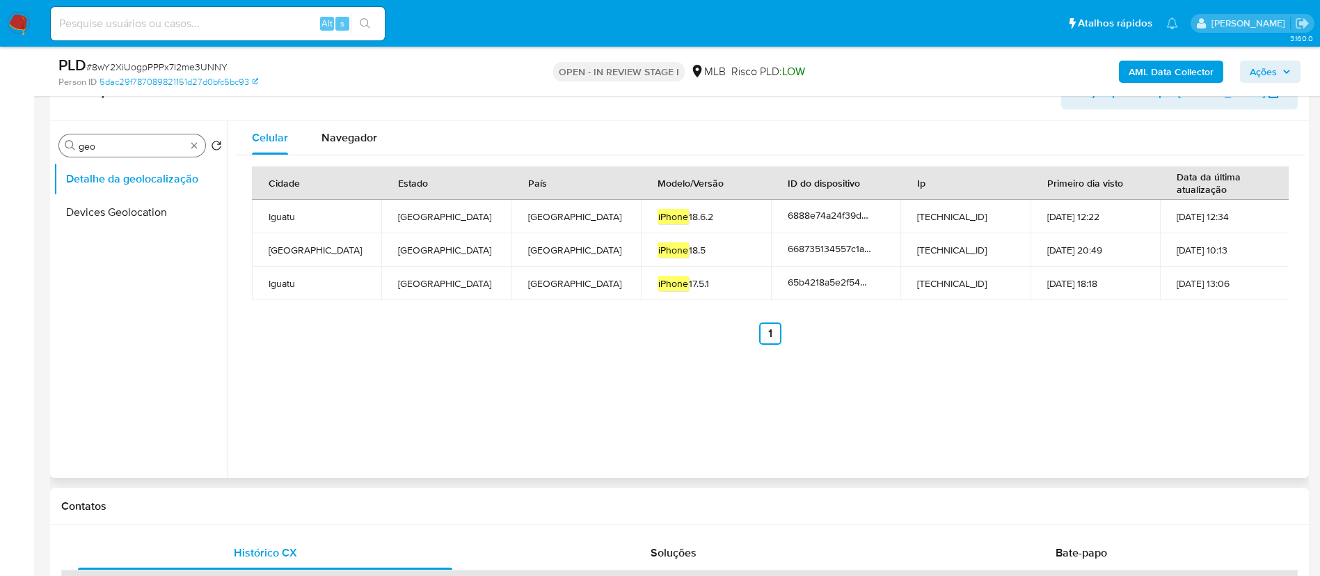
click at [130, 145] on input "geo" at bounding box center [132, 146] width 107 height 13
click at [129, 148] on input "geo" at bounding box center [132, 146] width 107 height 13
type input "res"
click at [136, 238] on button "Restrições Novo Mundo" at bounding box center [135, 245] width 163 height 33
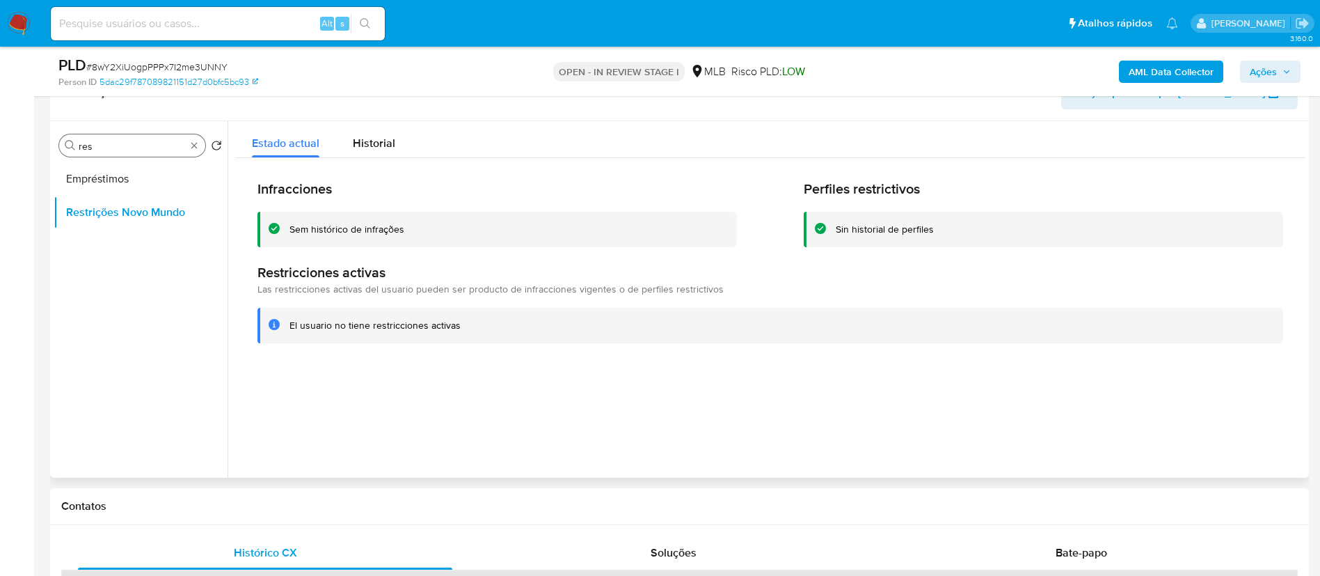
click at [141, 147] on input "res" at bounding box center [132, 146] width 107 height 13
type input "point"
click at [121, 168] on button "Dispositivos Point" at bounding box center [135, 178] width 163 height 33
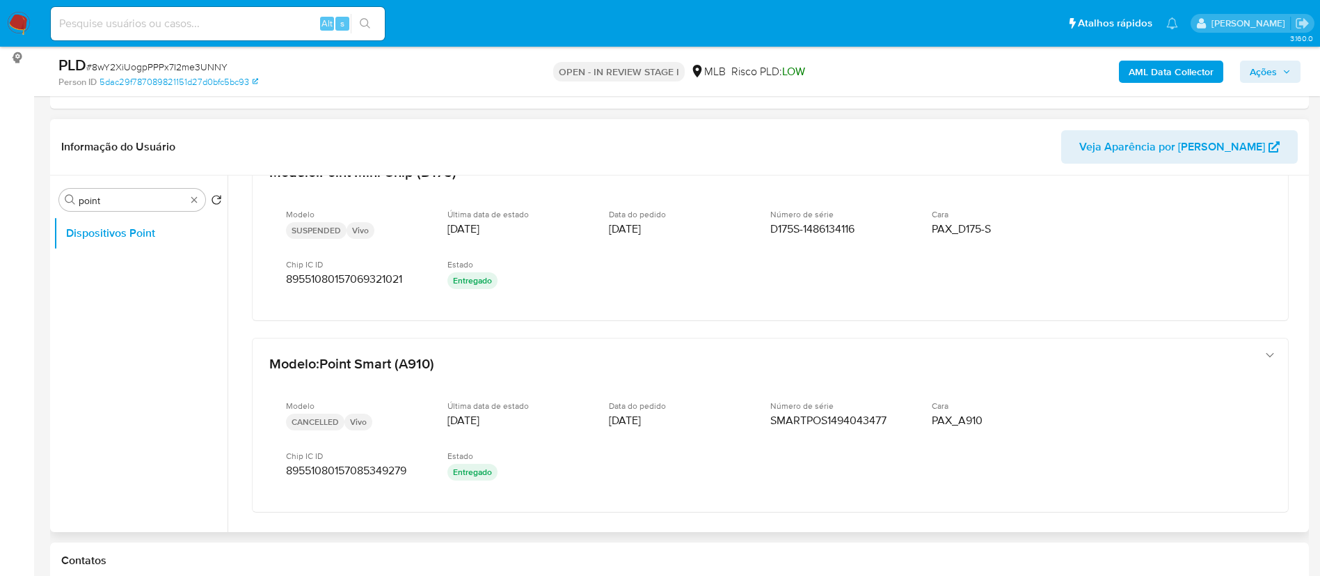
scroll to position [41, 0]
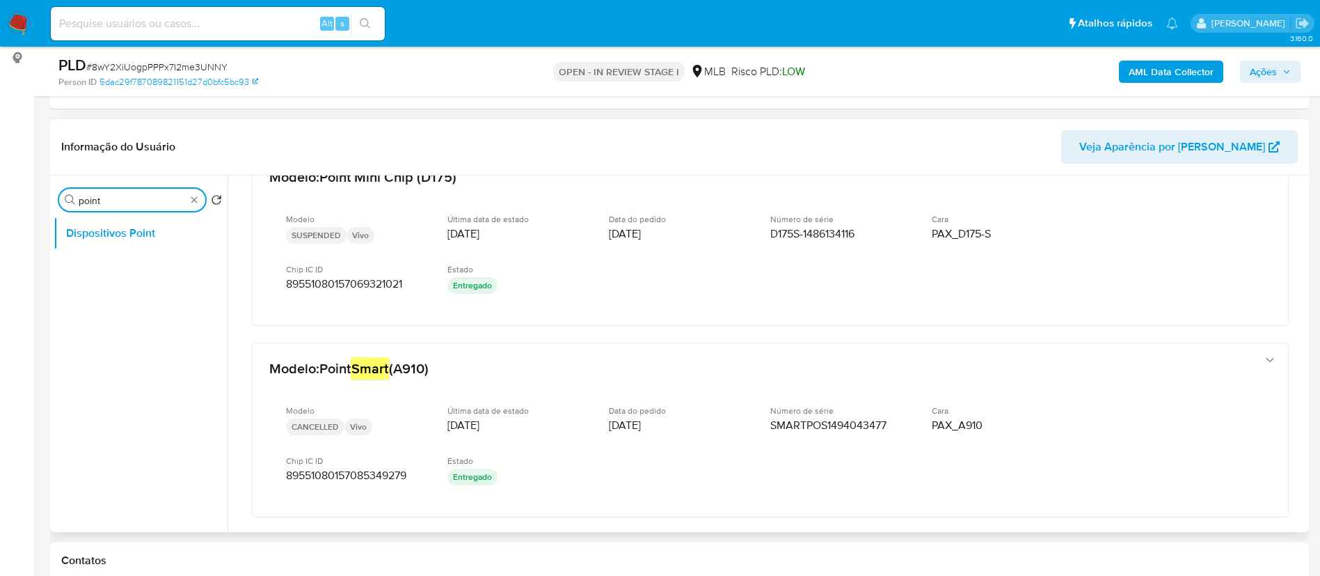
click at [130, 196] on input "point" at bounding box center [132, 200] width 107 height 13
type input "kyc"
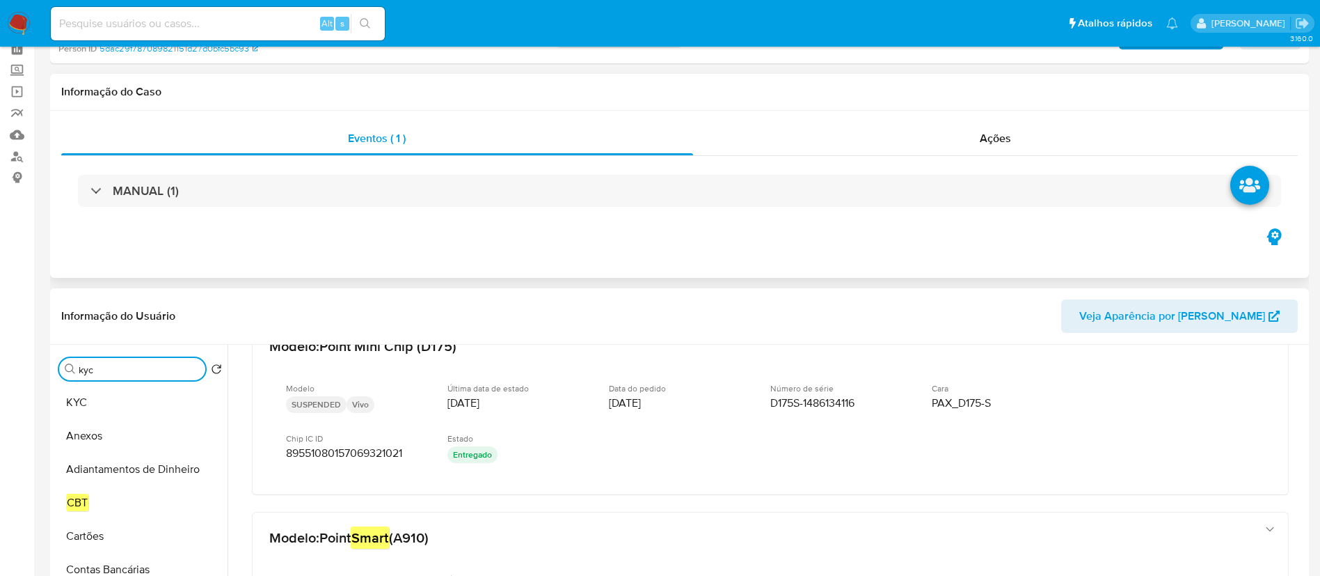
scroll to position [0, 0]
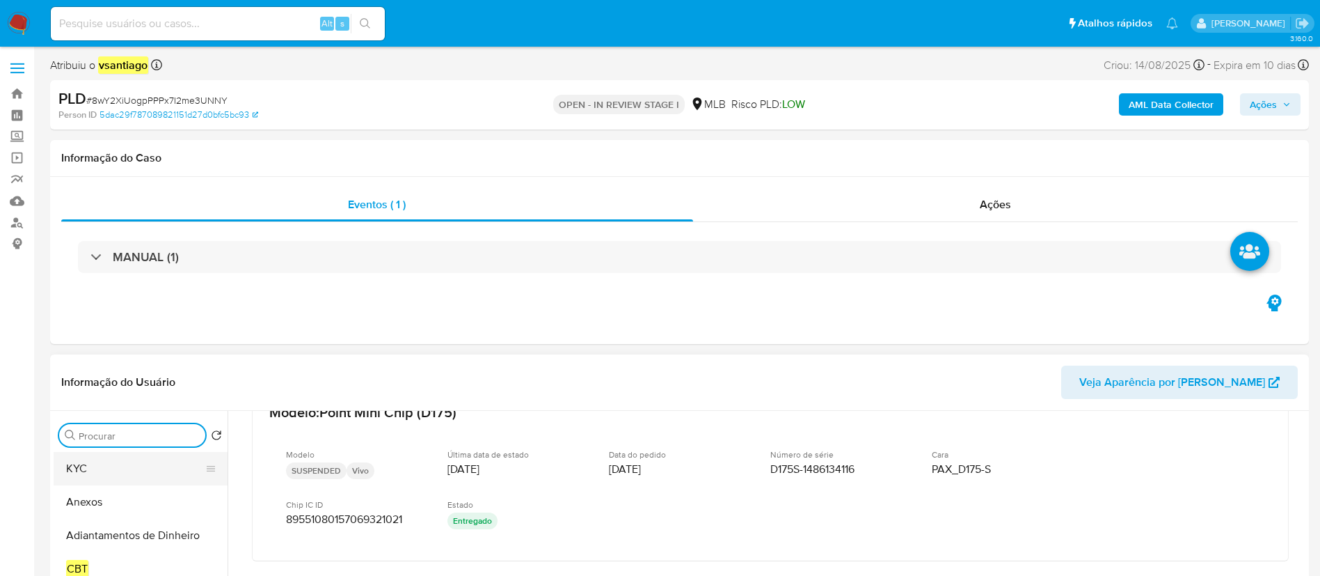
click at [97, 466] on button "KYC" at bounding box center [135, 468] width 163 height 33
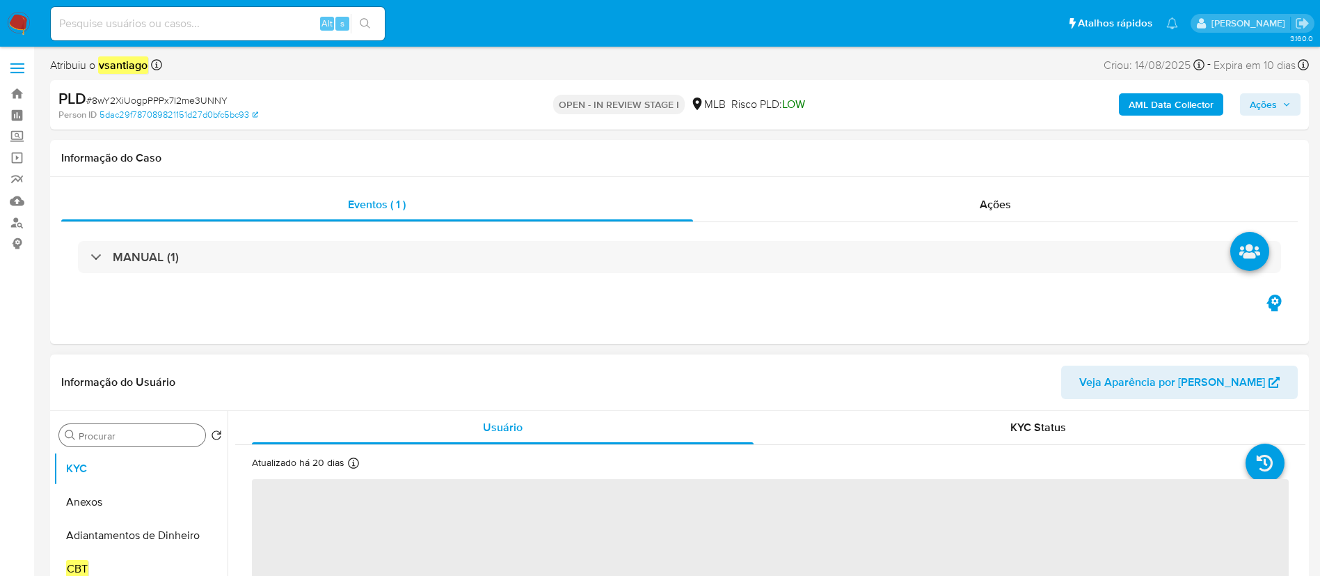
scroll to position [104, 0]
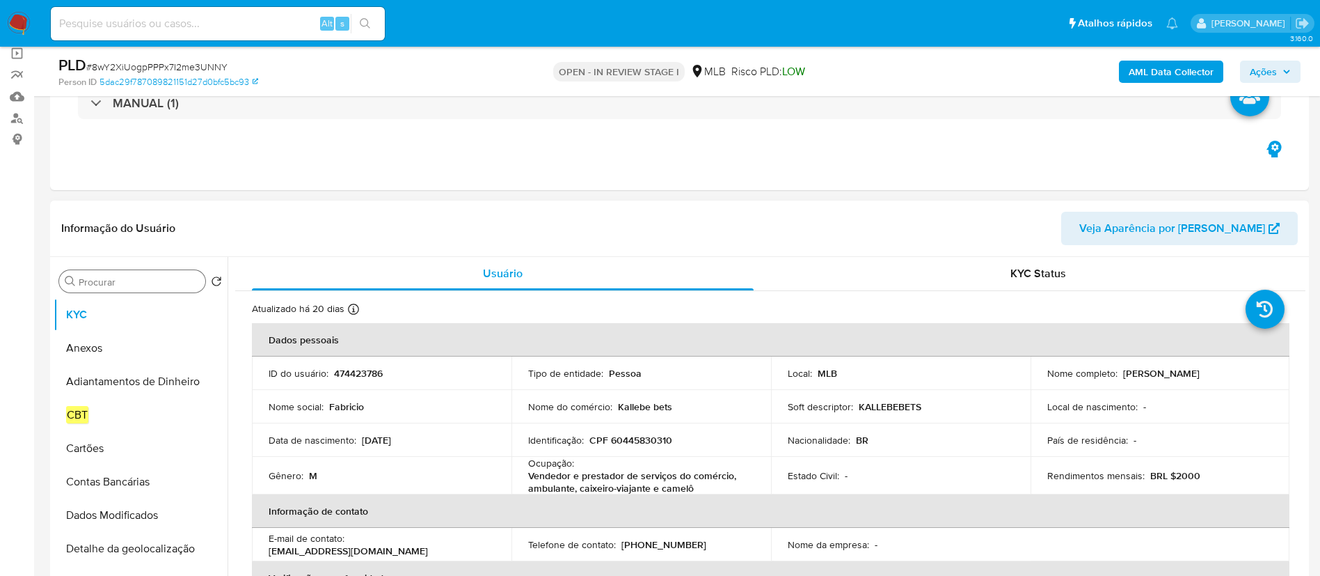
drag, startPoint x: 1120, startPoint y: 375, endPoint x: 1260, endPoint y: 378, distance: 139.9
click at [1260, 378] on div "Nome completo : Fabricio Kallebe Sousa Alves" at bounding box center [1160, 373] width 226 height 13
copy p "Fabricio Kallebe Sousa Alves"
click at [621, 439] on p "CPF 60445830310" at bounding box center [630, 440] width 83 height 13
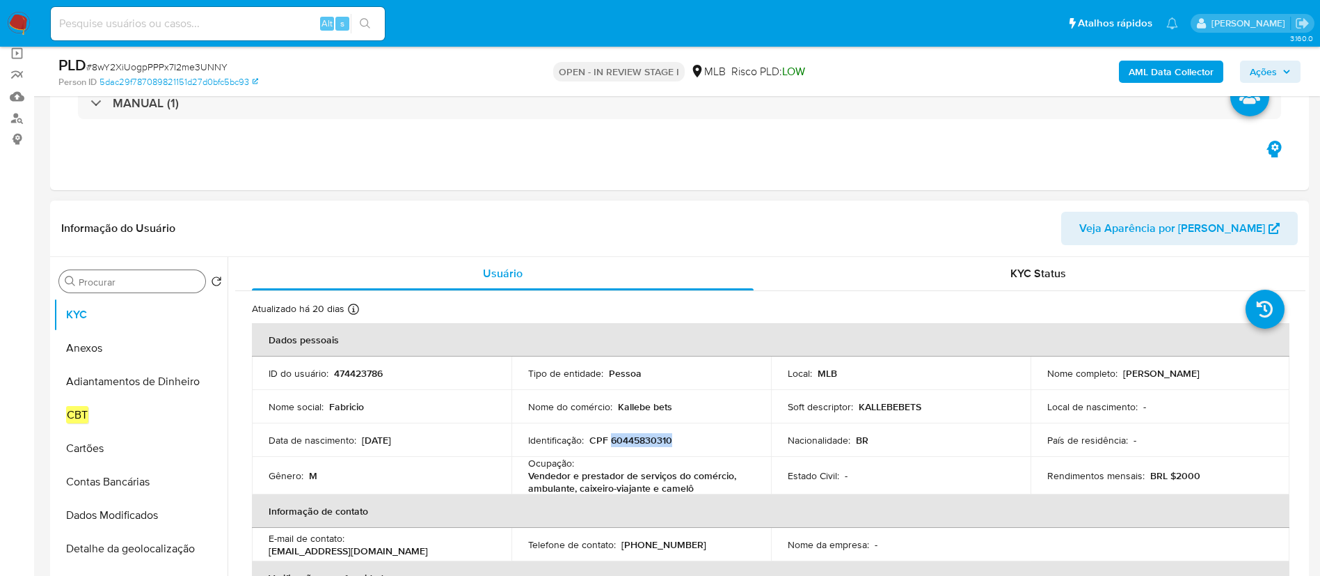
copy p "60445830310"
drag, startPoint x: 1120, startPoint y: 375, endPoint x: 1240, endPoint y: 381, distance: 119.8
click at [1240, 381] on td "Nome completo : Fabricio Kallebe Sousa Alves" at bounding box center [1161, 372] width 260 height 33
copy p "Fabricio Kallebe Sousa Alves"
click at [629, 437] on p "CPF 60445830310" at bounding box center [630, 440] width 83 height 13
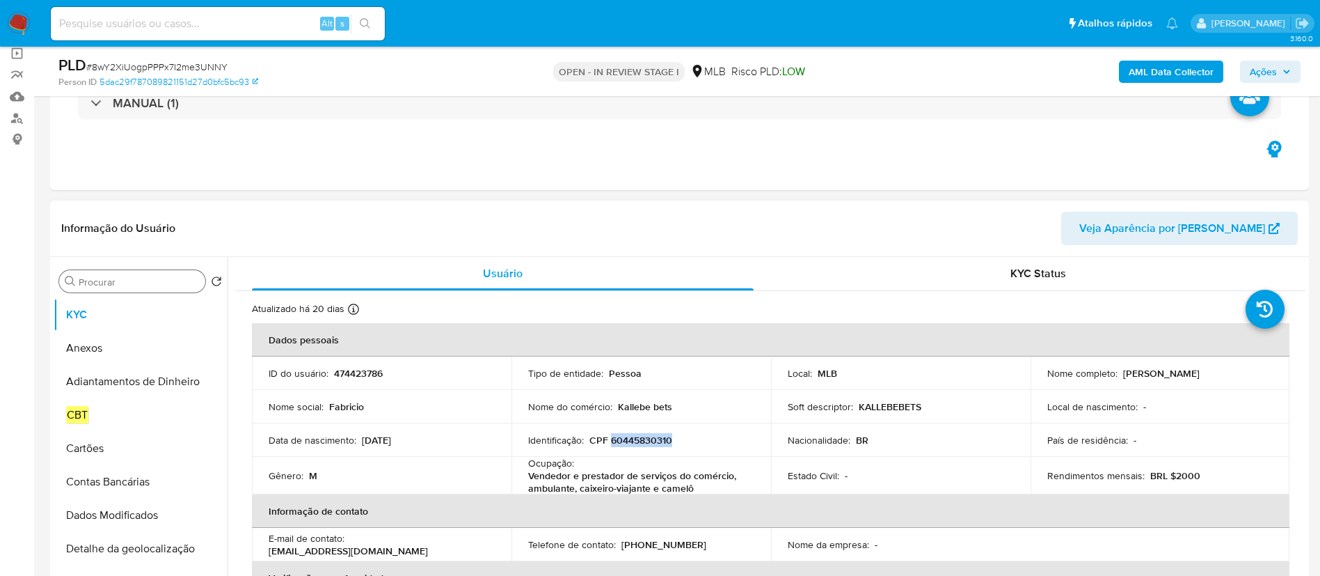
click at [629, 437] on p "CPF 60445830310" at bounding box center [630, 440] width 83 height 13
copy p "60445830310"
drag, startPoint x: 1120, startPoint y: 370, endPoint x: 1248, endPoint y: 379, distance: 128.4
click at [1248, 379] on div "Nome completo : Fabricio Kallebe Sousa Alves" at bounding box center [1160, 373] width 226 height 13
copy p "Fabricio Kallebe Sousa Alves"
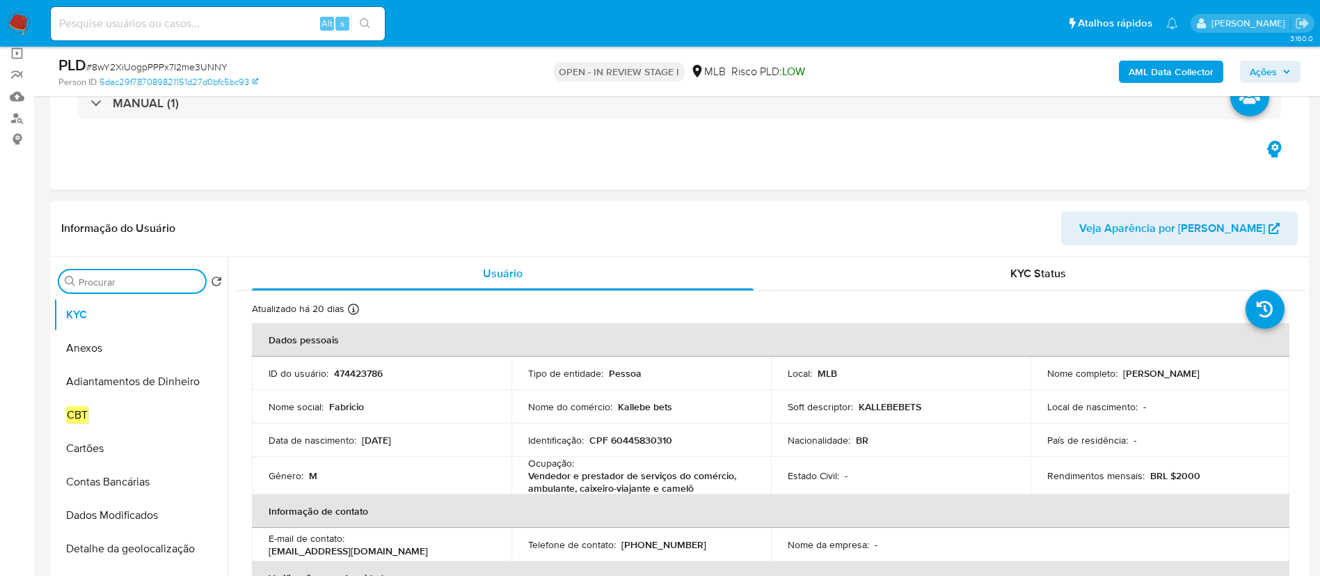
click at [100, 282] on input "Procurar" at bounding box center [139, 282] width 121 height 13
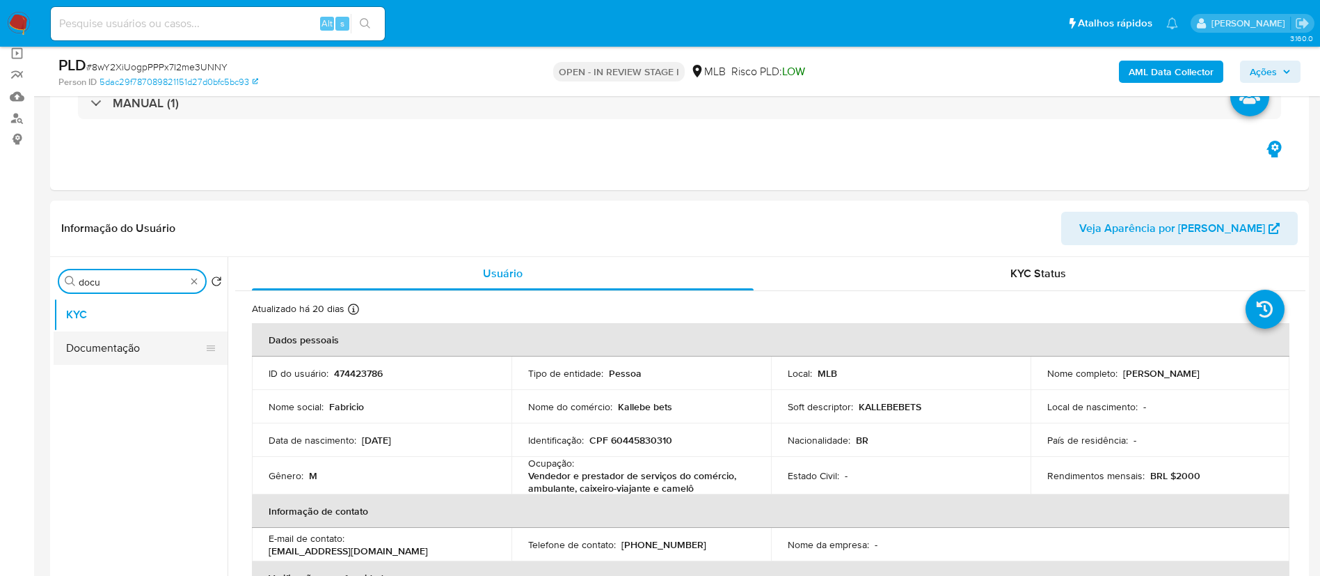
click at [135, 342] on button "Documentação" at bounding box center [135, 347] width 163 height 33
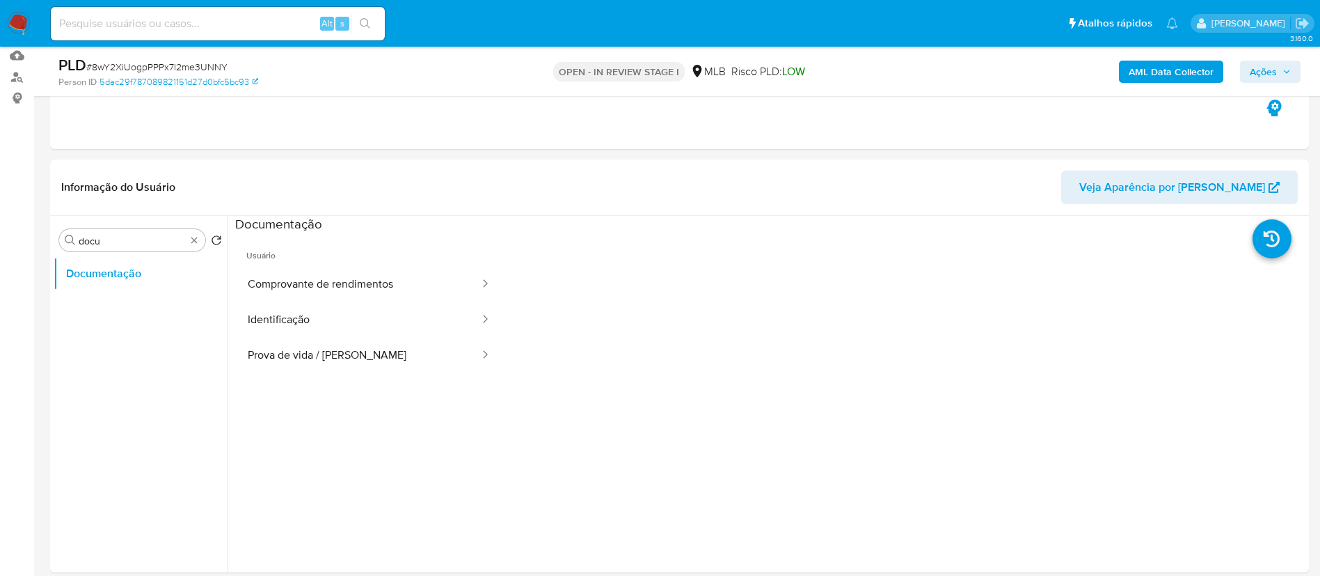
scroll to position [209, 0]
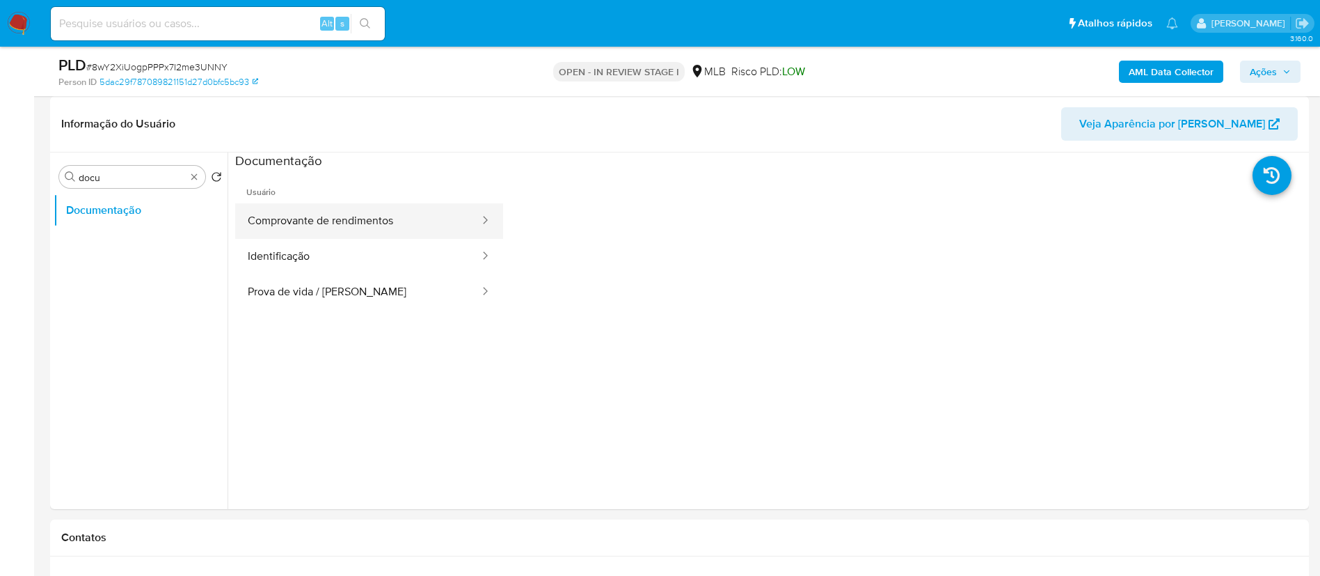
click at [329, 222] on button "Comprovante de rendimentos" at bounding box center [358, 220] width 246 height 35
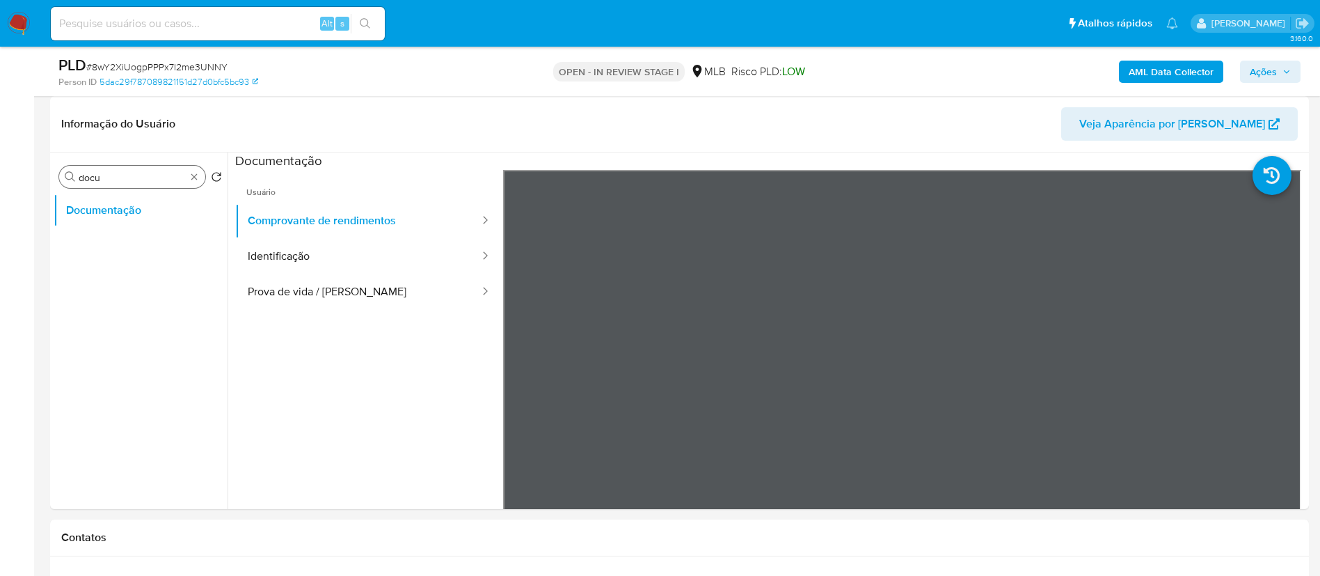
click at [110, 172] on input "docu" at bounding box center [132, 177] width 107 height 13
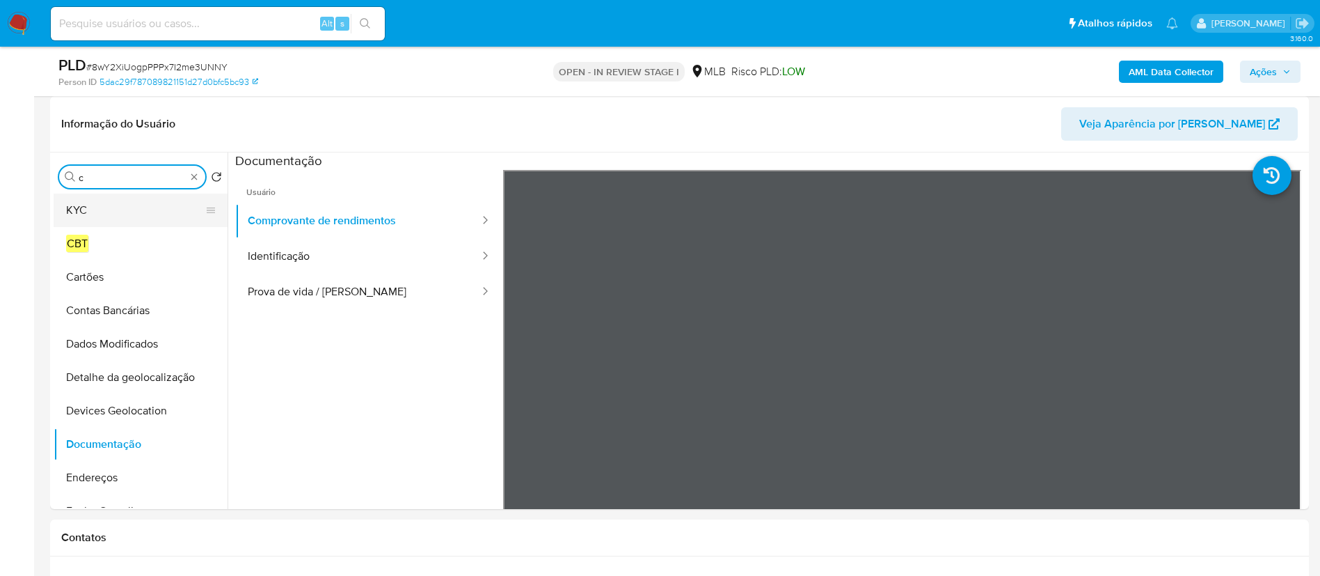
type input "c"
click at [107, 210] on button "KYC" at bounding box center [135, 209] width 163 height 33
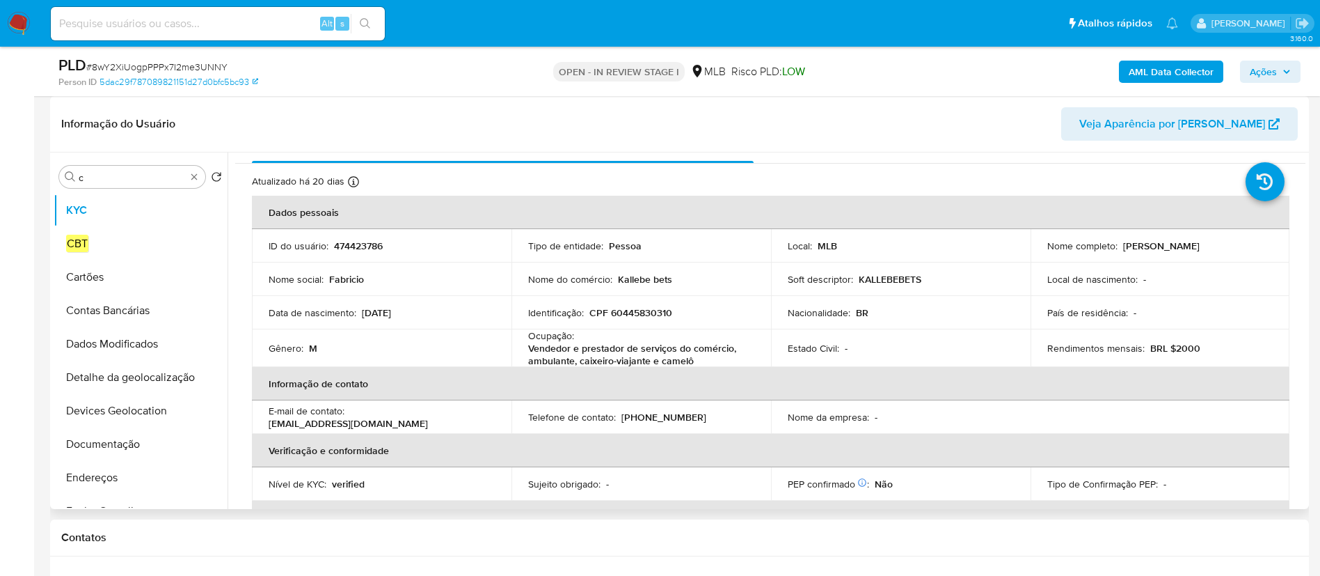
scroll to position [0, 0]
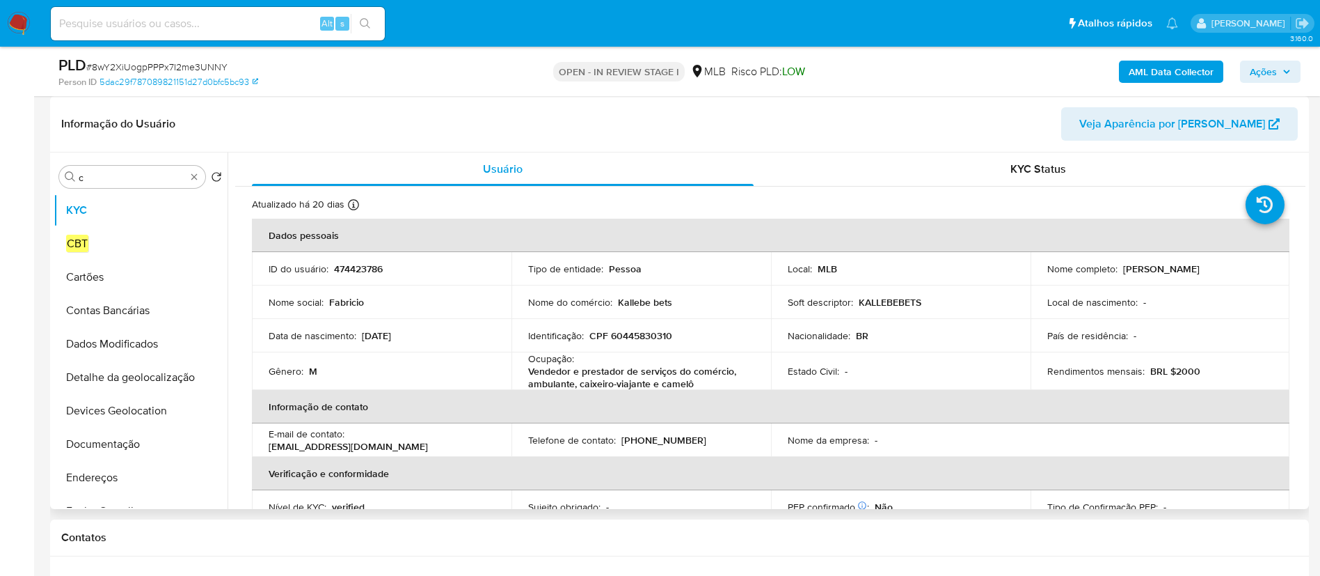
click at [637, 334] on p "CPF 60445830310" at bounding box center [630, 335] width 83 height 13
copy p "60445830310"
click at [649, 331] on p "CPF 60445830310" at bounding box center [630, 335] width 83 height 13
click at [650, 331] on p "CPF 60445830310" at bounding box center [630, 335] width 83 height 13
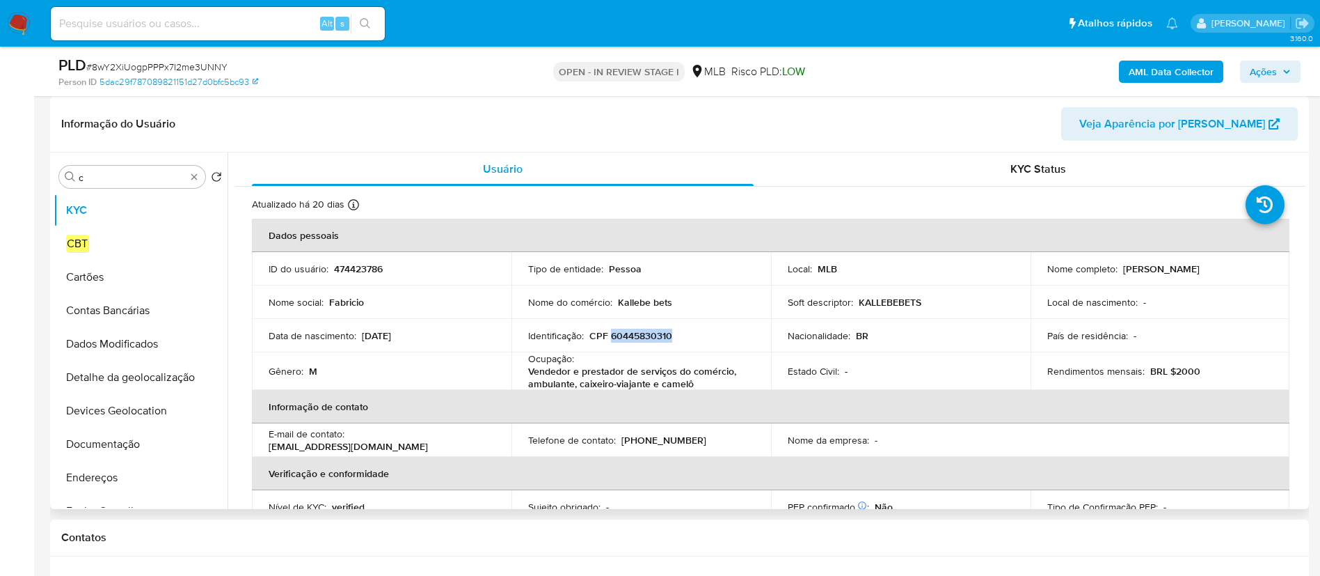
copy p "60445830310"
